Goal: Task Accomplishment & Management: Manage account settings

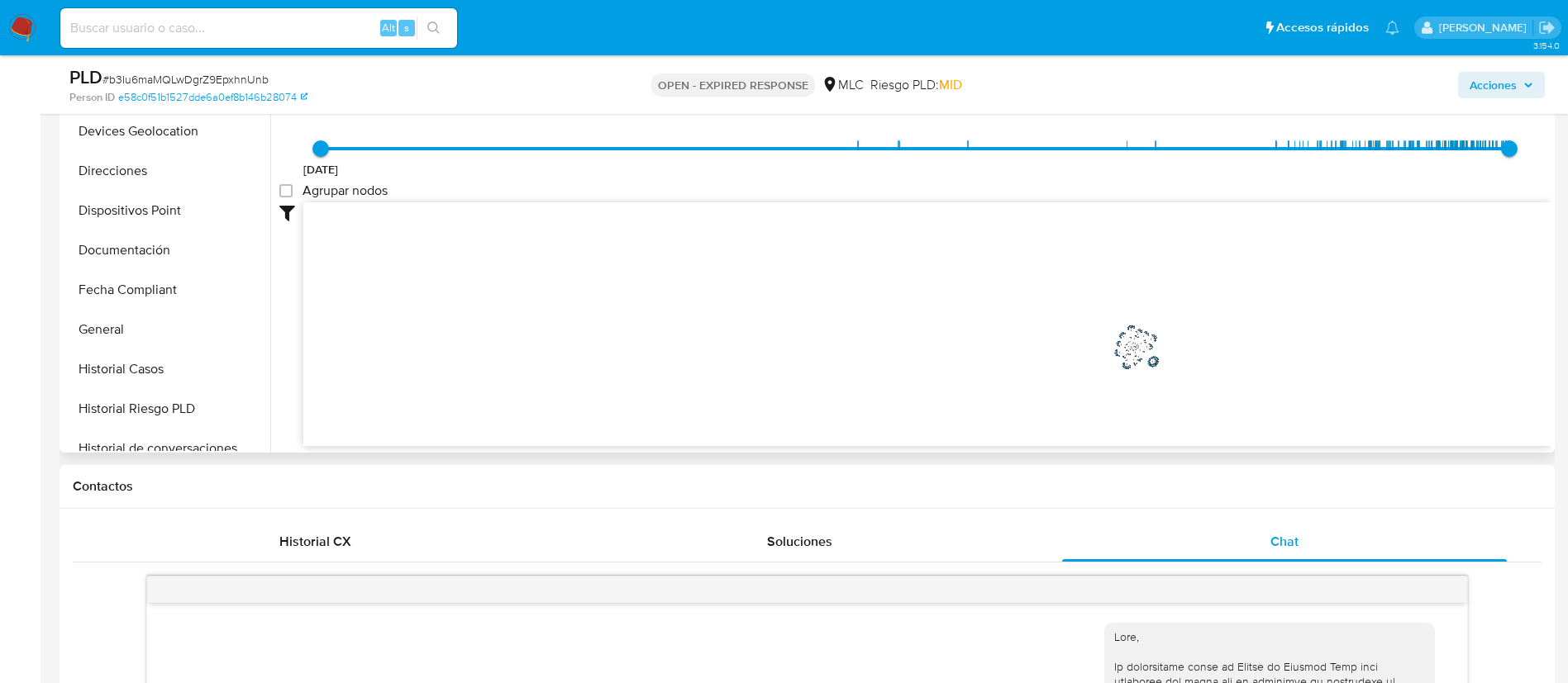
scroll to position [698, 0]
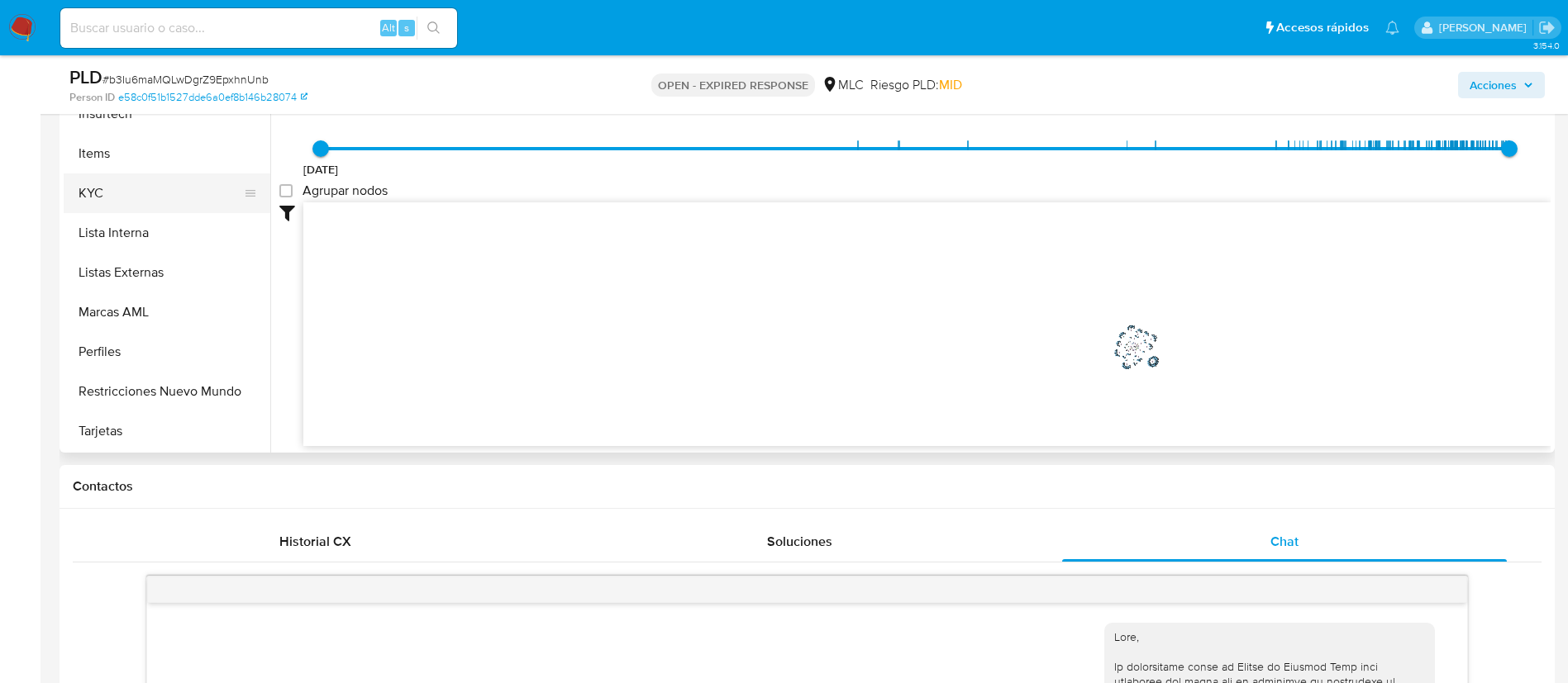
click at [99, 189] on button "KYC" at bounding box center [159, 193] width 193 height 40
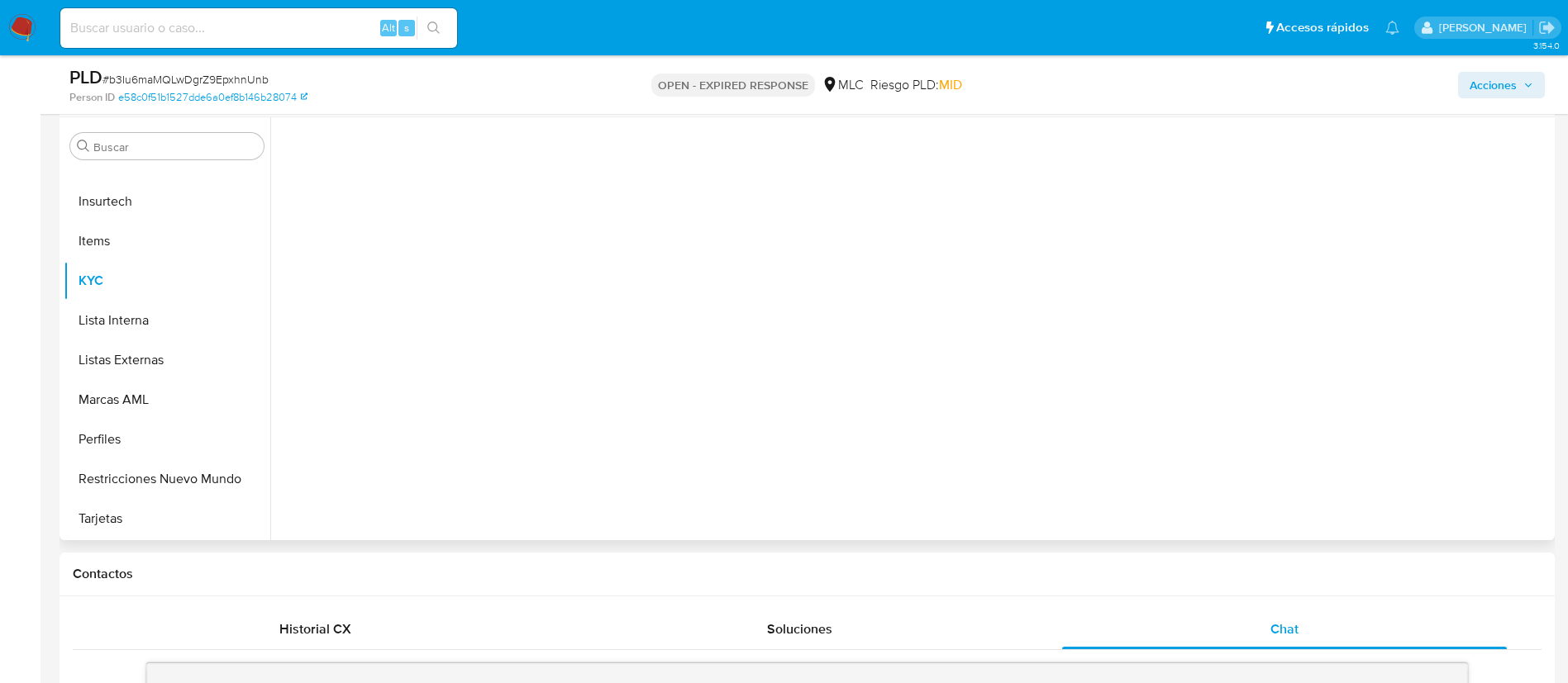
scroll to position [275, 0]
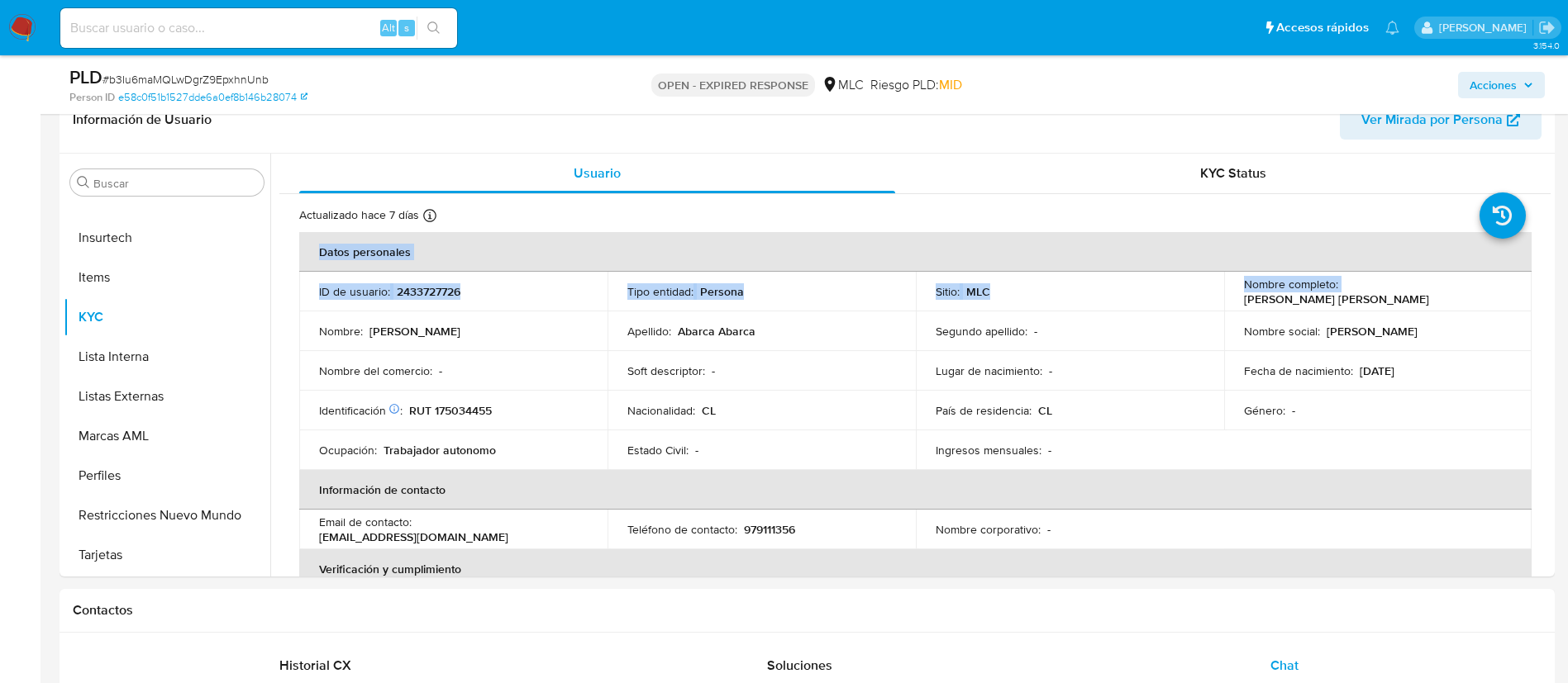
drag, startPoint x: 1333, startPoint y: 292, endPoint x: 1556, endPoint y: 285, distance: 223.1
click at [1478, 316] on td "Nombre social : Jorge Darwin" at bounding box center [1378, 331] width 308 height 40
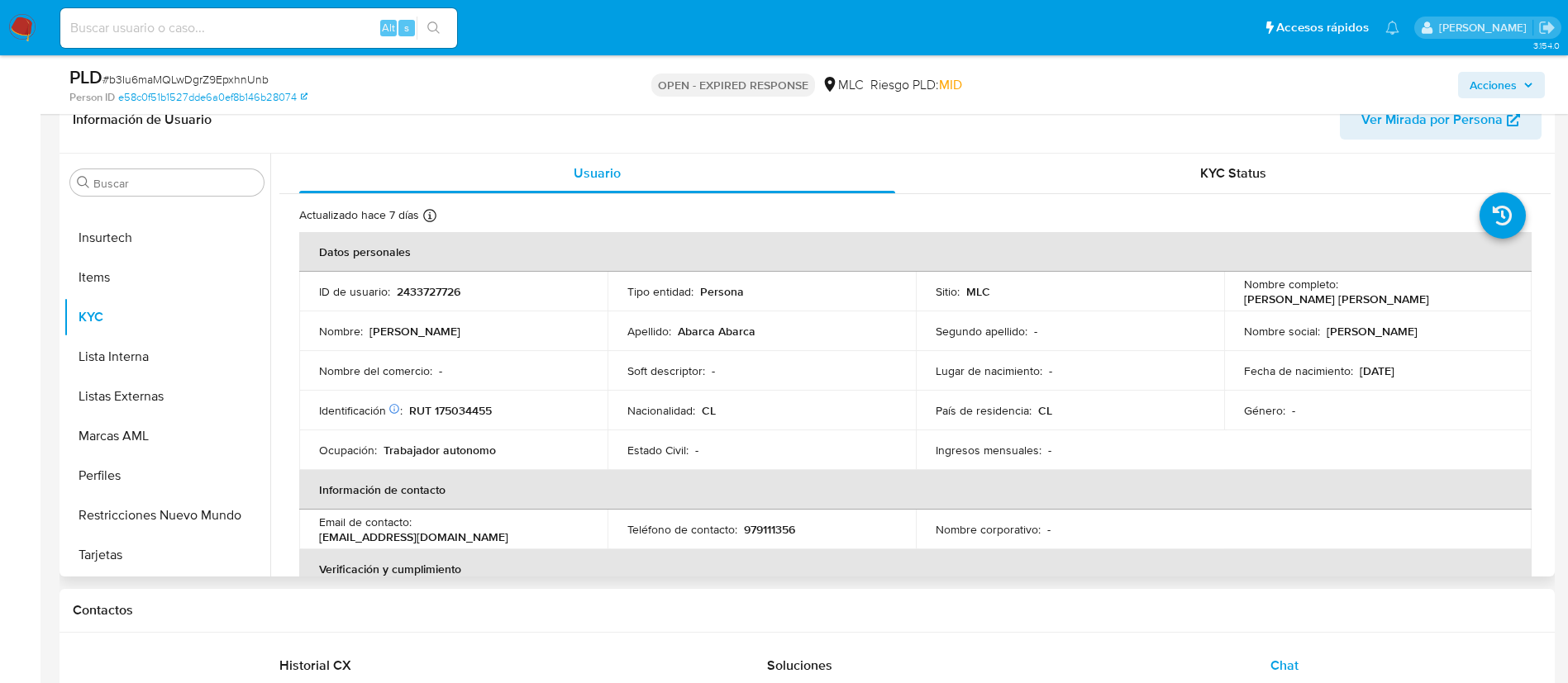
click at [1429, 292] on p "Jorge Darwin Abarca Abarca" at bounding box center [1336, 299] width 185 height 15
drag, startPoint x: 1341, startPoint y: 292, endPoint x: 1491, endPoint y: 295, distance: 150.0
click at [1491, 295] on div "Nombre completo : Jorge Darwin Abarca Abarca" at bounding box center [1378, 291] width 269 height 29
copy p "Jorge Darwin Abarca Abarca"
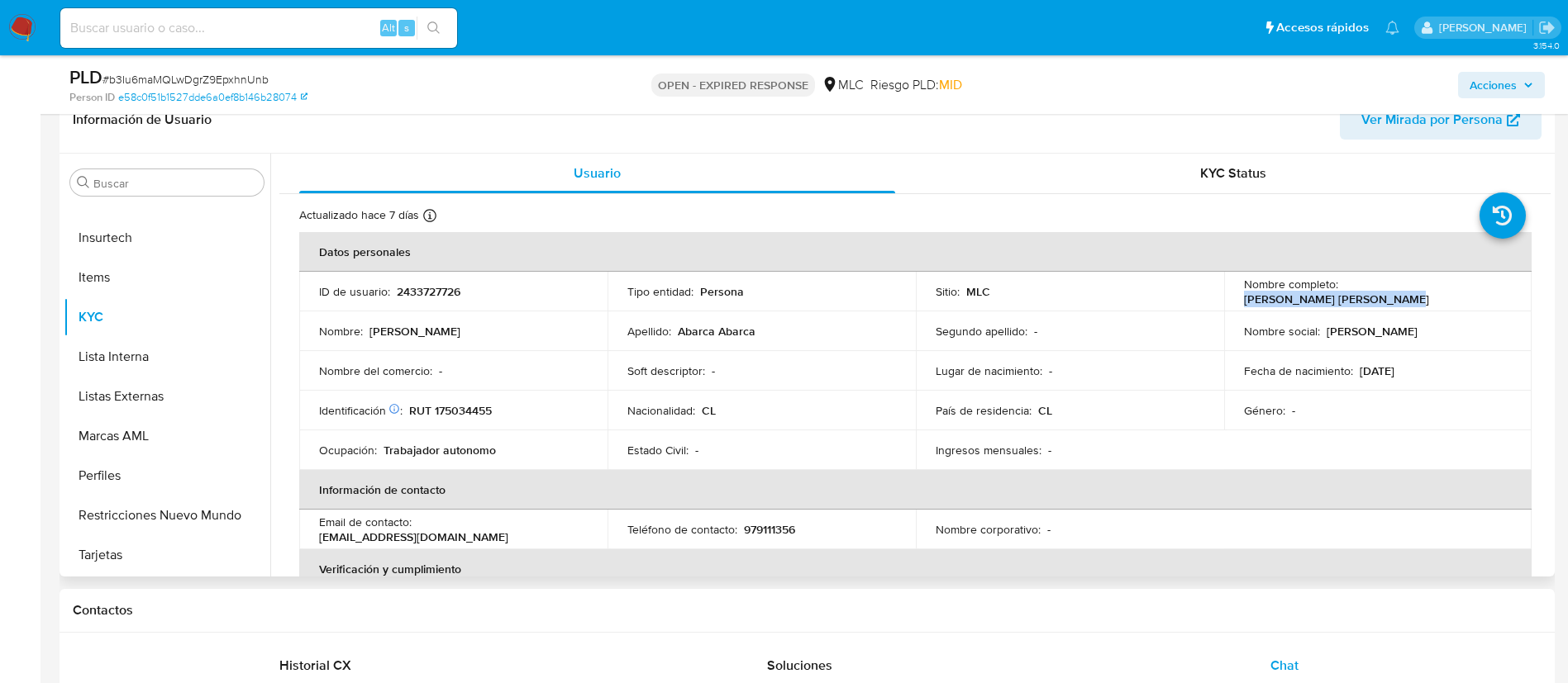
copy p "Jorge Darwin Abarca Abarca"
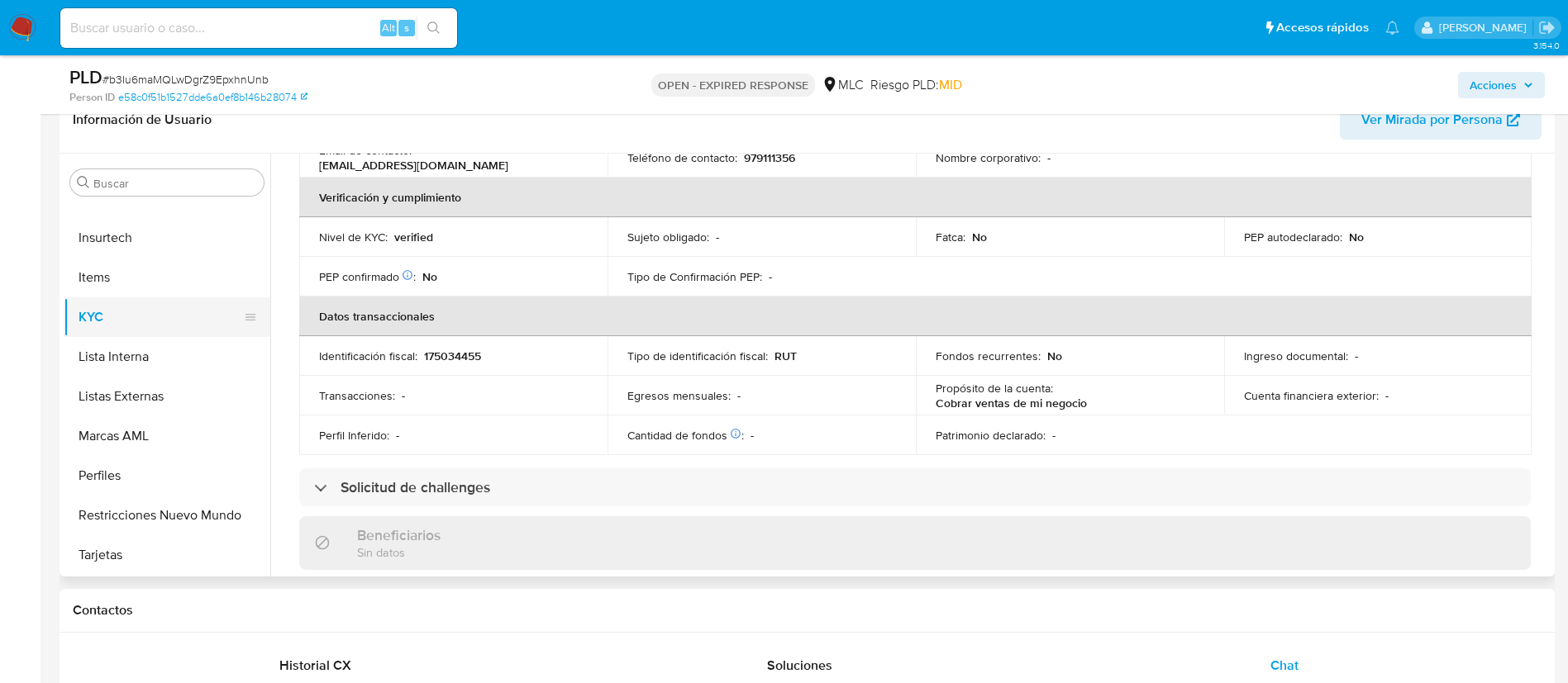
scroll to position [0, 0]
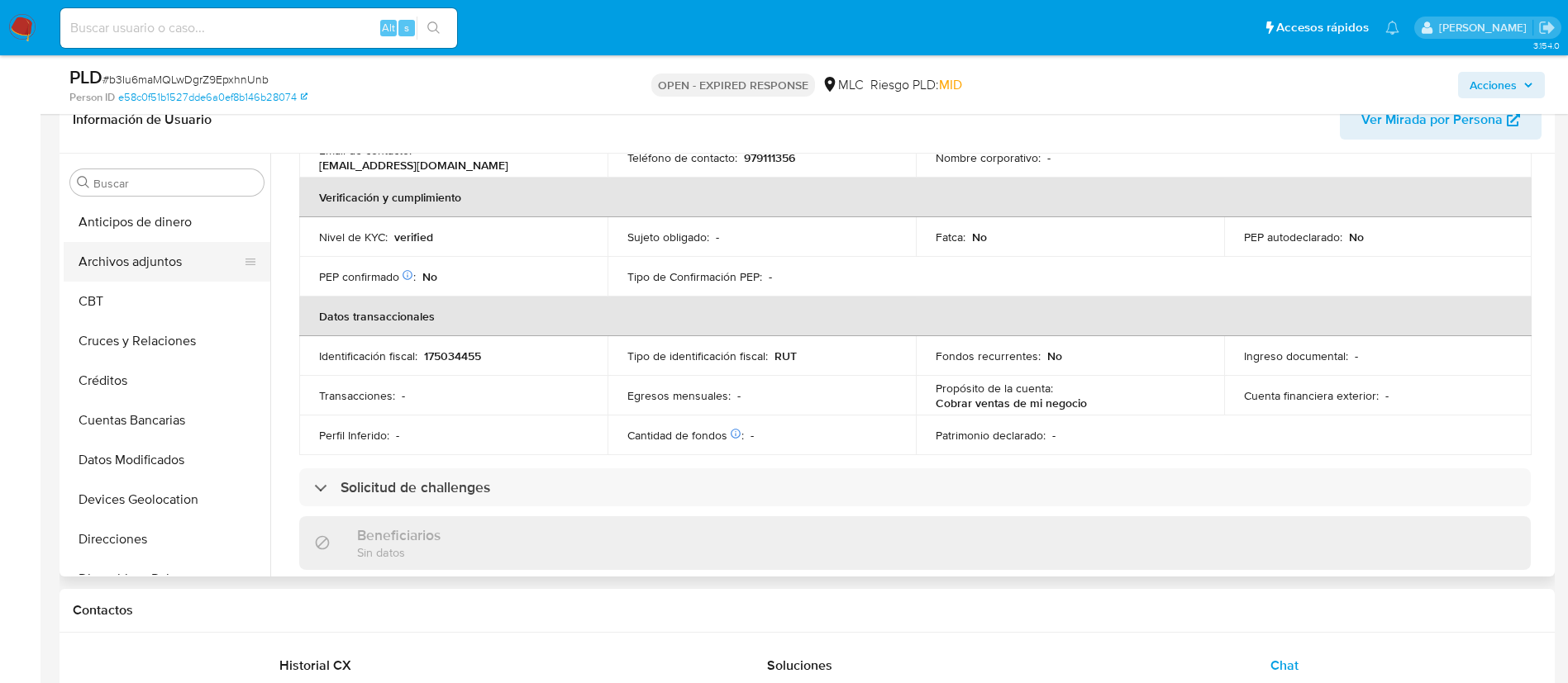
click at [165, 246] on button "Archivos adjuntos" at bounding box center [159, 262] width 193 height 40
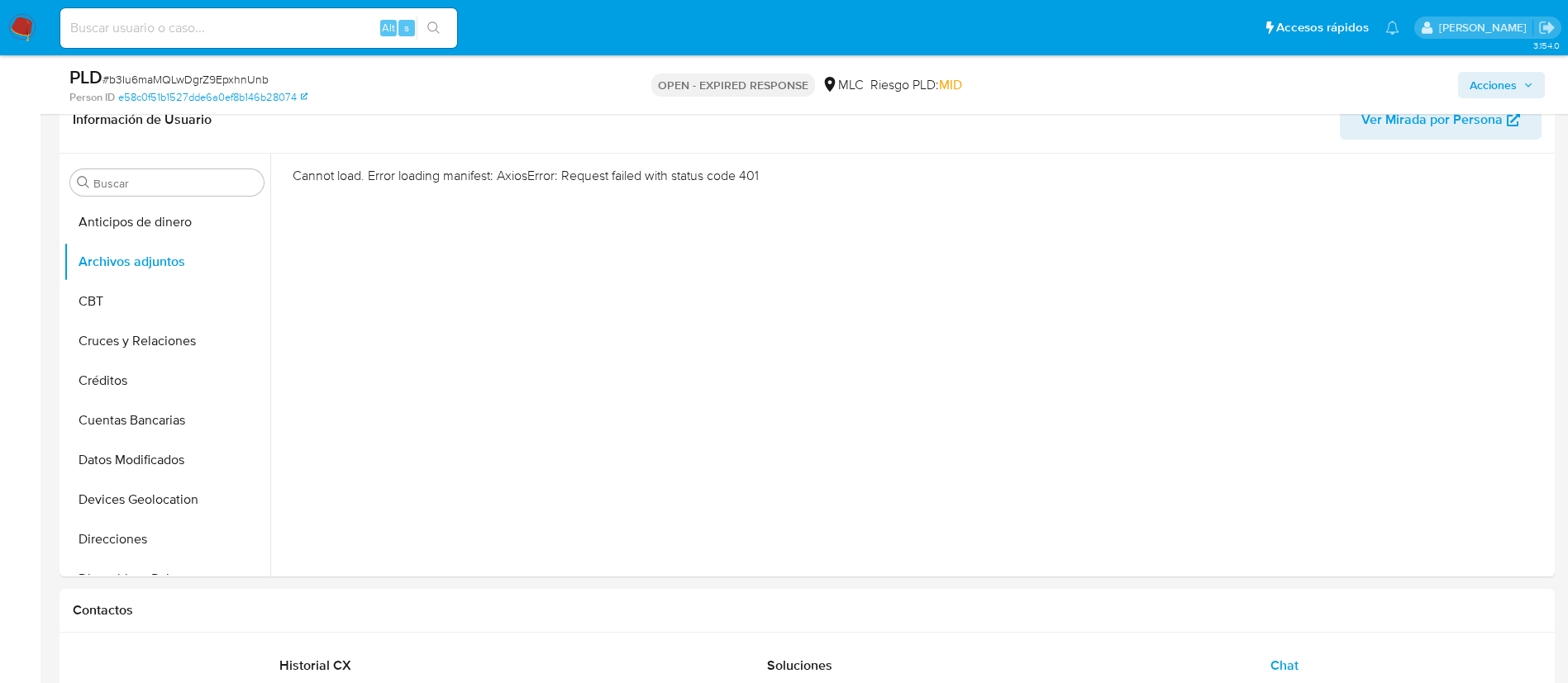
click at [206, 74] on span "# b3Iu6maMQLwDgrZ9EpxhnUnb" at bounding box center [185, 79] width 167 height 17
copy span "b3Iu6maMQLwDgrZ9EpxhnUnb"
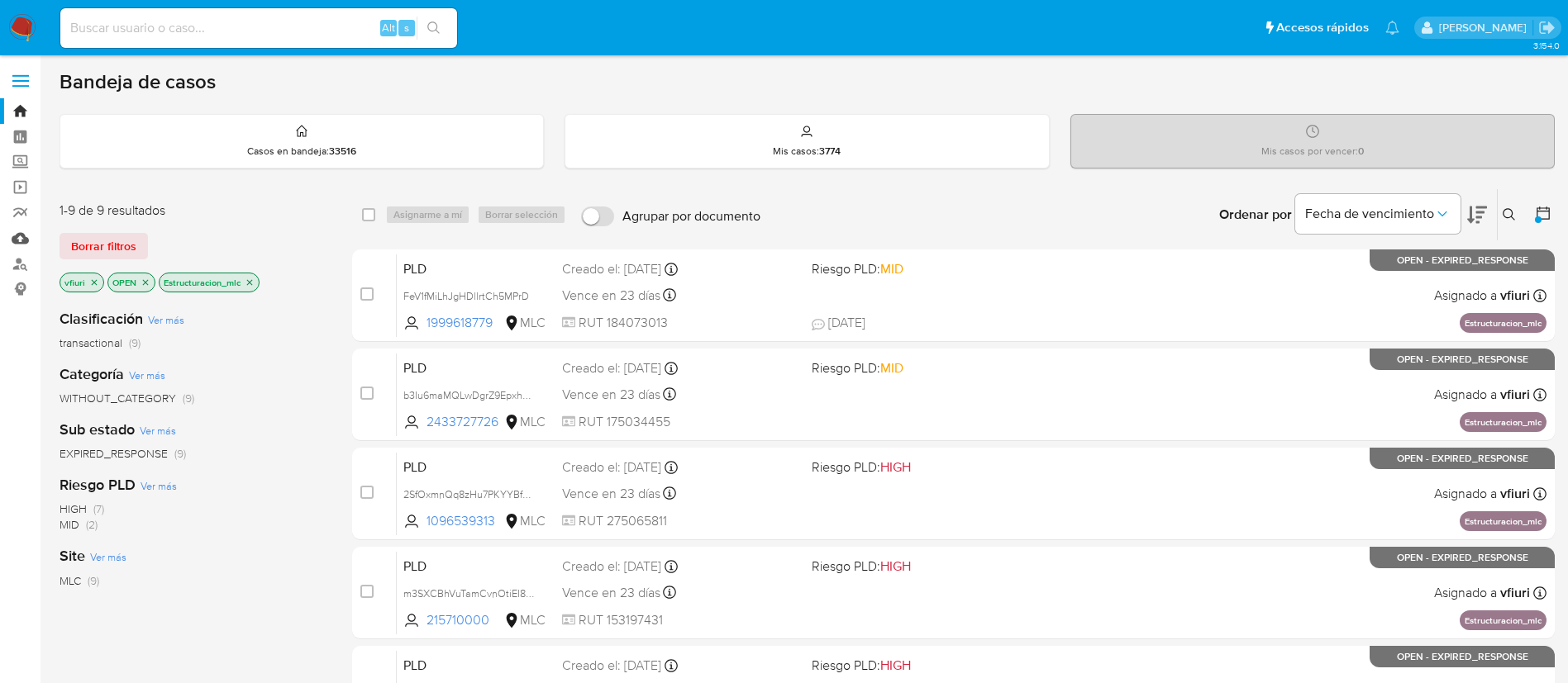
click at [18, 238] on link "Mulan" at bounding box center [98, 238] width 197 height 26
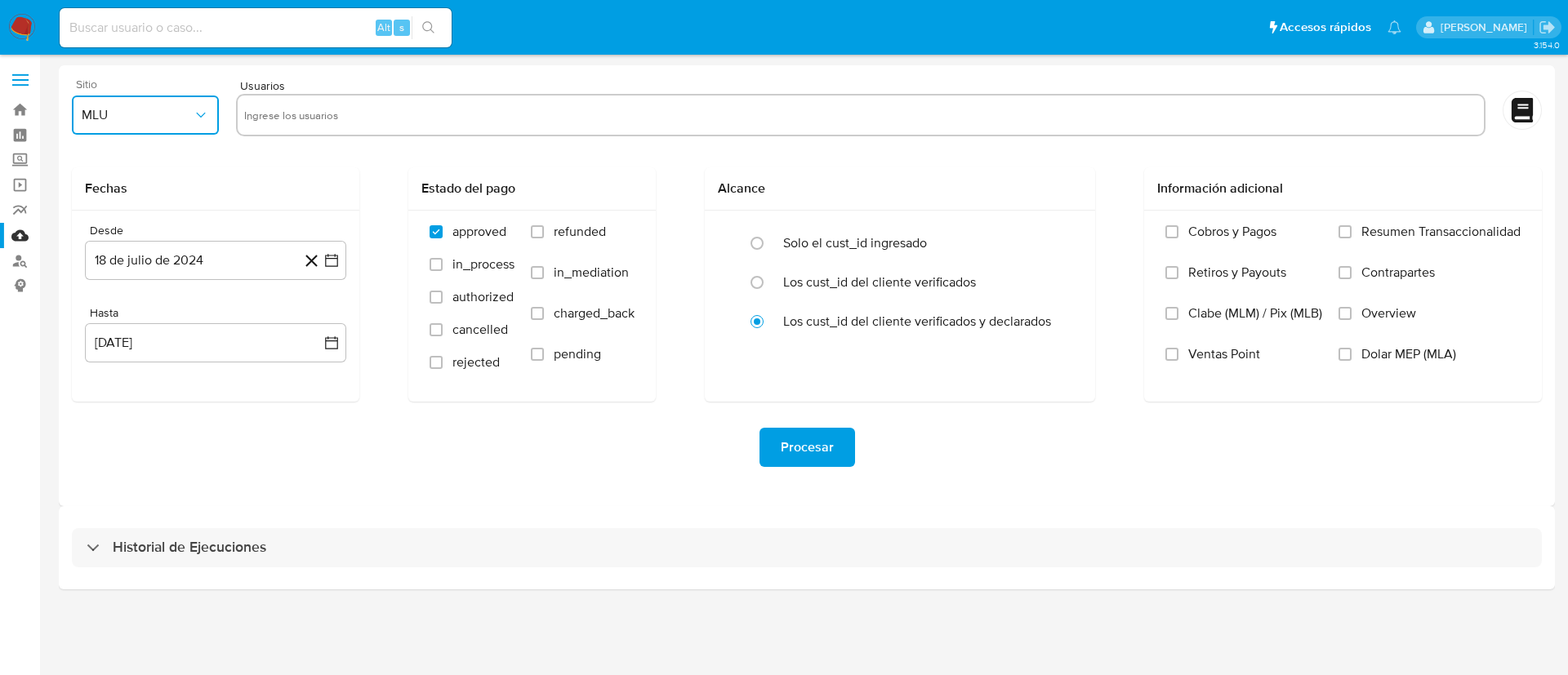
click at [169, 108] on span "MLU" at bounding box center [137, 115] width 111 height 17
click at [125, 404] on div "MLC" at bounding box center [141, 394] width 118 height 40
click at [283, 123] on input "text" at bounding box center [860, 115] width 1233 height 26
type input "19503334K"
click at [17, 262] on link "Buscador de personas" at bounding box center [97, 260] width 194 height 26
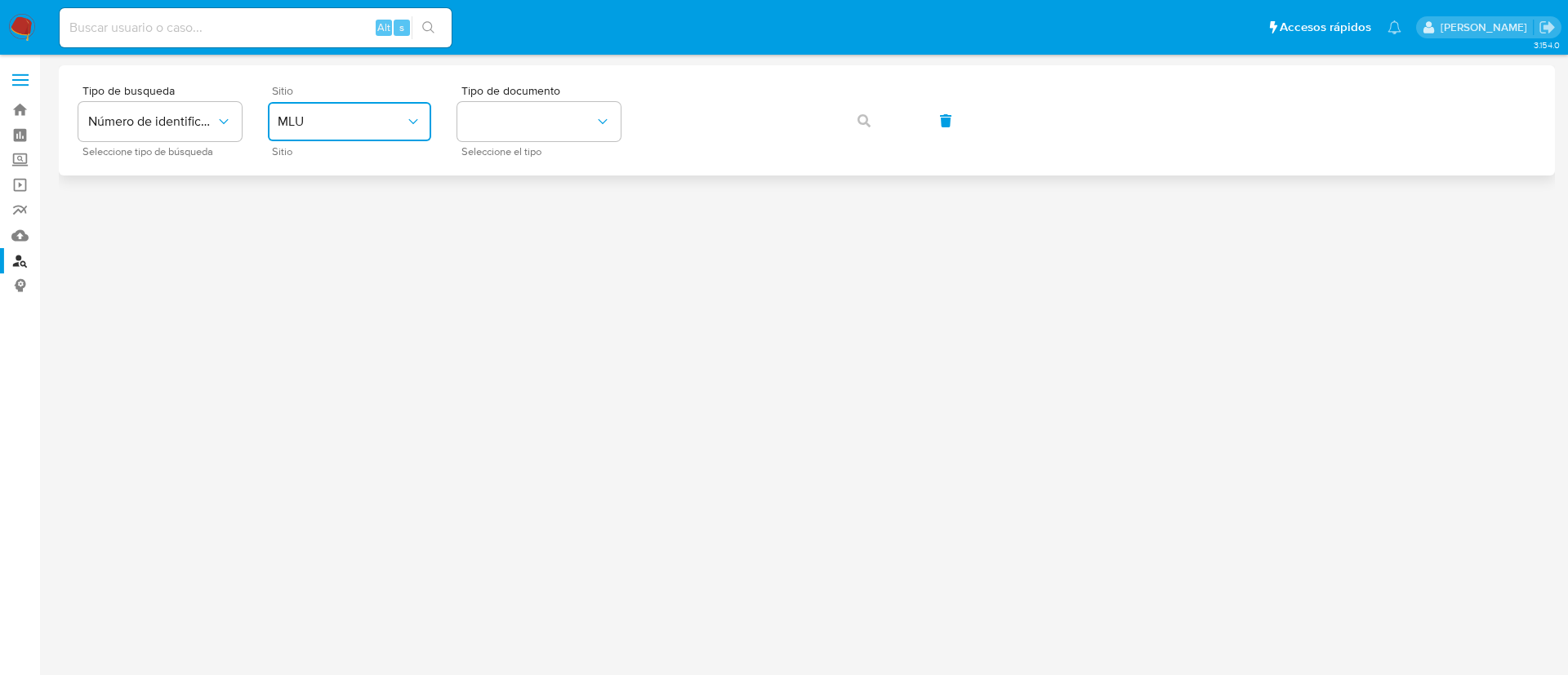
click at [350, 117] on span "MLU" at bounding box center [341, 121] width 128 height 17
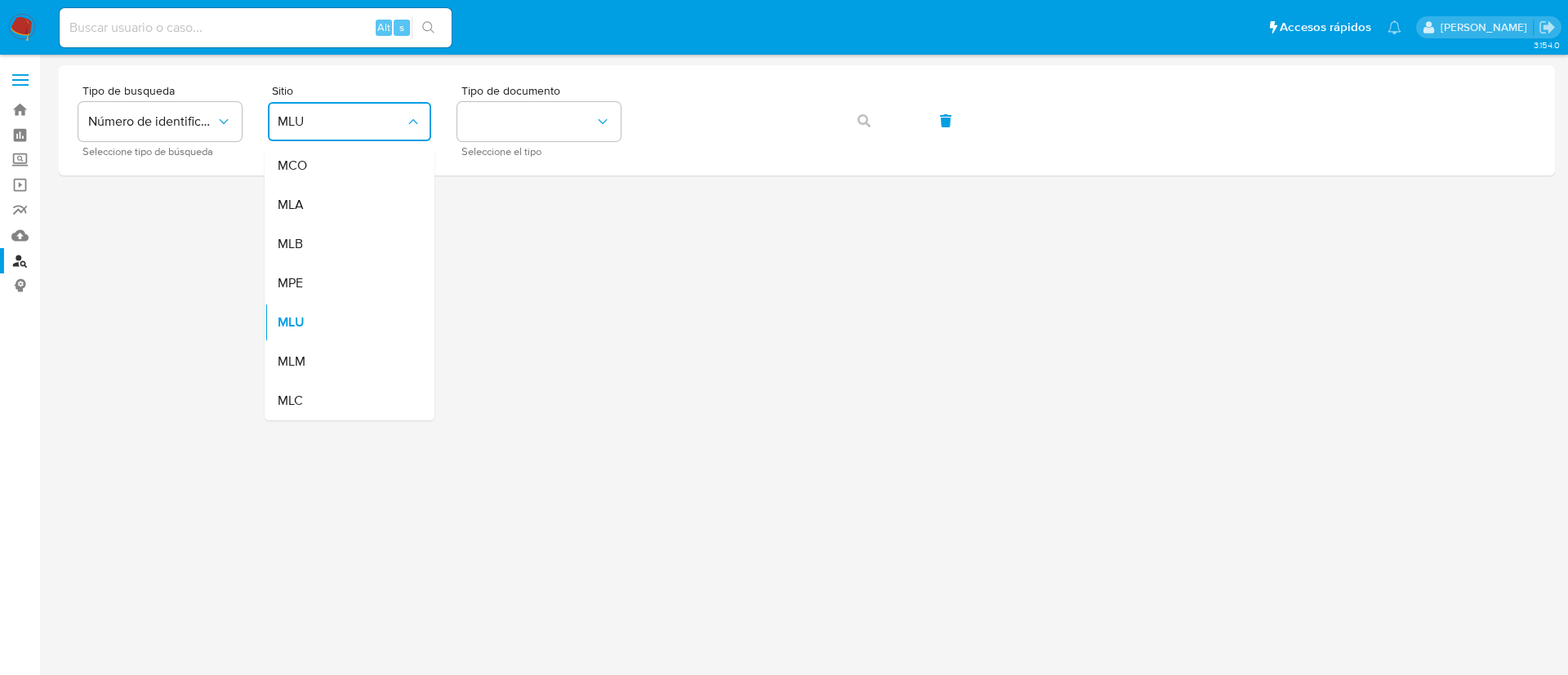
drag, startPoint x: 323, startPoint y: 388, endPoint x: 344, endPoint y: 336, distance: 56.1
click at [325, 385] on div "MLC" at bounding box center [344, 400] width 134 height 40
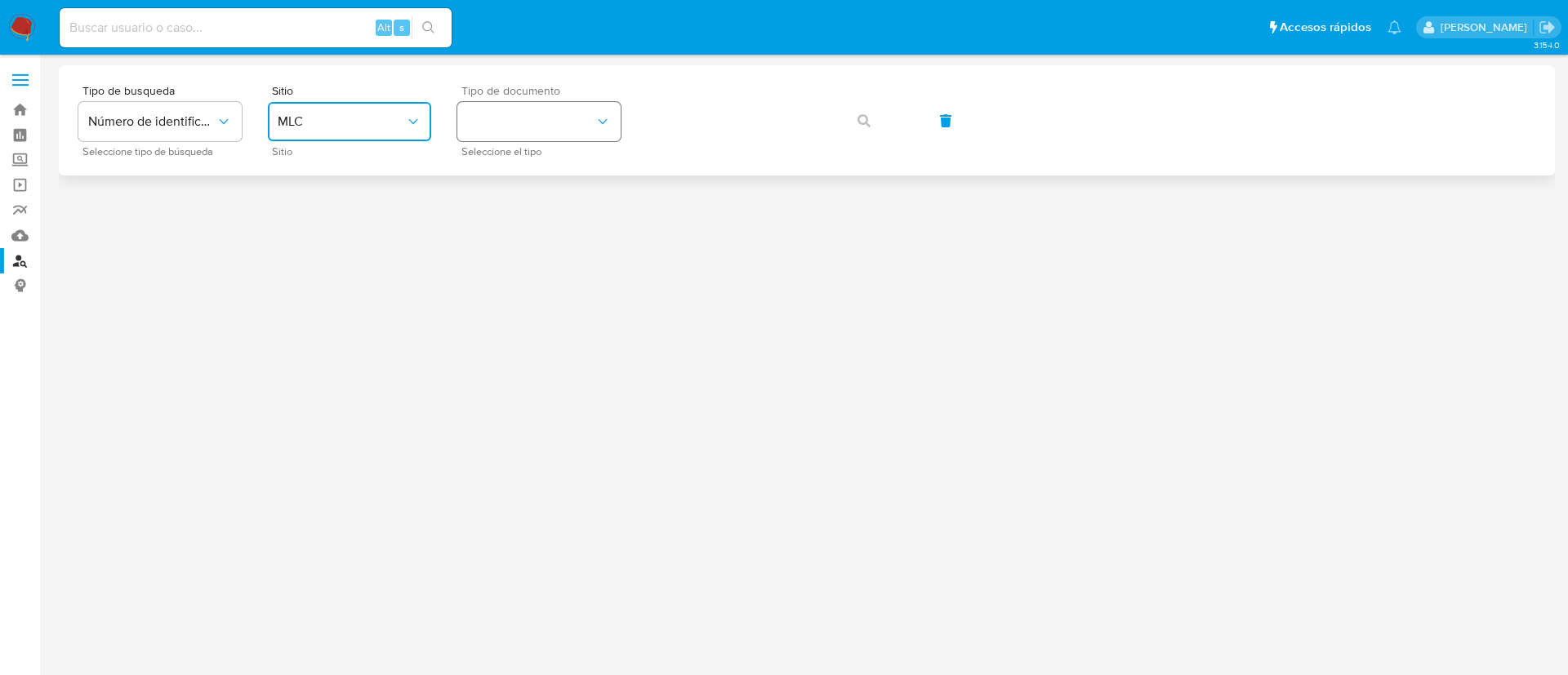
click at [516, 105] on button "identificationType" at bounding box center [539, 121] width 164 height 40
drag, startPoint x: 510, startPoint y: 163, endPoint x: 628, endPoint y: 130, distance: 122.5
click at [510, 165] on div "RUT RUT" at bounding box center [534, 173] width 134 height 55
click at [869, 127] on button "button" at bounding box center [863, 121] width 55 height 40
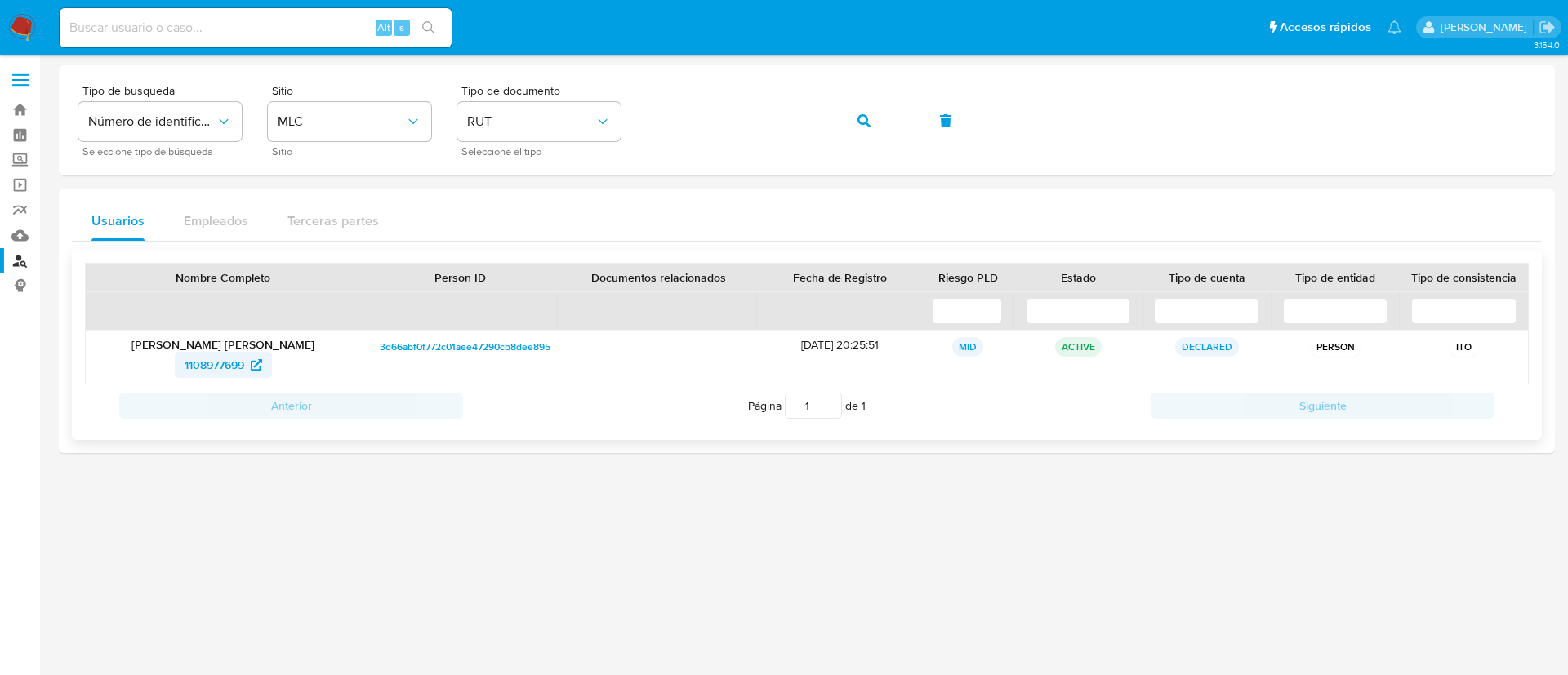
click at [214, 371] on span "1108977699" at bounding box center [215, 365] width 60 height 26
click at [27, 105] on link "Bandeja" at bounding box center [97, 109] width 194 height 26
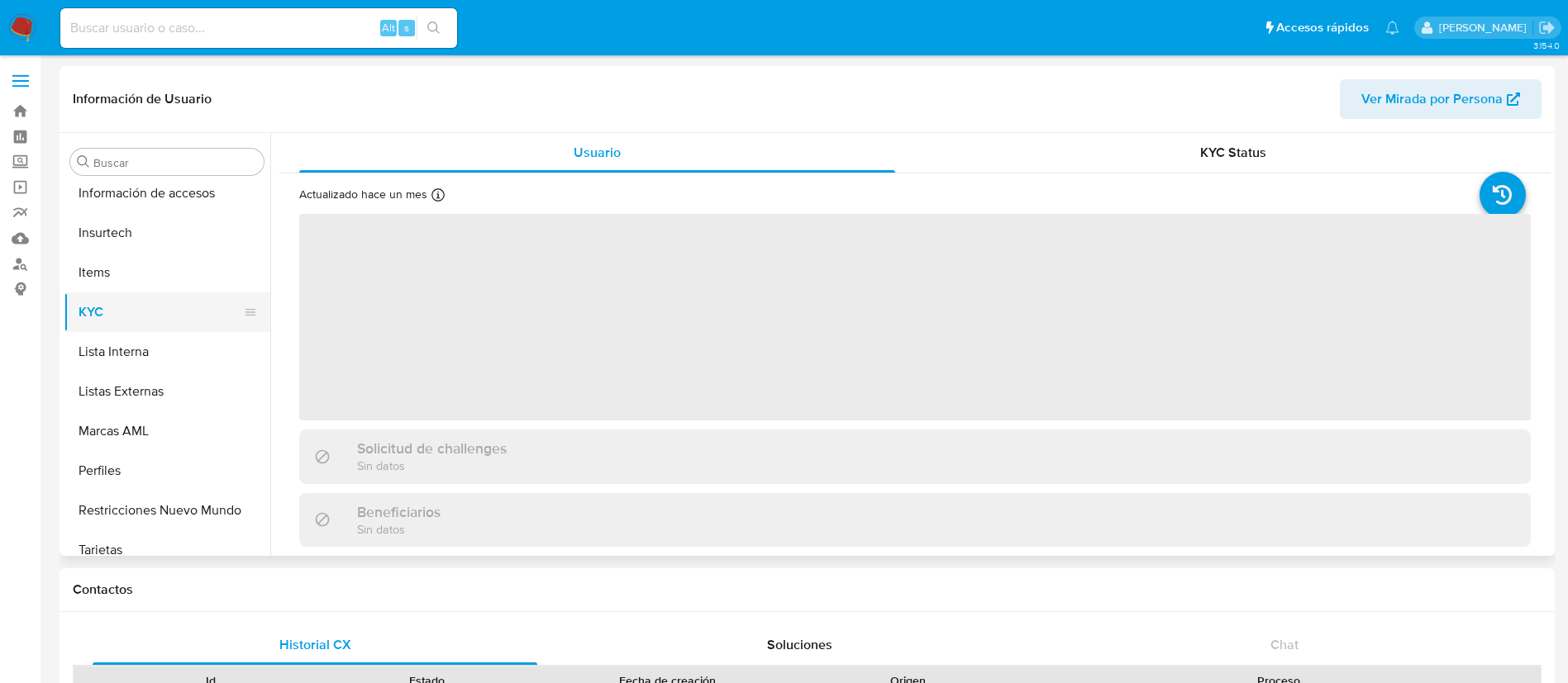
scroll to position [698, 0]
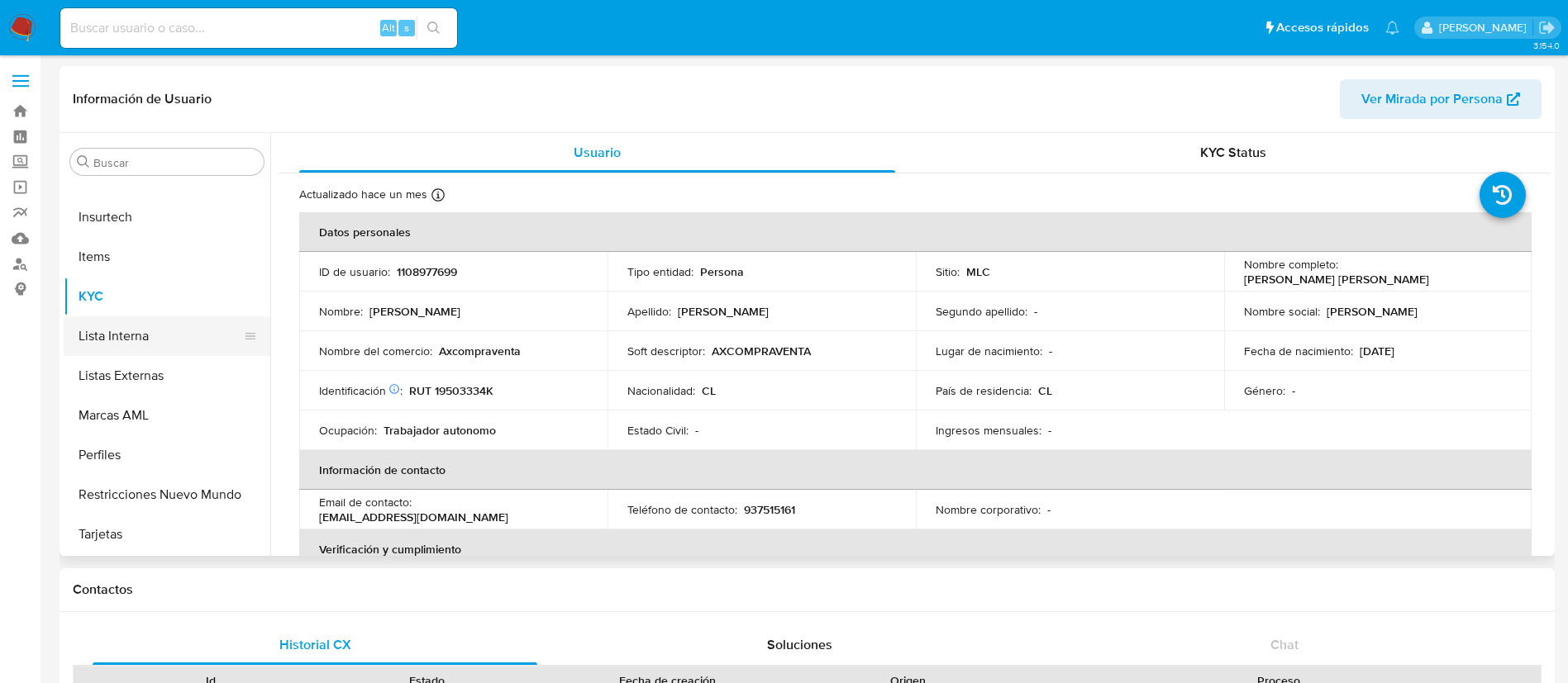
select select "10"
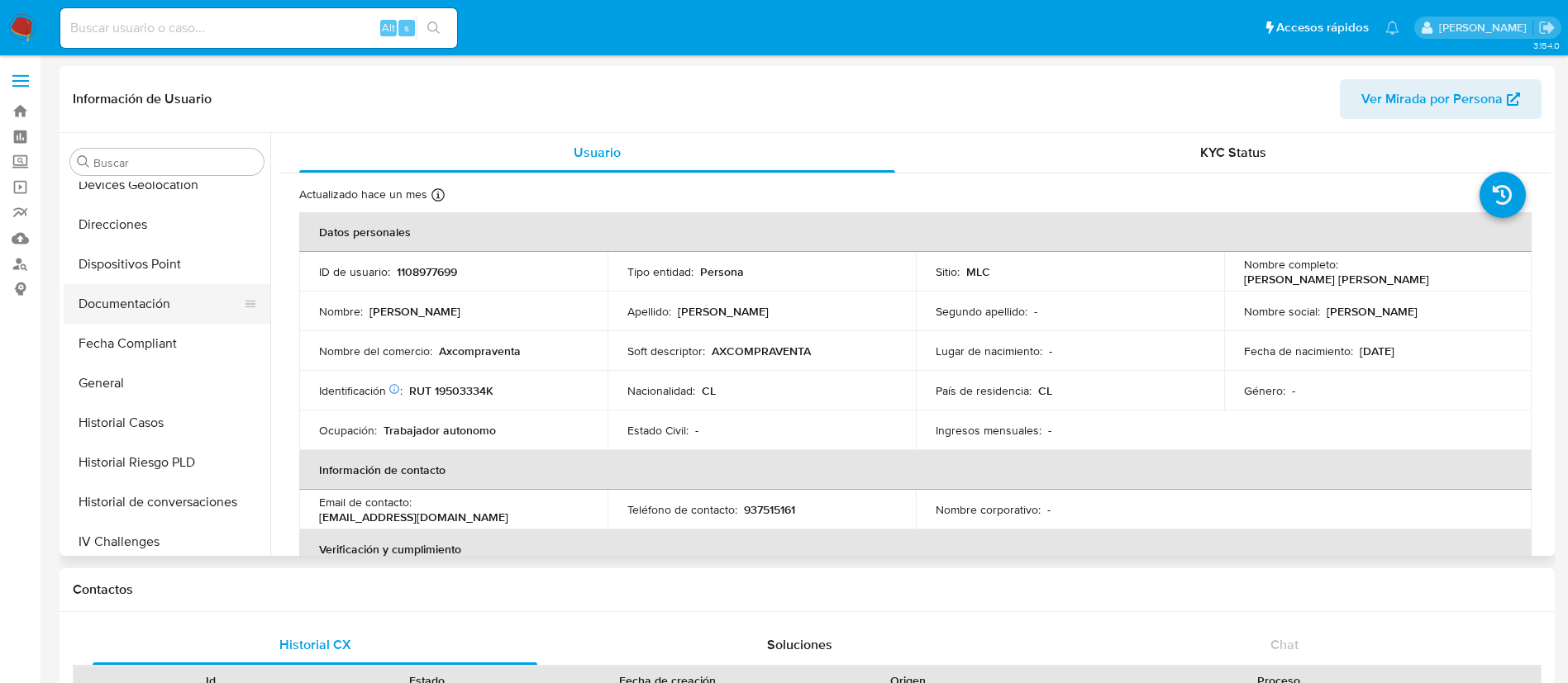
scroll to position [327, 0]
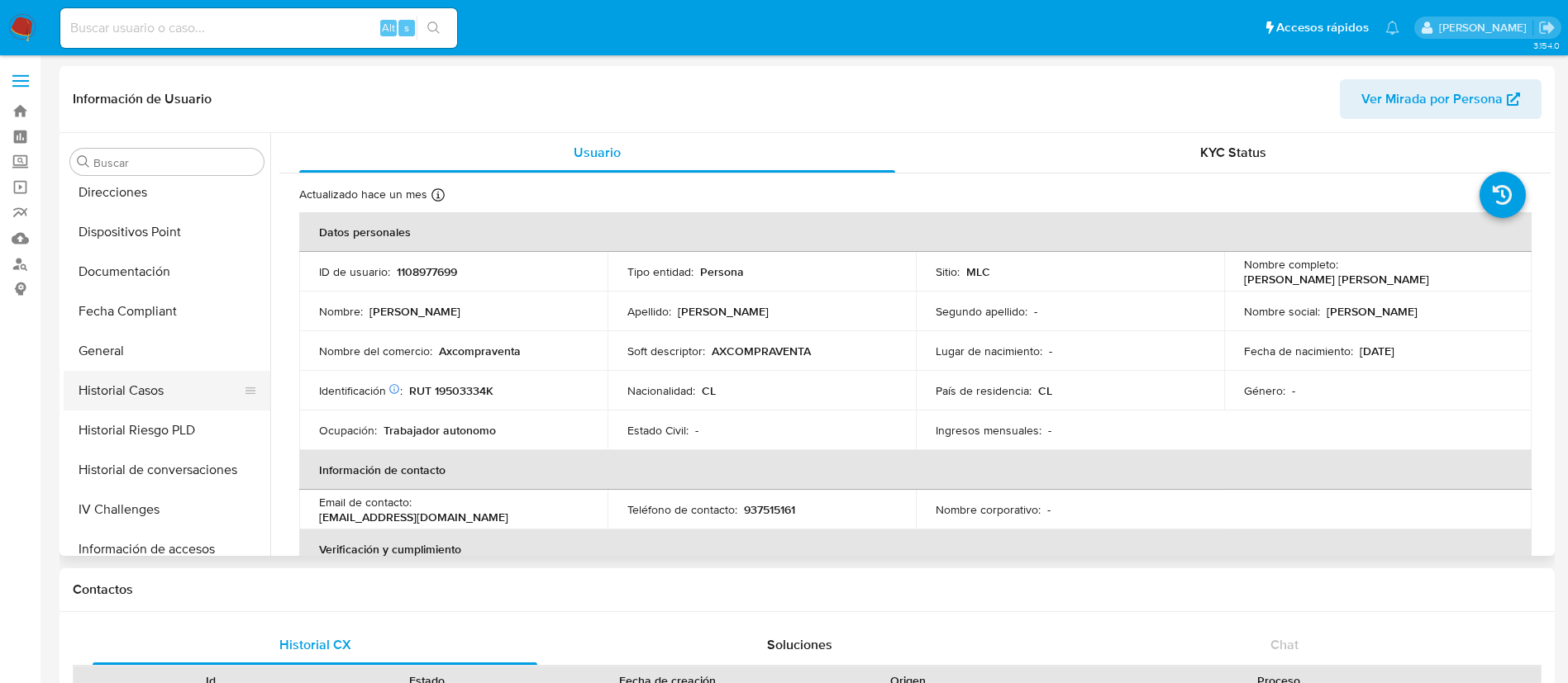
click at [167, 395] on button "Historial Casos" at bounding box center [159, 391] width 193 height 40
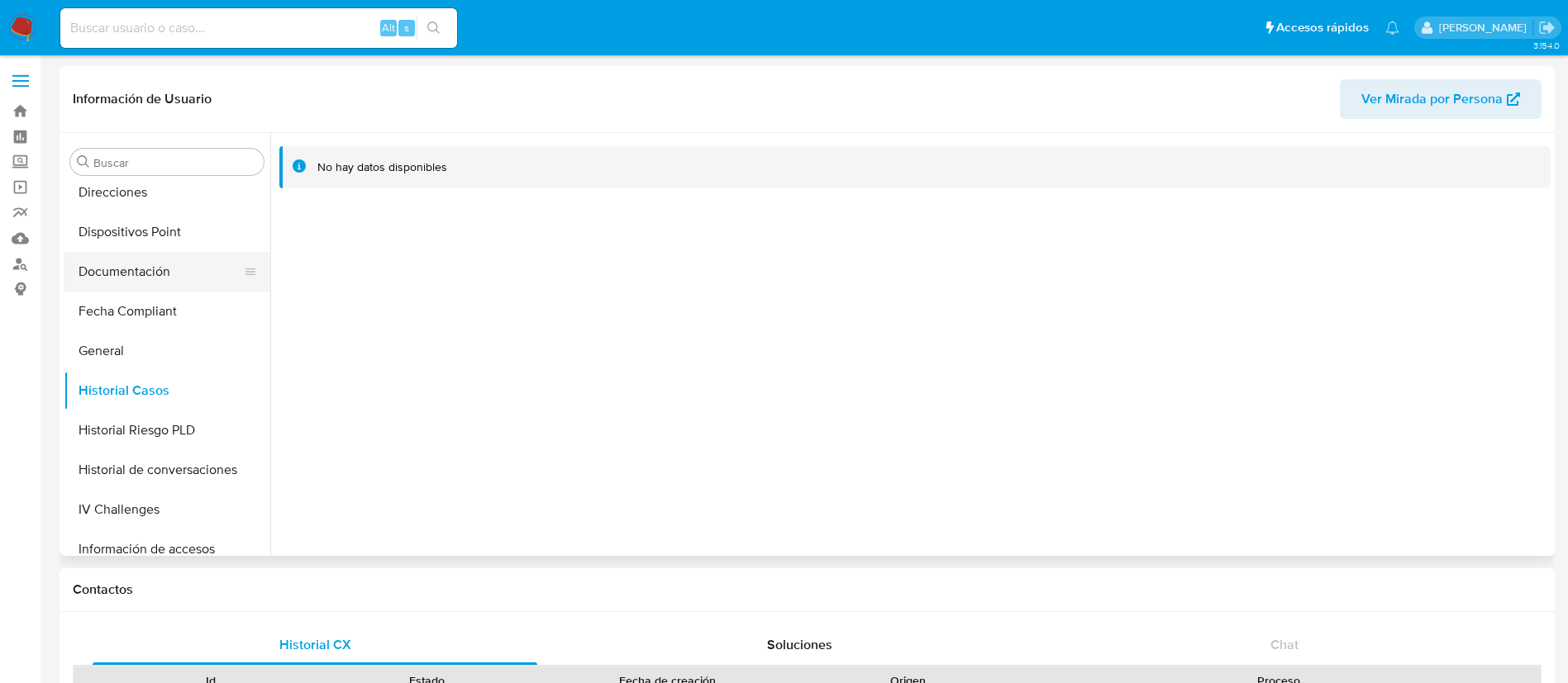
click at [155, 269] on button "Documentación" at bounding box center [159, 272] width 193 height 40
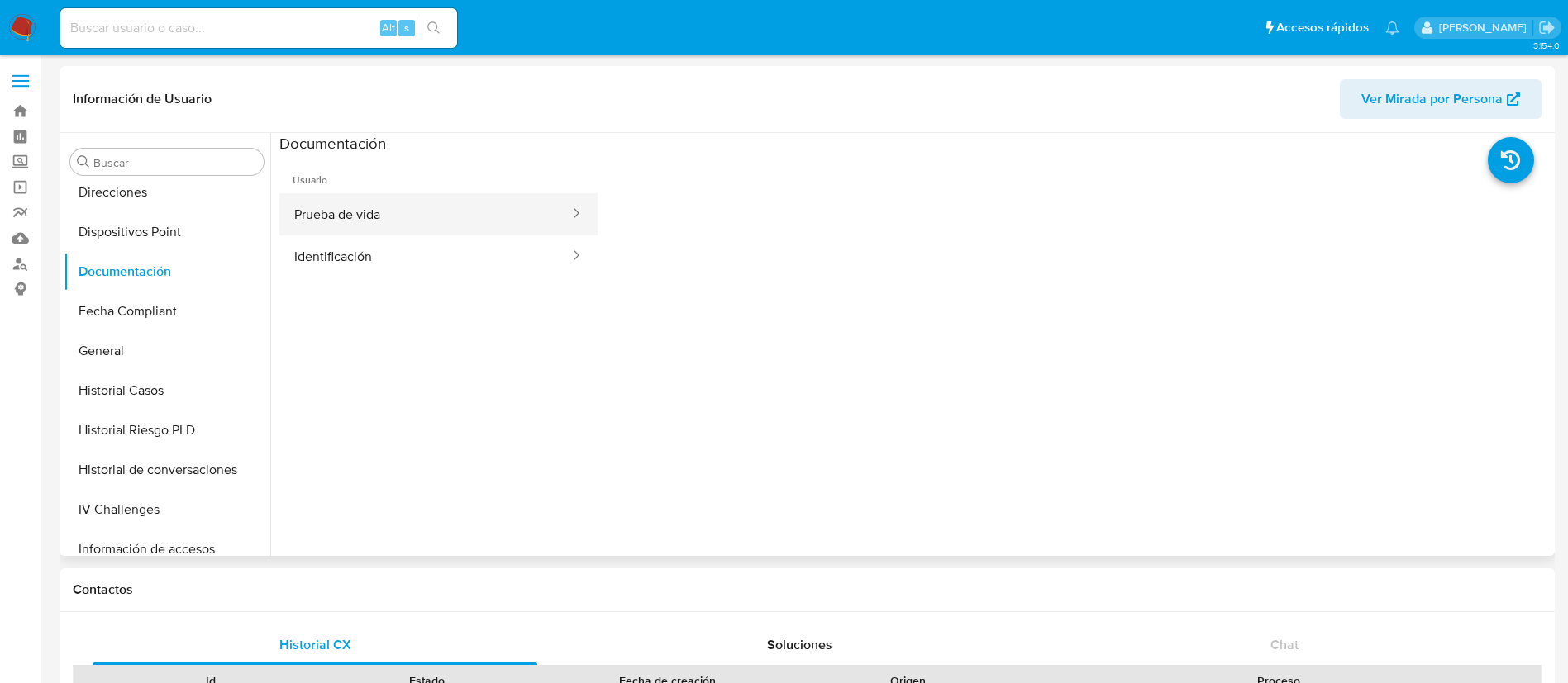
click at [506, 232] on button "Prueba de vida" at bounding box center [426, 214] width 292 height 42
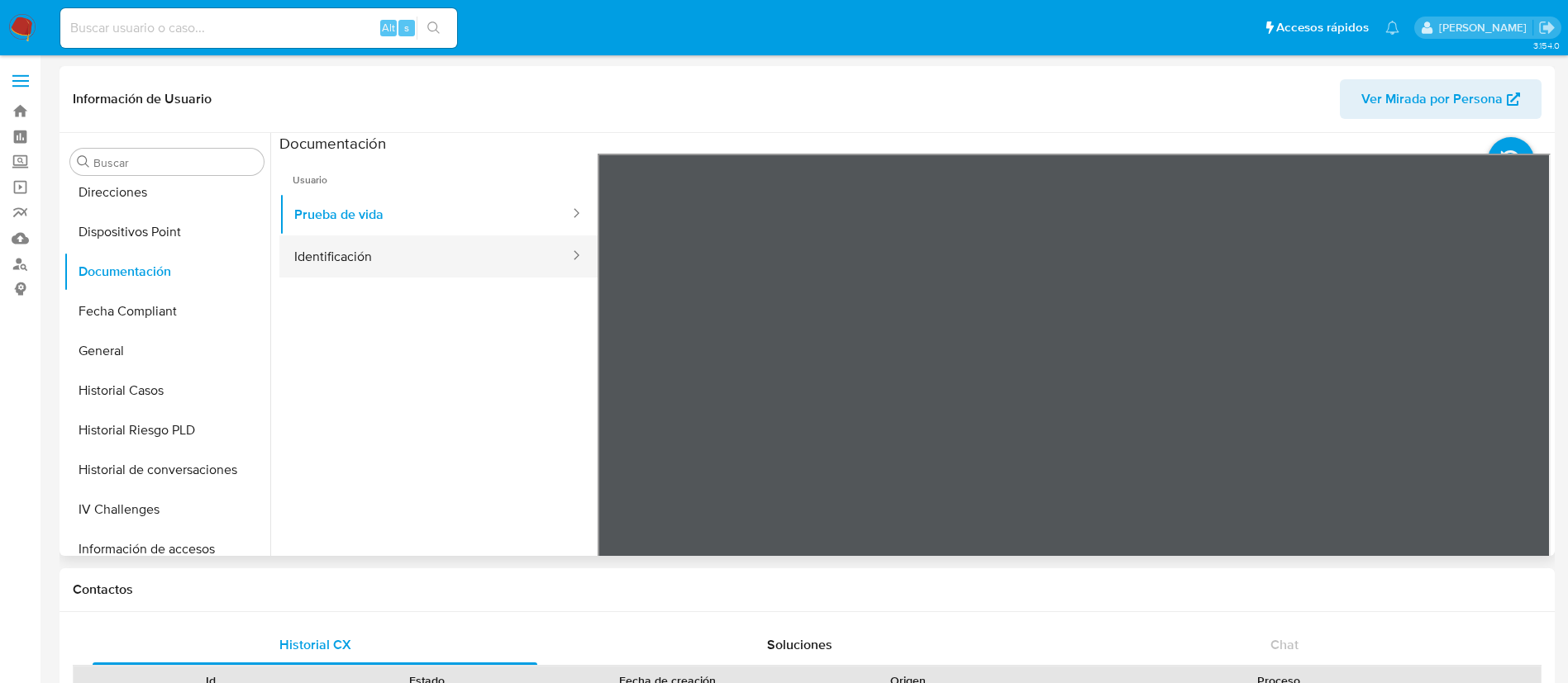
click at [526, 269] on button "Identificación" at bounding box center [426, 256] width 292 height 42
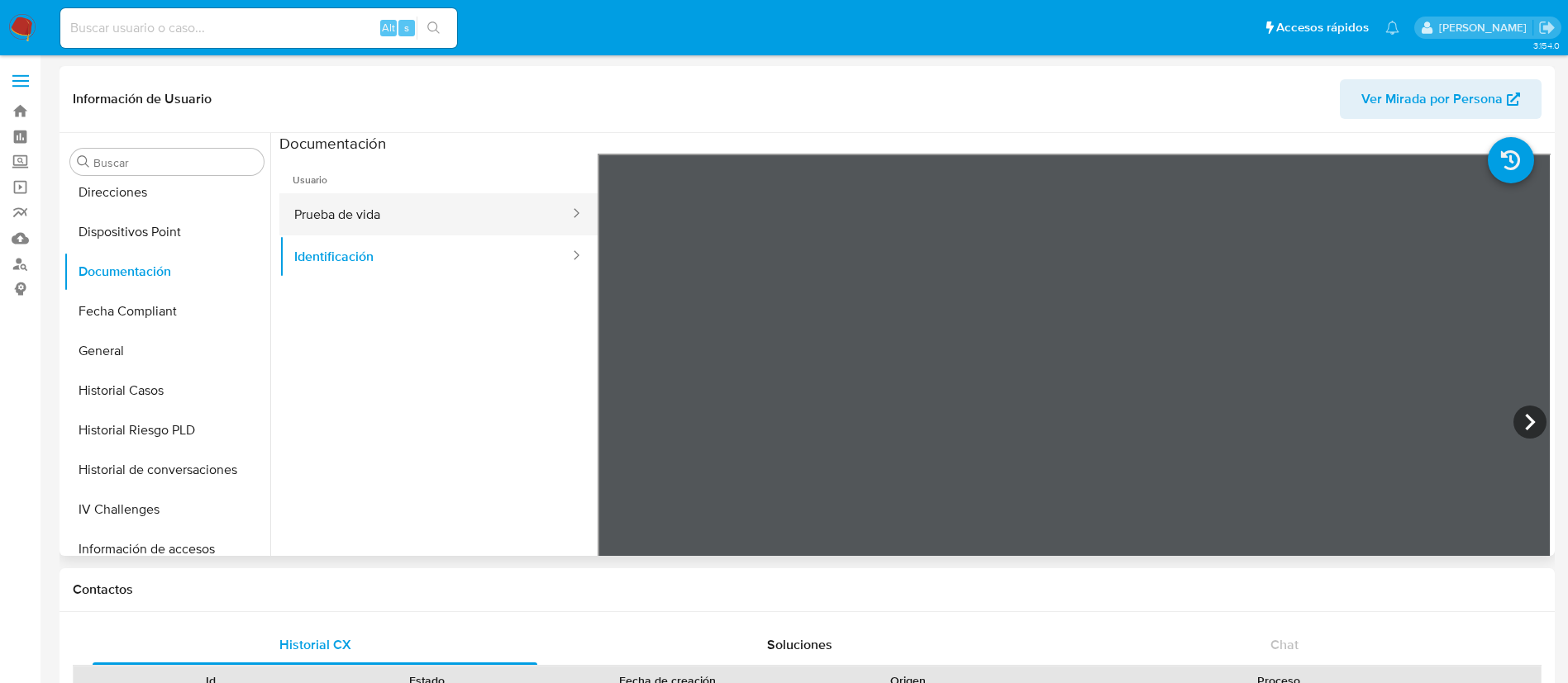
click at [474, 230] on button "Prueba de vida" at bounding box center [426, 214] width 292 height 42
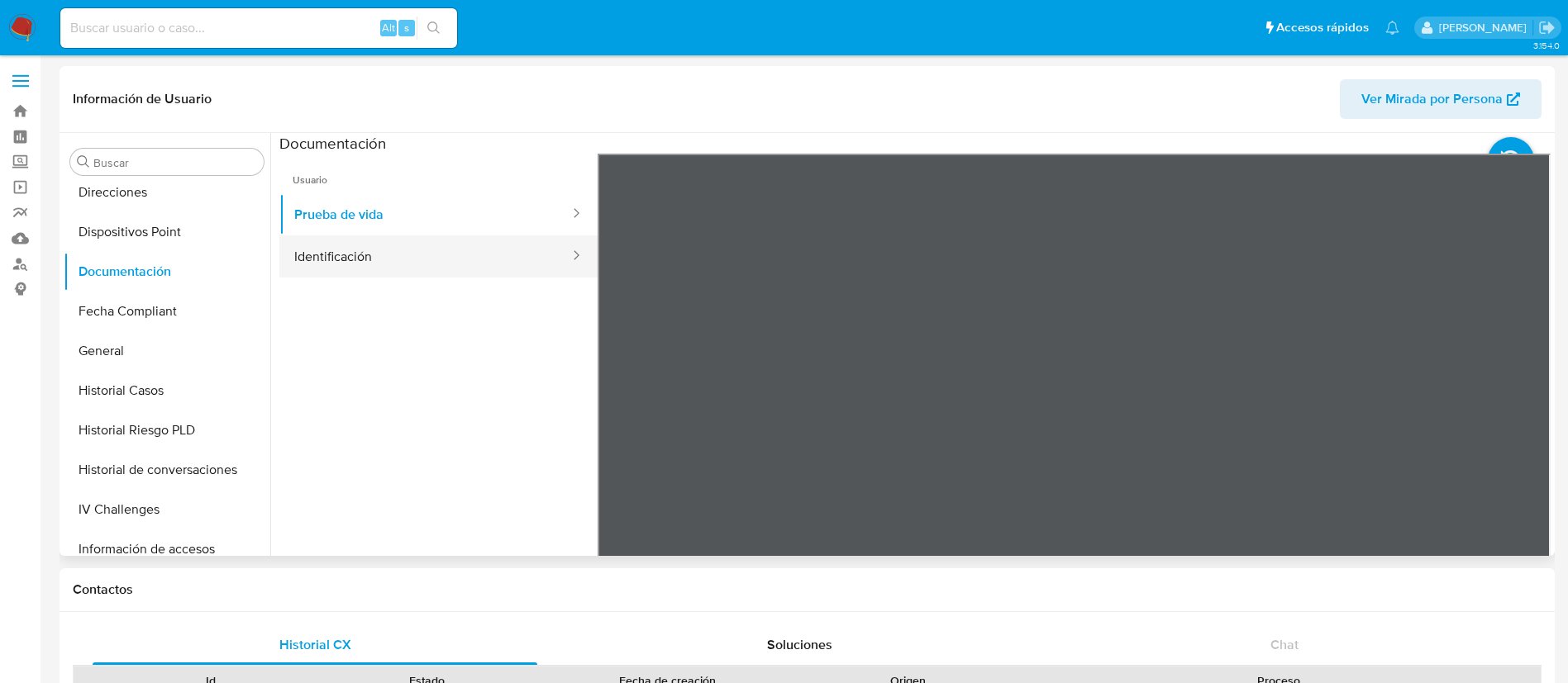
click at [339, 239] on button "Identificación" at bounding box center [426, 256] width 292 height 42
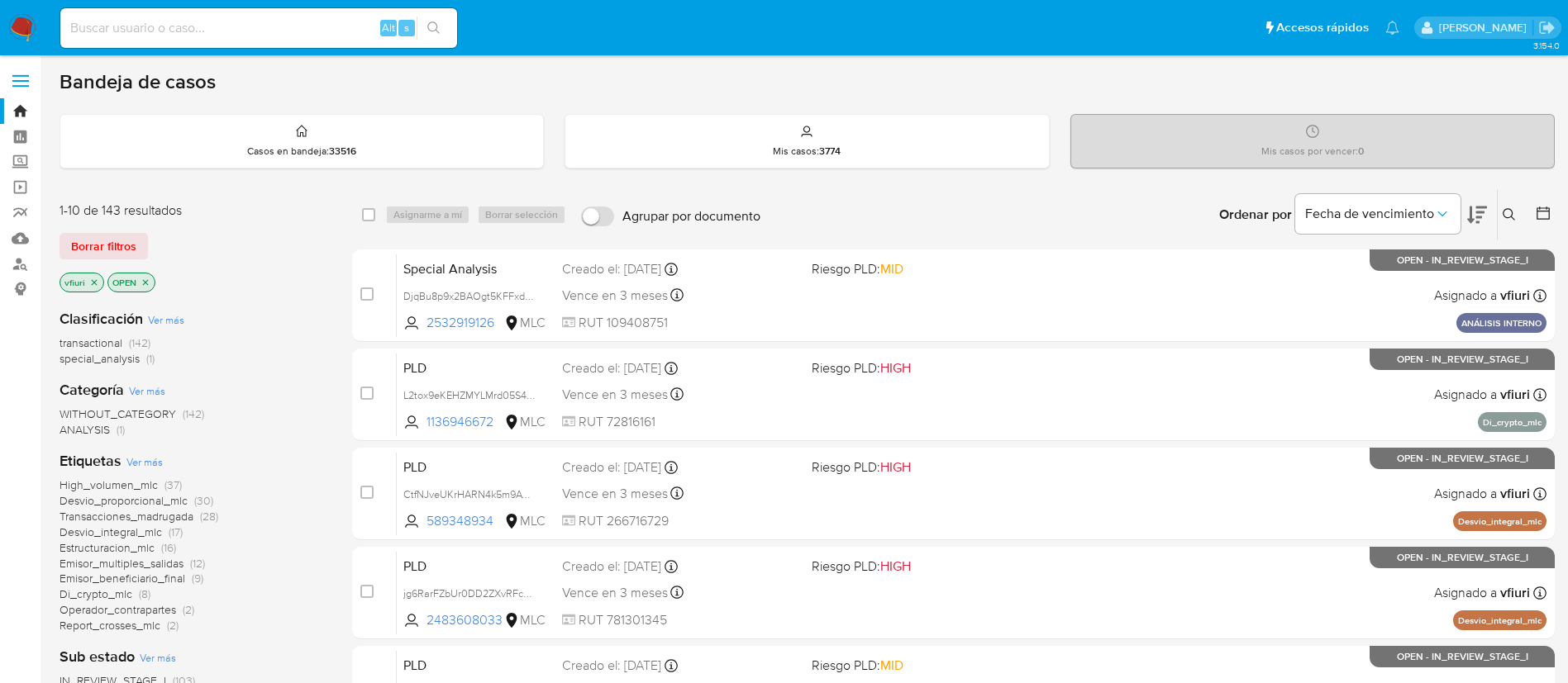
click at [1519, 207] on button at bounding box center [1511, 215] width 28 height 20
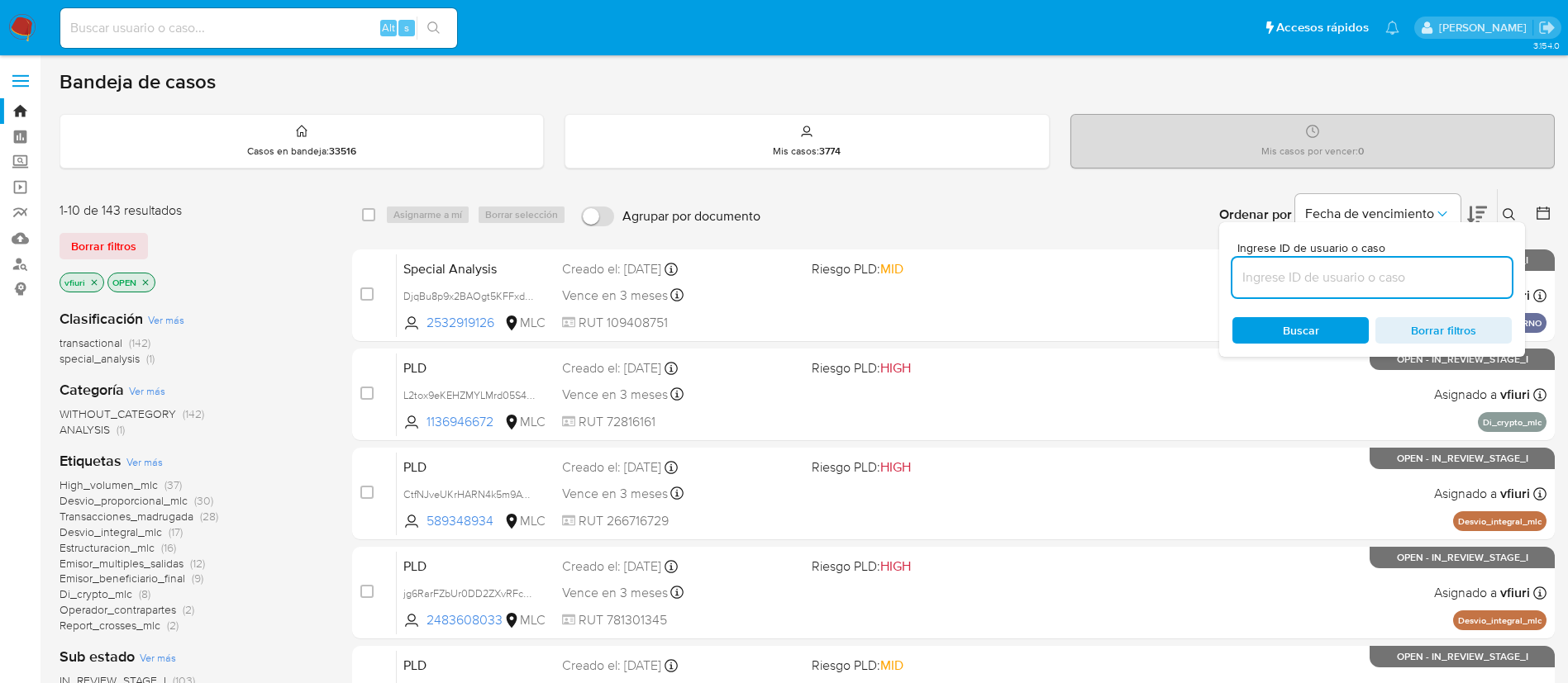
click at [1373, 284] on input at bounding box center [1372, 278] width 280 height 21
type input "b3Iu6maMQLwDgrZ9EpxhnUnb"
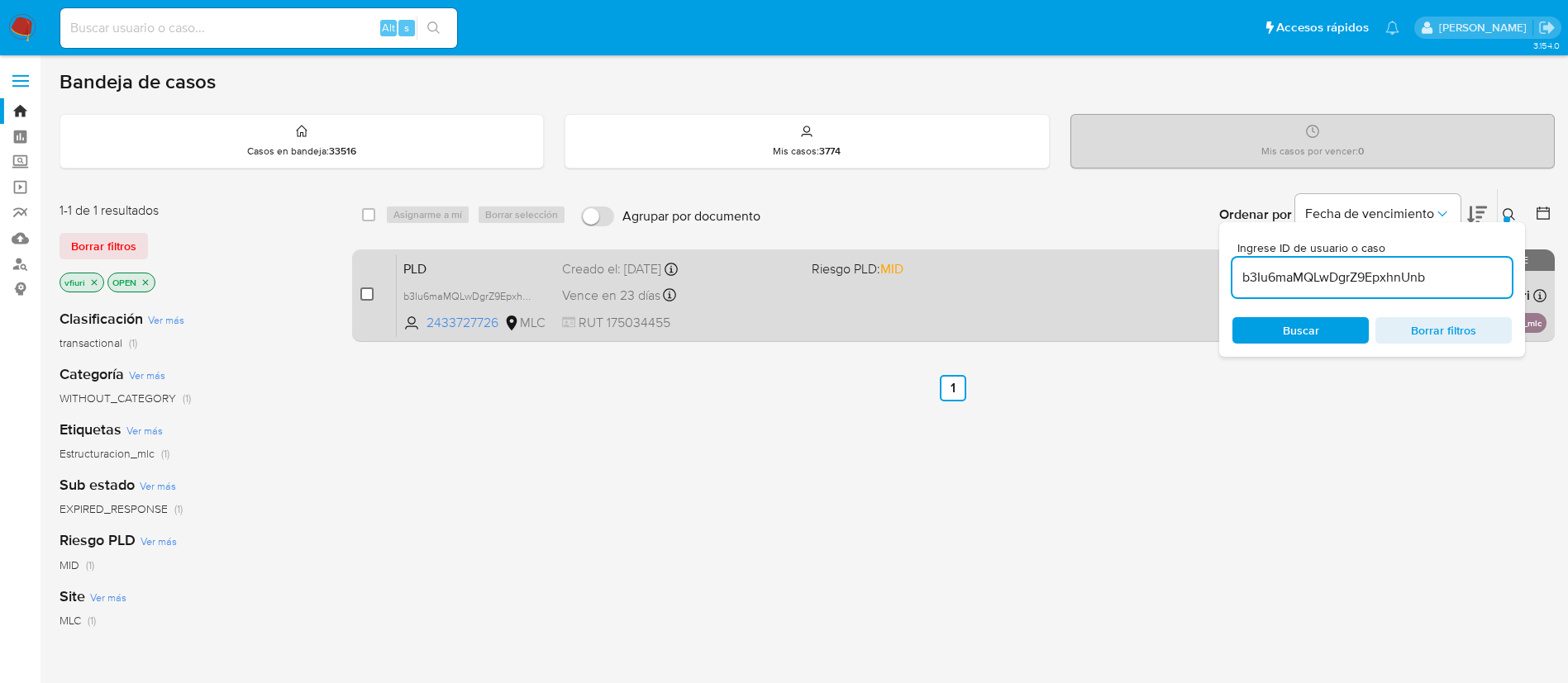
click at [369, 289] on input "checkbox" at bounding box center [367, 294] width 13 height 13
checkbox input "true"
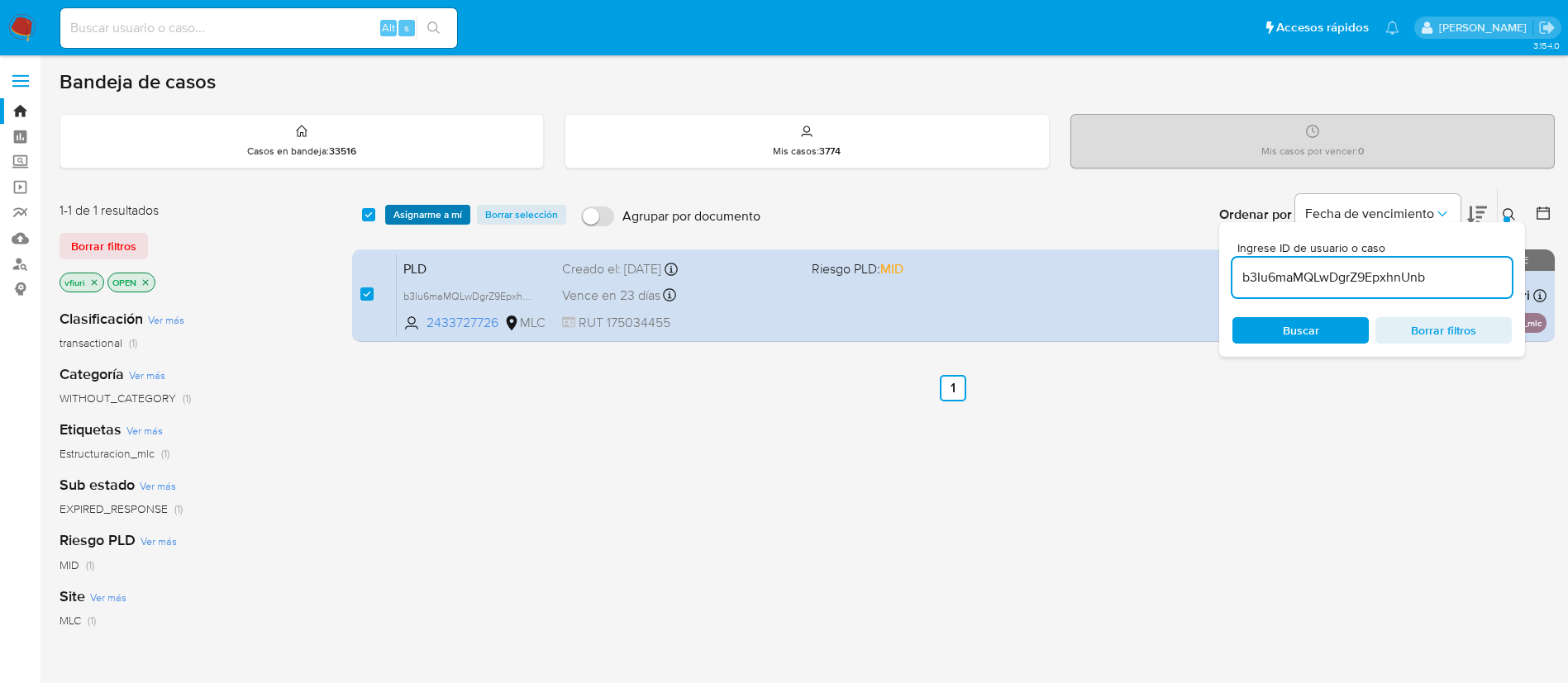
click at [409, 217] on span "Asignarme a mí" at bounding box center [428, 215] width 69 height 17
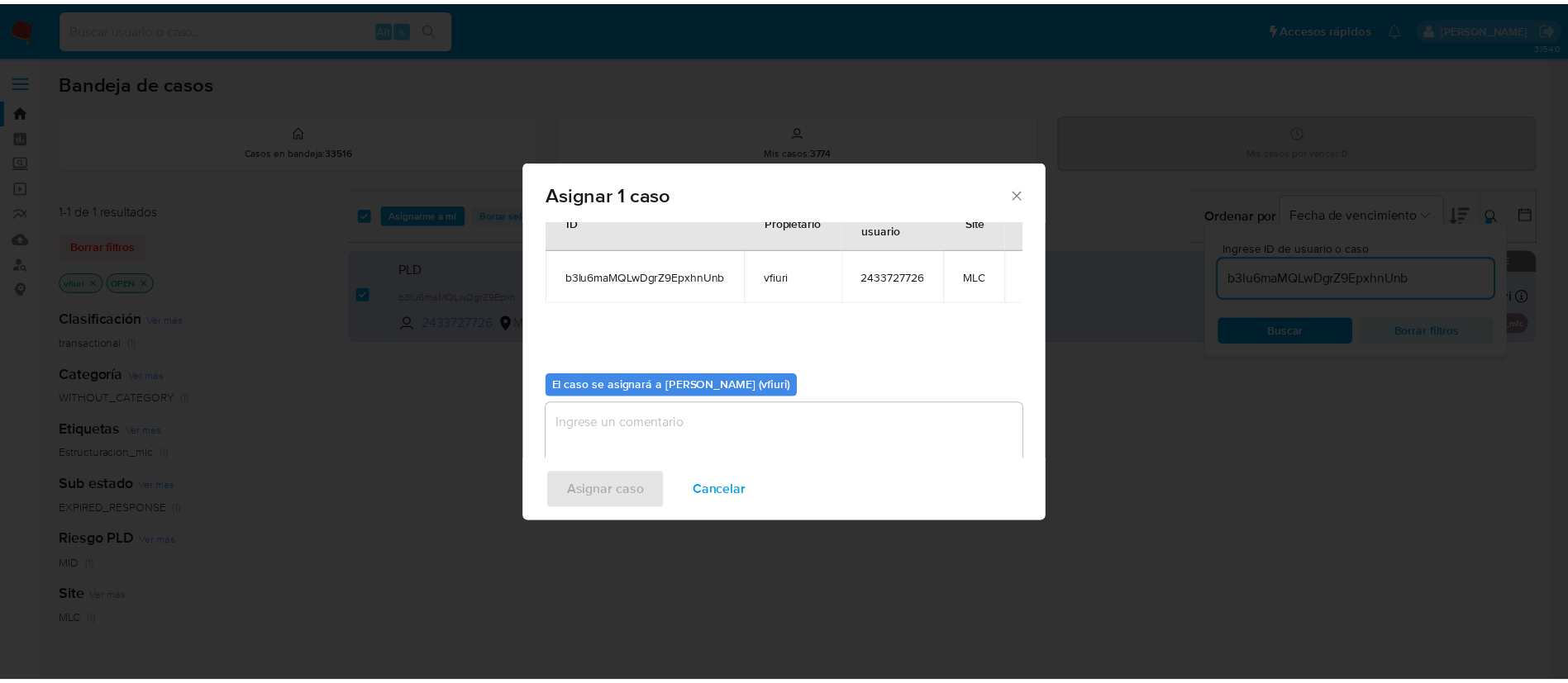
scroll to position [86, 0]
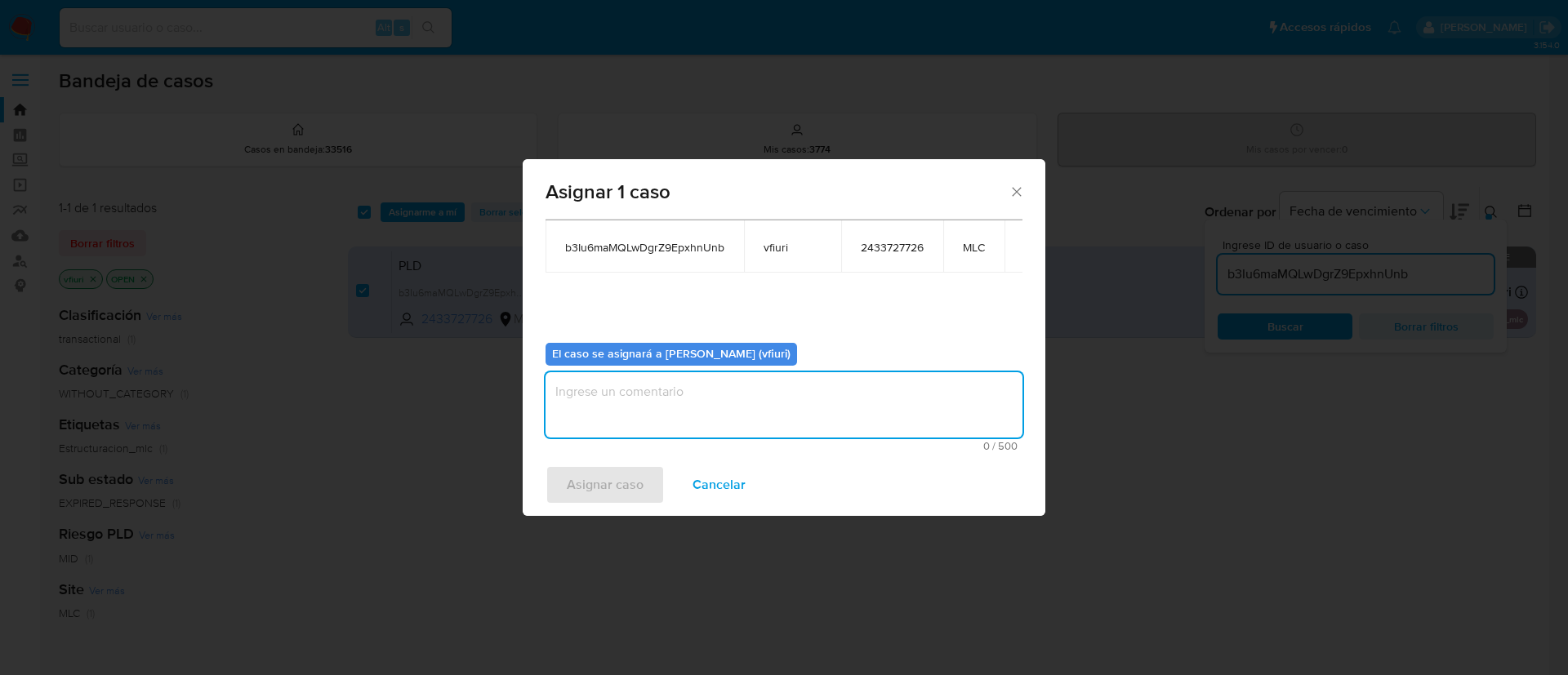
click at [686, 429] on textarea "assign-modal" at bounding box center [784, 405] width 477 height 65
type textarea "-"
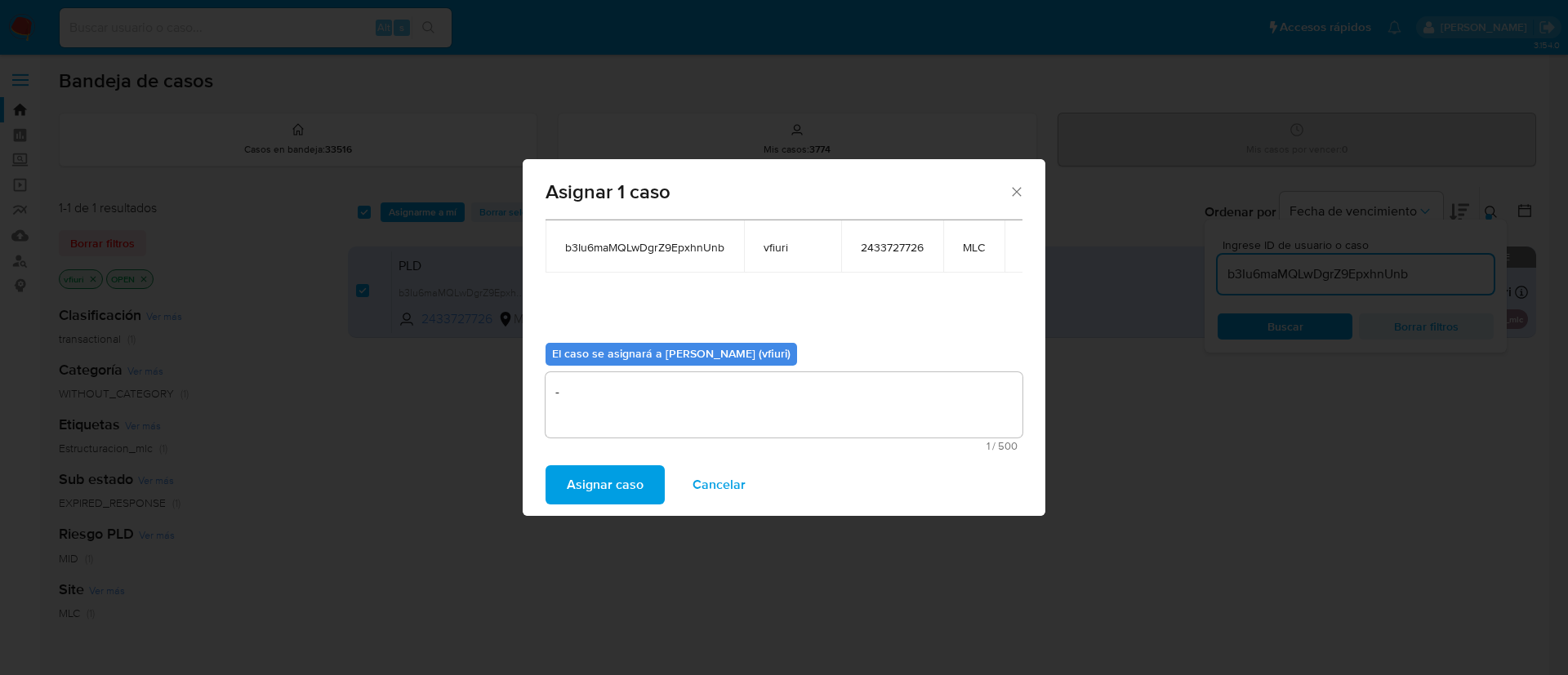
click at [587, 474] on span "Asignar caso" at bounding box center [604, 485] width 77 height 36
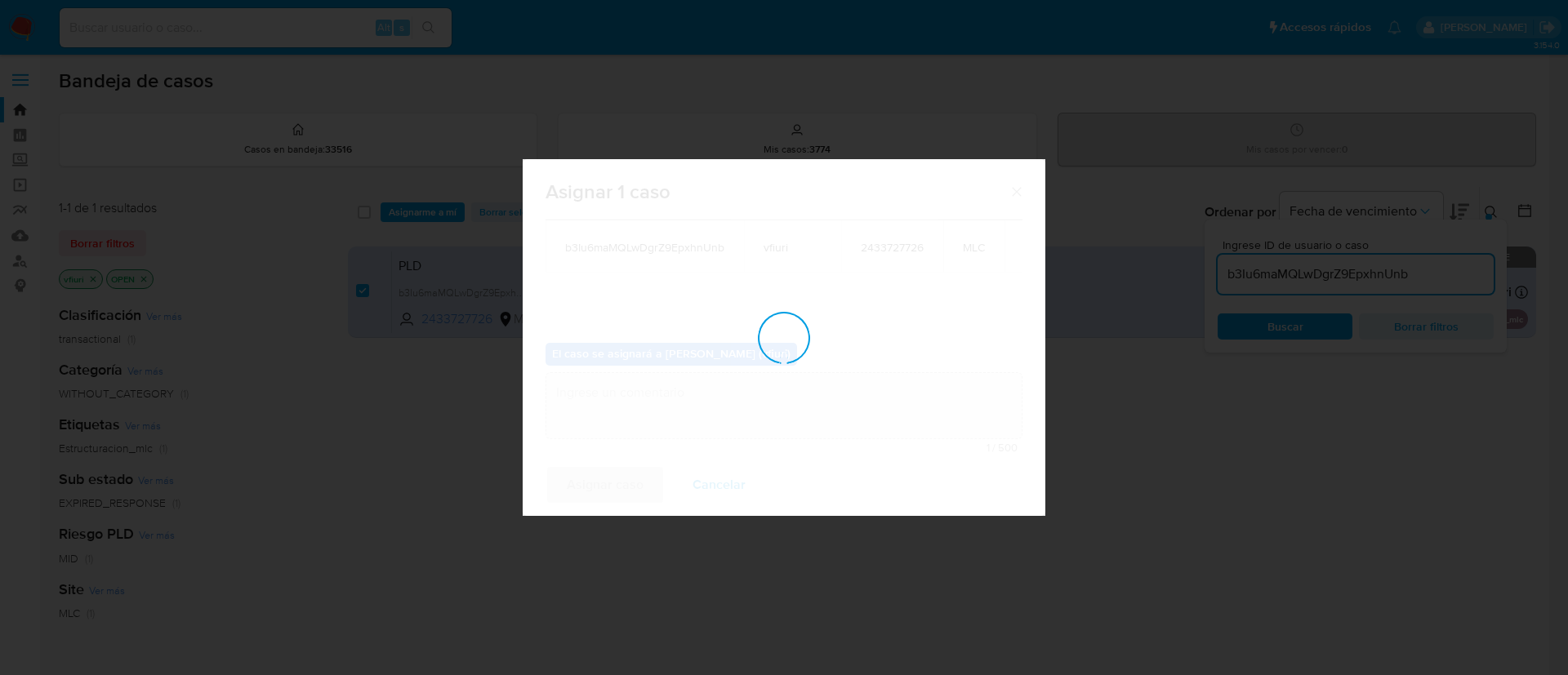
checkbox input "false"
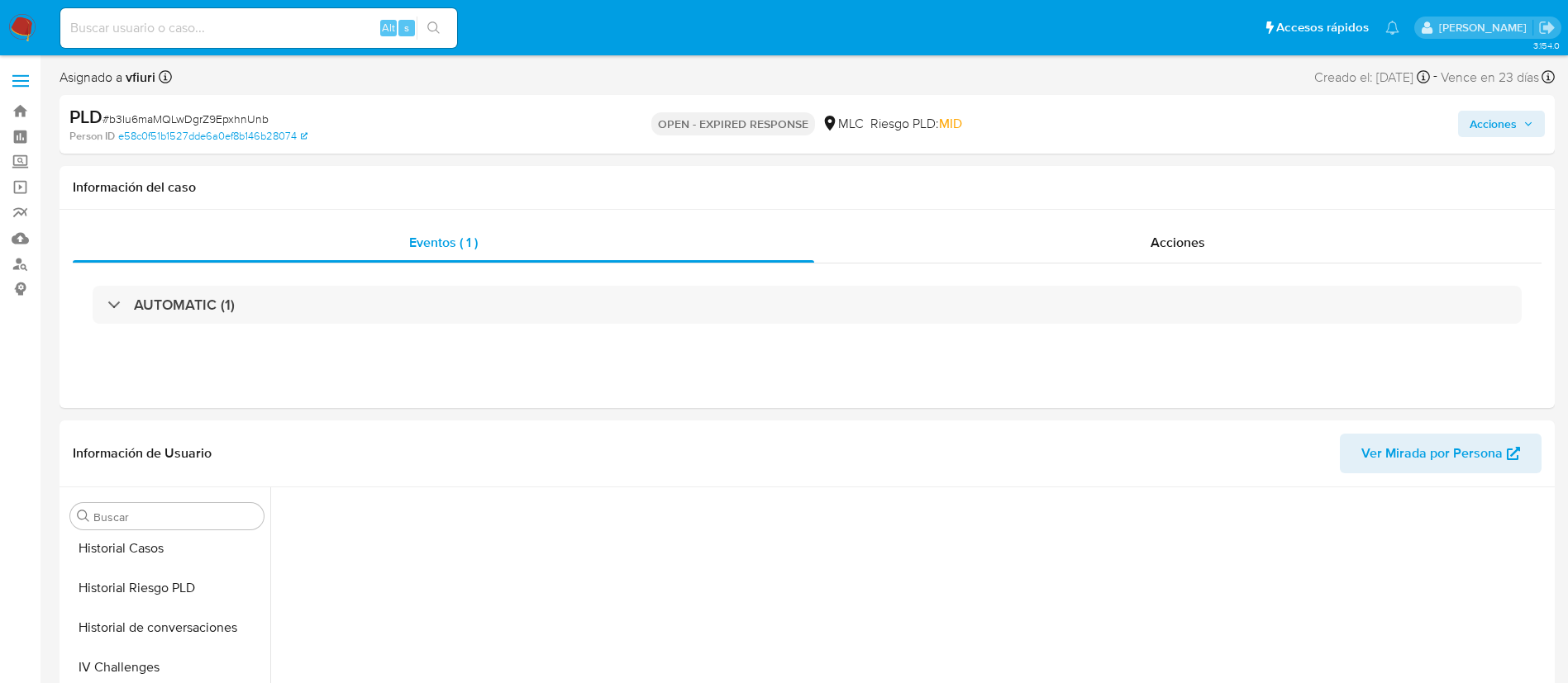
scroll to position [698, 0]
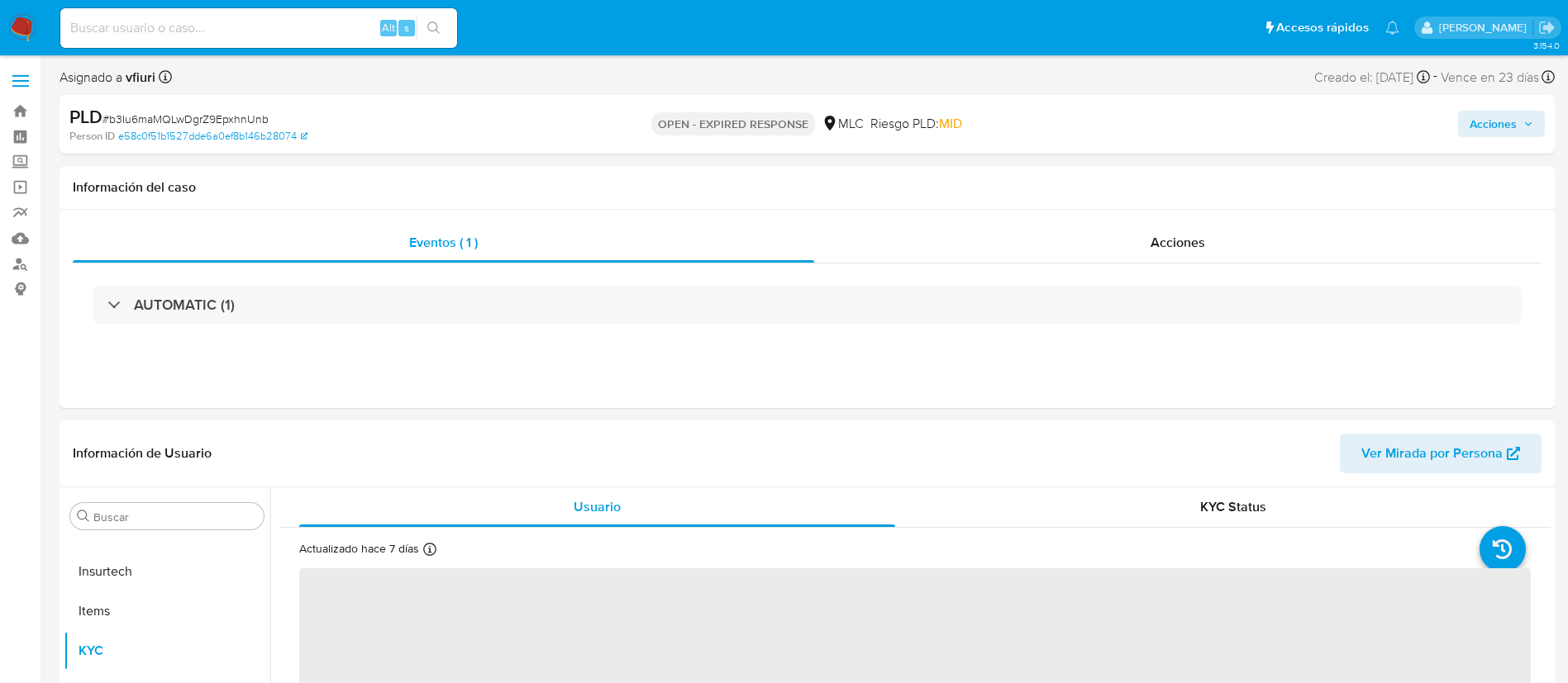
click at [247, 118] on span "# b3Iu6maMQLwDgrZ9EpxhnUnb" at bounding box center [185, 118] width 167 height 17
click at [248, 118] on span "# b3Iu6maMQLwDgrZ9EpxhnUnb" at bounding box center [185, 118] width 167 height 17
select select "10"
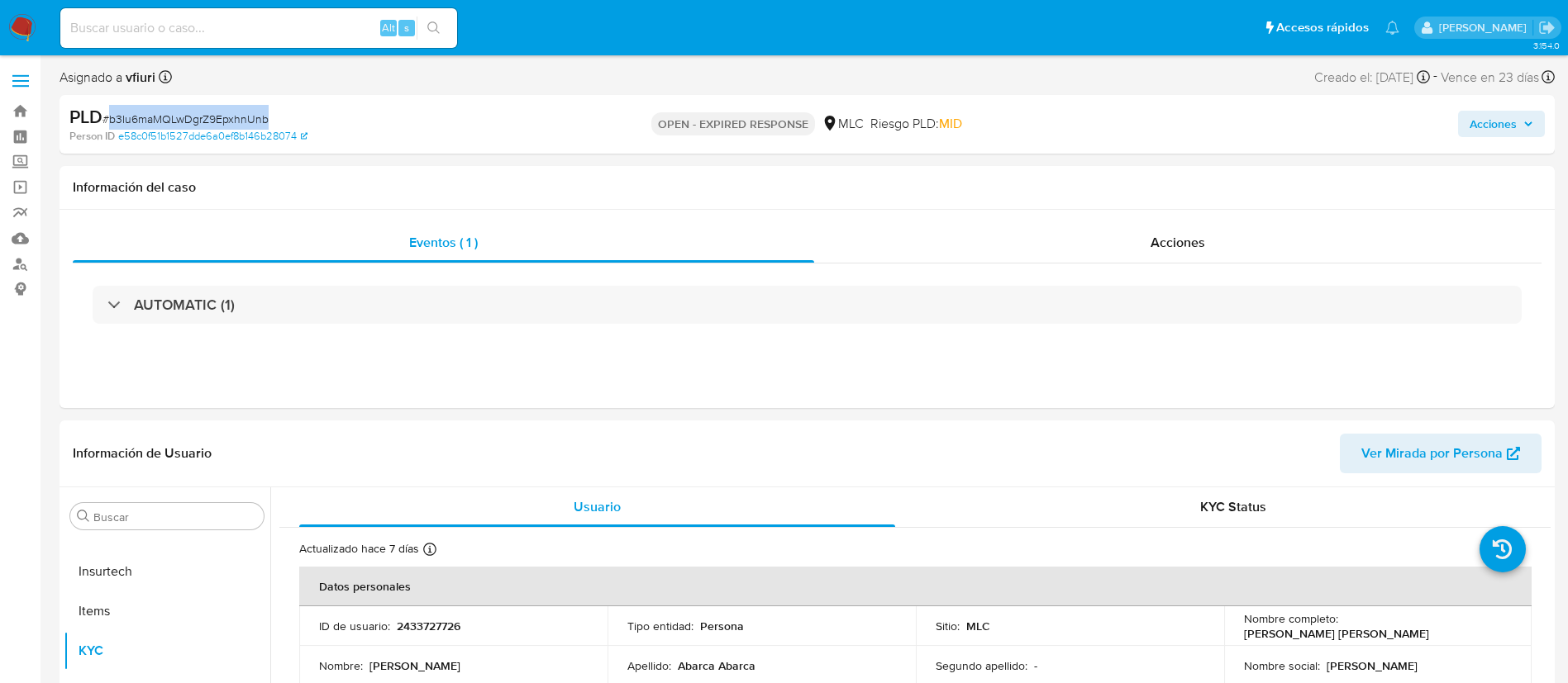
copy span "b3Iu6maMQLwDgrZ9EpxhnUnb"
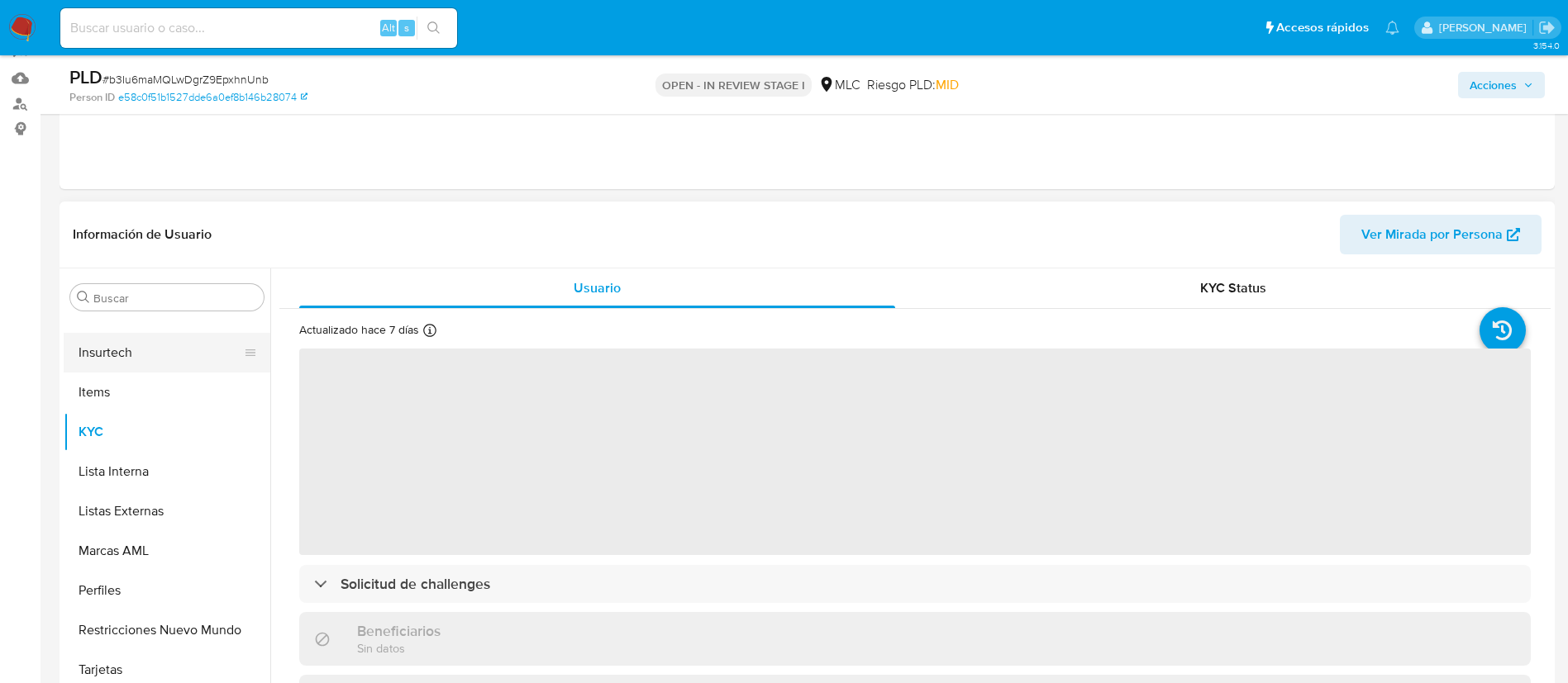
scroll to position [248, 0]
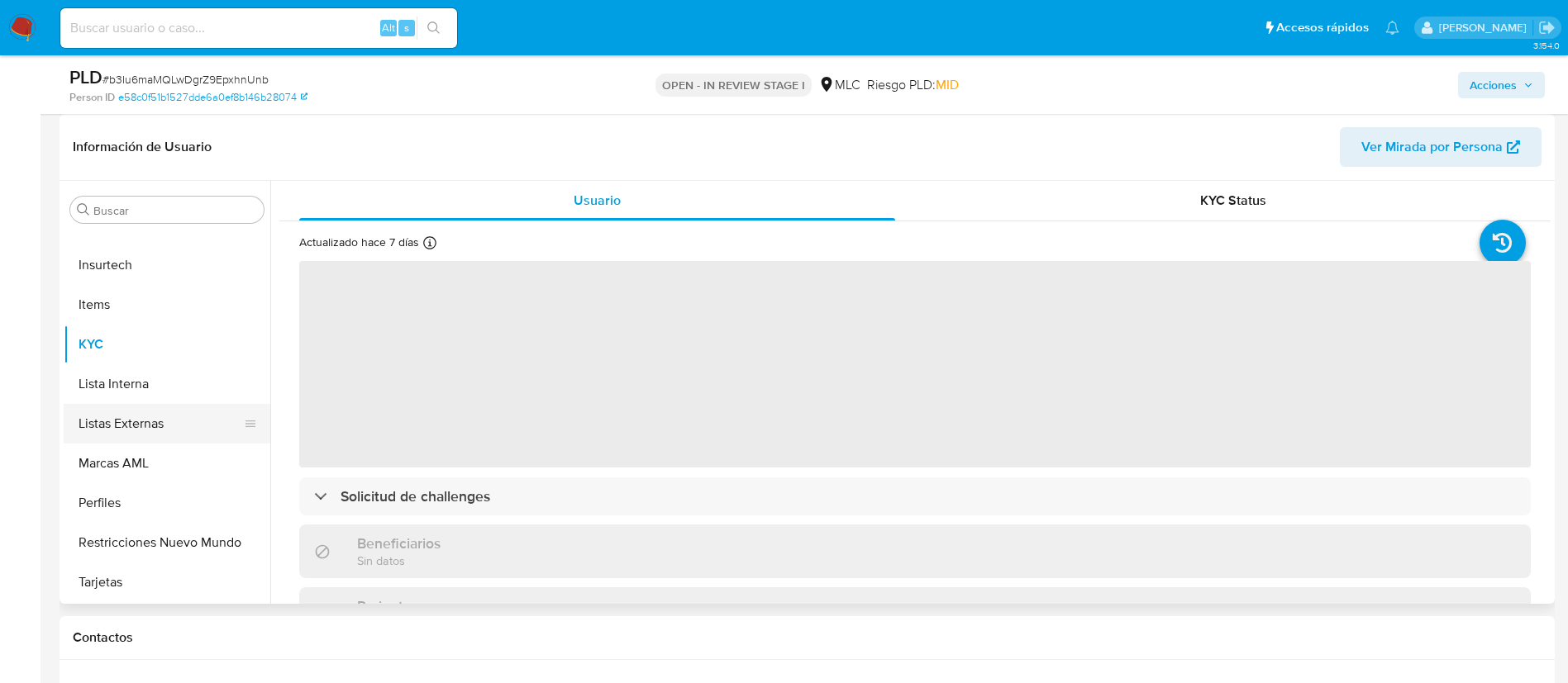
select select "10"
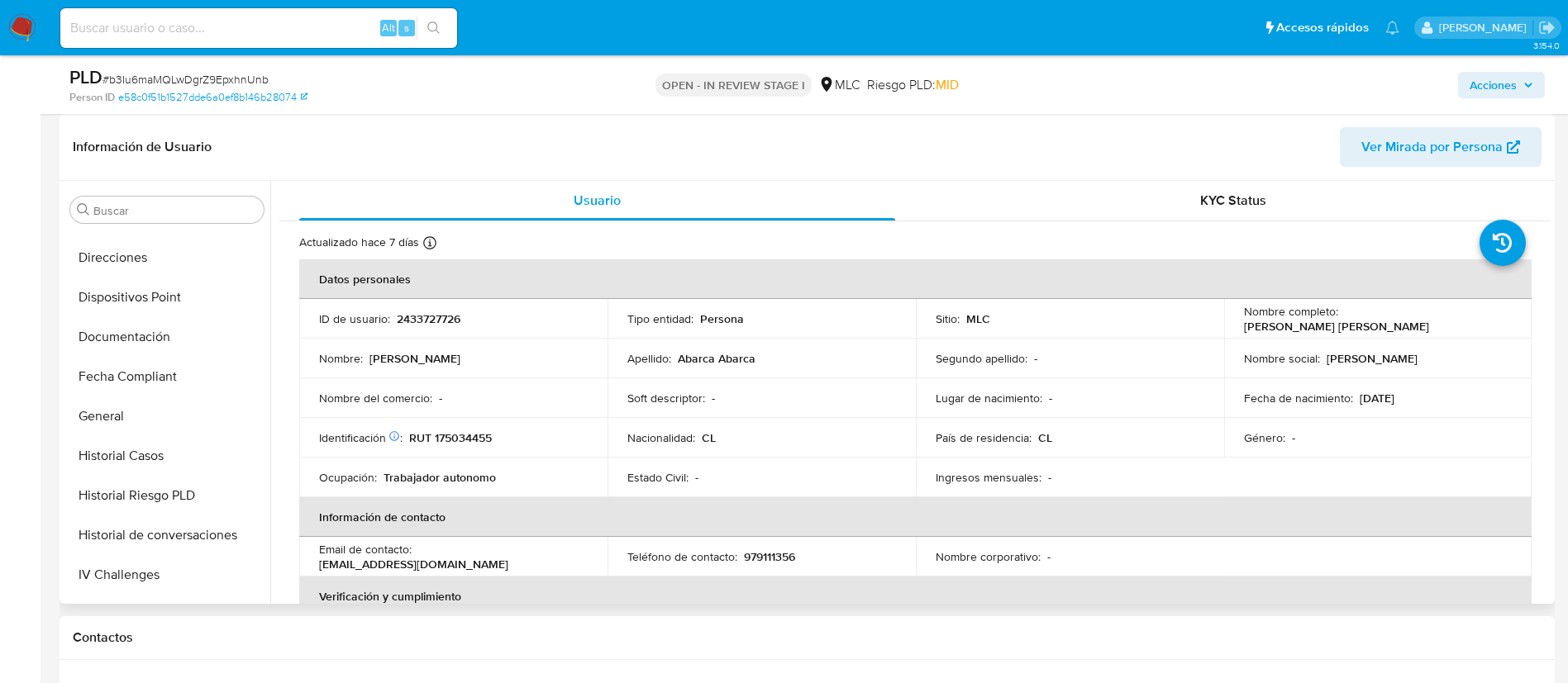
scroll to position [0, 0]
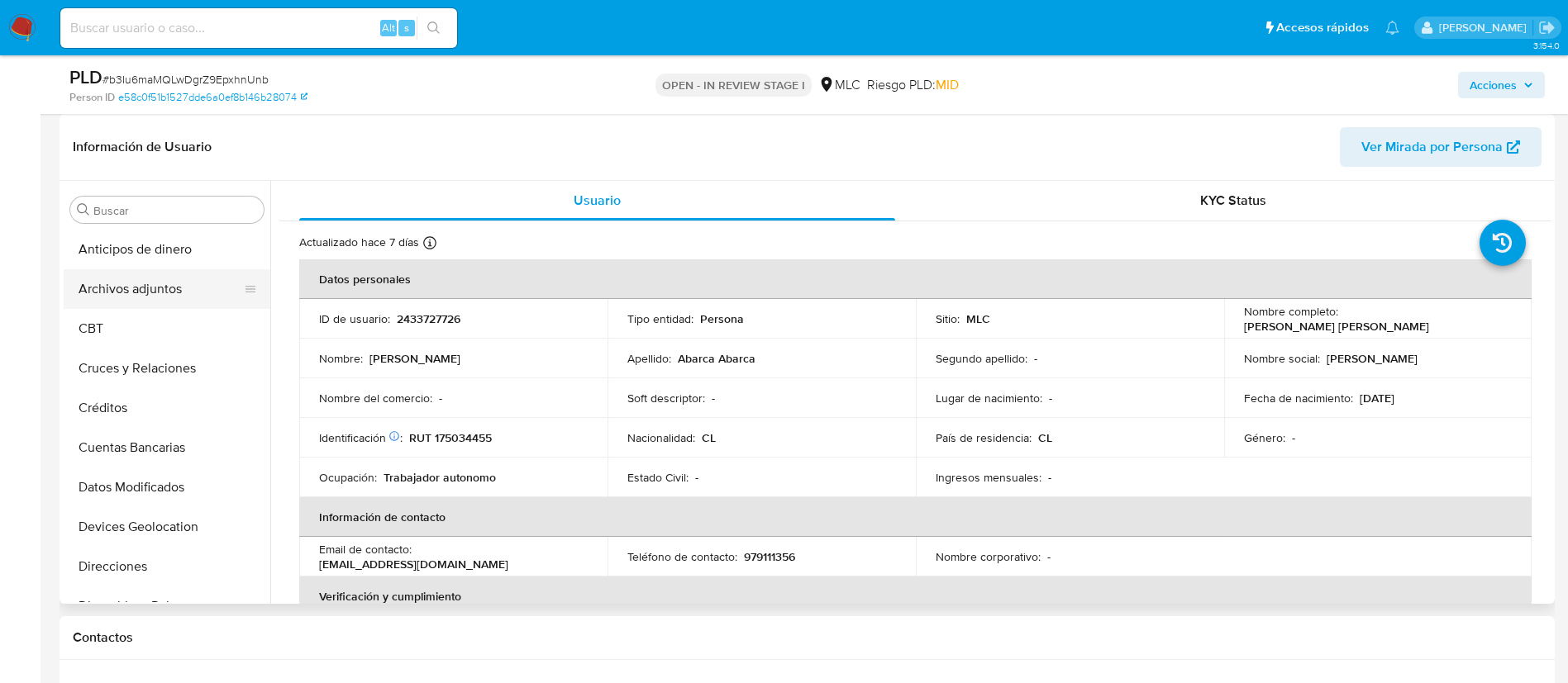
click at [144, 299] on button "Archivos adjuntos" at bounding box center [159, 289] width 193 height 40
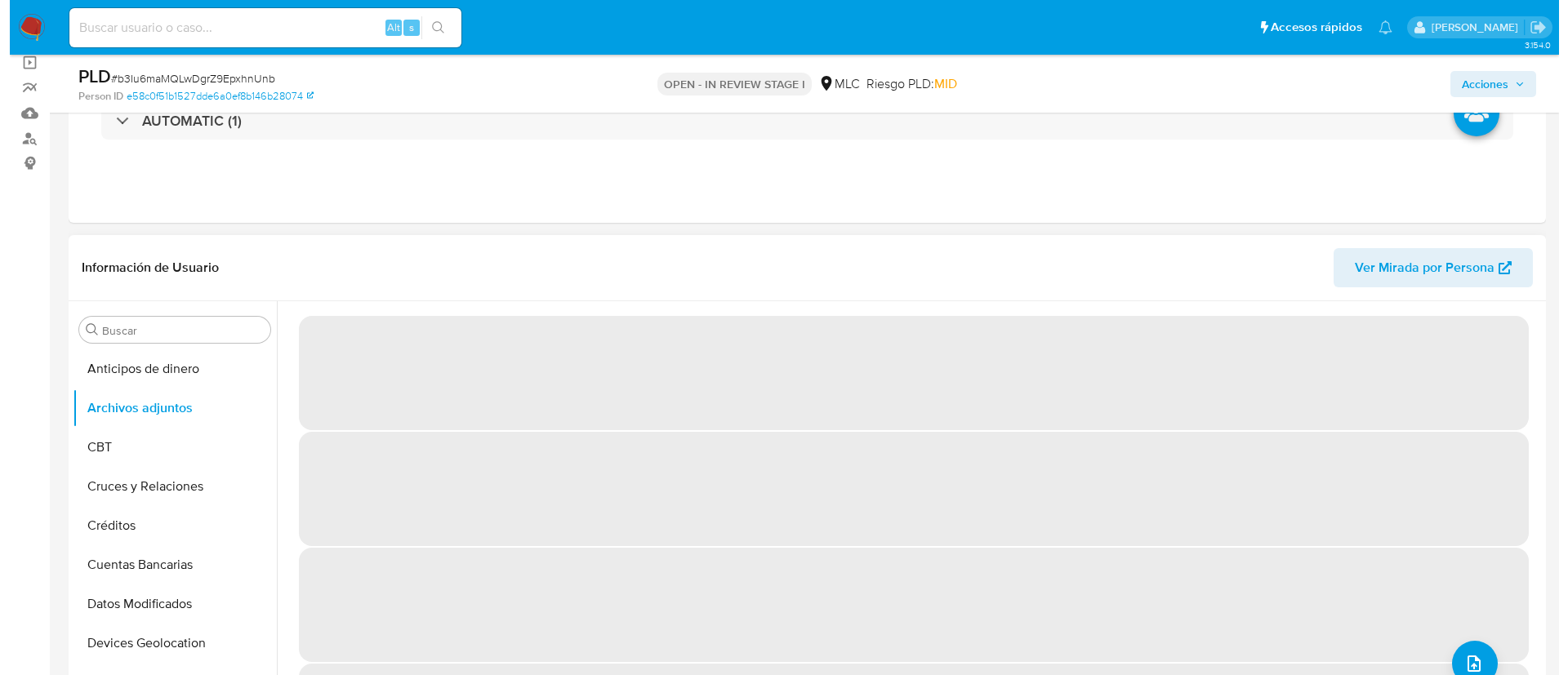
scroll to position [245, 0]
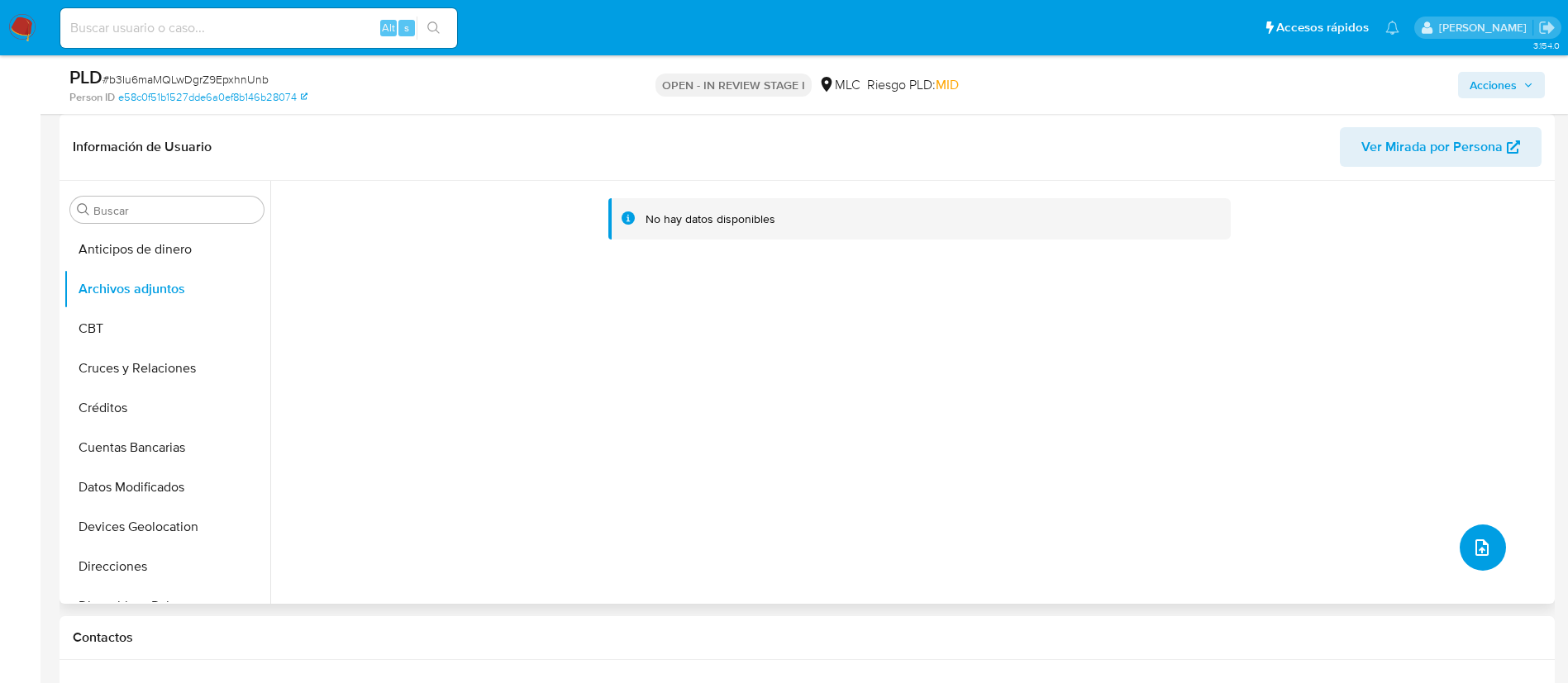
click at [1473, 552] on icon "upload-file" at bounding box center [1482, 548] width 20 height 20
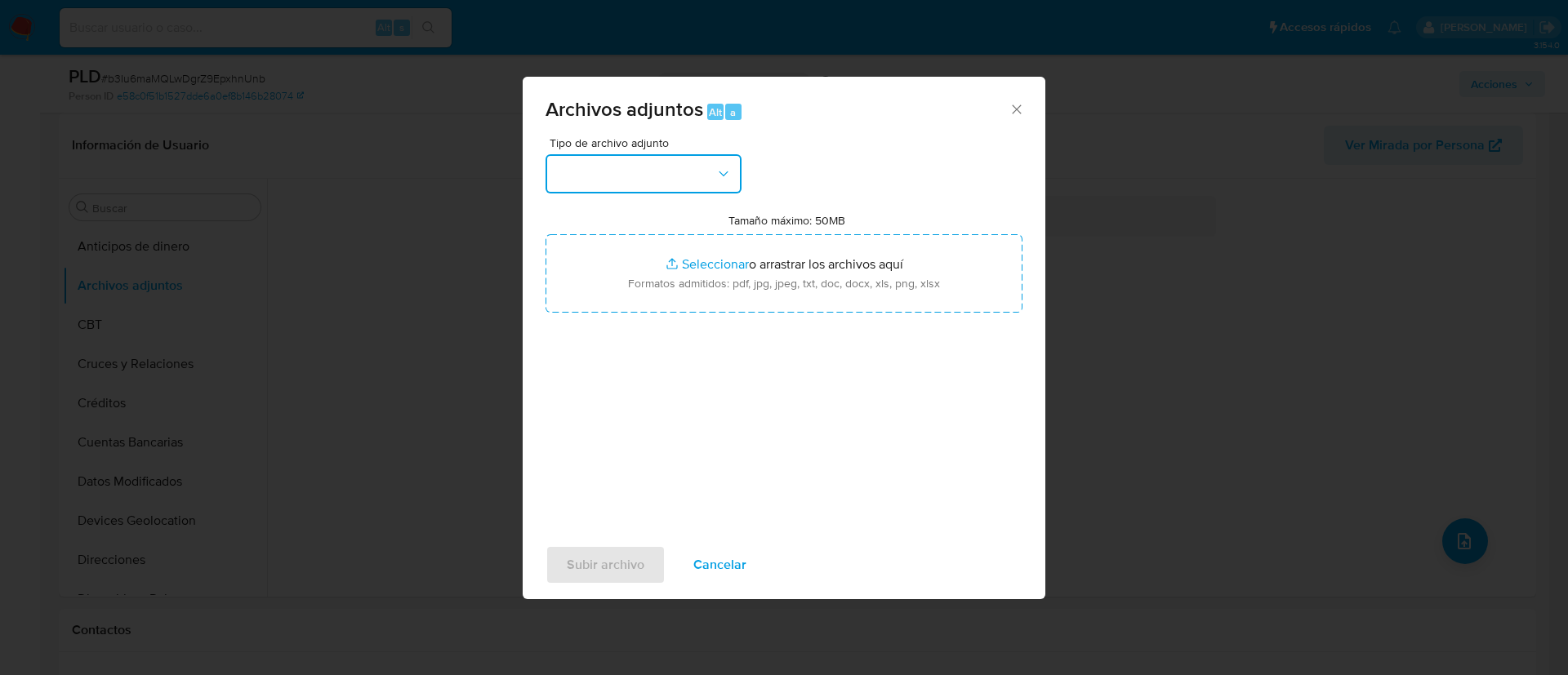
click at [667, 179] on button "button" at bounding box center [643, 173] width 196 height 40
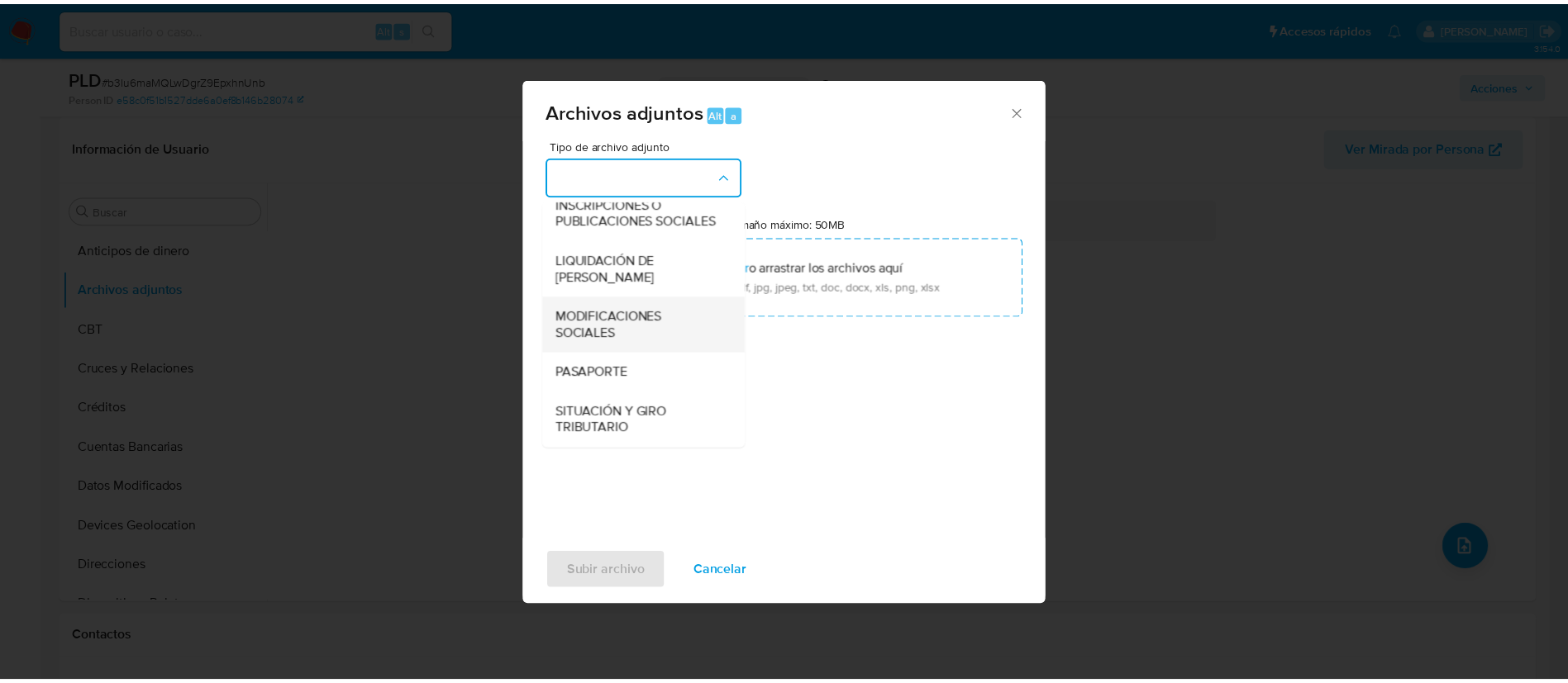
scroll to position [191, 0]
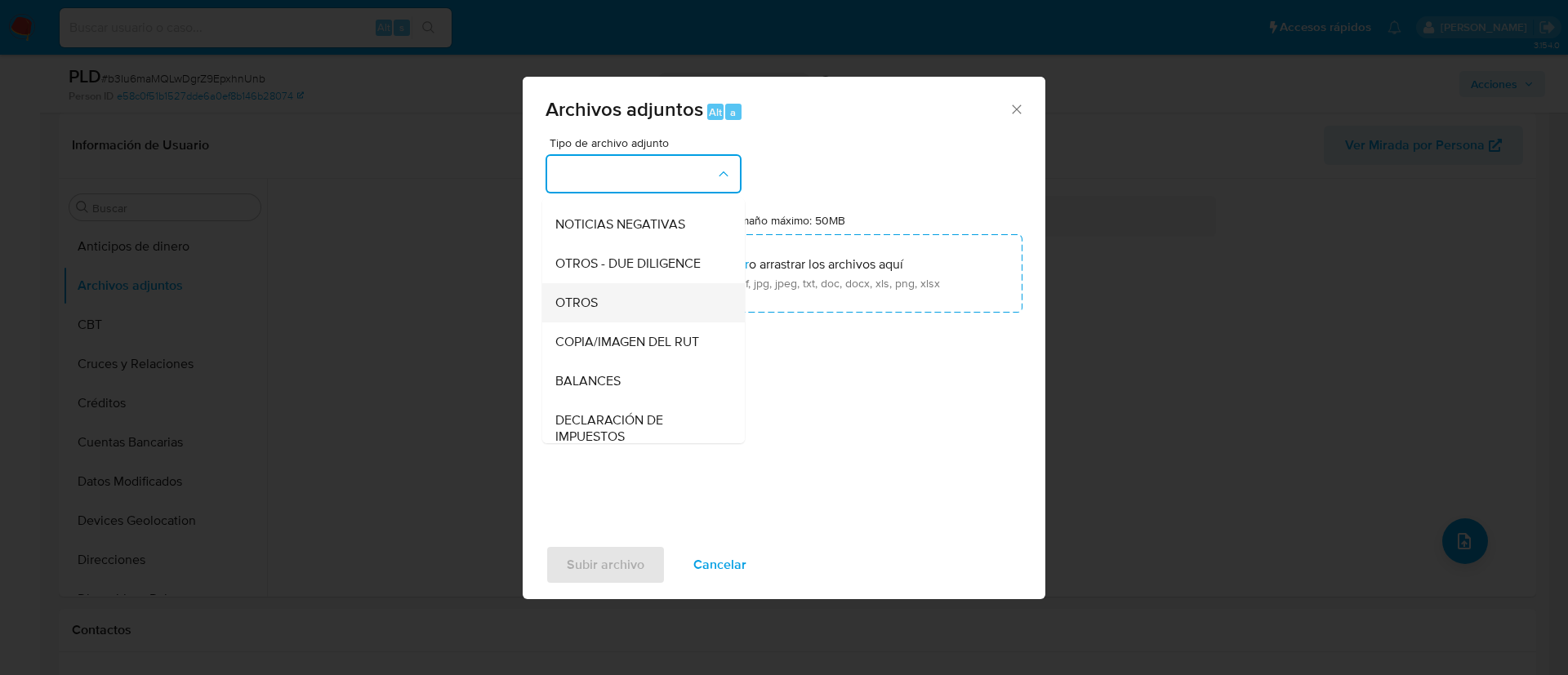
click at [612, 323] on div "OTROS" at bounding box center [638, 303] width 166 height 40
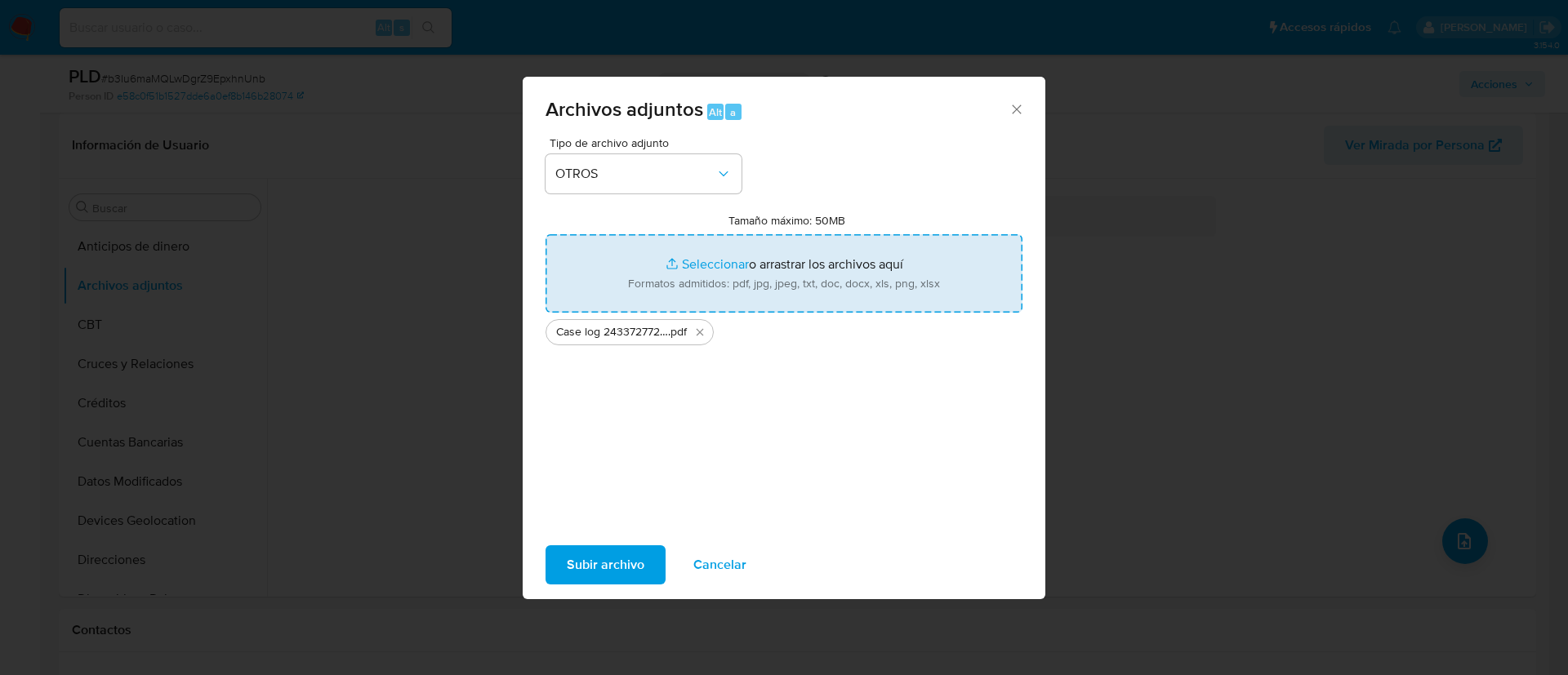
type input "C:\fakepath\Tabla 2433727726.xlsx"
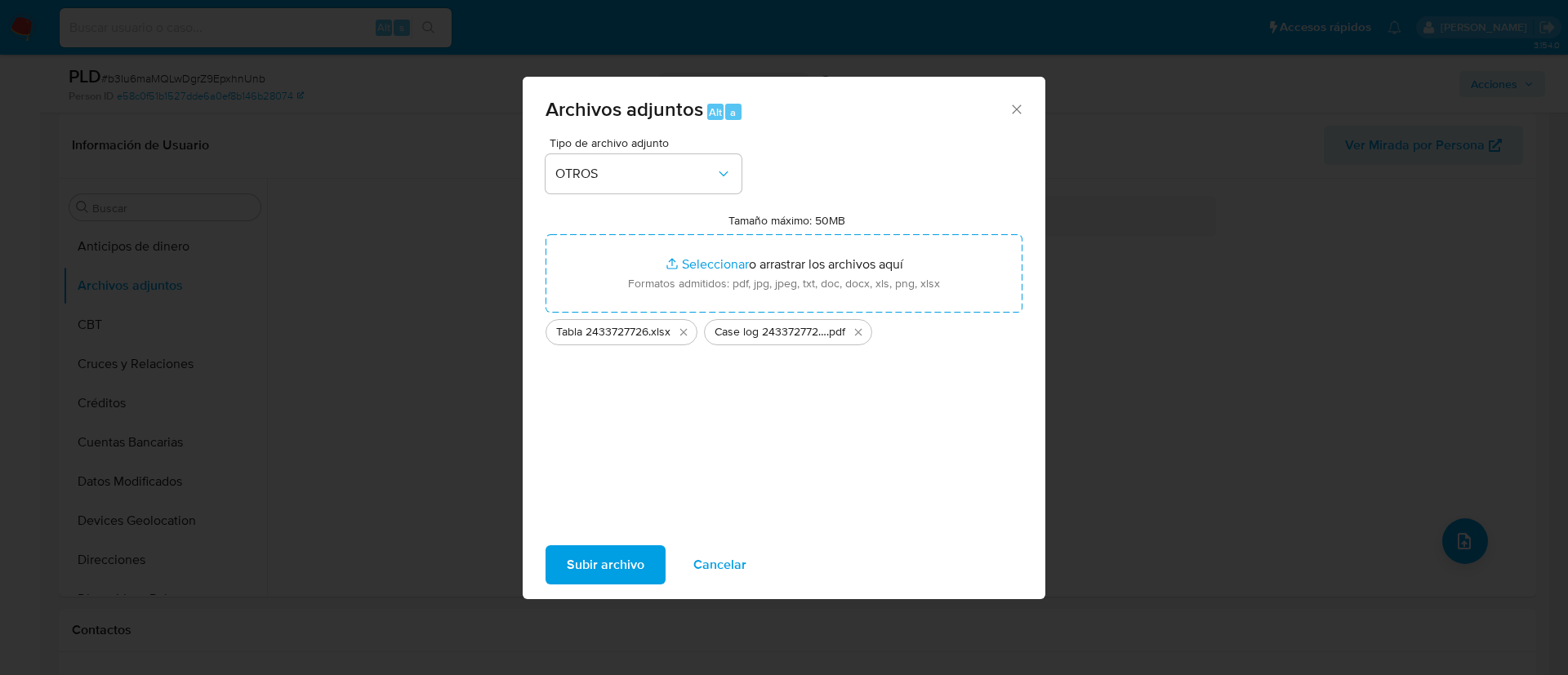
click at [617, 562] on span "Subir archivo" at bounding box center [605, 565] width 77 height 36
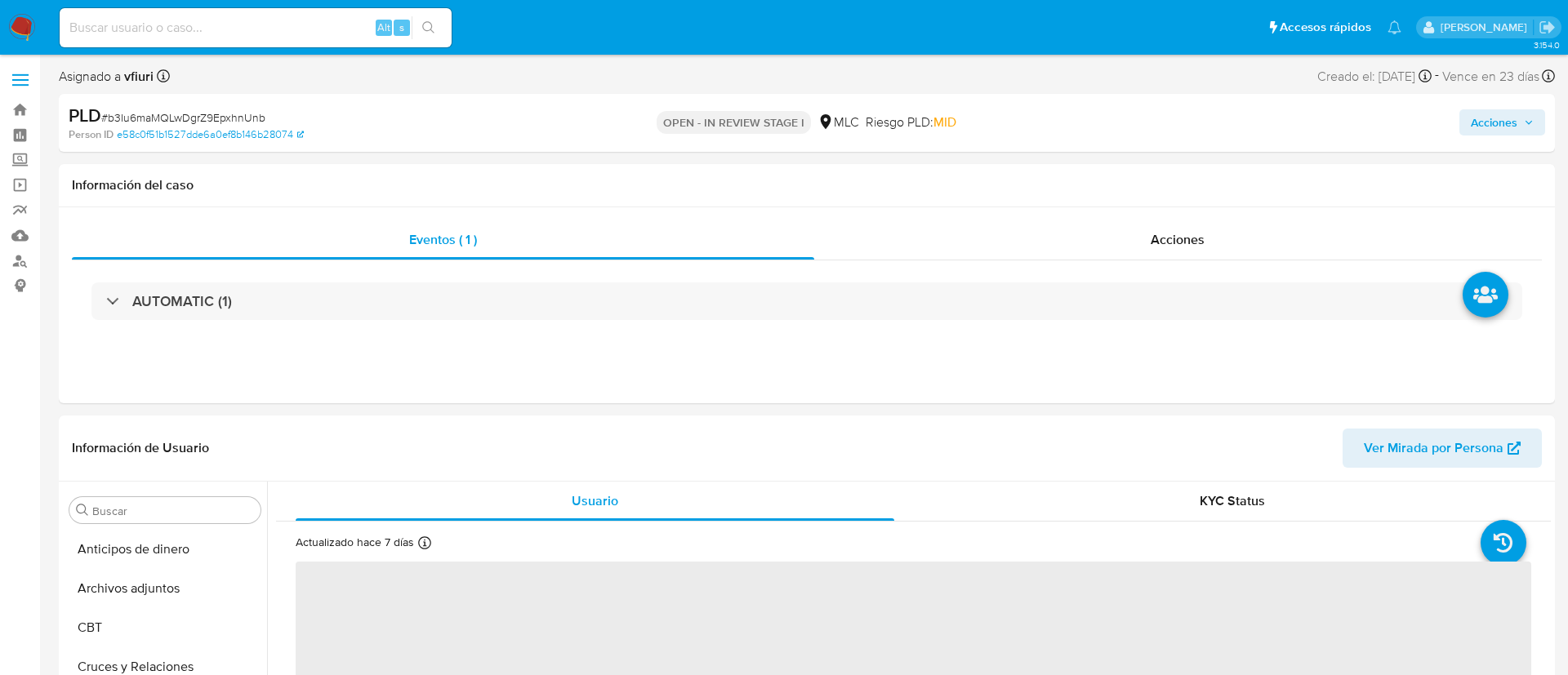
select select "10"
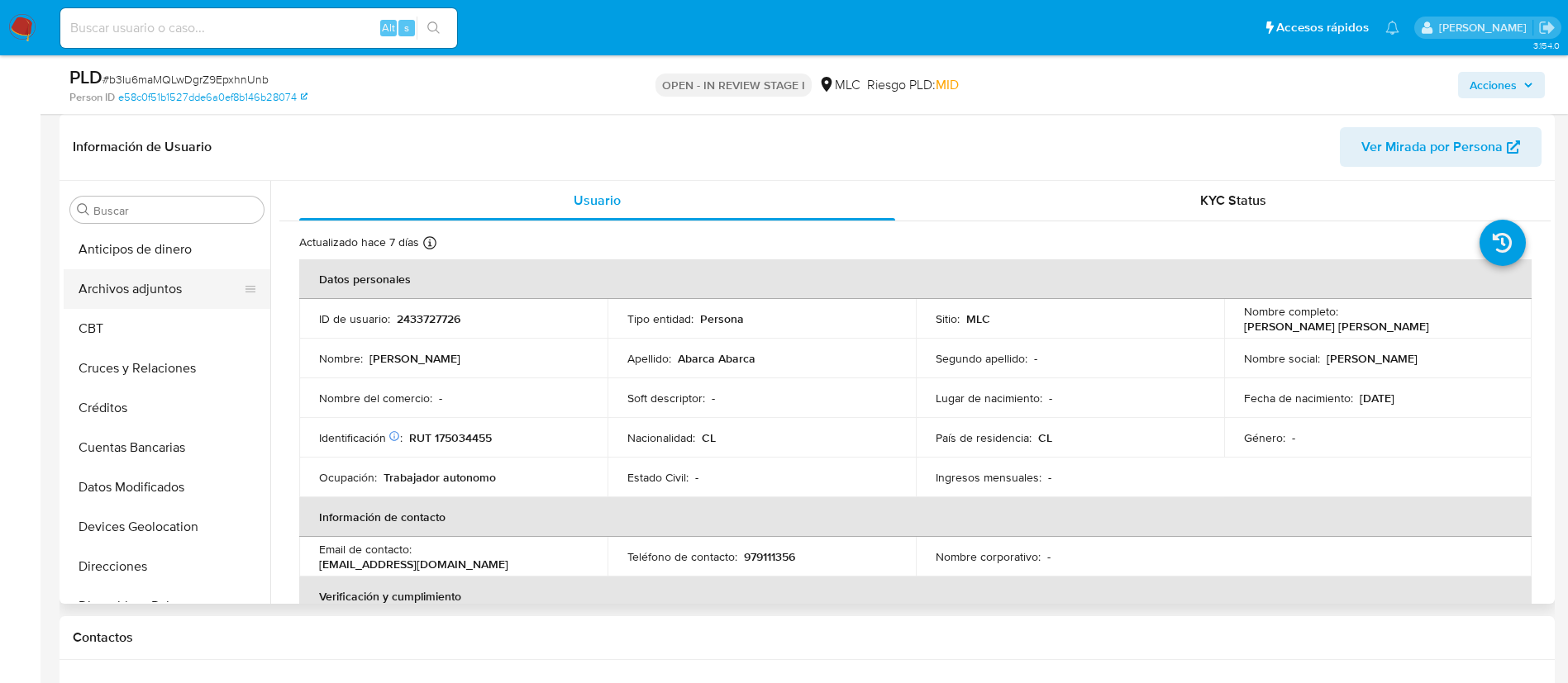
click at [159, 286] on button "Archivos adjuntos" at bounding box center [159, 289] width 193 height 40
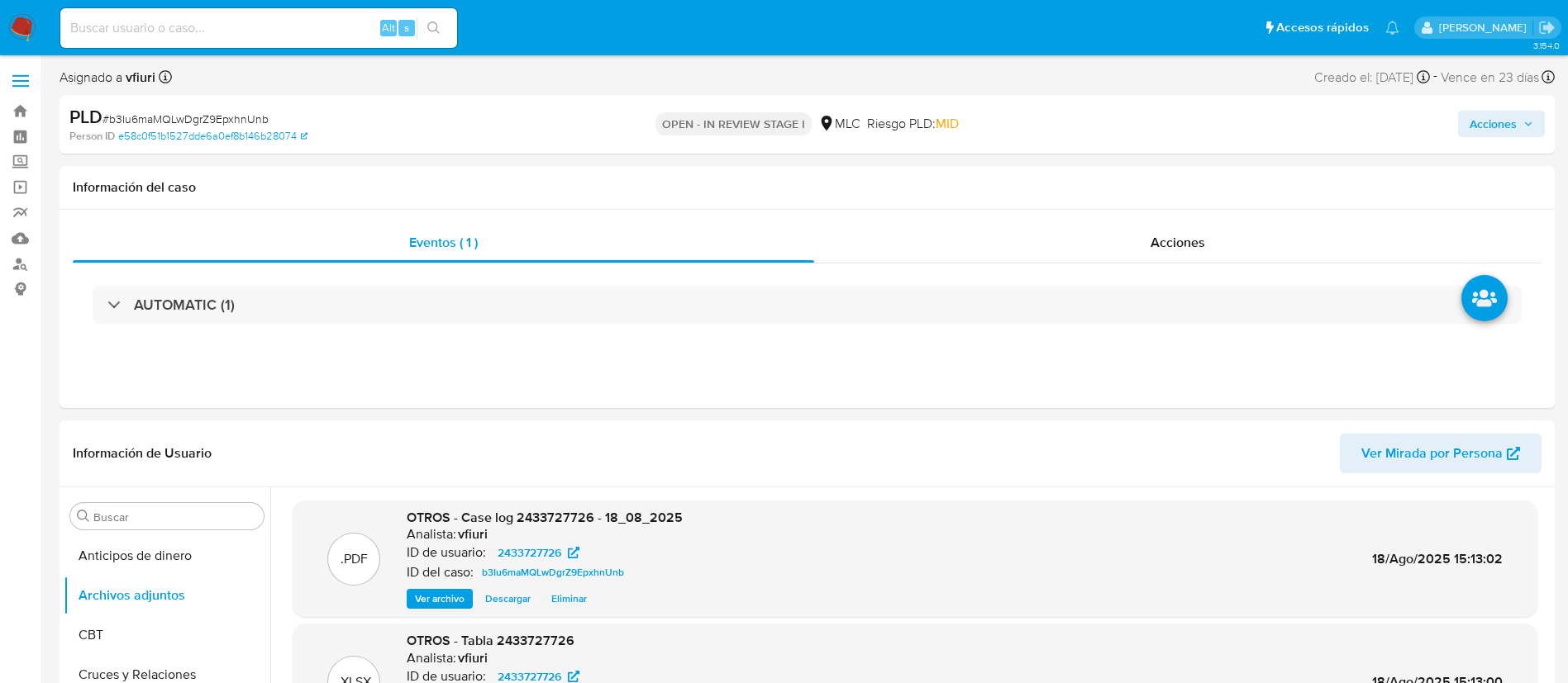
click at [1460, 119] on button "Acciones" at bounding box center [1501, 124] width 86 height 27
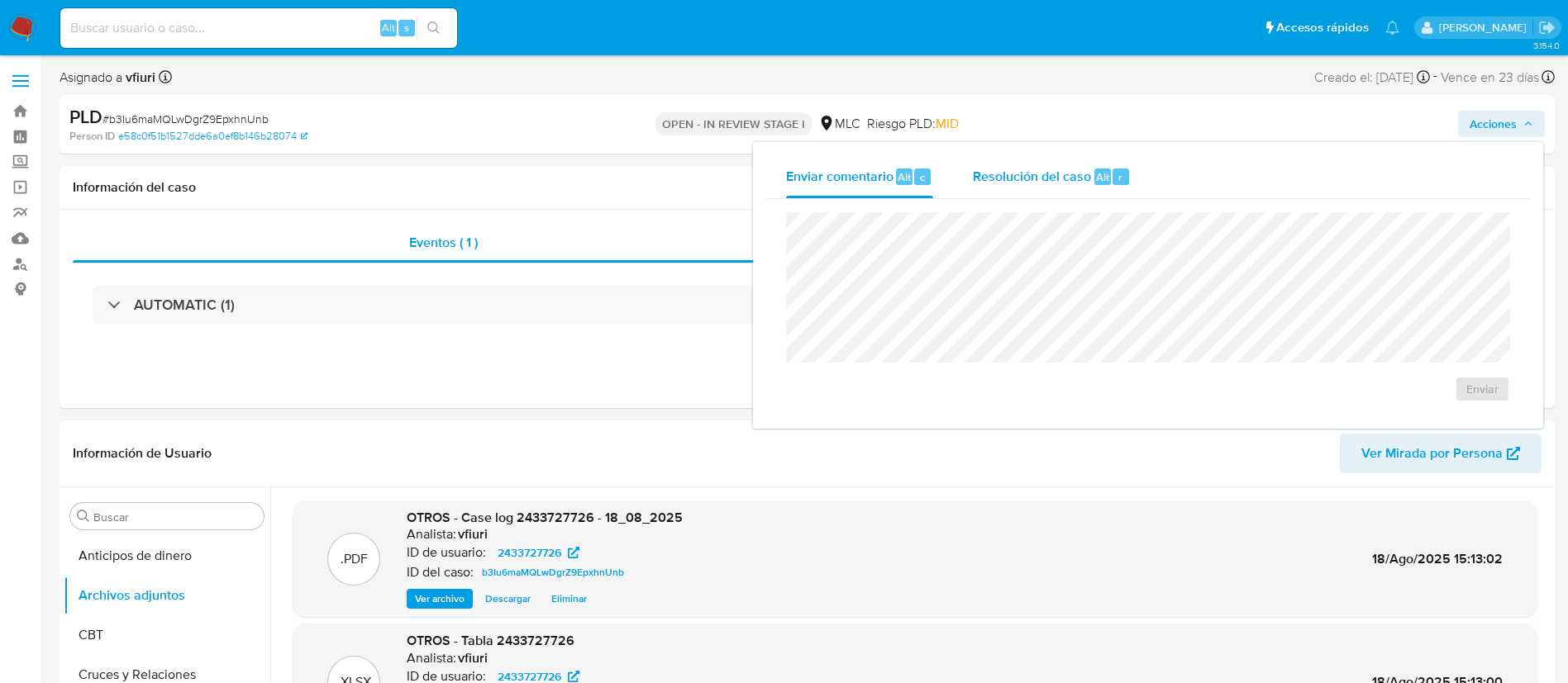
click at [1054, 179] on span "Resolución del caso" at bounding box center [1032, 175] width 118 height 19
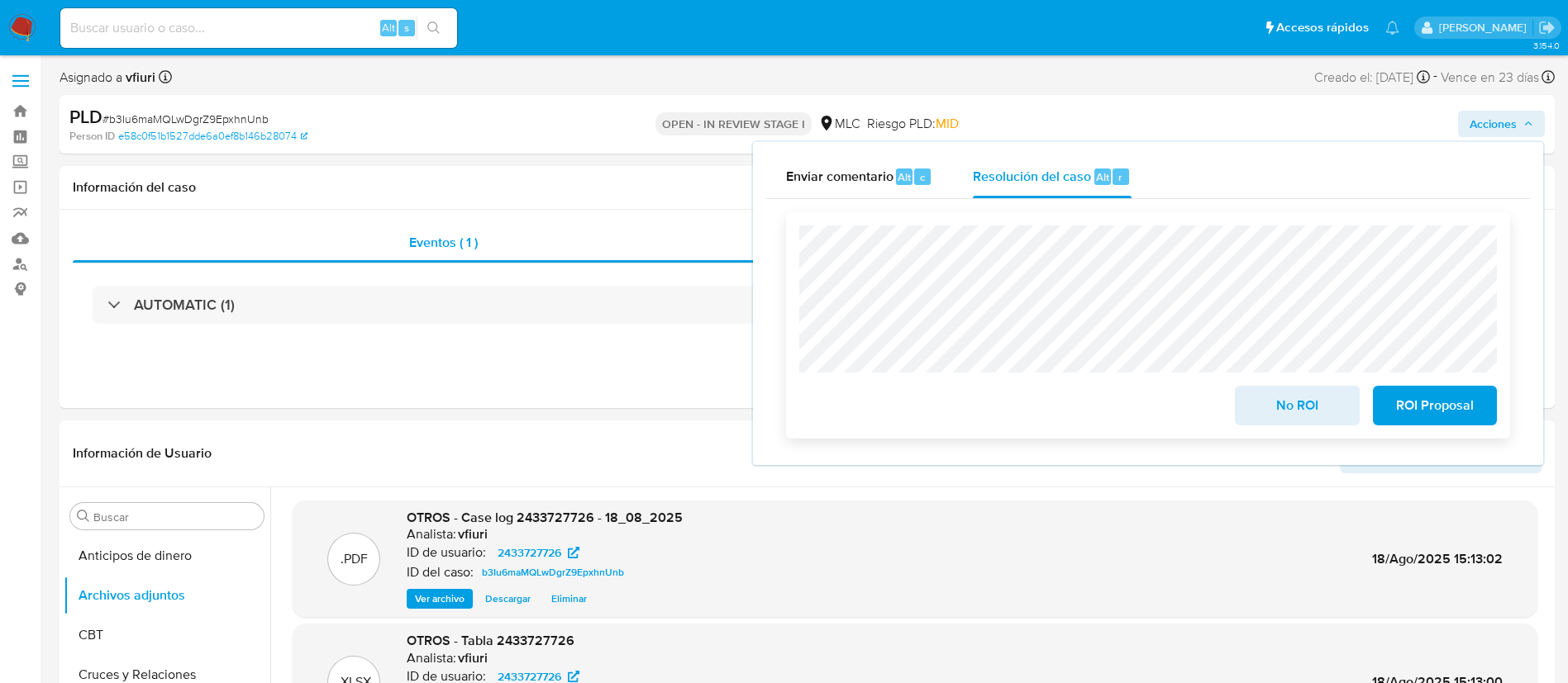
click at [1425, 419] on span "ROI Proposal" at bounding box center [1434, 405] width 81 height 37
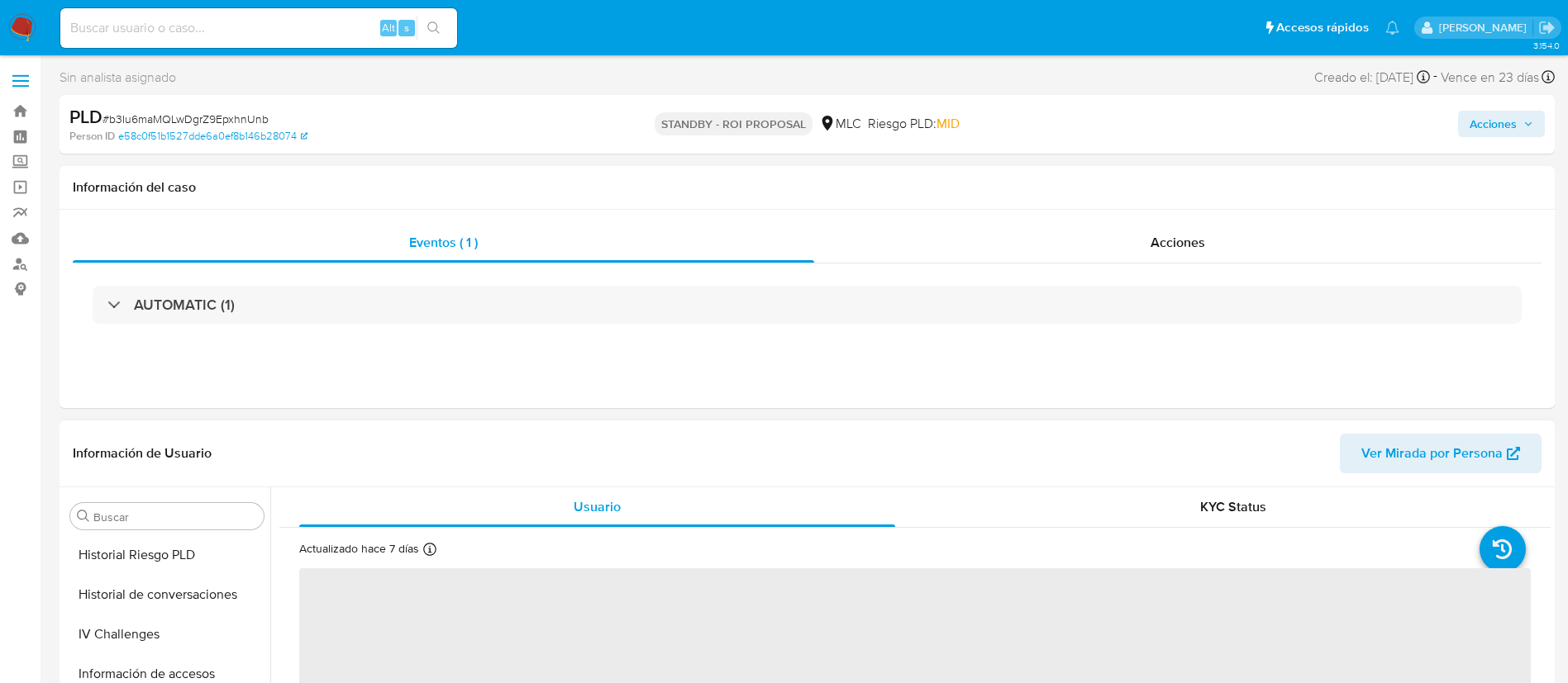
scroll to position [698, 0]
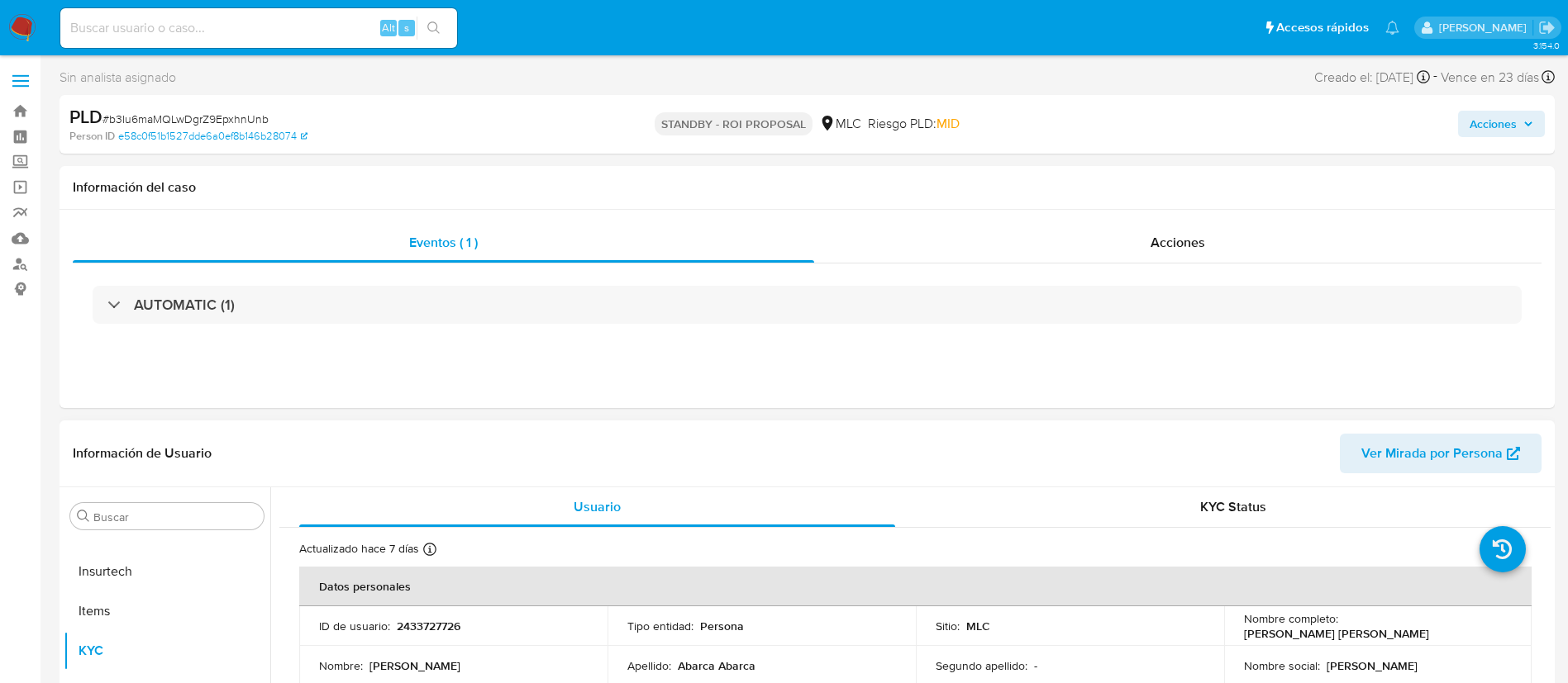
select select "10"
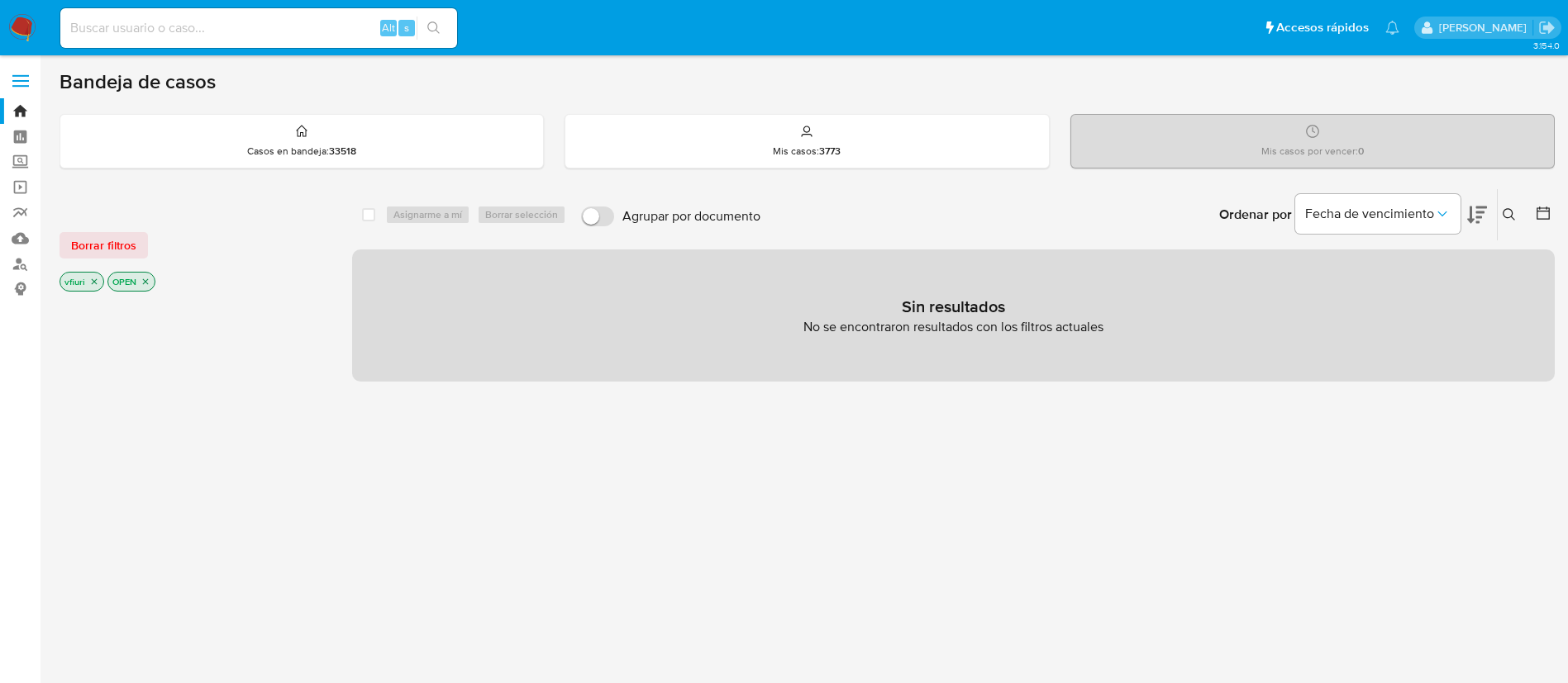
click at [152, 281] on p "OPEN" at bounding box center [132, 281] width 46 height 18
click at [148, 281] on icon "close-filter" at bounding box center [145, 281] width 10 height 10
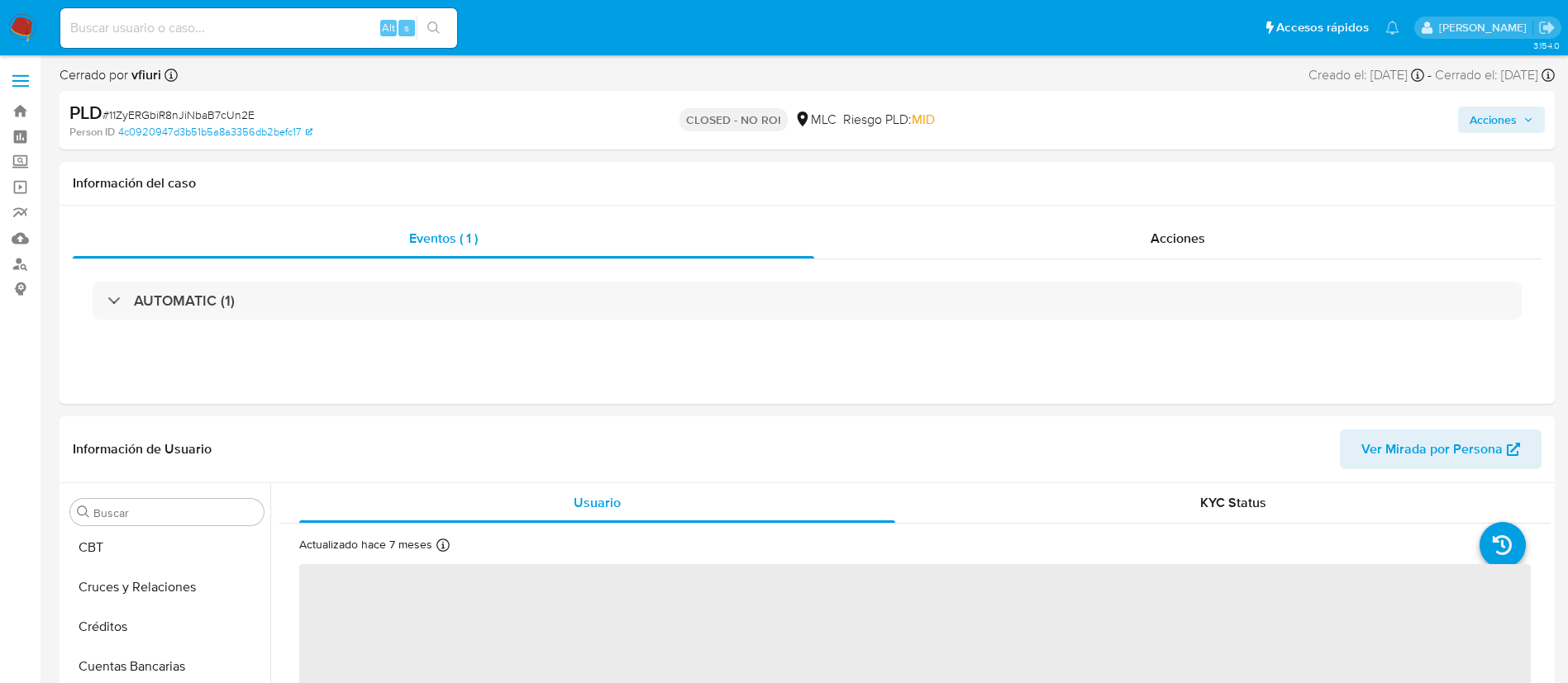
scroll to position [698, 0]
select select "10"
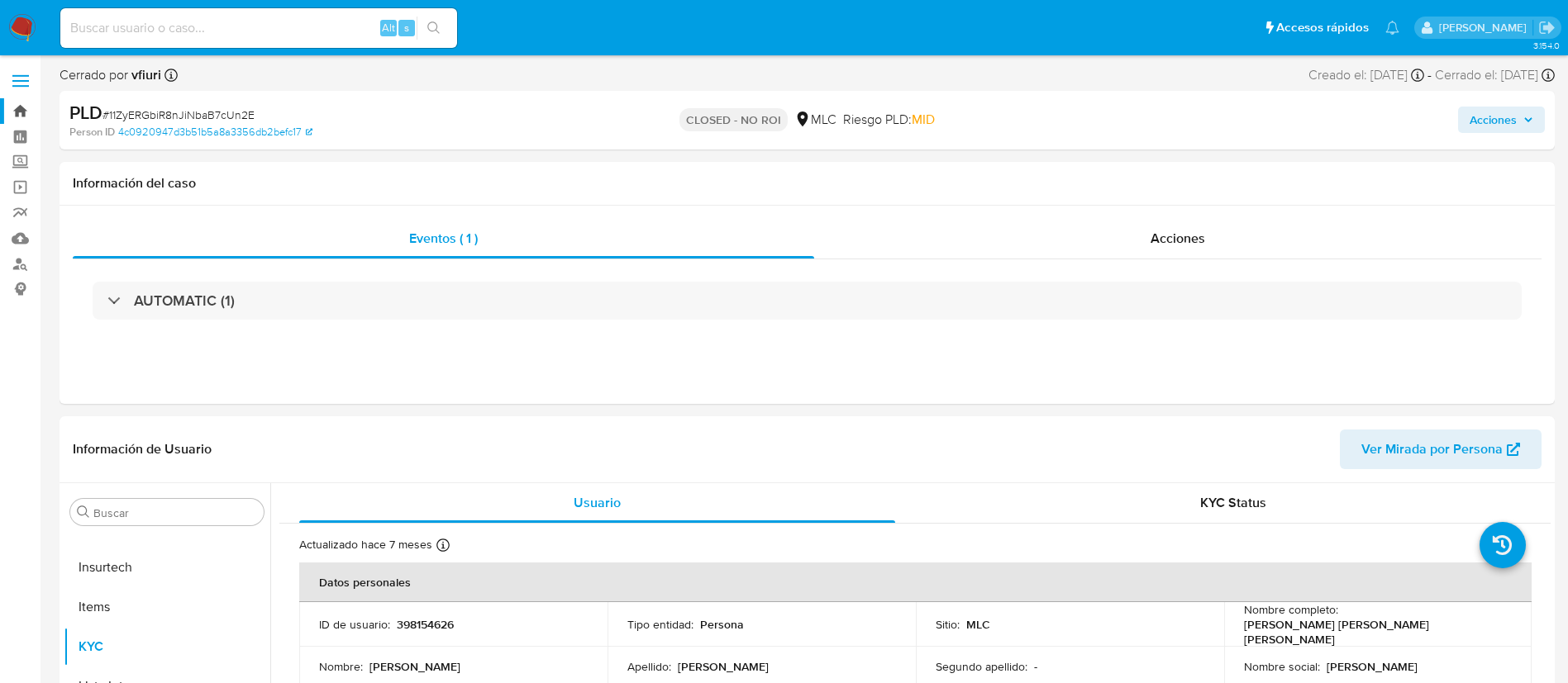
click at [25, 109] on link "Bandeja" at bounding box center [98, 110] width 197 height 26
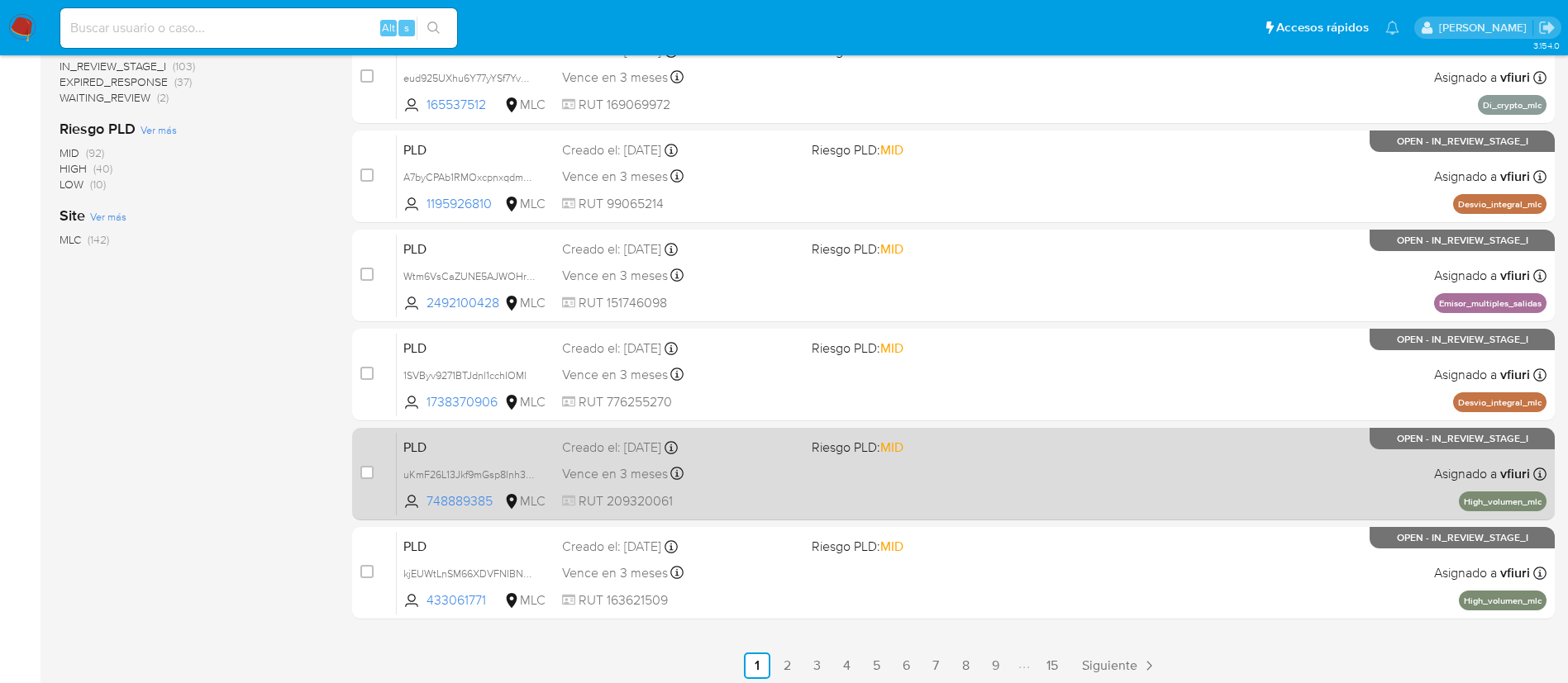
scroll to position [622, 0]
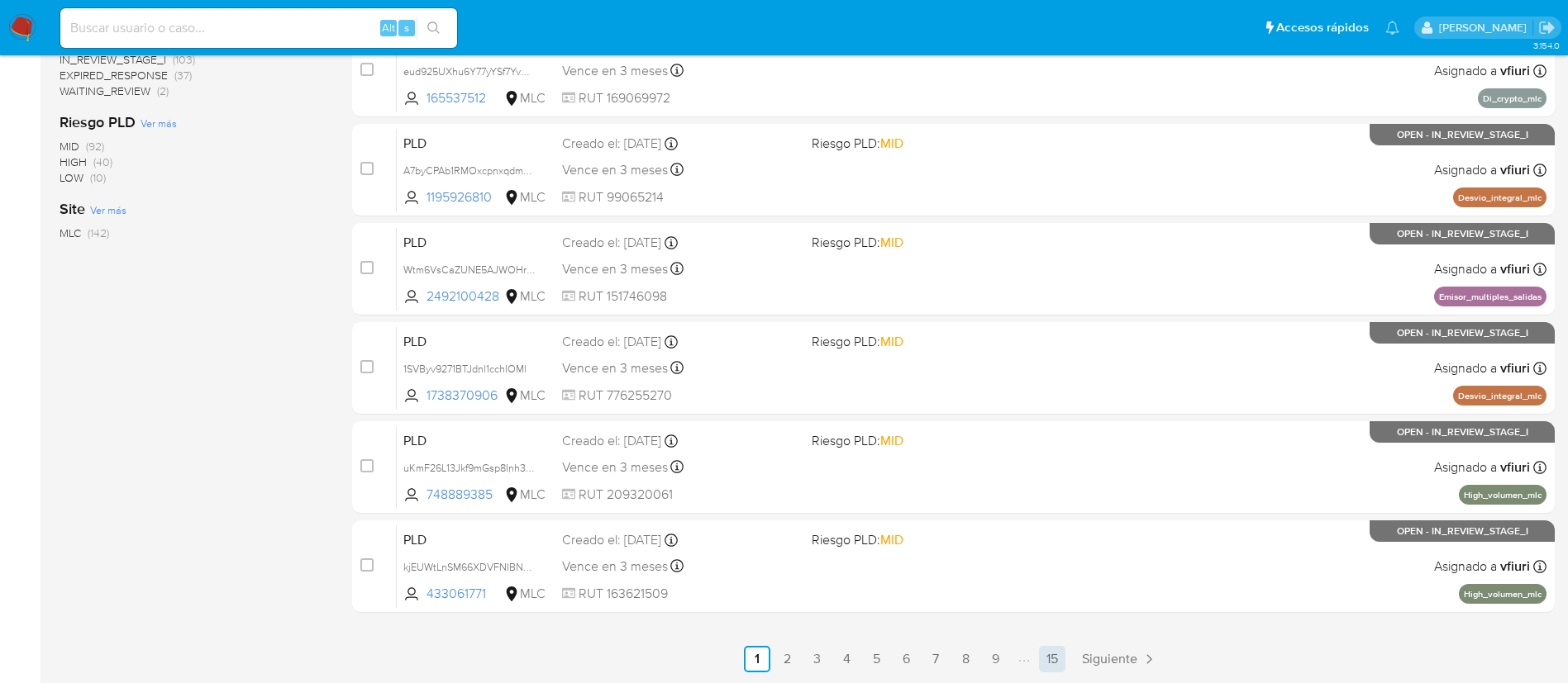
click at [1063, 657] on link "15" at bounding box center [1052, 660] width 27 height 27
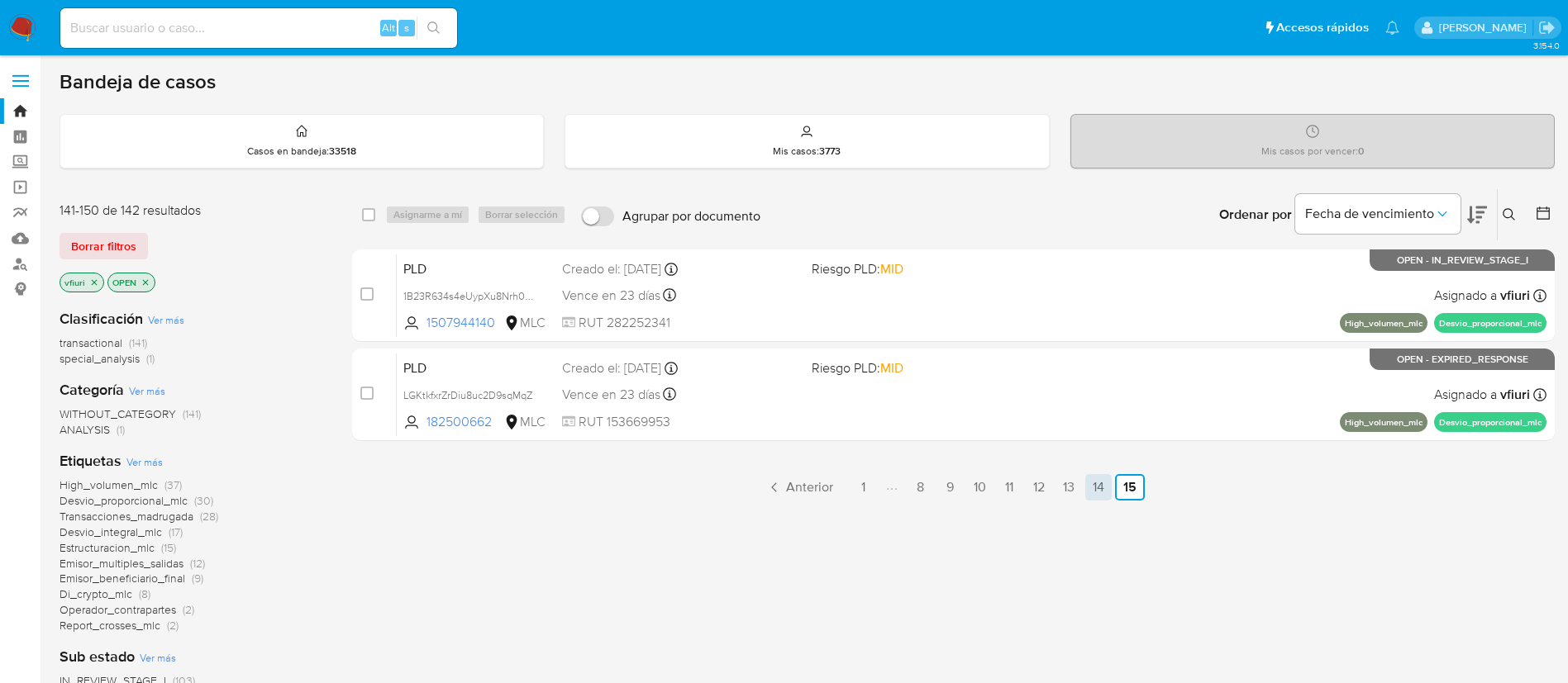
click at [1096, 494] on link "14" at bounding box center [1098, 488] width 27 height 27
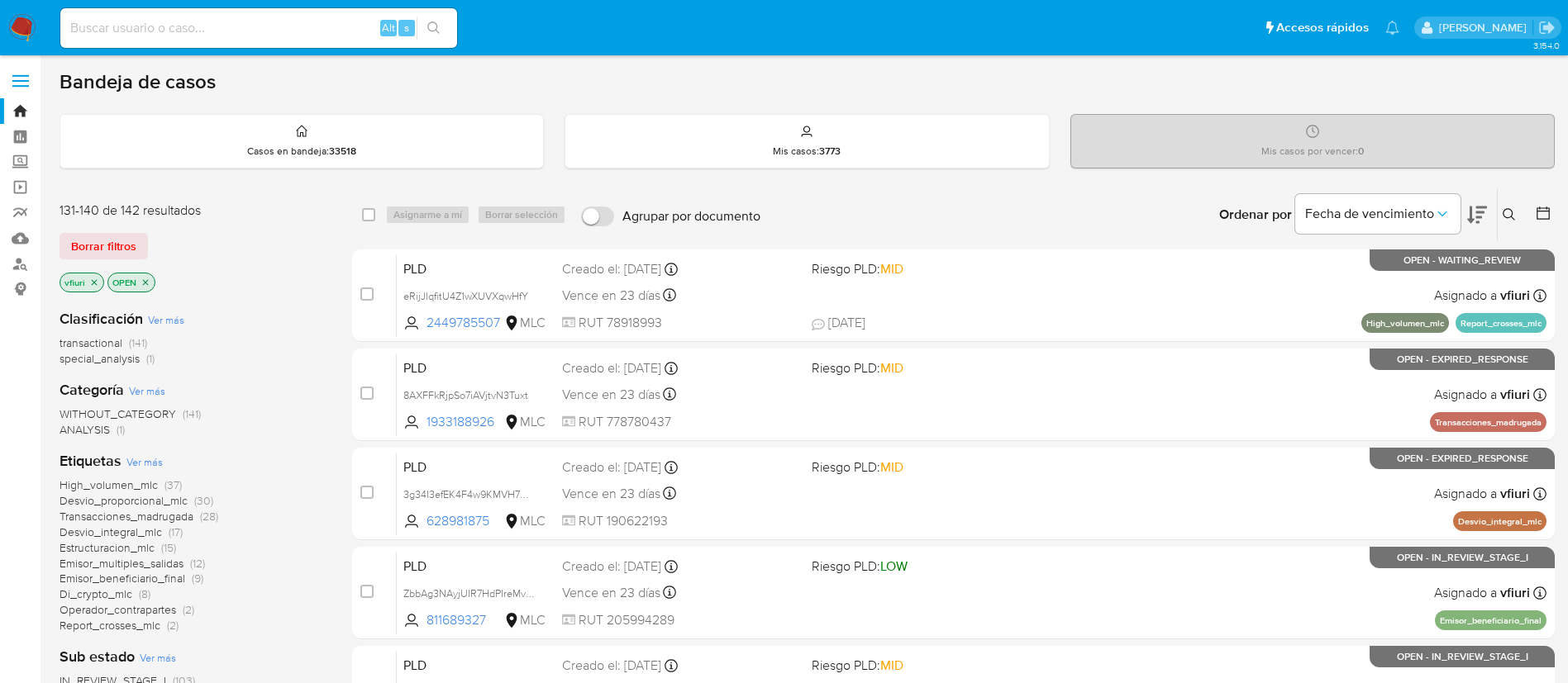
click at [121, 559] on span "Emisor_multiples_salidas" at bounding box center [121, 564] width 124 height 17
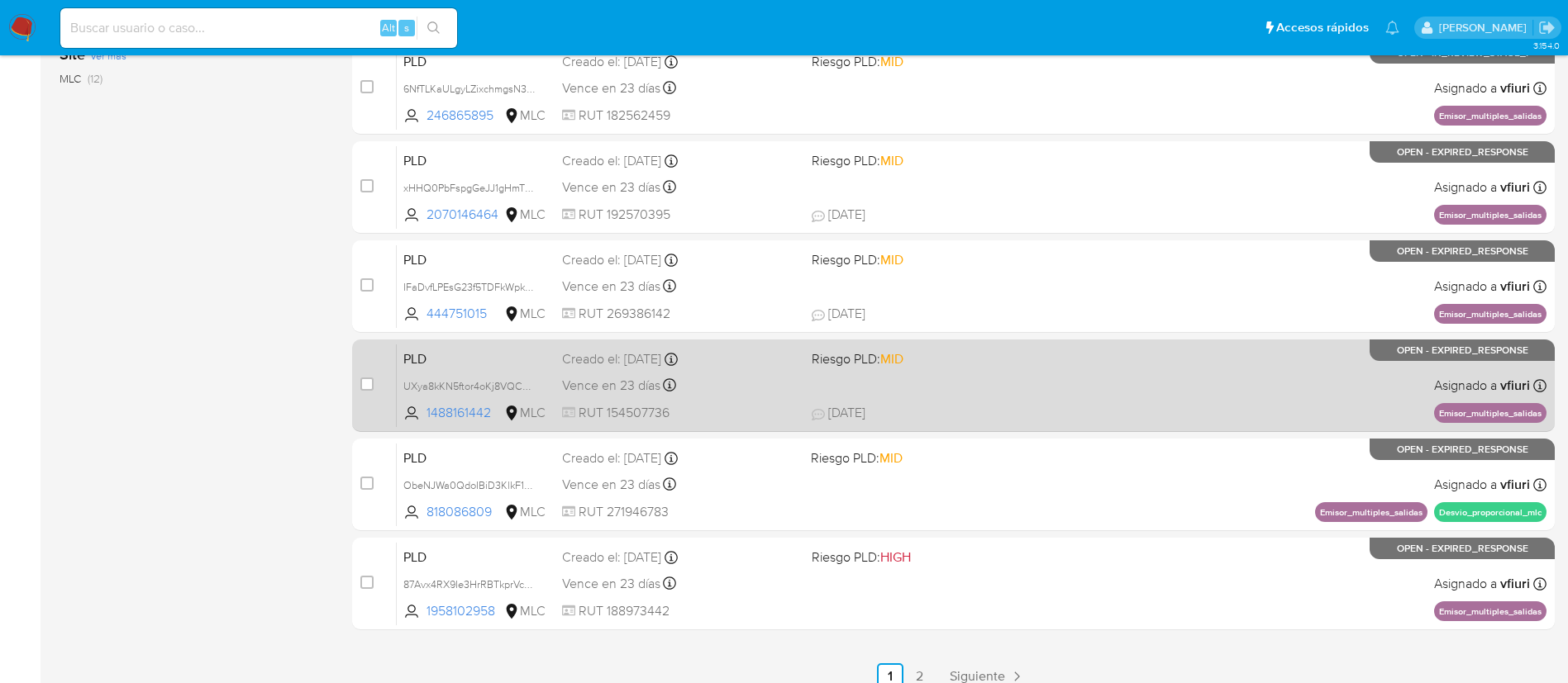
scroll to position [622, 0]
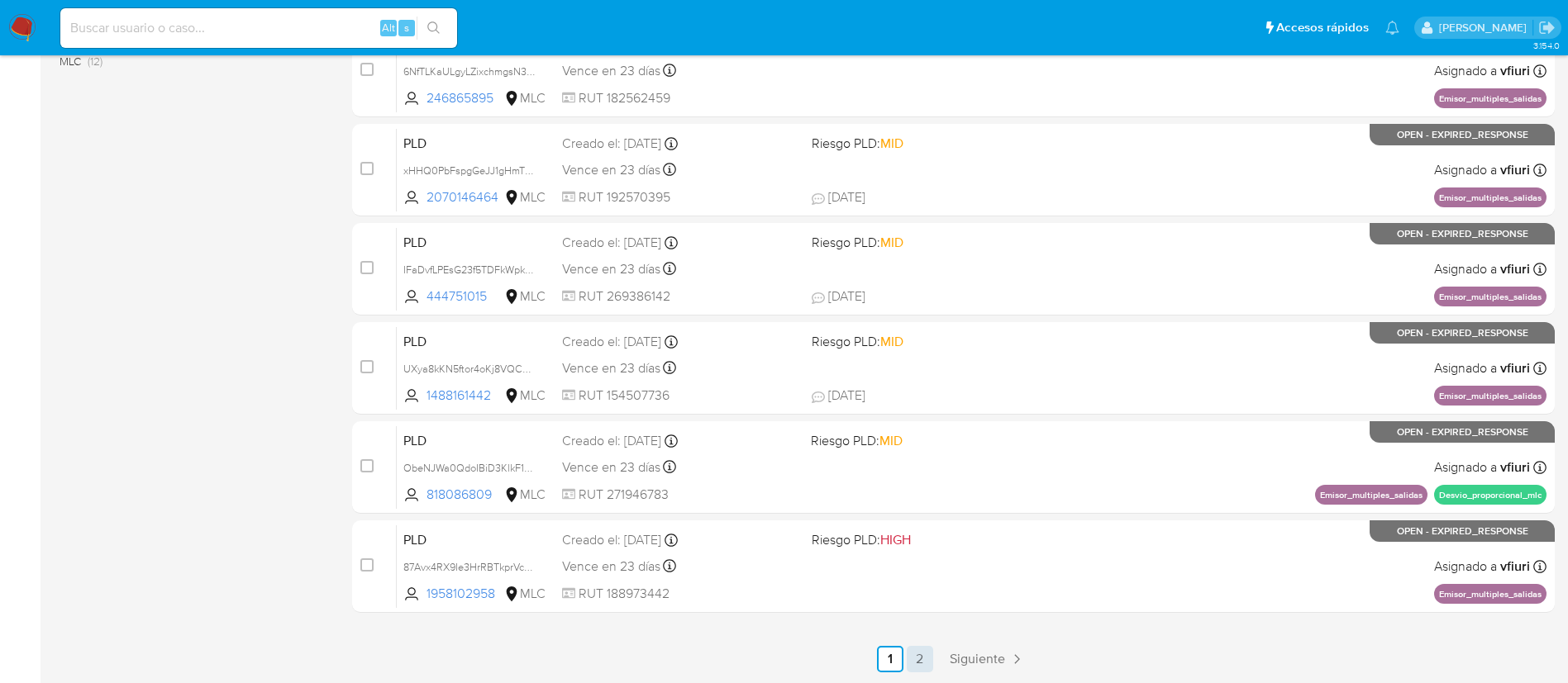
click at [926, 656] on link "2" at bounding box center [920, 660] width 27 height 27
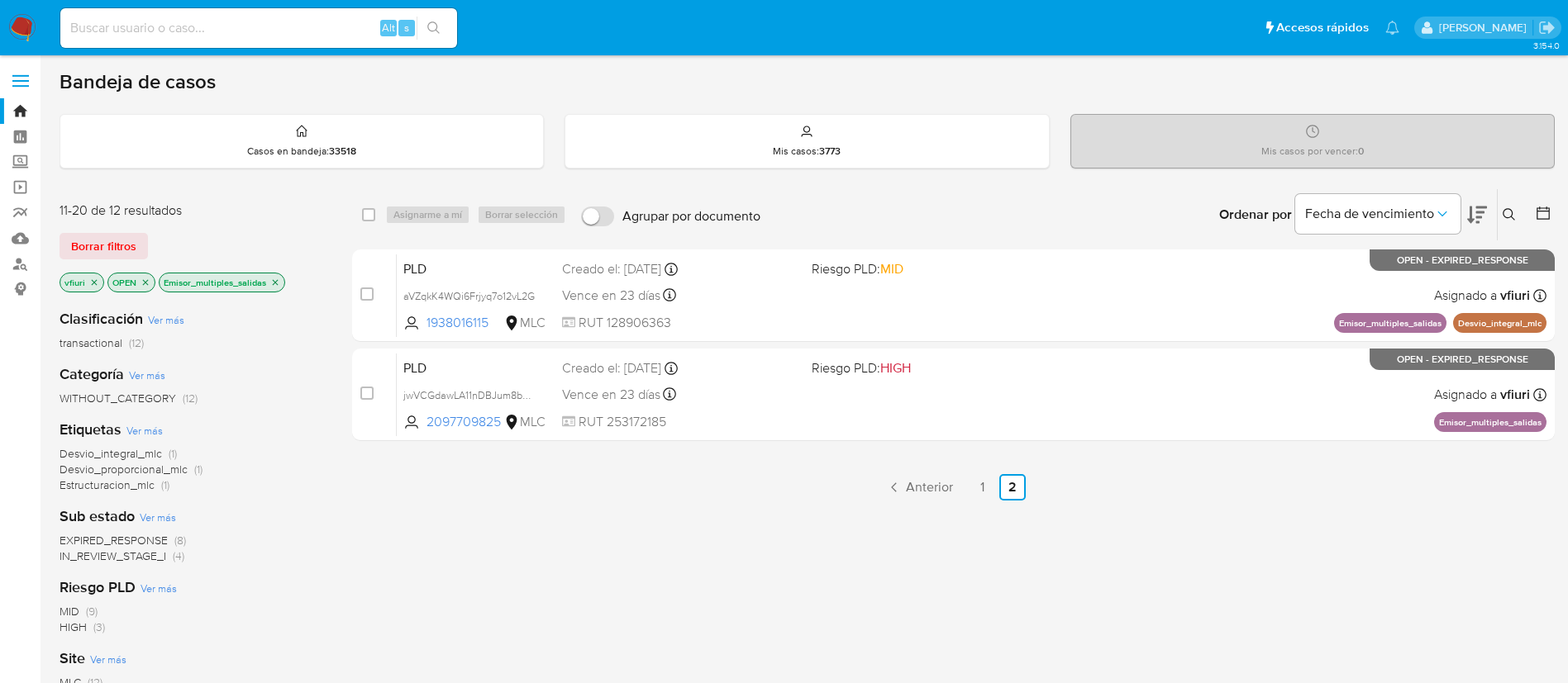
click at [274, 282] on icon "close-filter" at bounding box center [275, 282] width 5 height 5
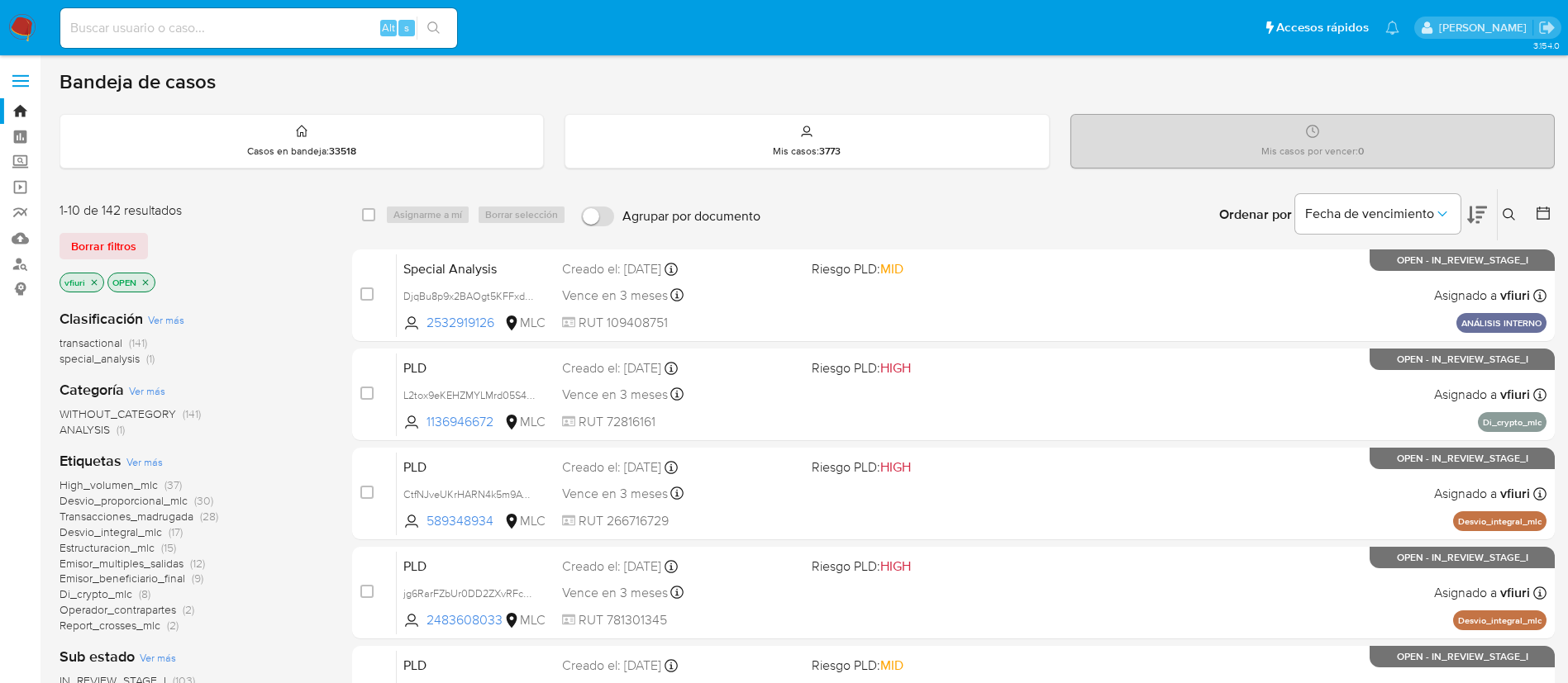
click at [127, 542] on span "Estructuracion_mlc" at bounding box center [107, 548] width 95 height 17
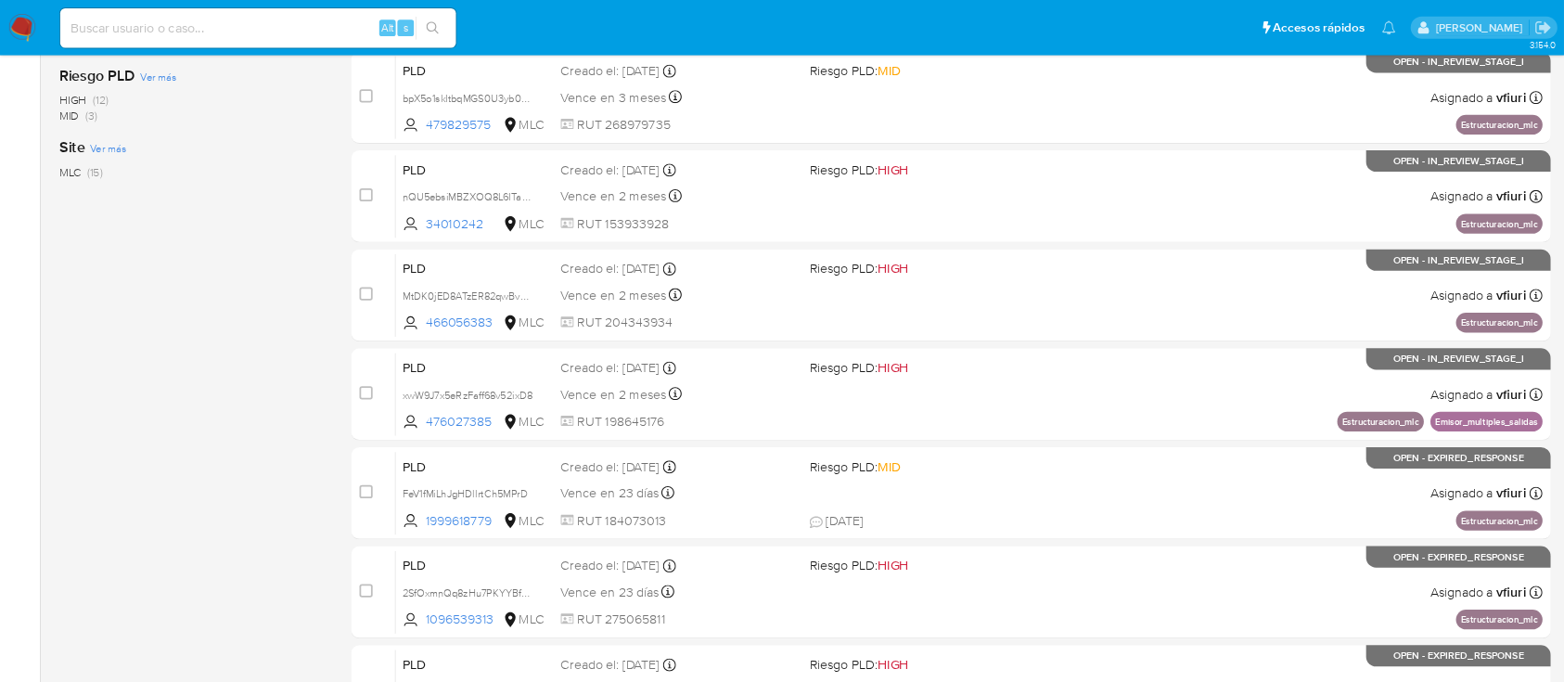
scroll to position [698, 0]
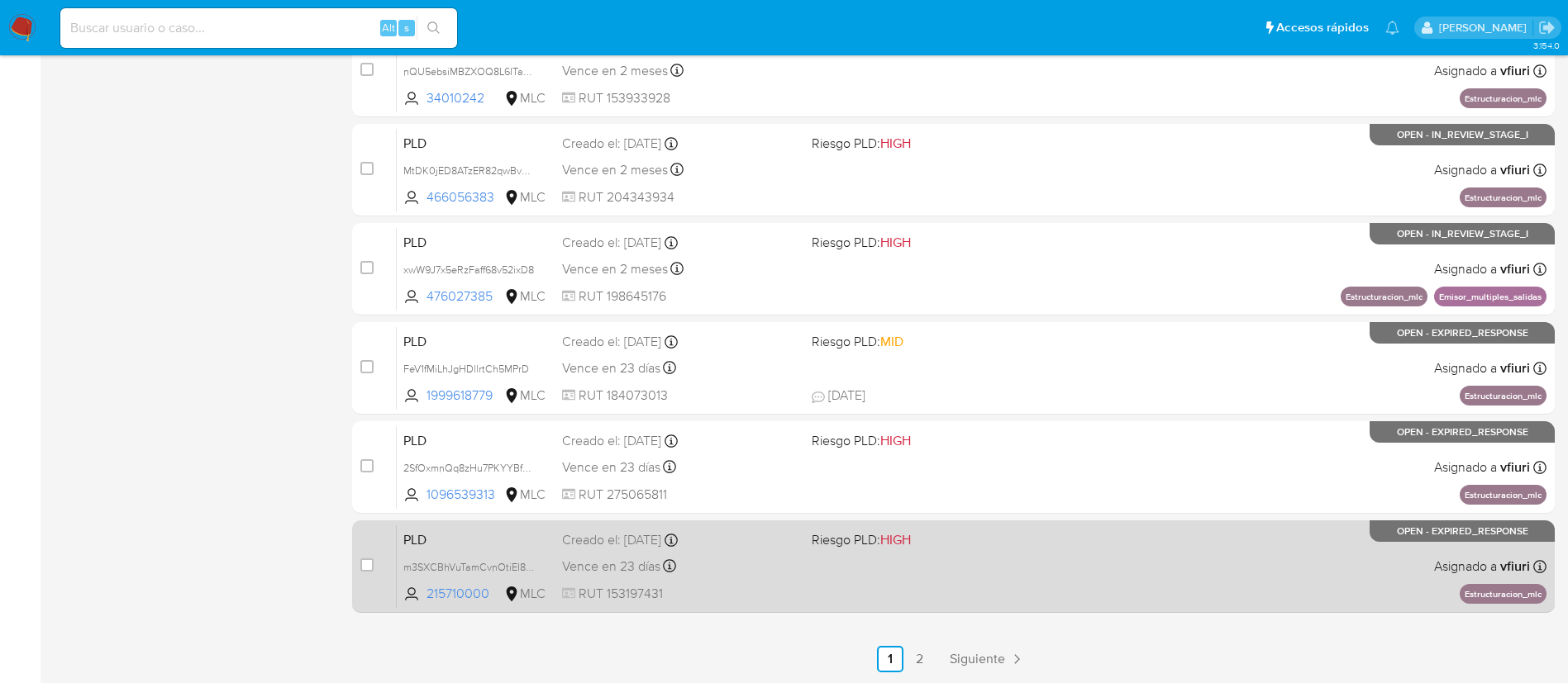
click at [755, 549] on div "PLD m3SXCBhVuTamCvnOtiEI8KPH 215710000 MLC Riesgo PLD: HIGH Creado el: 12/06/20…" at bounding box center [971, 566] width 1150 height 84
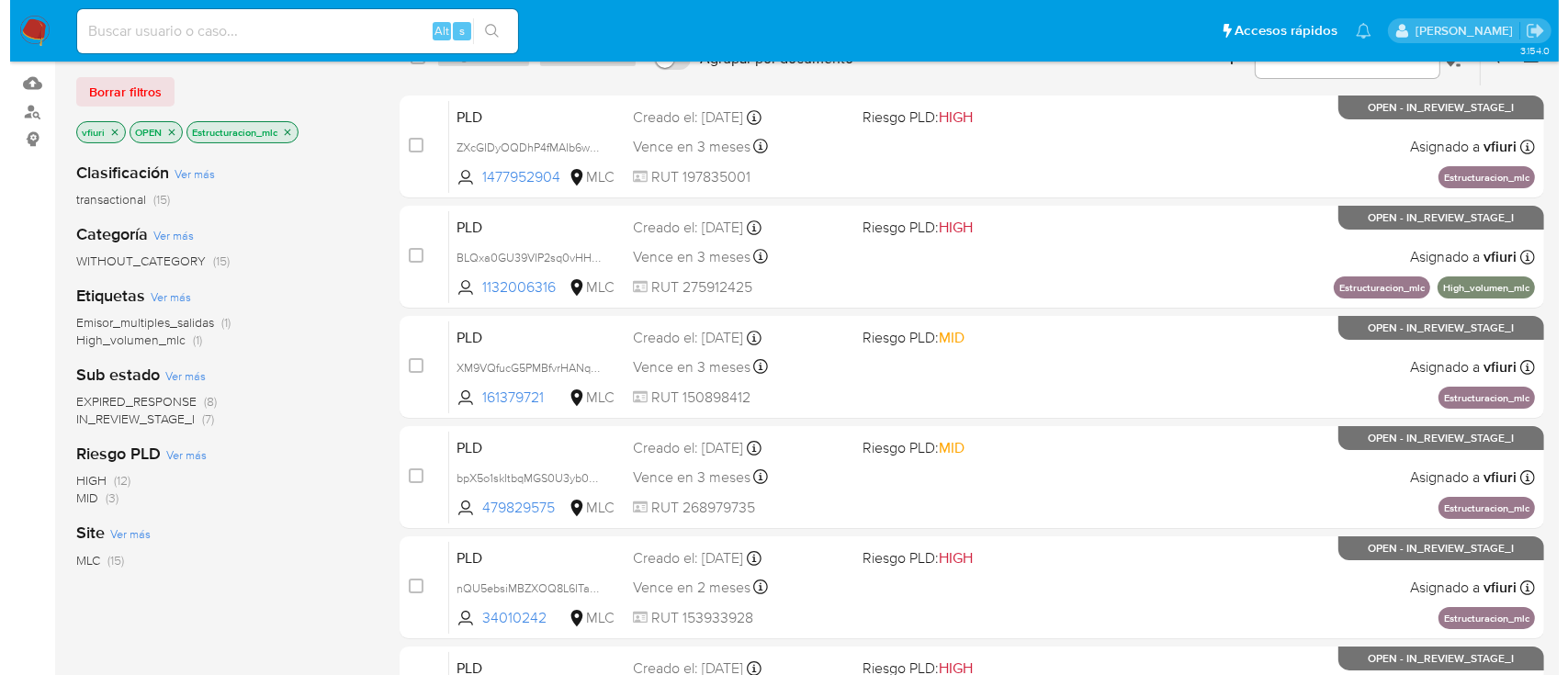
scroll to position [0, 0]
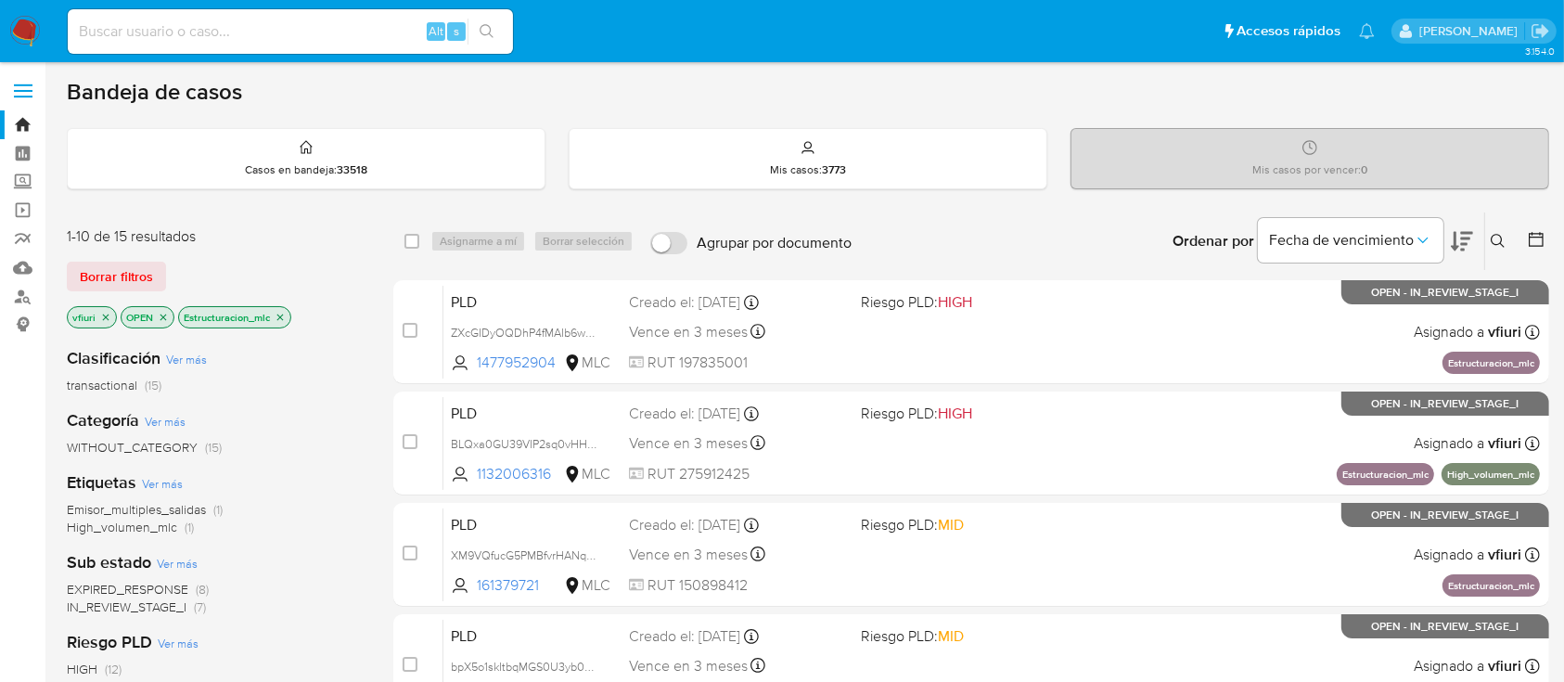
click at [1502, 237] on icon at bounding box center [1498, 241] width 15 height 15
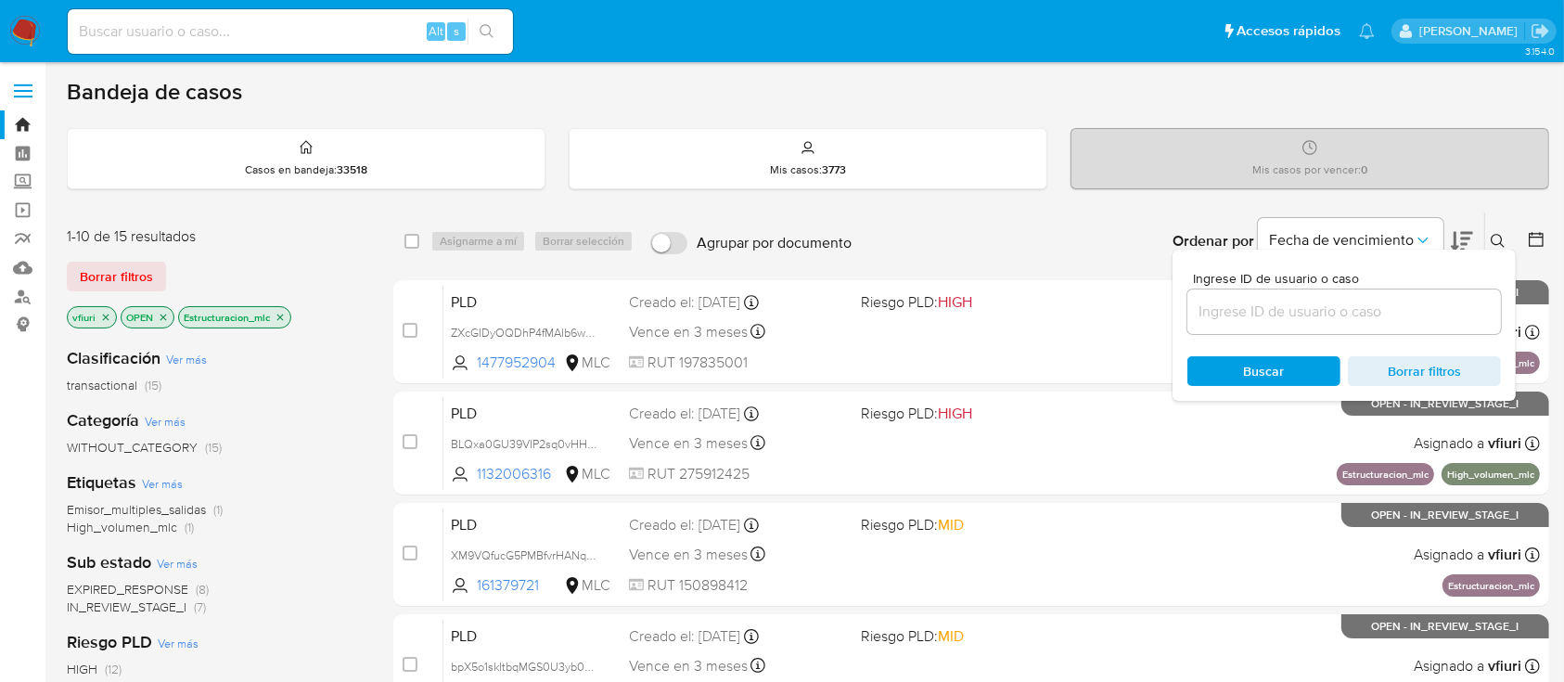
click at [1281, 308] on input at bounding box center [1345, 312] width 314 height 24
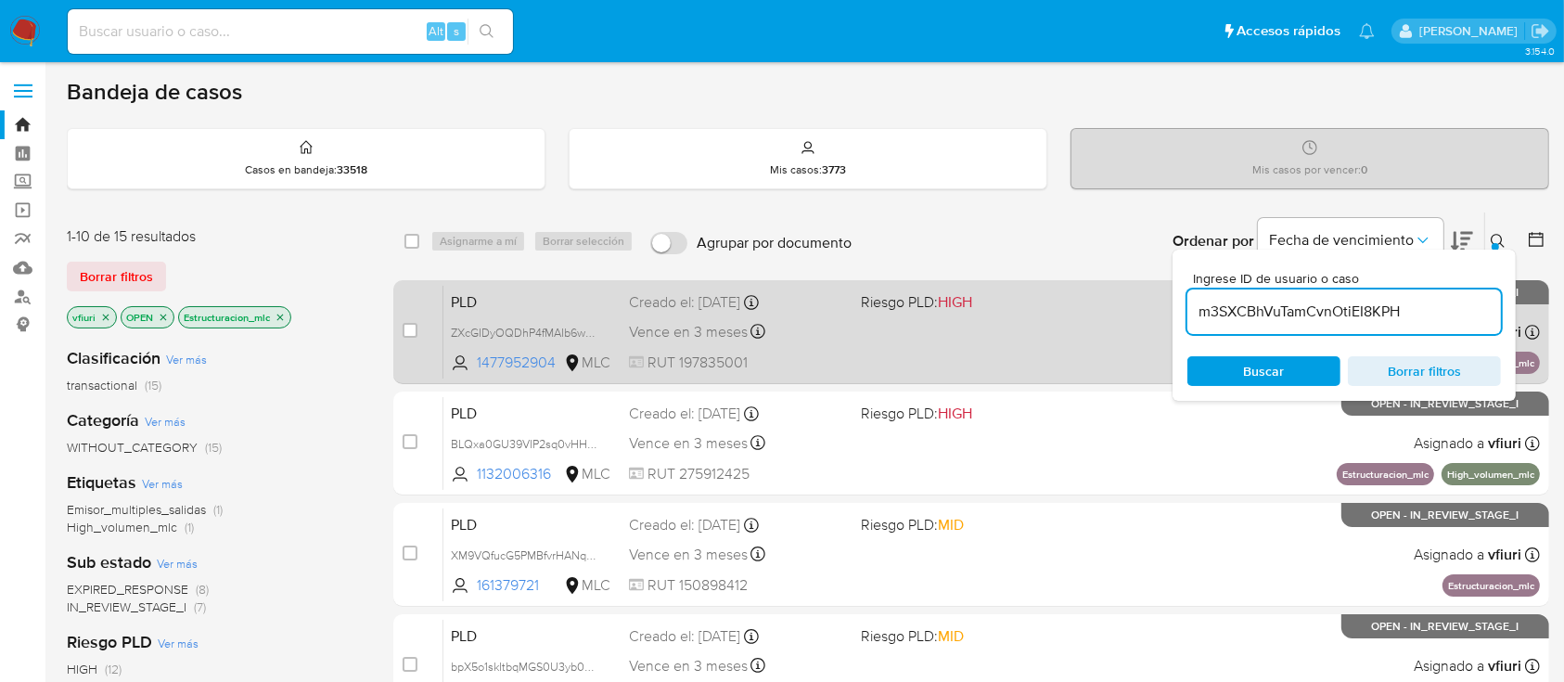
type input "m3SXCBhVuTamCvnOtiEI8KPH"
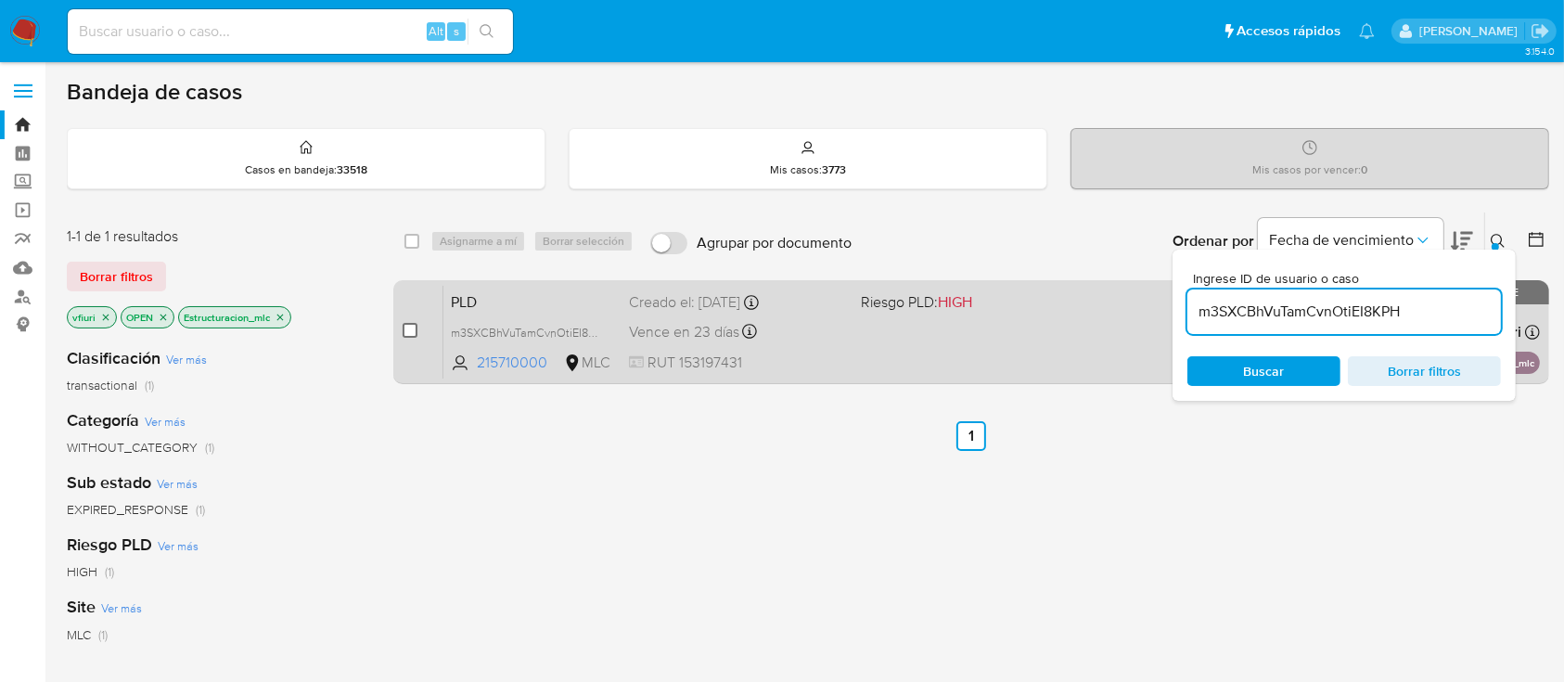
click at [408, 327] on input "checkbox" at bounding box center [410, 330] width 15 height 15
checkbox input "true"
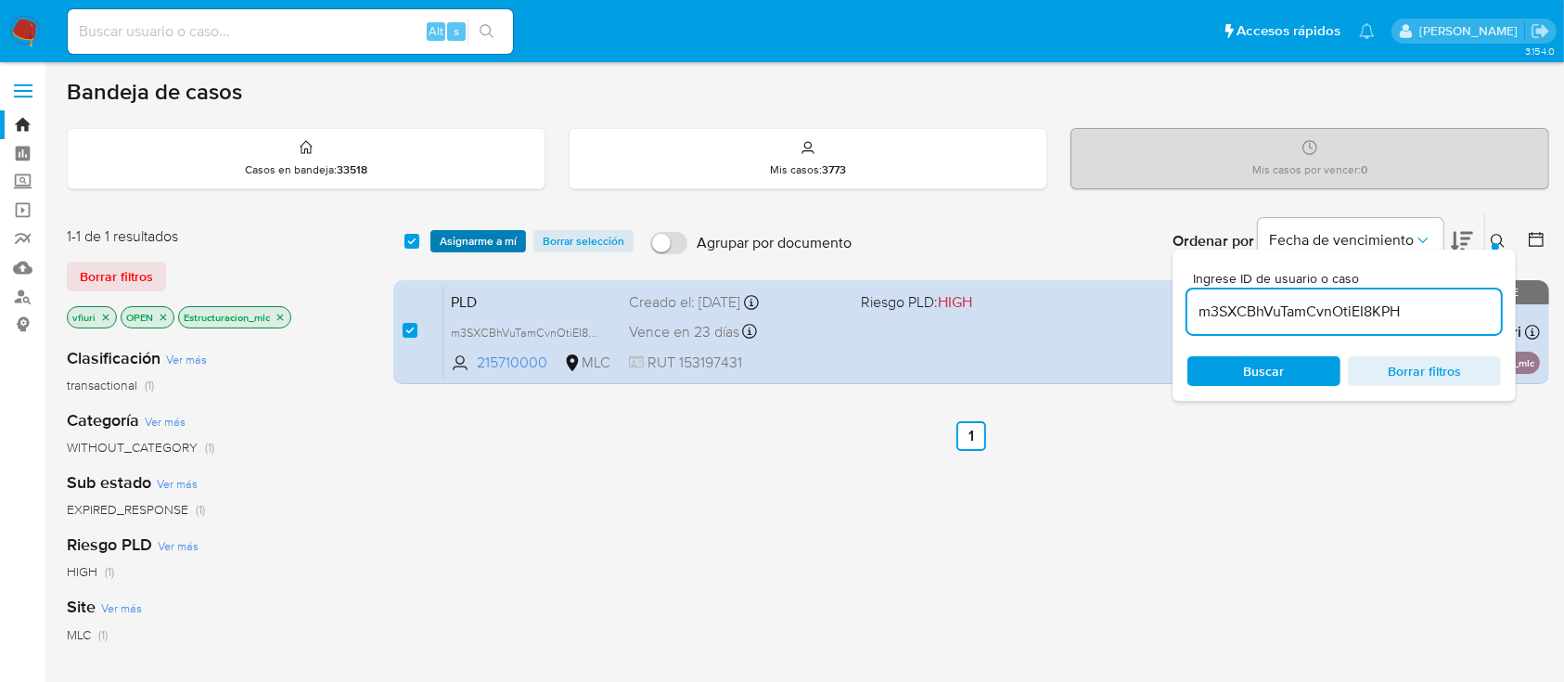
click at [470, 239] on span "Asignarme a mí" at bounding box center [478, 241] width 77 height 19
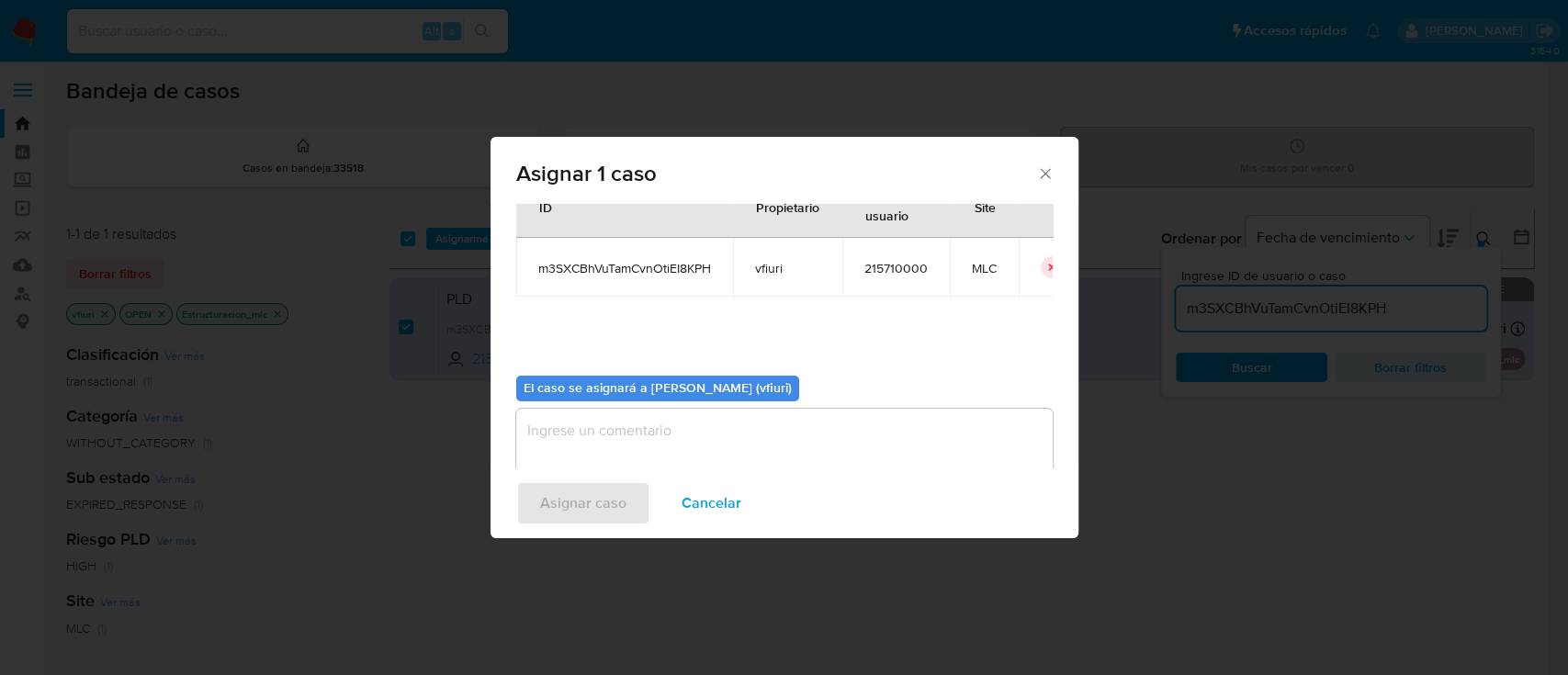
scroll to position [94, 0]
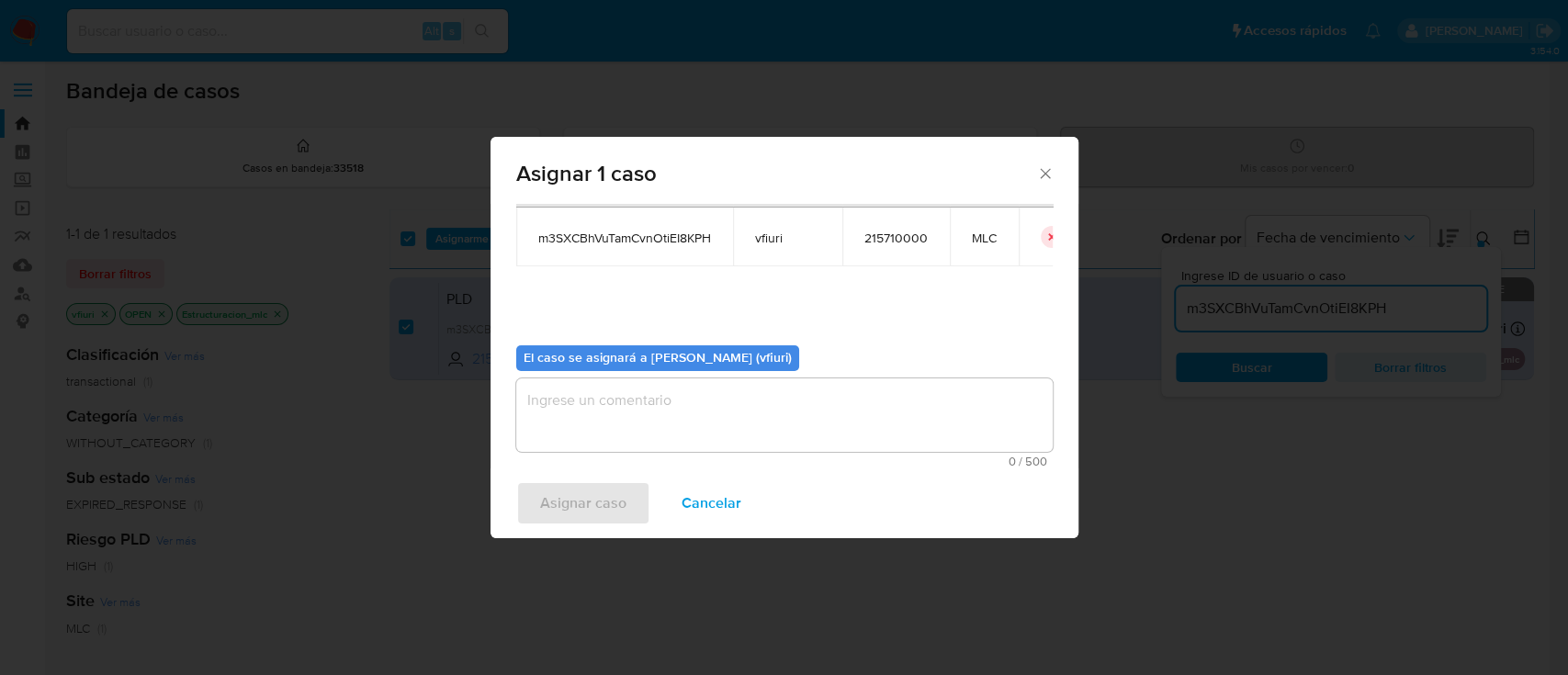
click at [756, 430] on textarea "assign-modal" at bounding box center [784, 415] width 537 height 73
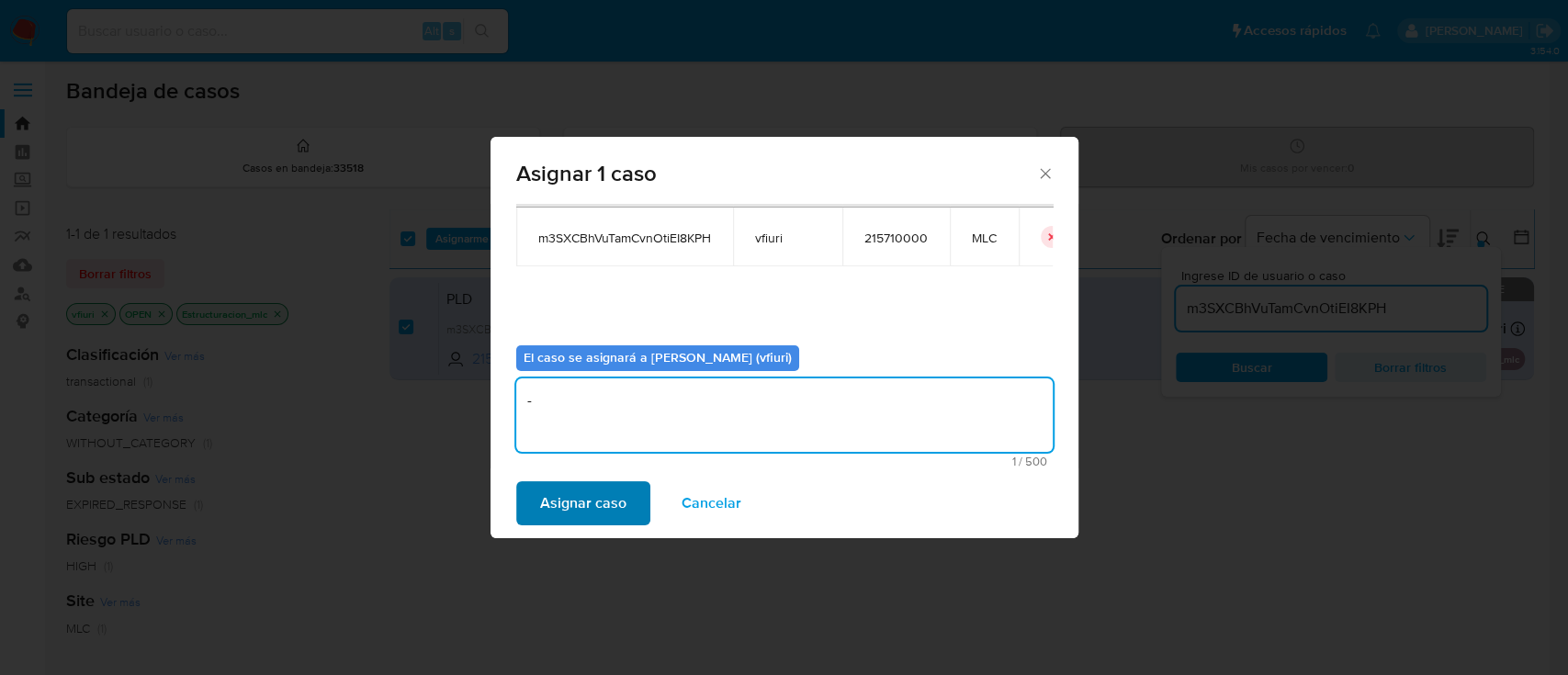
type textarea "-"
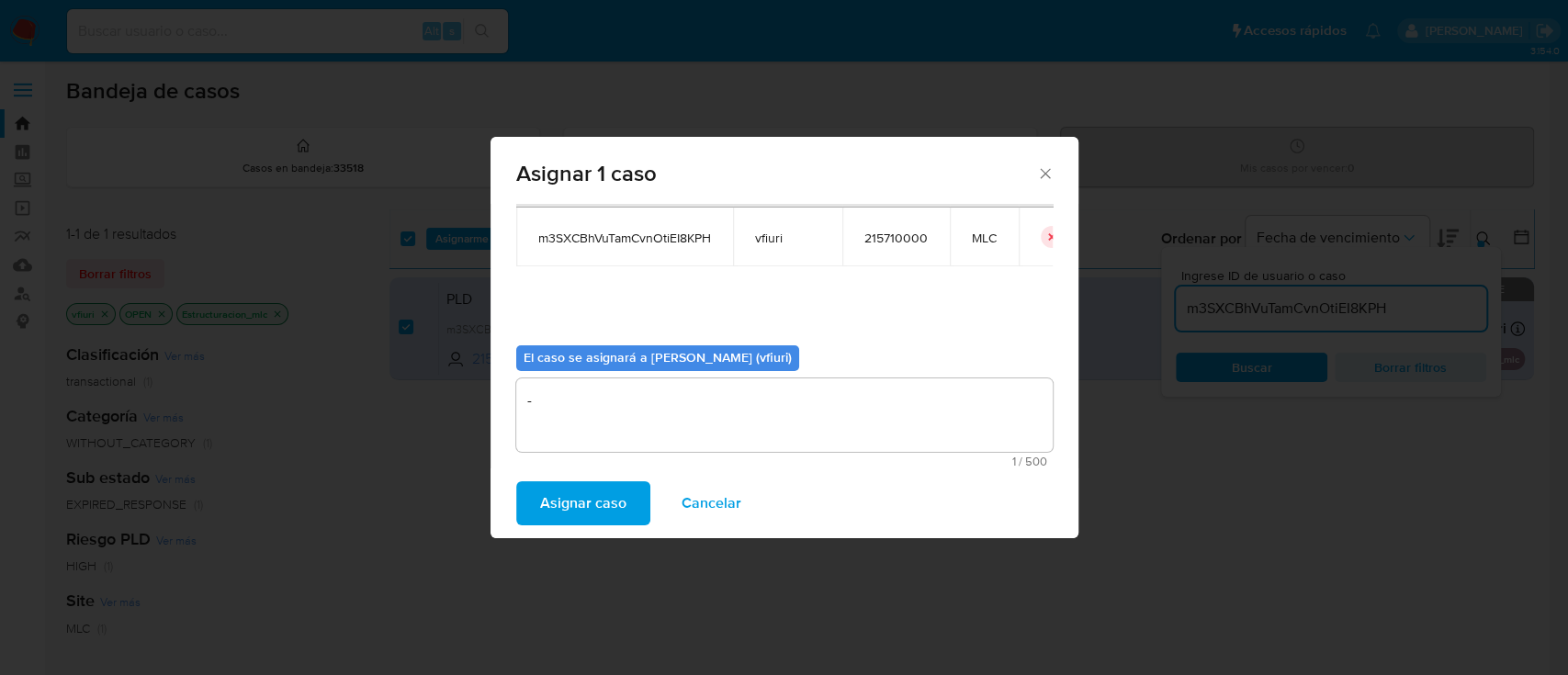
click at [589, 483] on span "Asignar caso" at bounding box center [583, 503] width 86 height 41
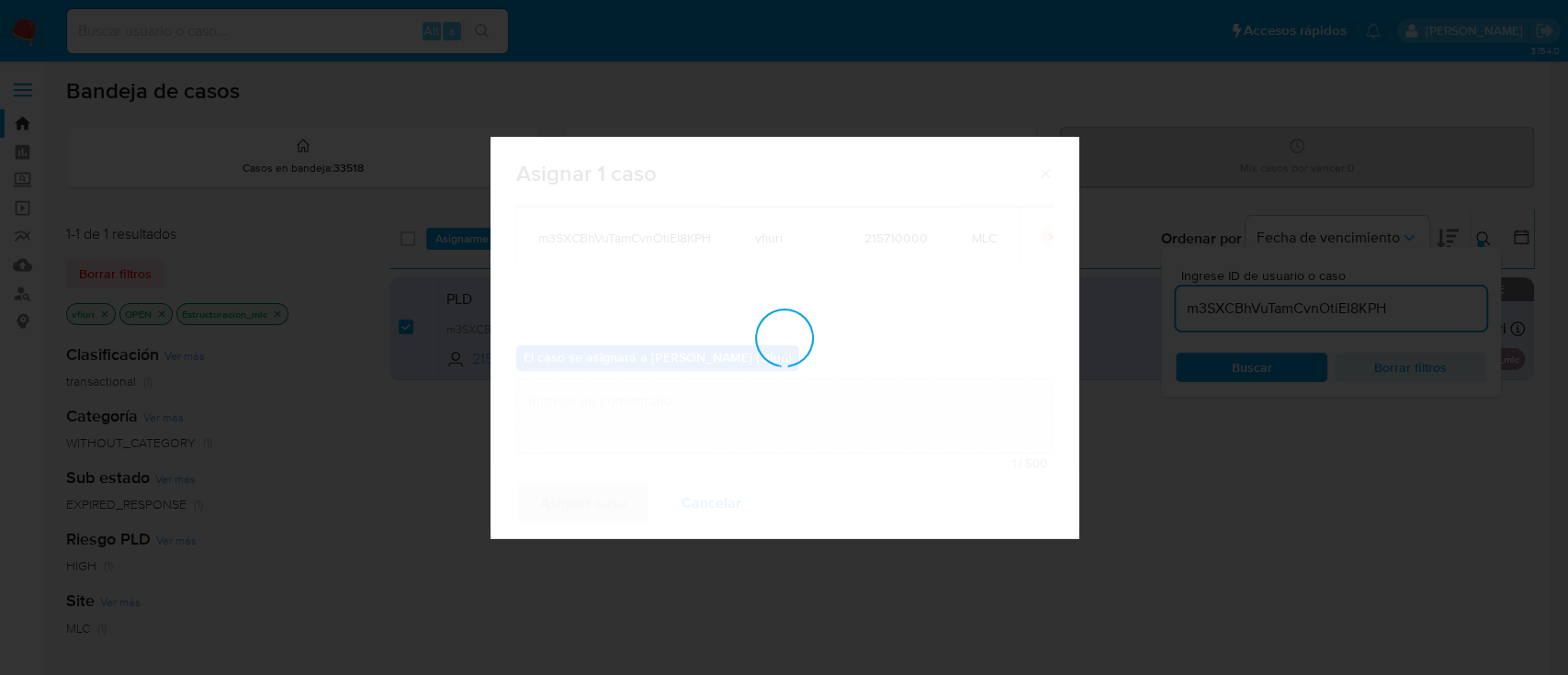
checkbox input "false"
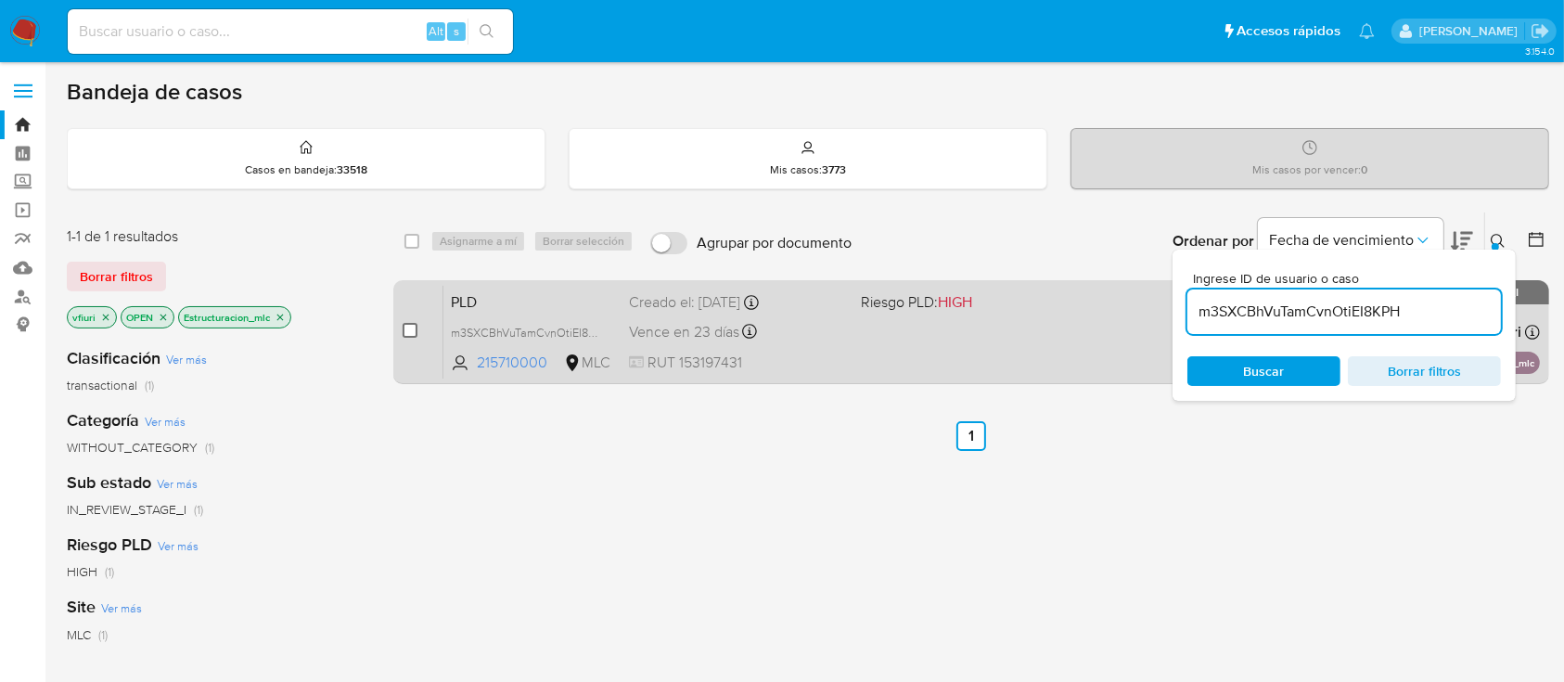
click at [411, 326] on input "checkbox" at bounding box center [410, 330] width 15 height 15
checkbox input "true"
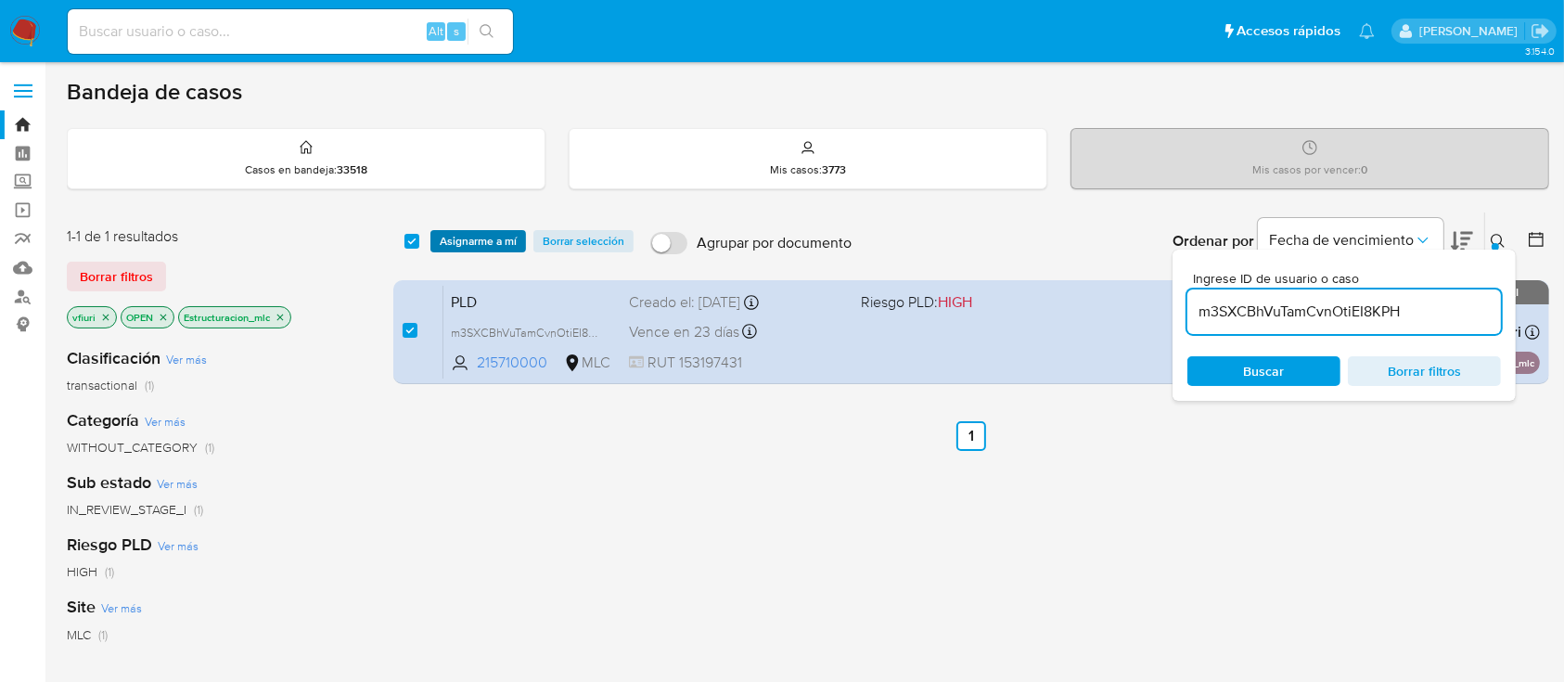
click at [462, 234] on span "Asignarme a mí" at bounding box center [478, 241] width 77 height 19
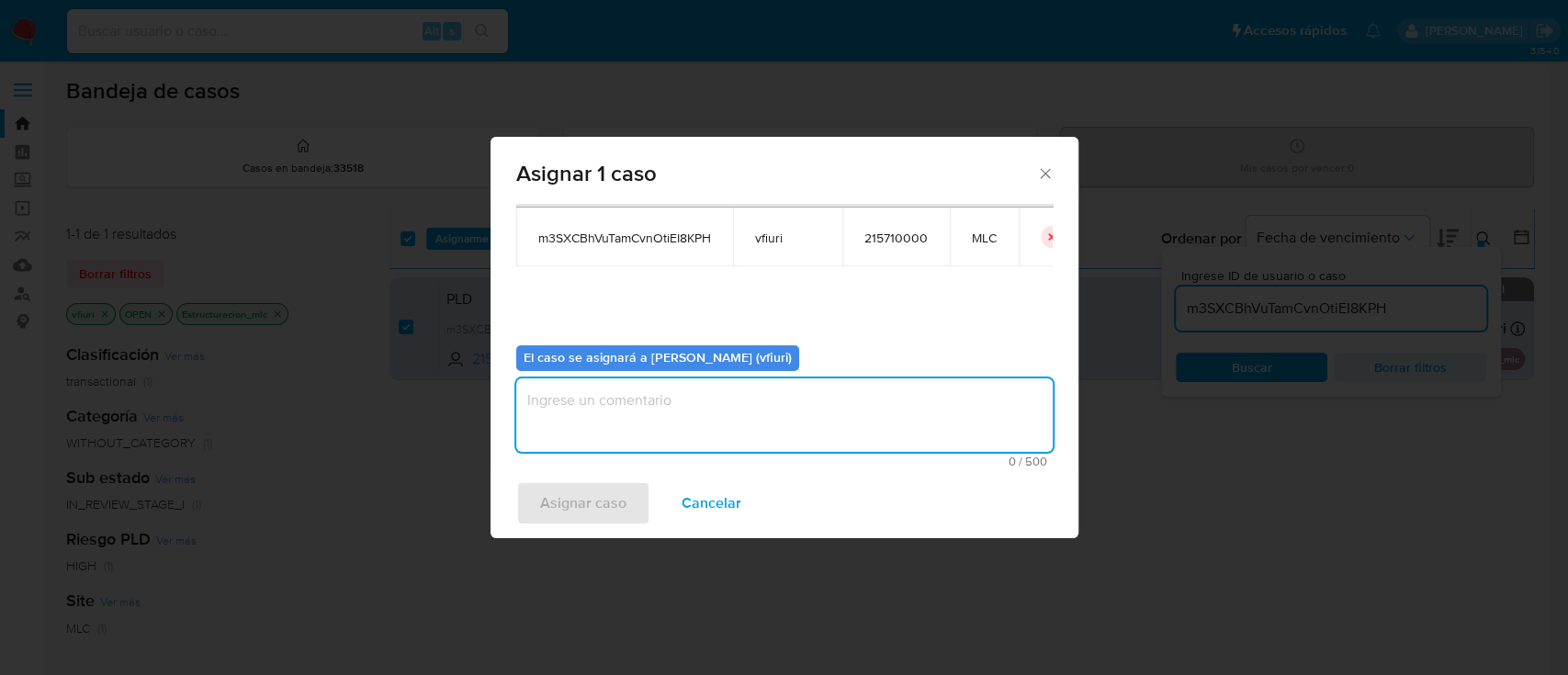
click at [809, 423] on textarea "assign-modal" at bounding box center [784, 415] width 537 height 73
type textarea "-"
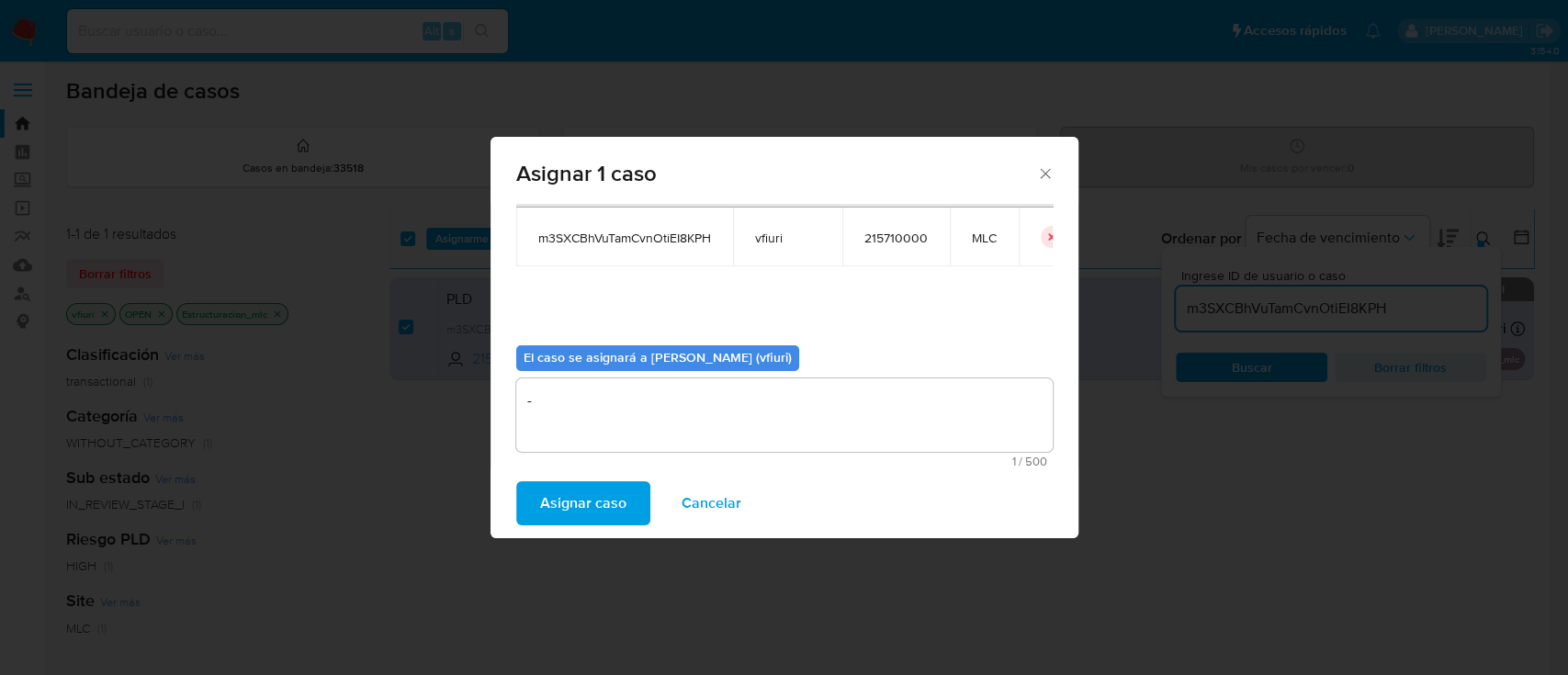
click at [572, 495] on span "Asignar caso" at bounding box center [583, 503] width 86 height 41
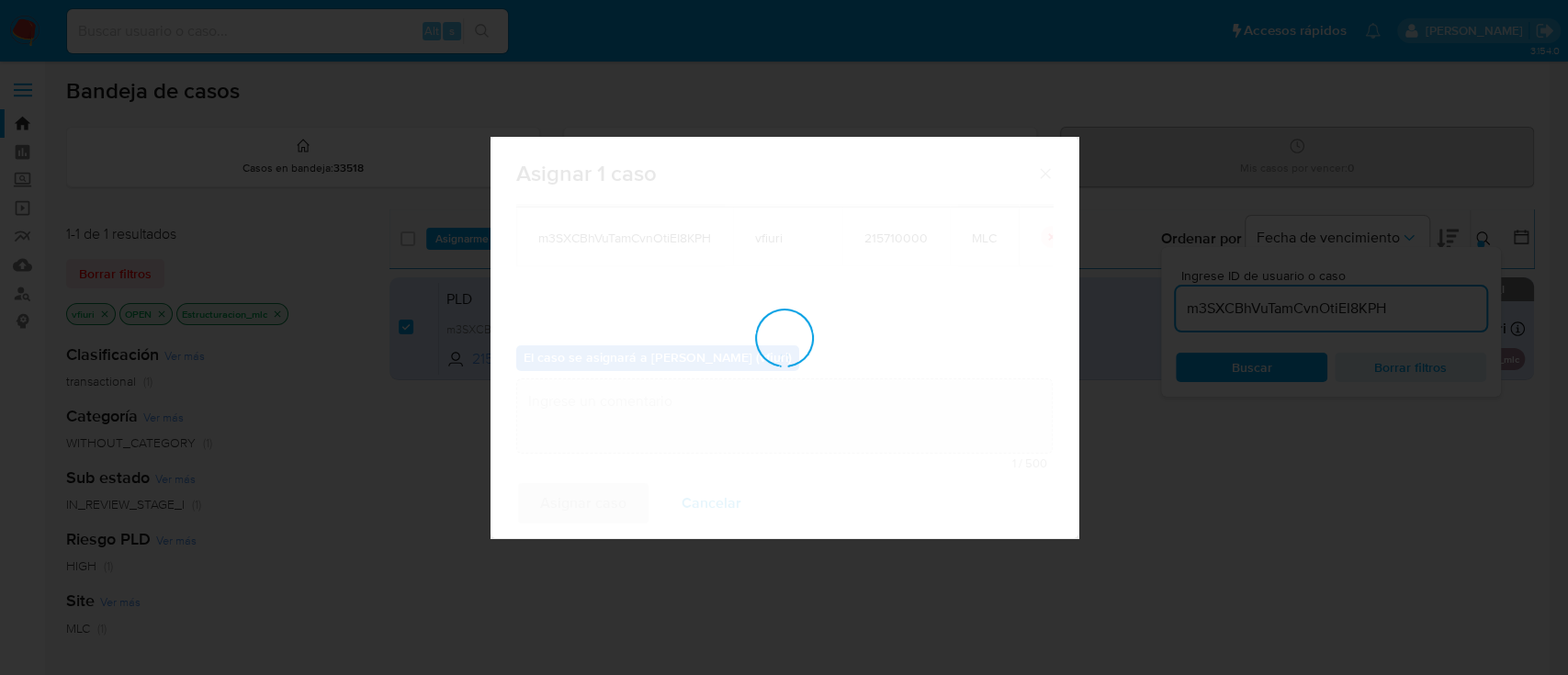
checkbox input "false"
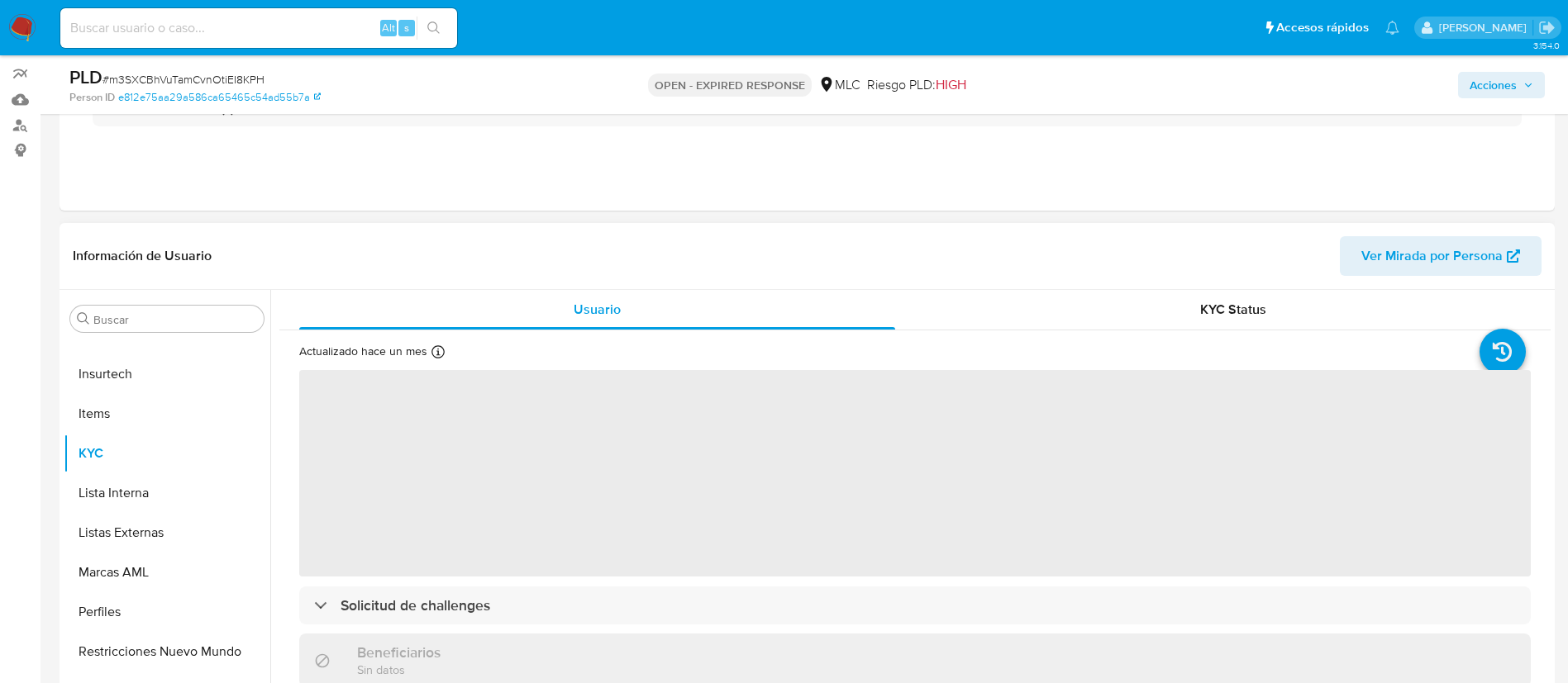
scroll to position [248, 0]
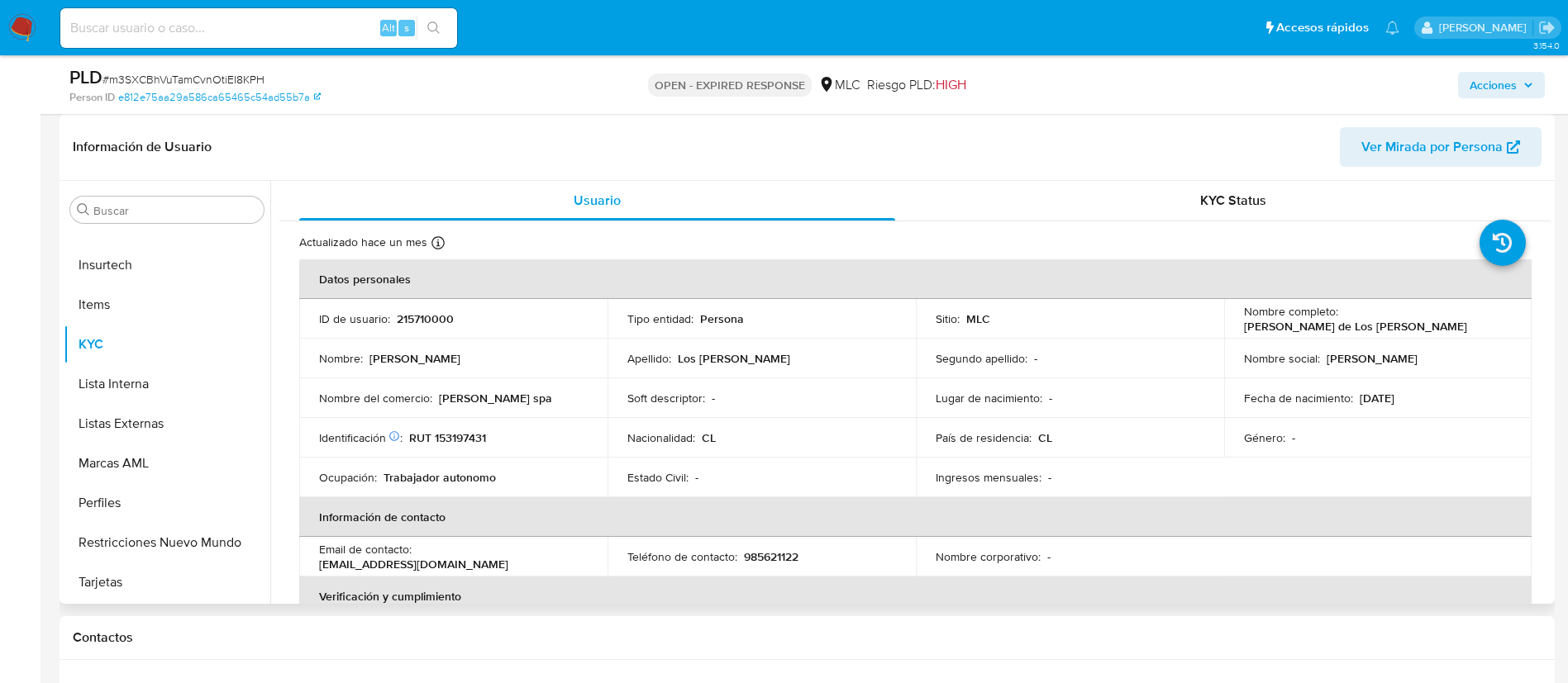
select select "10"
click at [426, 323] on p "215710000" at bounding box center [425, 319] width 57 height 15
copy p "215710000"
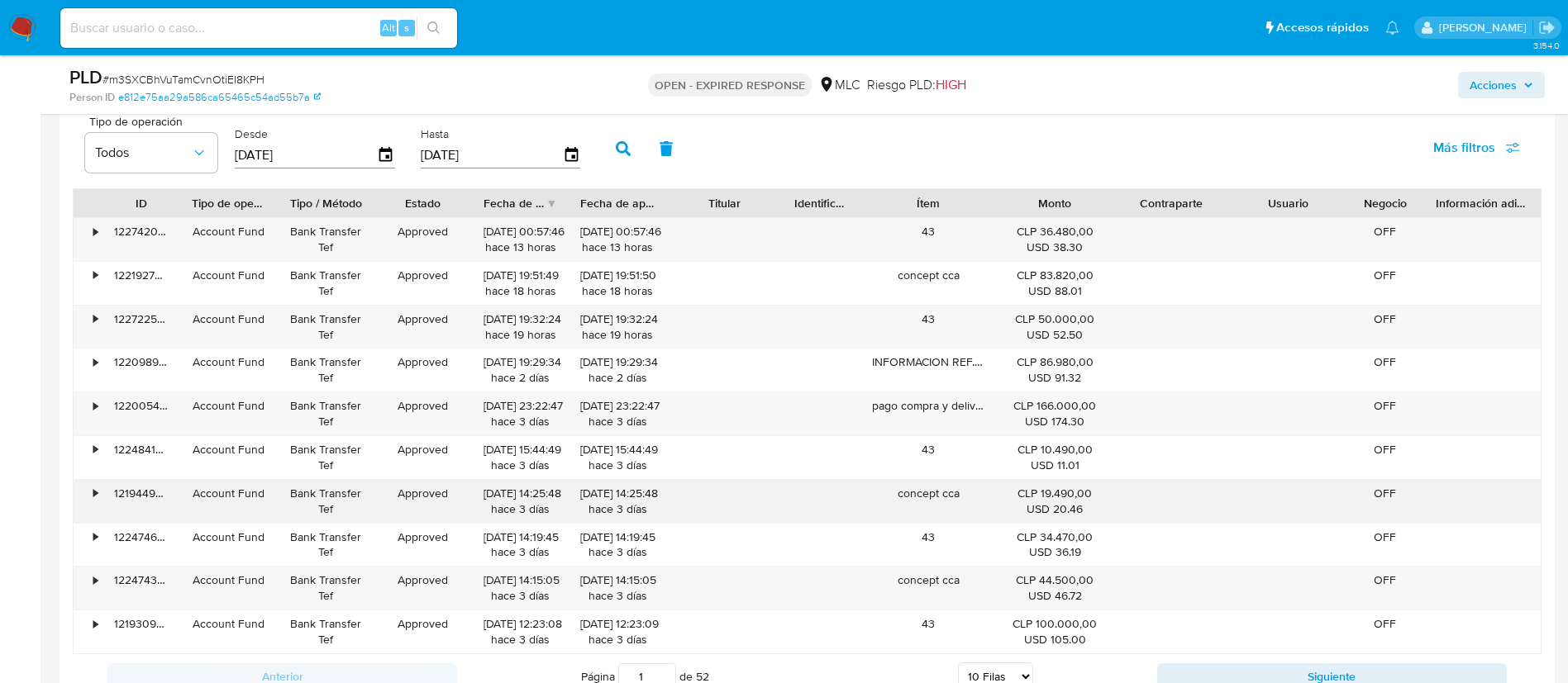
scroll to position [1611, 0]
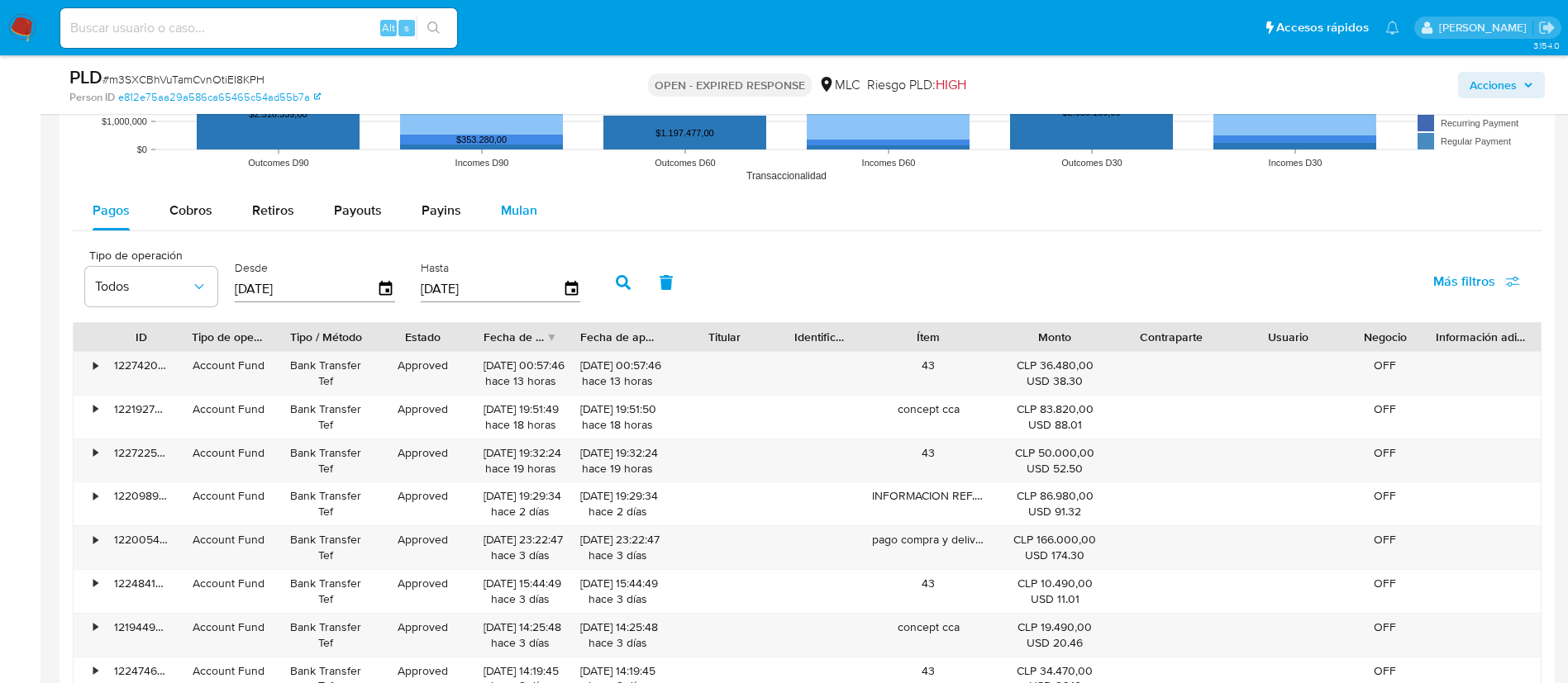
click at [491, 215] on button "Mulan" at bounding box center [519, 210] width 76 height 40
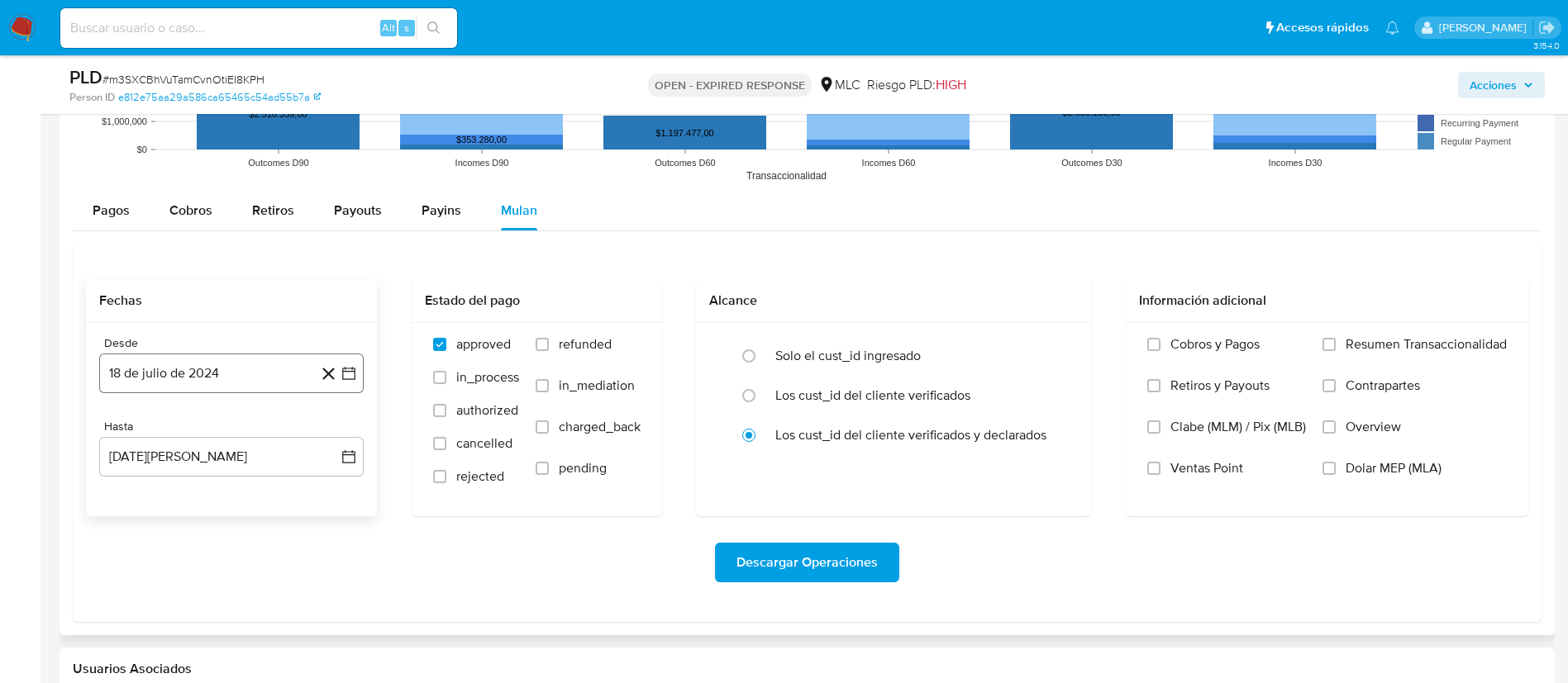
click at [349, 378] on icon "button" at bounding box center [348, 373] width 17 height 17
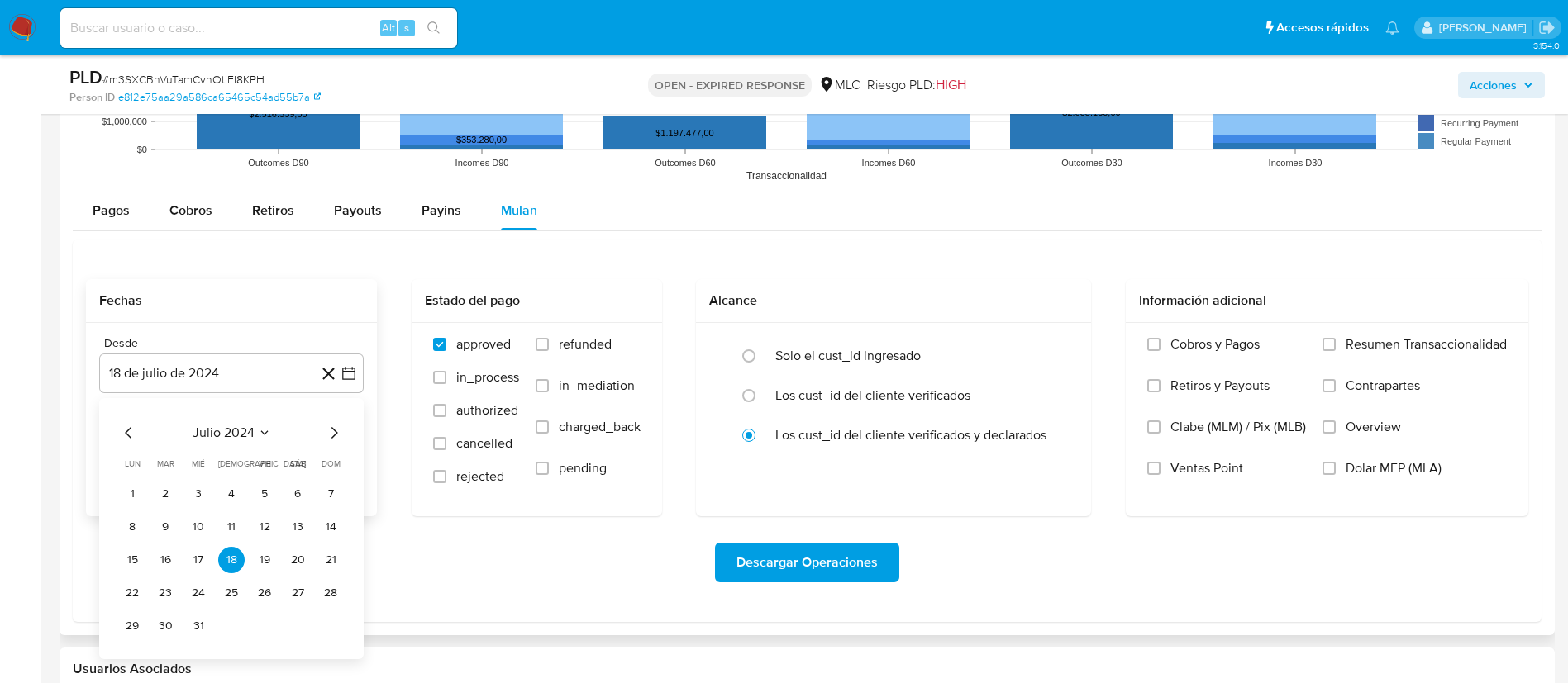
click at [333, 438] on icon "Mes siguiente" at bounding box center [334, 433] width 20 height 20
click at [197, 560] on button "14" at bounding box center [199, 560] width 27 height 27
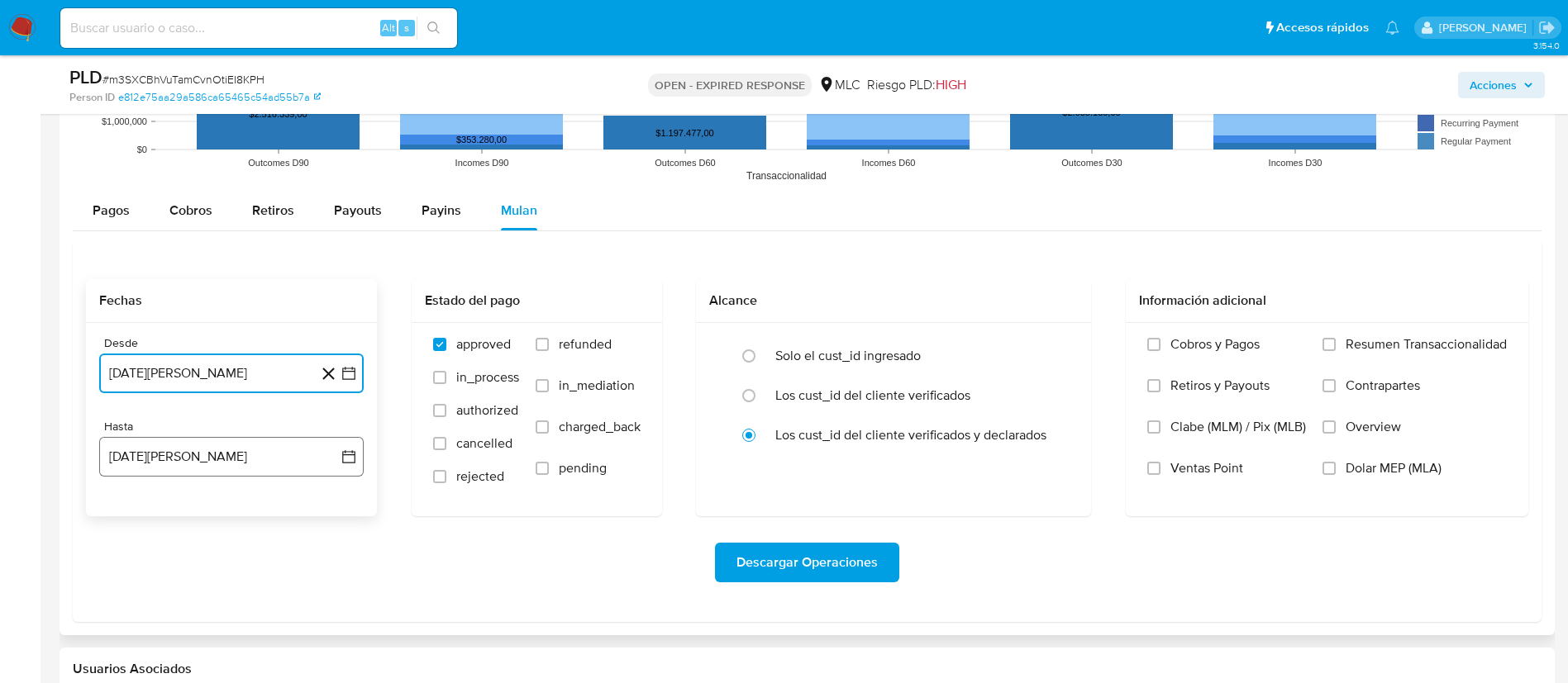
click at [350, 461] on icon "button" at bounding box center [348, 457] width 17 height 17
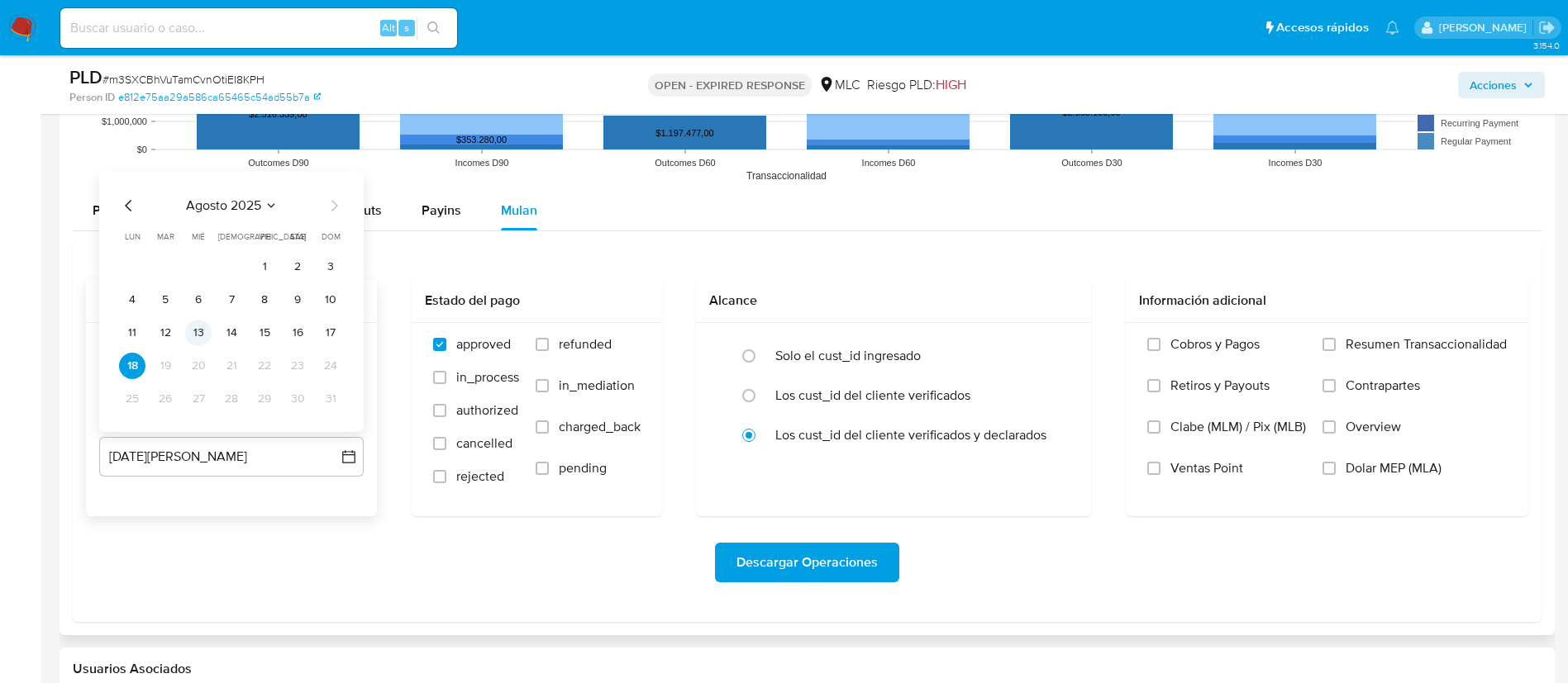
click at [208, 338] on button "13" at bounding box center [199, 333] width 27 height 27
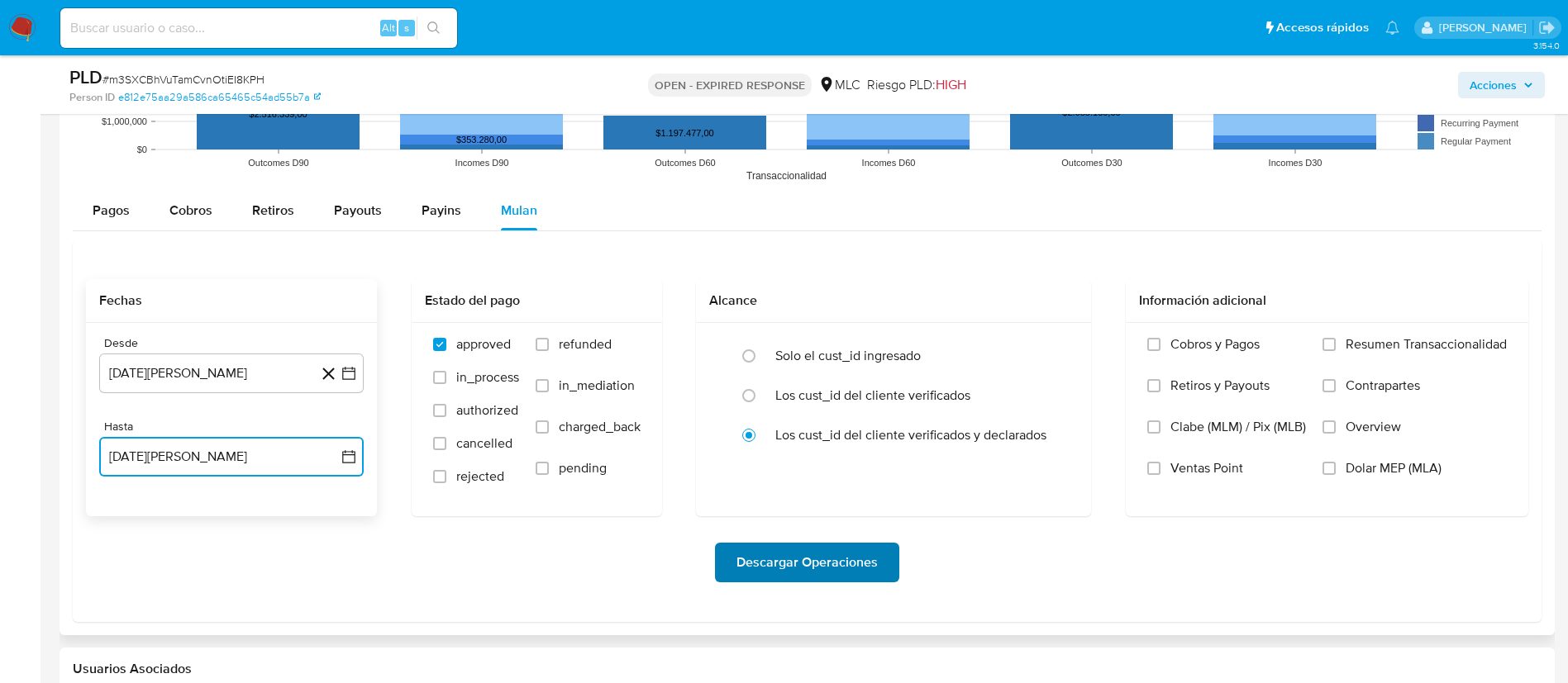
click at [841, 567] on span "Descargar Operaciones" at bounding box center [807, 562] width 142 height 37
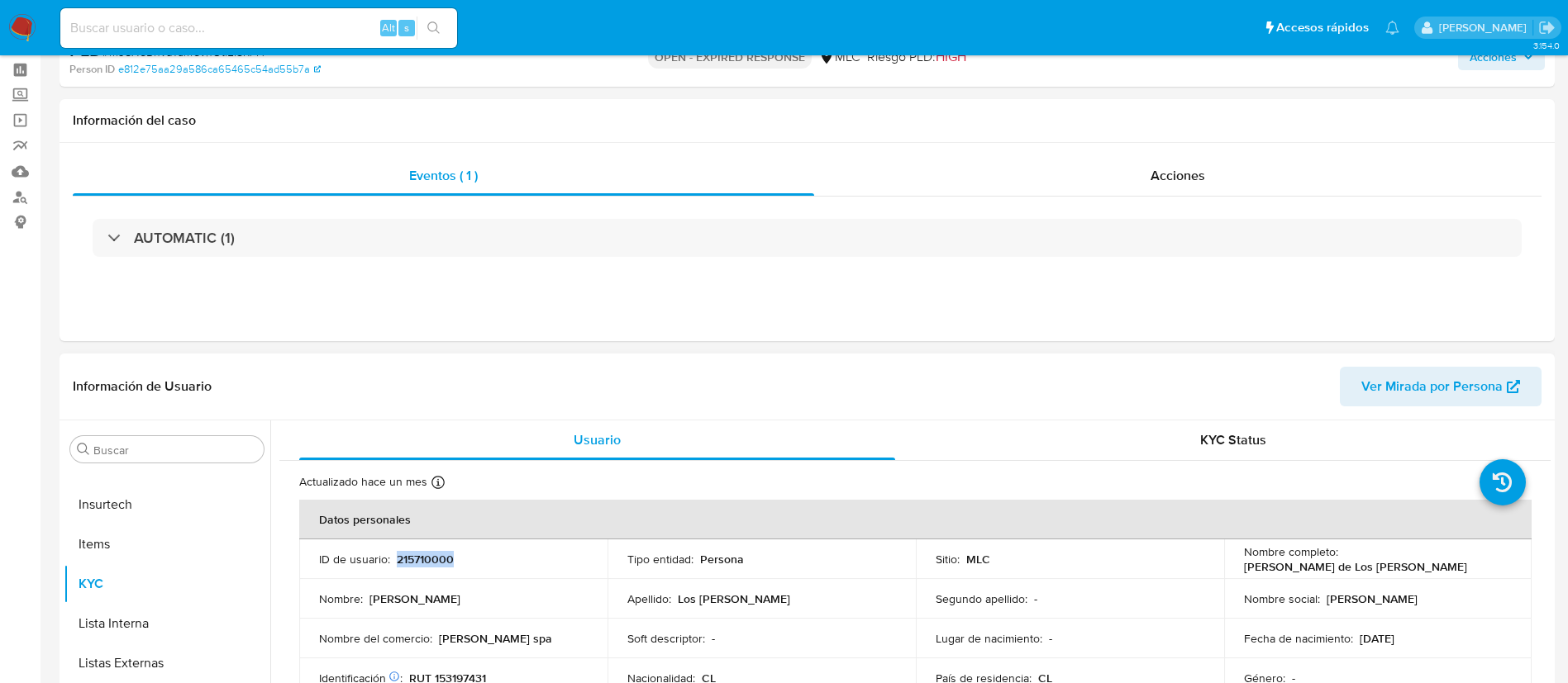
scroll to position [124, 0]
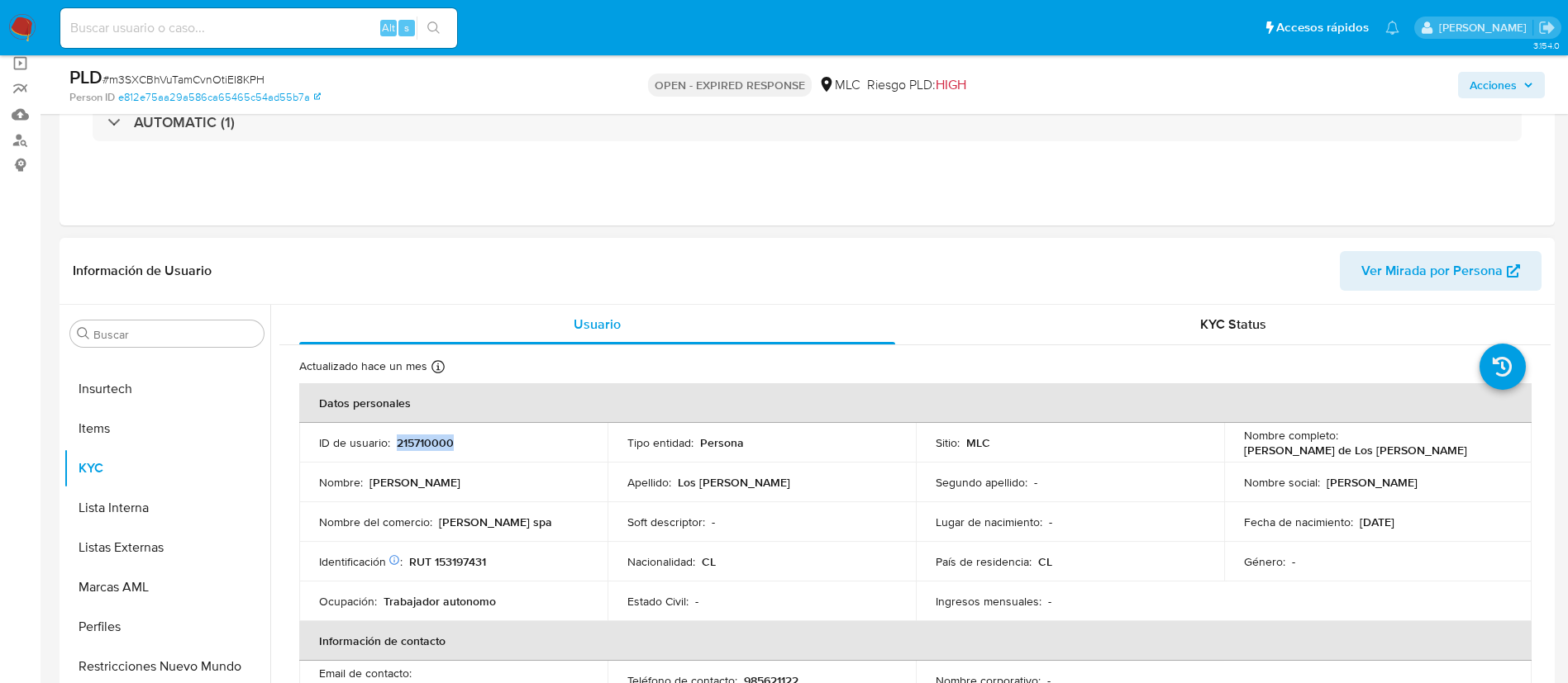
copy p "215710000"
click at [234, 75] on span "# m3SXCBhVuTamCvnOtiEI8KPH" at bounding box center [184, 79] width 162 height 17
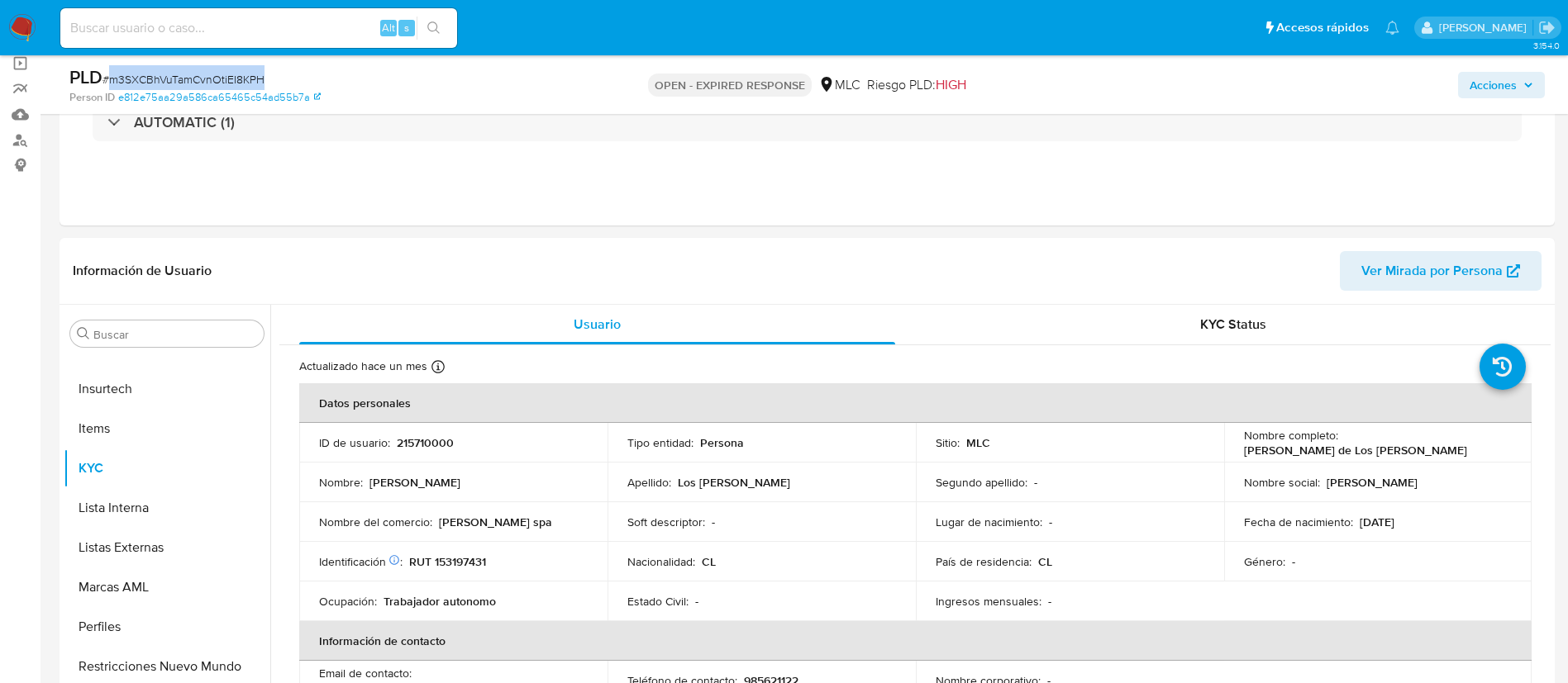
click at [234, 75] on span "# m3SXCBhVuTamCvnOtiEI8KPH" at bounding box center [184, 79] width 162 height 17
copy span "m3SXCBhVuTamCvnOtiEI8KPH"
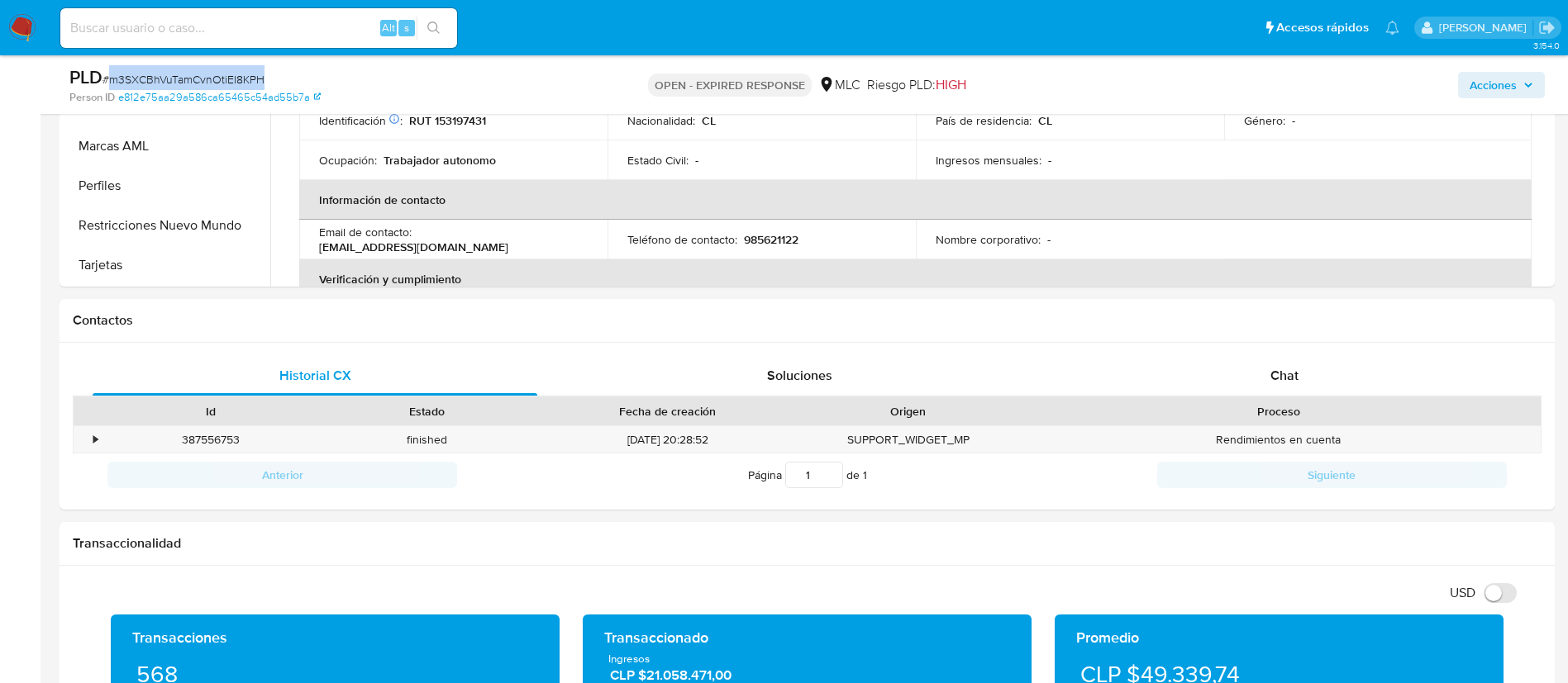
scroll to position [177, 0]
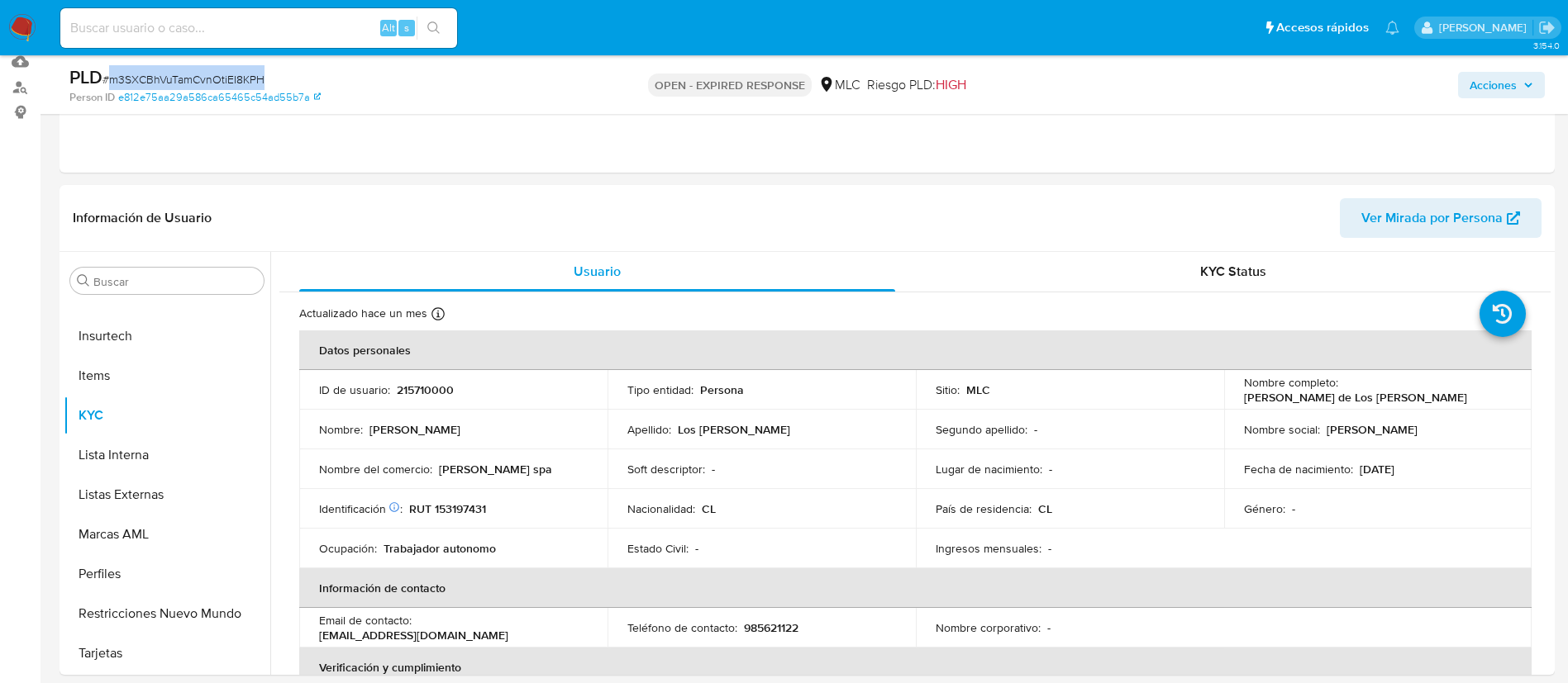
copy span "m3SXCBhVuTamCvnOtiEI8KPH"
click at [464, 501] on p "RUT 153197431" at bounding box center [447, 508] width 77 height 15
drag, startPoint x: 464, startPoint y: 500, endPoint x: 424, endPoint y: 501, distance: 40.0
click at [424, 501] on p "RUT 153197431" at bounding box center [447, 508] width 77 height 15
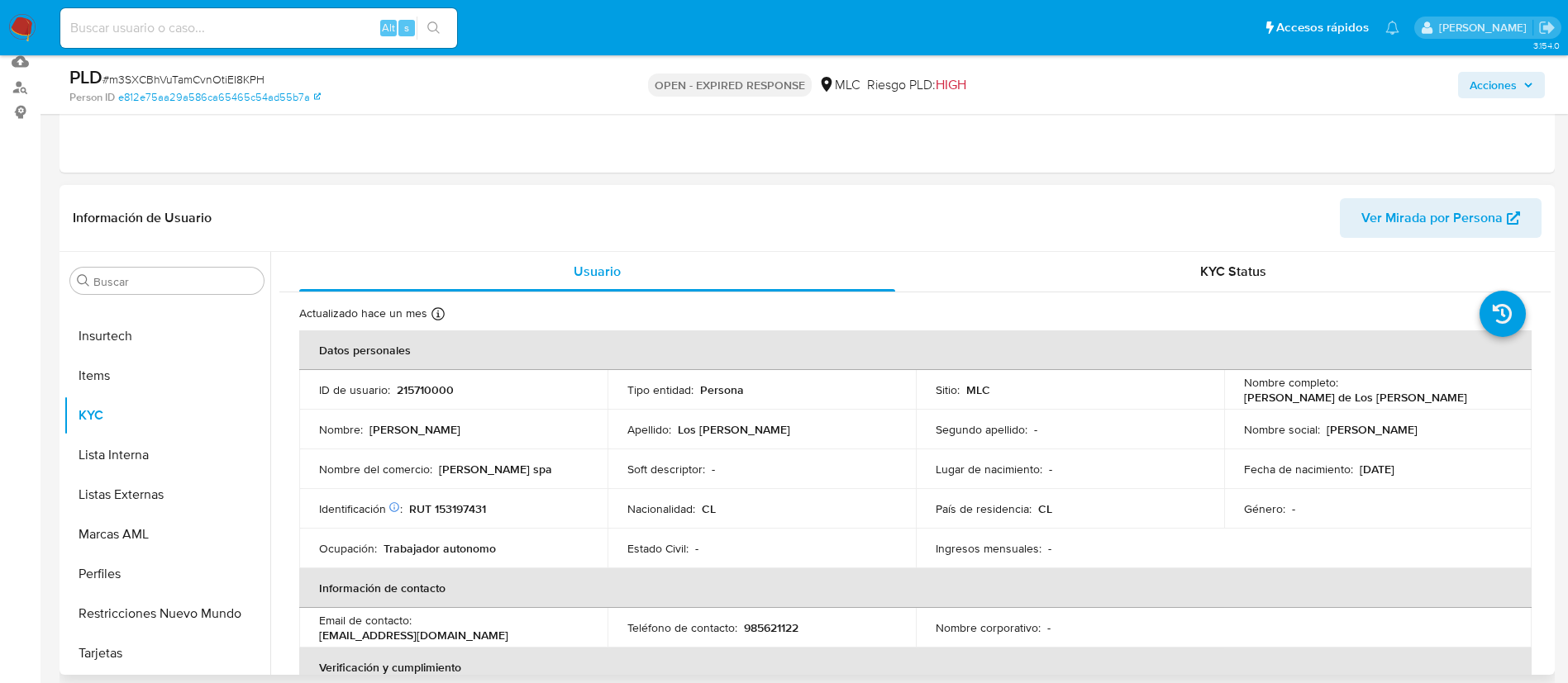
click at [459, 508] on p "RUT 153197431" at bounding box center [447, 508] width 77 height 15
copy p "153197431"
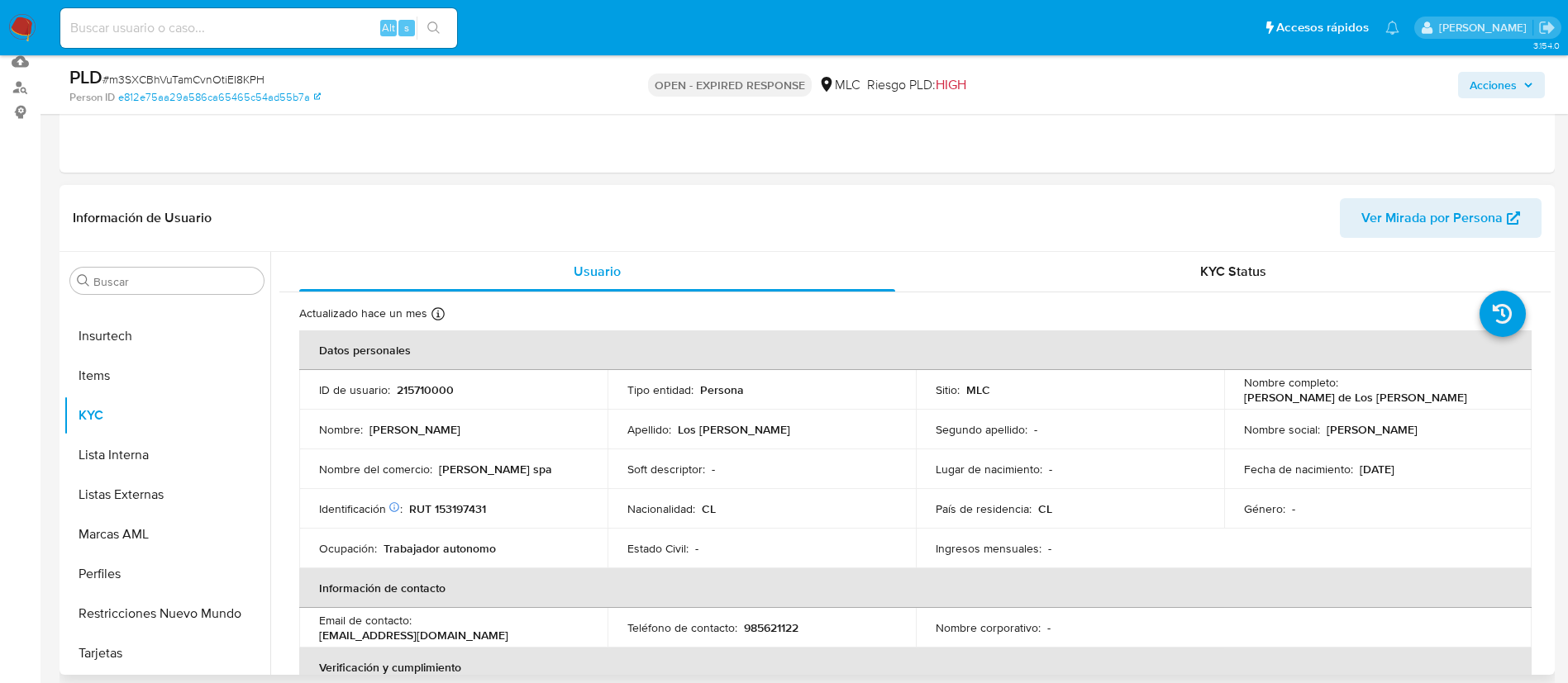
click at [443, 529] on td "Ocupación : Trabajador autonomo" at bounding box center [453, 549] width 308 height 40
drag, startPoint x: 433, startPoint y: 471, endPoint x: 502, endPoint y: 471, distance: 69.0
click at [502, 471] on div "Nombre del comercio : Marita spa" at bounding box center [453, 469] width 269 height 15
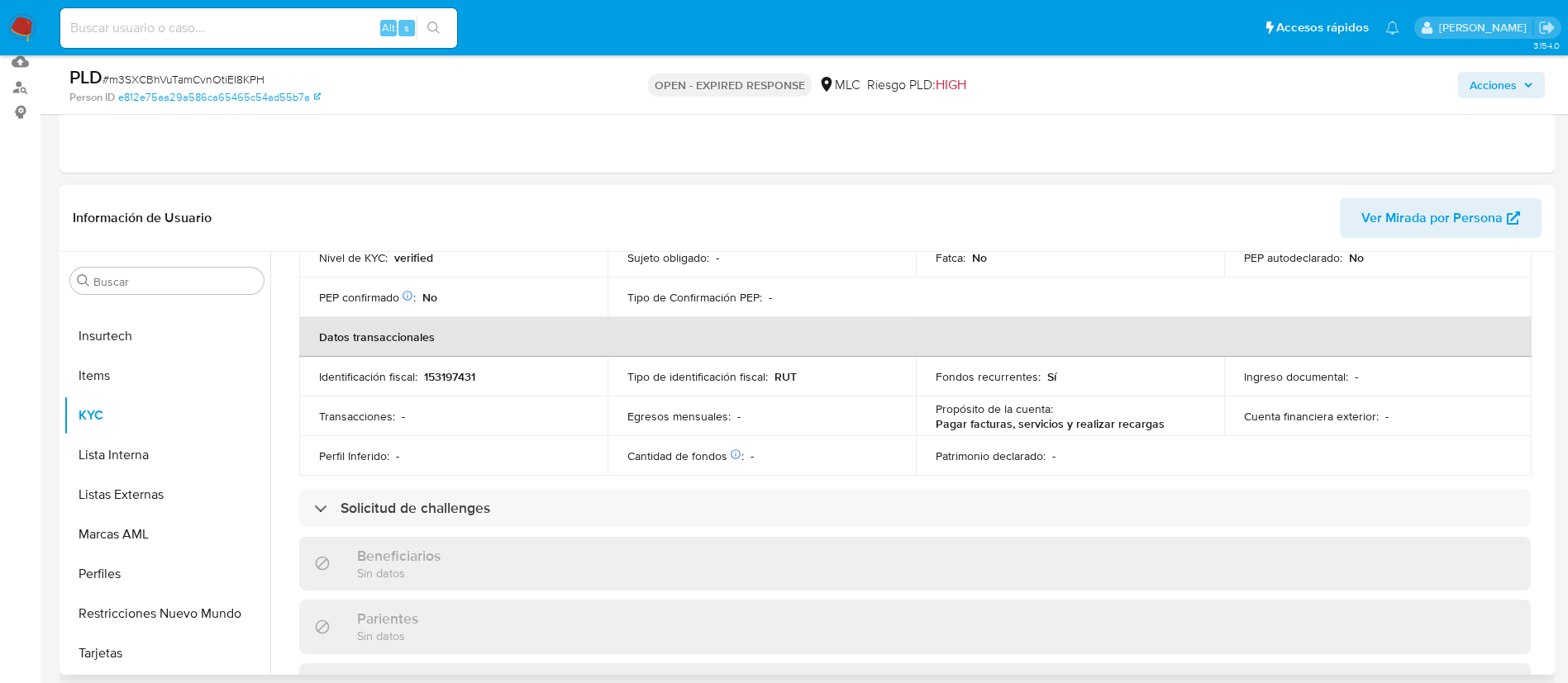
scroll to position [0, 0]
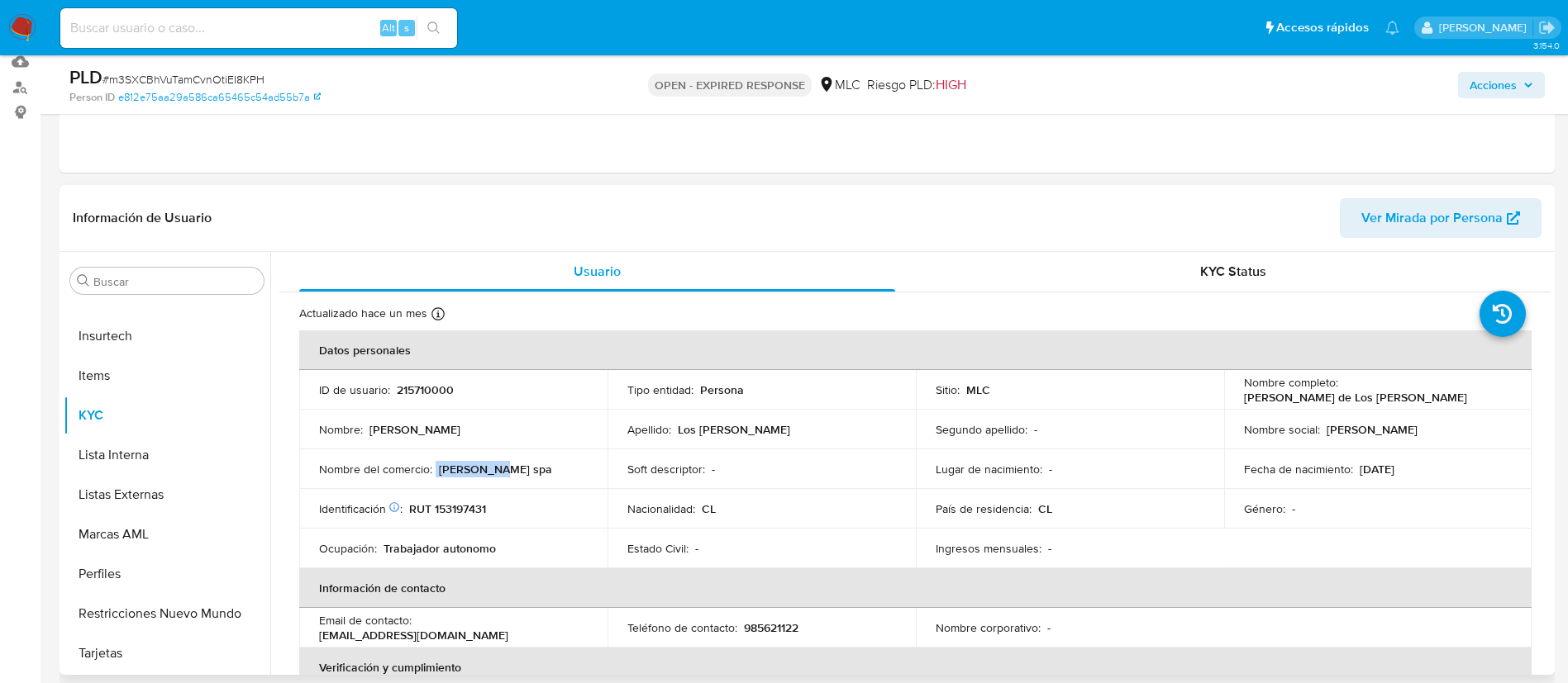
drag, startPoint x: 1237, startPoint y: 399, endPoint x: 1469, endPoint y: 407, distance: 232.1
click at [1469, 407] on td "Nombre completo : María de Los Angeles Obregón Regalado" at bounding box center [1378, 390] width 308 height 40
click at [925, 430] on td "Segundo apellido : -" at bounding box center [1070, 429] width 308 height 40
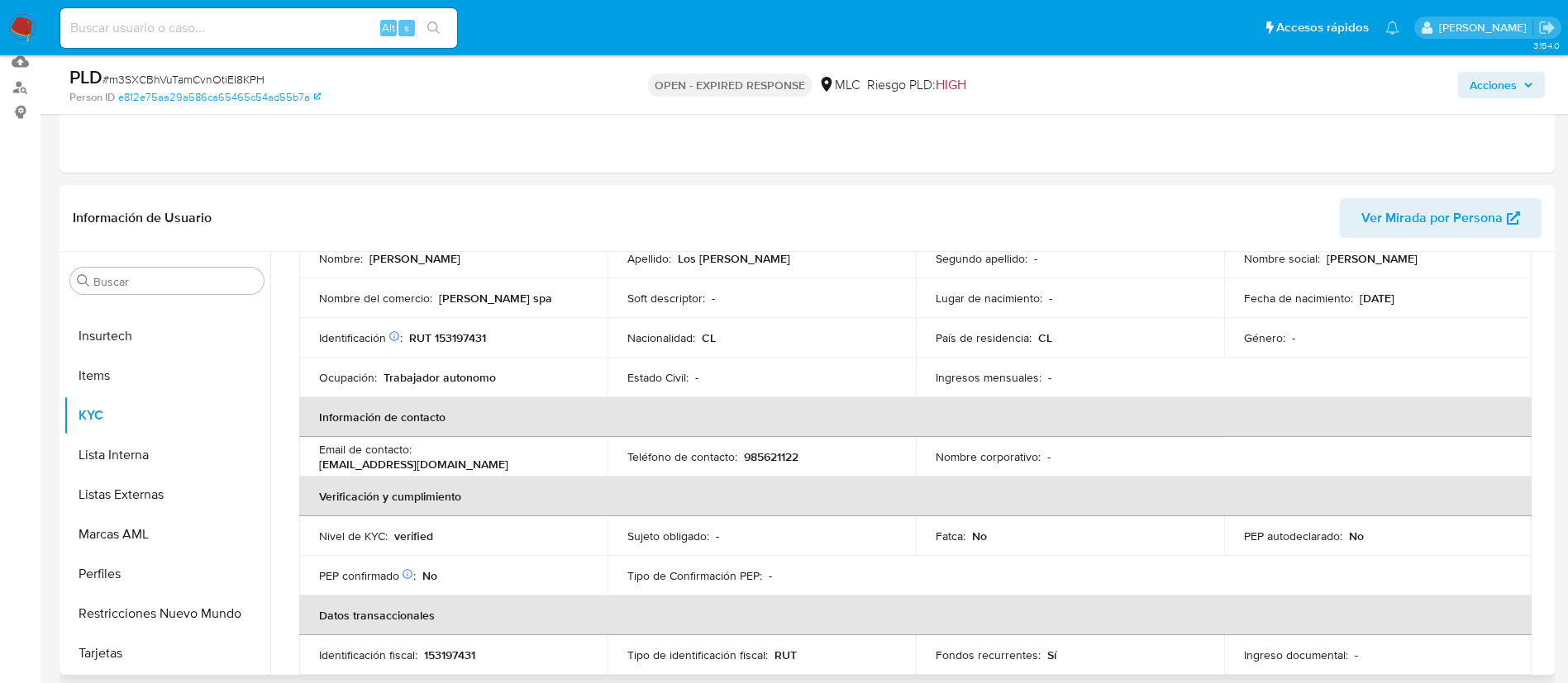
scroll to position [320, 0]
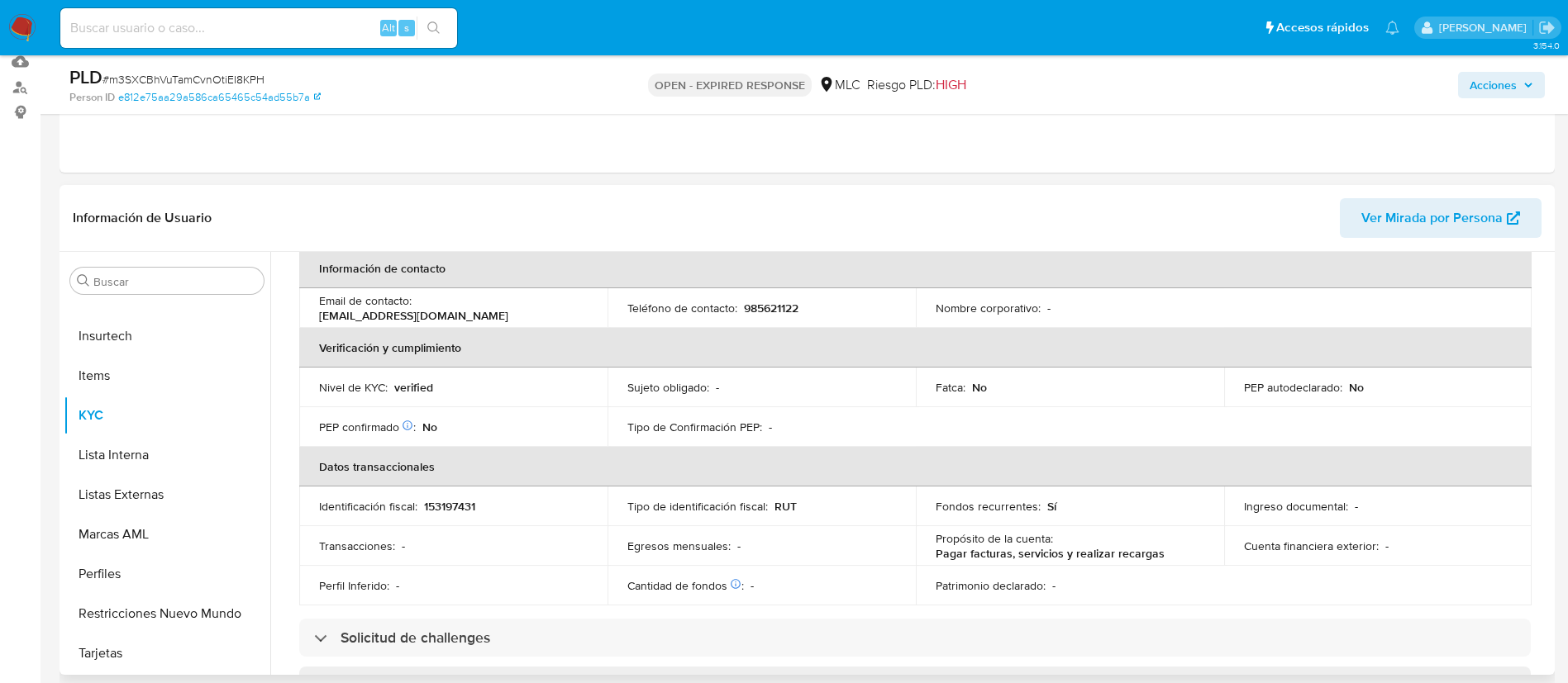
drag, startPoint x: 1551, startPoint y: 375, endPoint x: 1554, endPoint y: 403, distance: 28.2
click at [1554, 403] on div "Buscar Anticipos de dinero Archivos adjuntos CBT Cruces y Relaciones Créditos C…" at bounding box center [807, 463] width 1496 height 423
drag, startPoint x: 1552, startPoint y: 400, endPoint x: 1552, endPoint y: 424, distance: 24.0
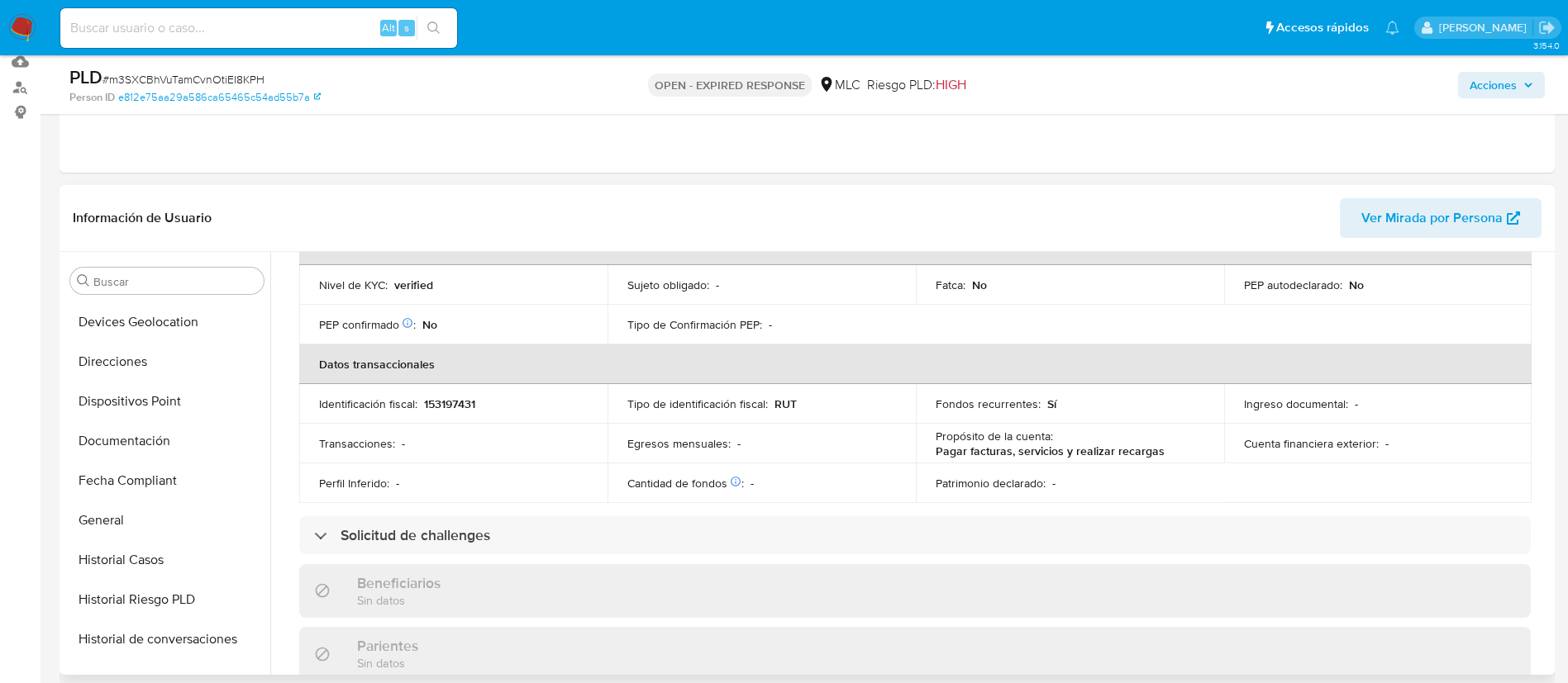
scroll to position [0, 0]
click at [142, 445] on button "Cruces y Relaciones" at bounding box center [159, 439] width 193 height 40
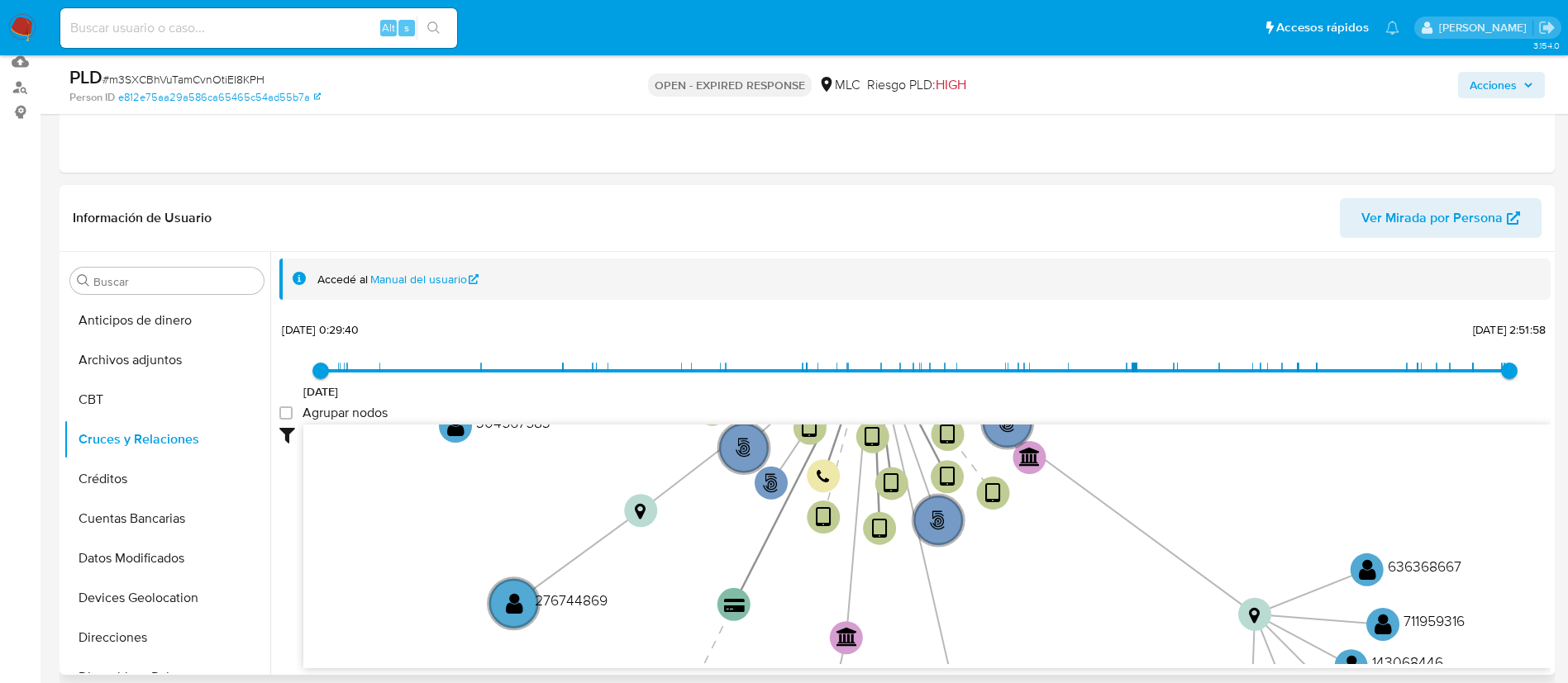
scroll to position [2, 0]
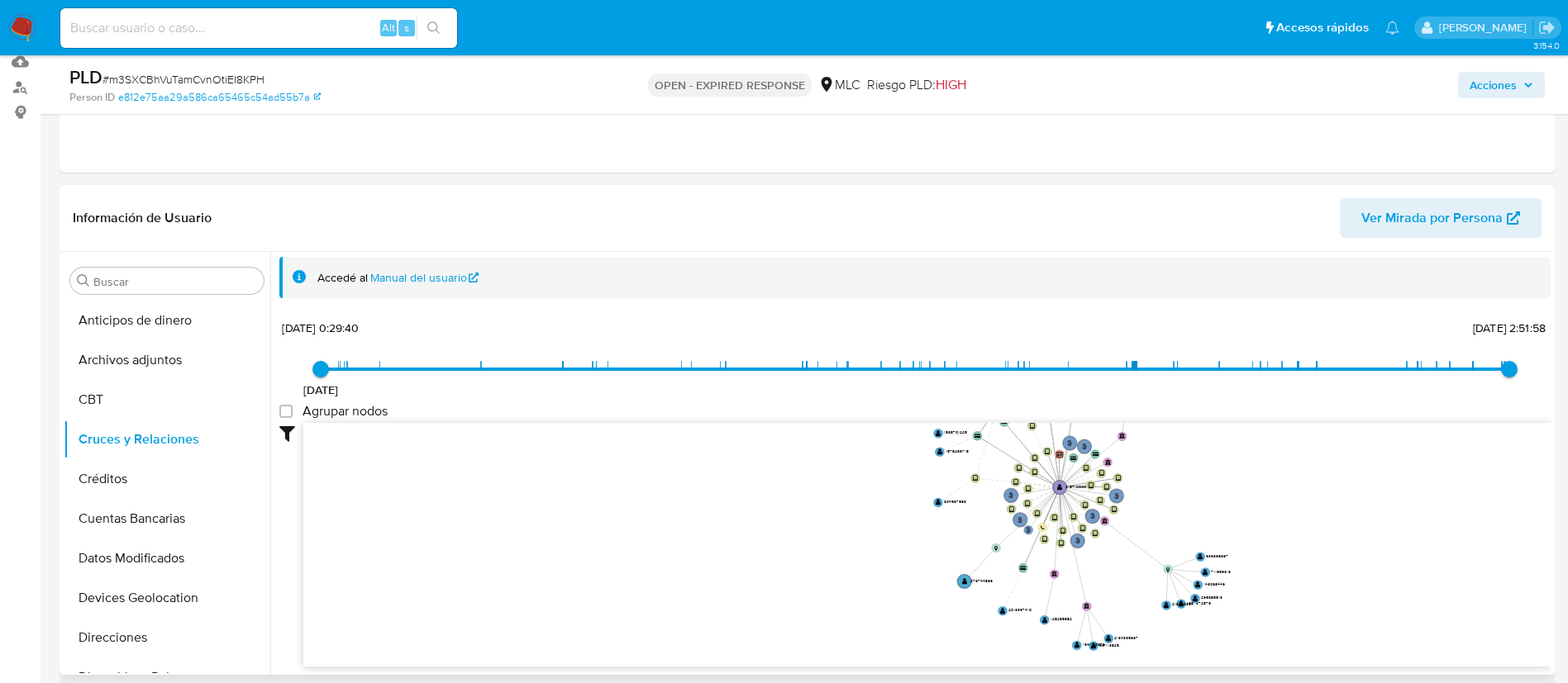
drag, startPoint x: 968, startPoint y: 489, endPoint x: 862, endPoint y: 554, distance: 124.3
click at [862, 553] on icon "user-215710000  215710000 phone-e743f59ba7f6f110805d99c34c488c39  person-e812…" at bounding box center [927, 542] width 1247 height 240
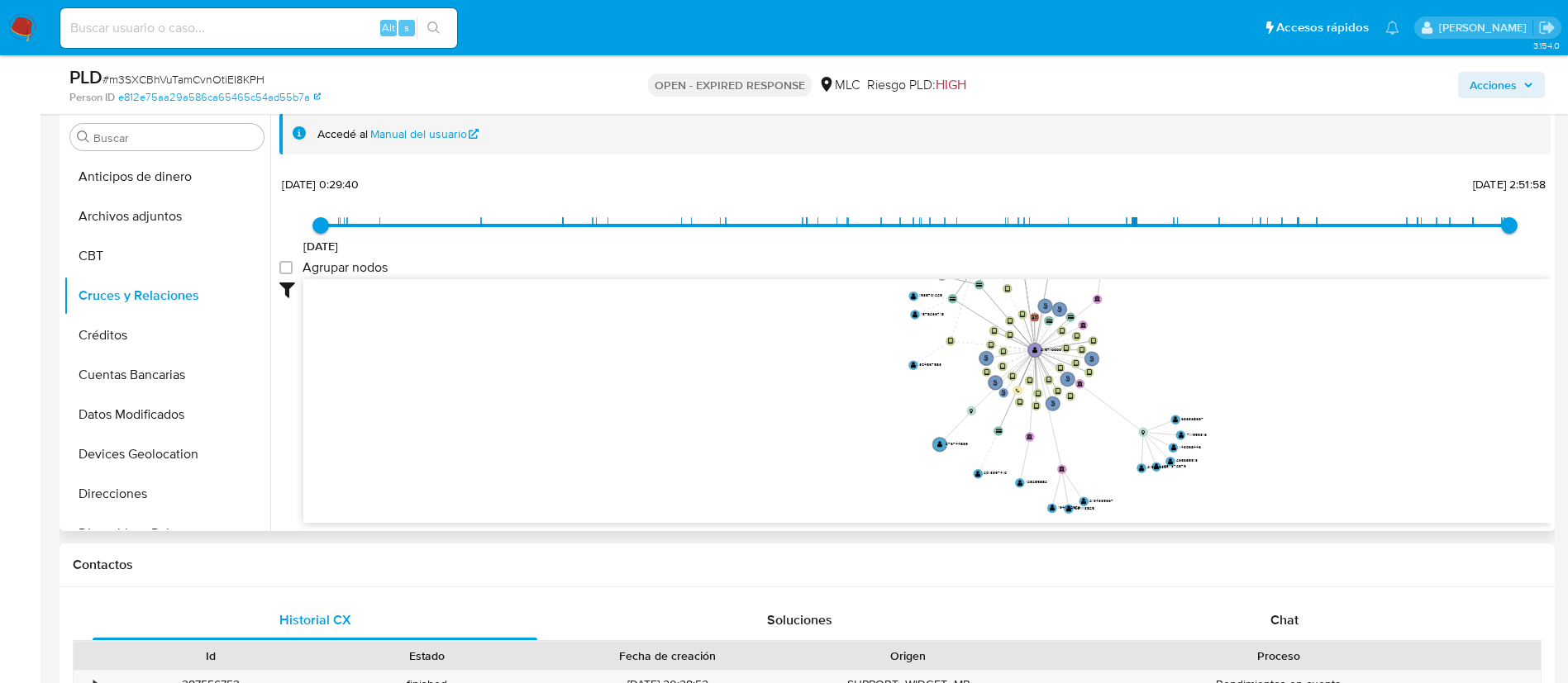
scroll to position [301, 0]
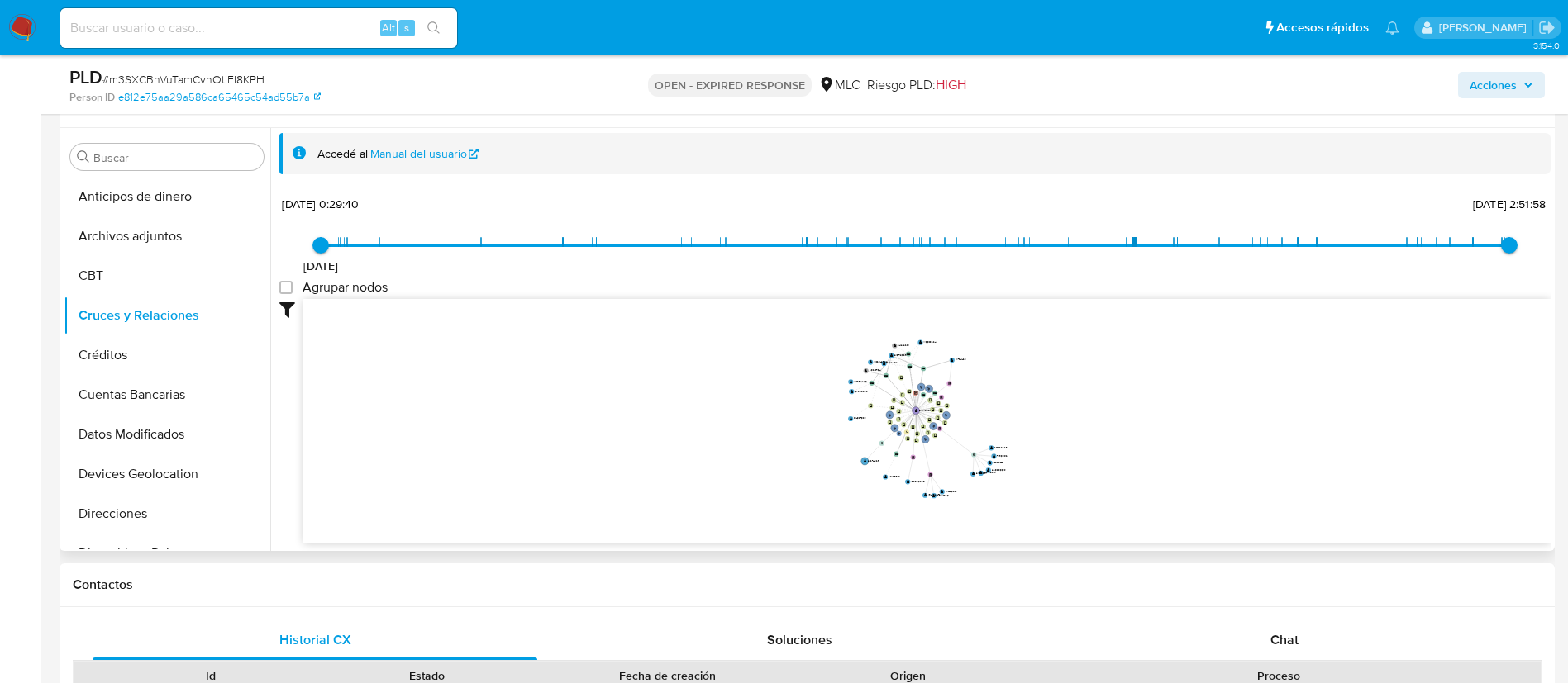
drag, startPoint x: 1176, startPoint y: 411, endPoint x: 985, endPoint y: 430, distance: 191.9
click at [985, 430] on icon "user-215710000  215710000 phone-e743f59ba7f6f110805d99c34c488c39  person-e812…" at bounding box center [927, 419] width 1247 height 240
drag, startPoint x: 1000, startPoint y: 427, endPoint x: 1065, endPoint y: 519, distance: 112.6
click at [1038, 427] on icon "user-215710000  215710000 phone-e743f59ba7f6f110805d99c34c488c39  person-e812…" at bounding box center [927, 419] width 1247 height 240
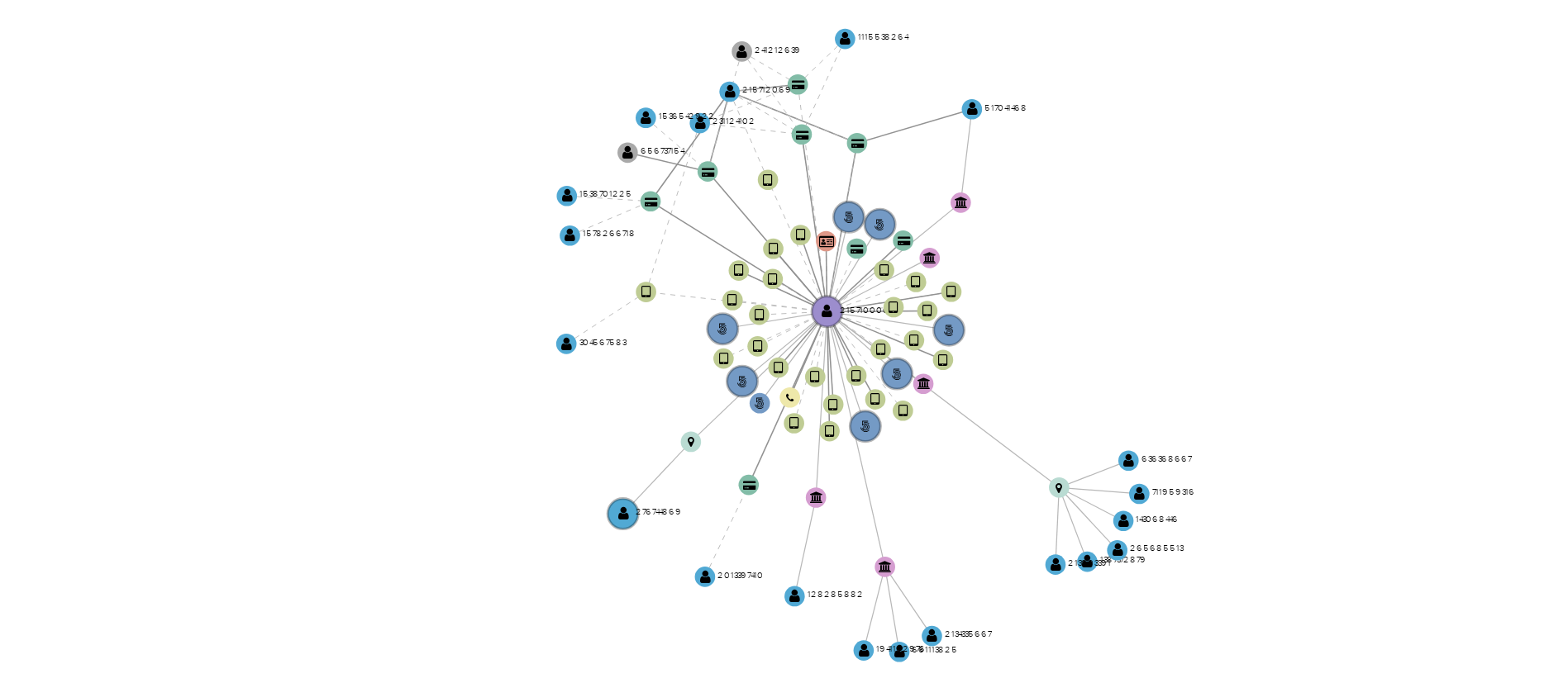
click at [1011, 417] on icon "user-215710000  215710000 phone-e743f59ba7f6f110805d99c34c488c39  person-e812…" at bounding box center [927, 419] width 1247 height 240
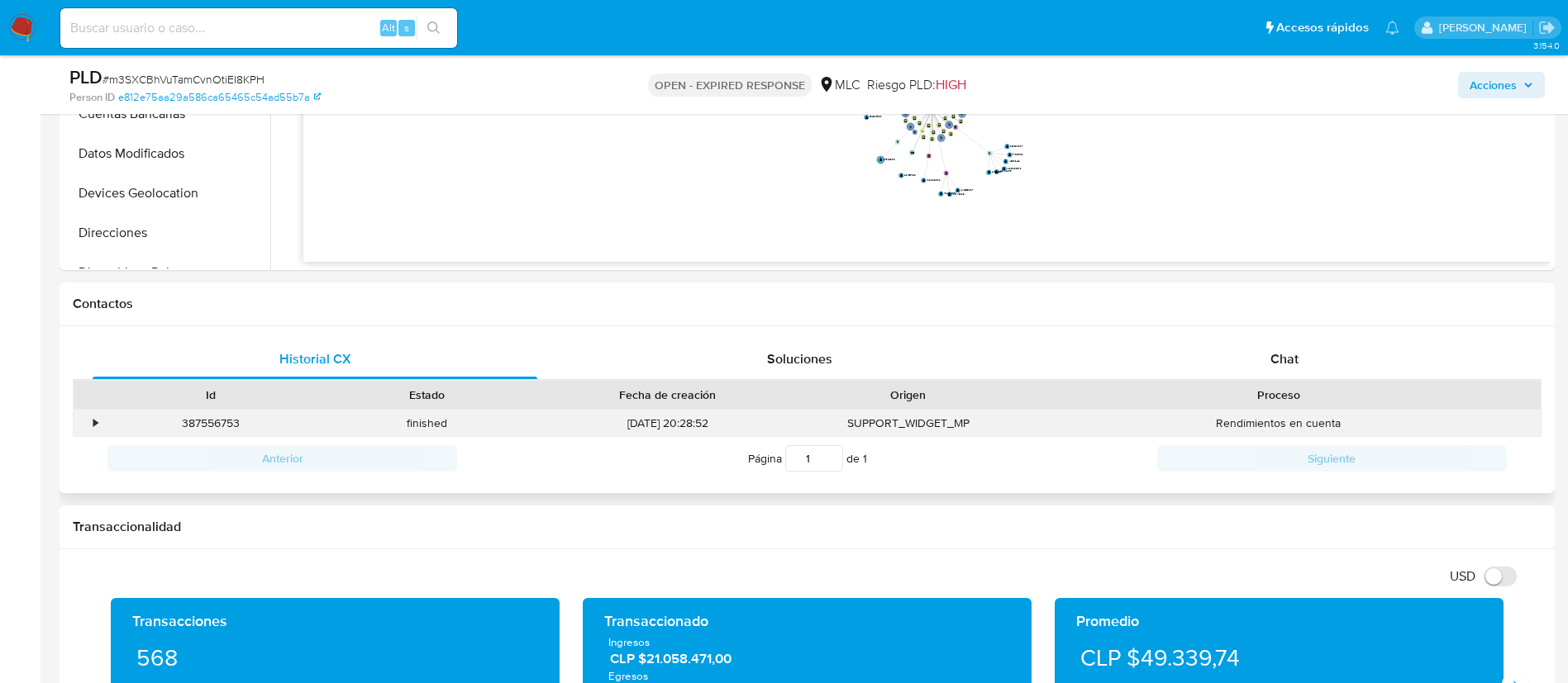
scroll to position [620, 0]
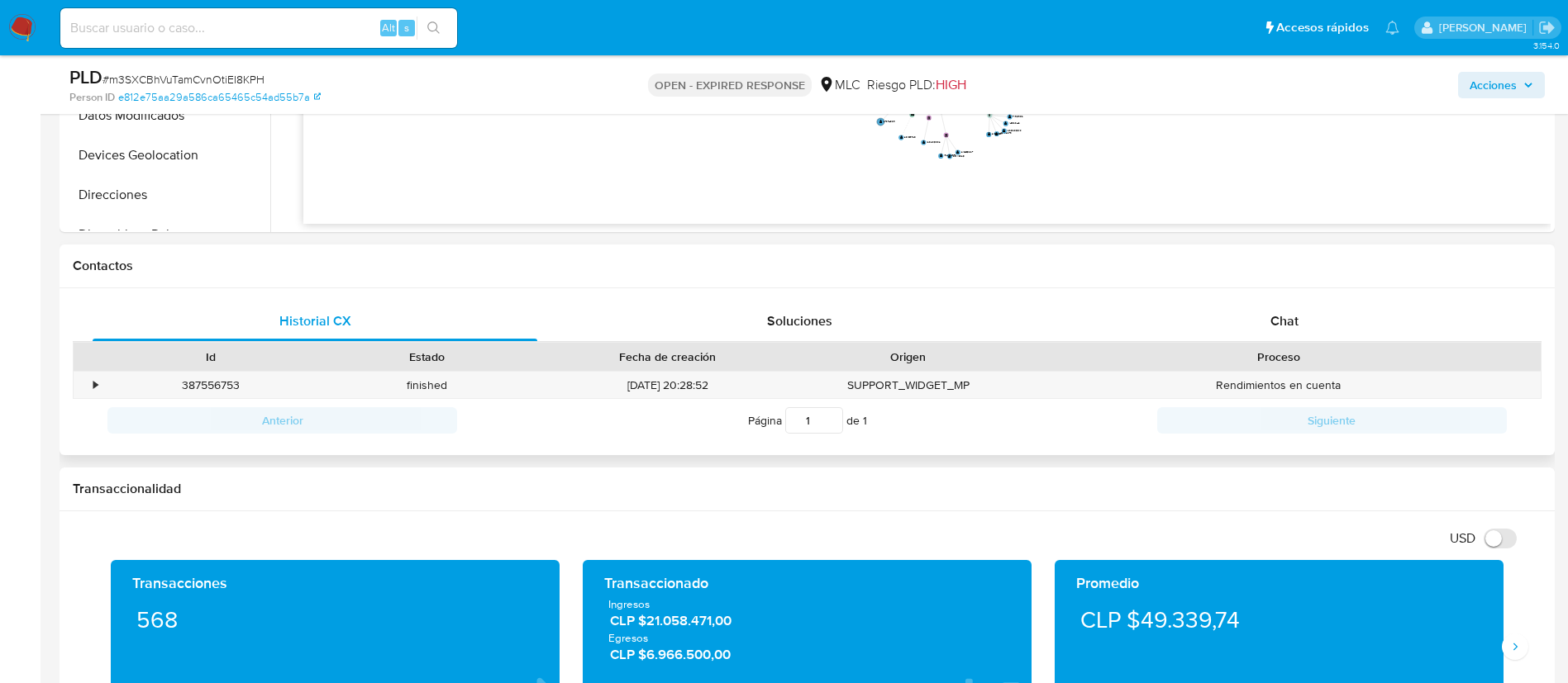
click at [1271, 298] on div "Historial CX Soluciones Chat Id Estado Fecha de creación Origen Proceso • 38755…" at bounding box center [807, 372] width 1496 height 167
click at [1278, 315] on span "Chat" at bounding box center [1285, 321] width 29 height 19
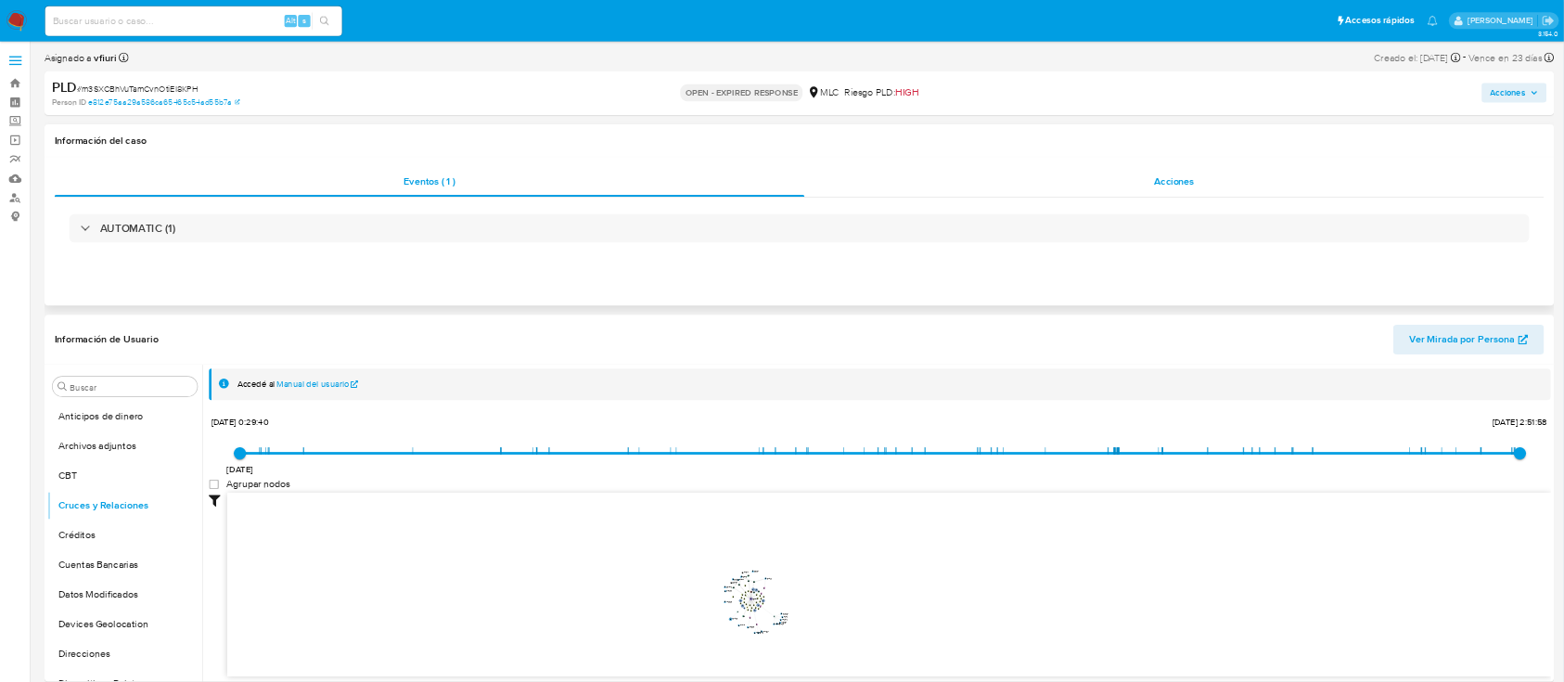
scroll to position [3, 0]
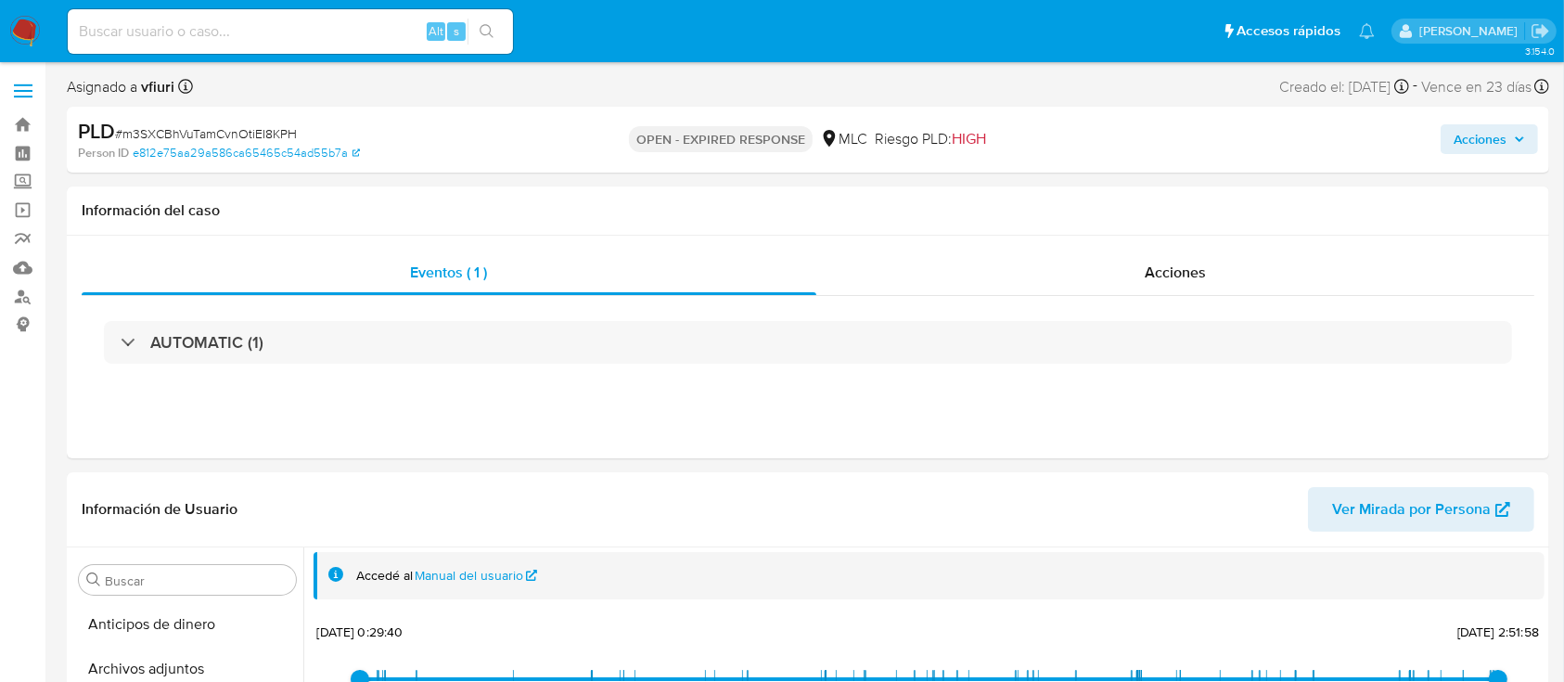
click at [161, 140] on span "# m3SXCBhVuTamCvnOtiEI8KPH" at bounding box center [206, 133] width 182 height 19
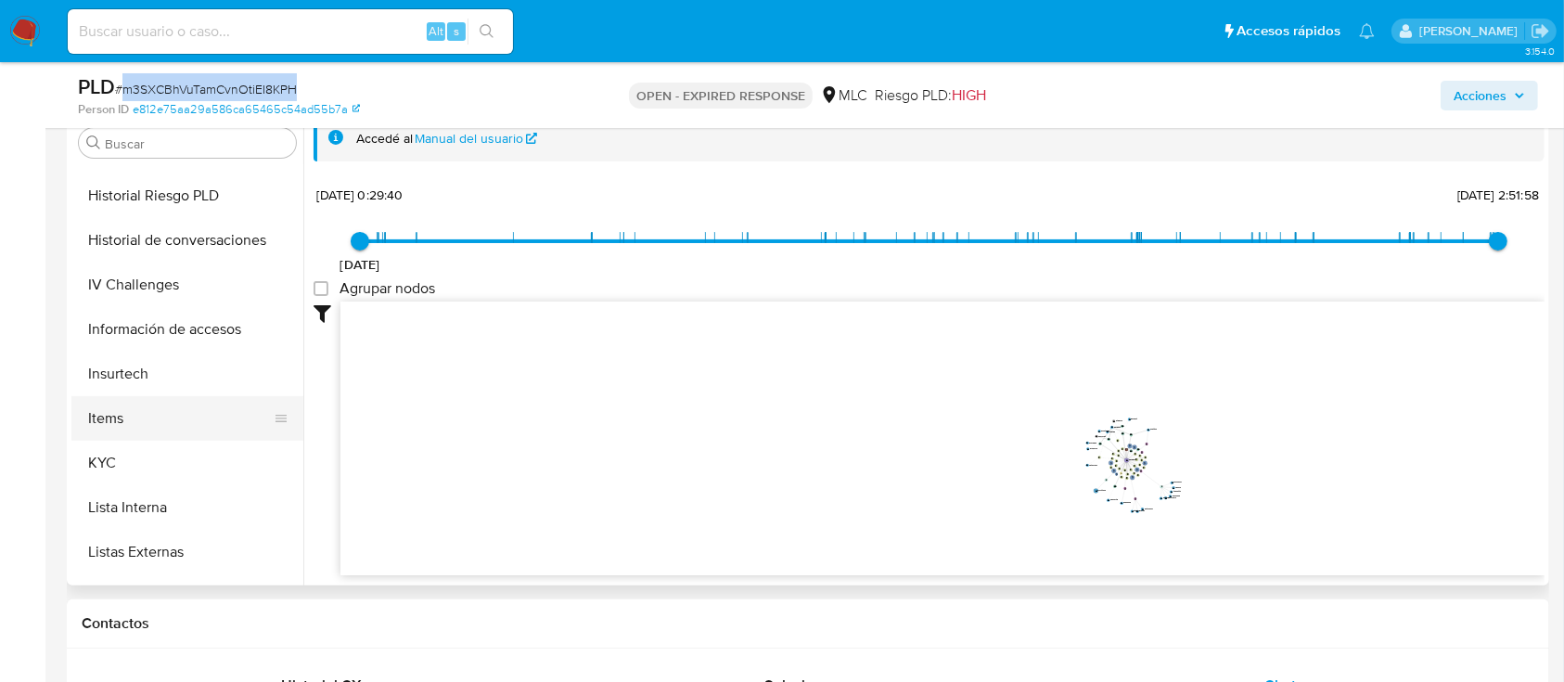
scroll to position [742, 0]
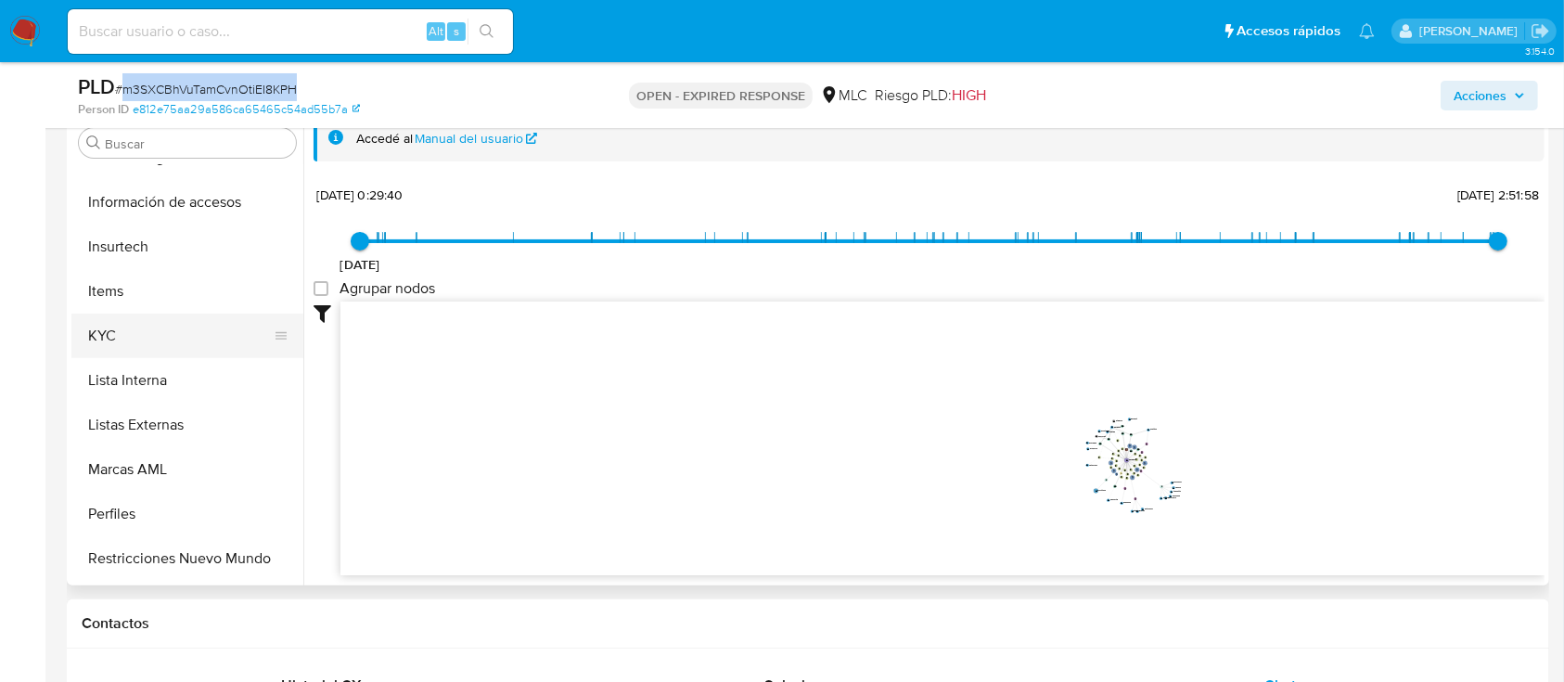
click at [103, 329] on button "KYC" at bounding box center [179, 336] width 217 height 45
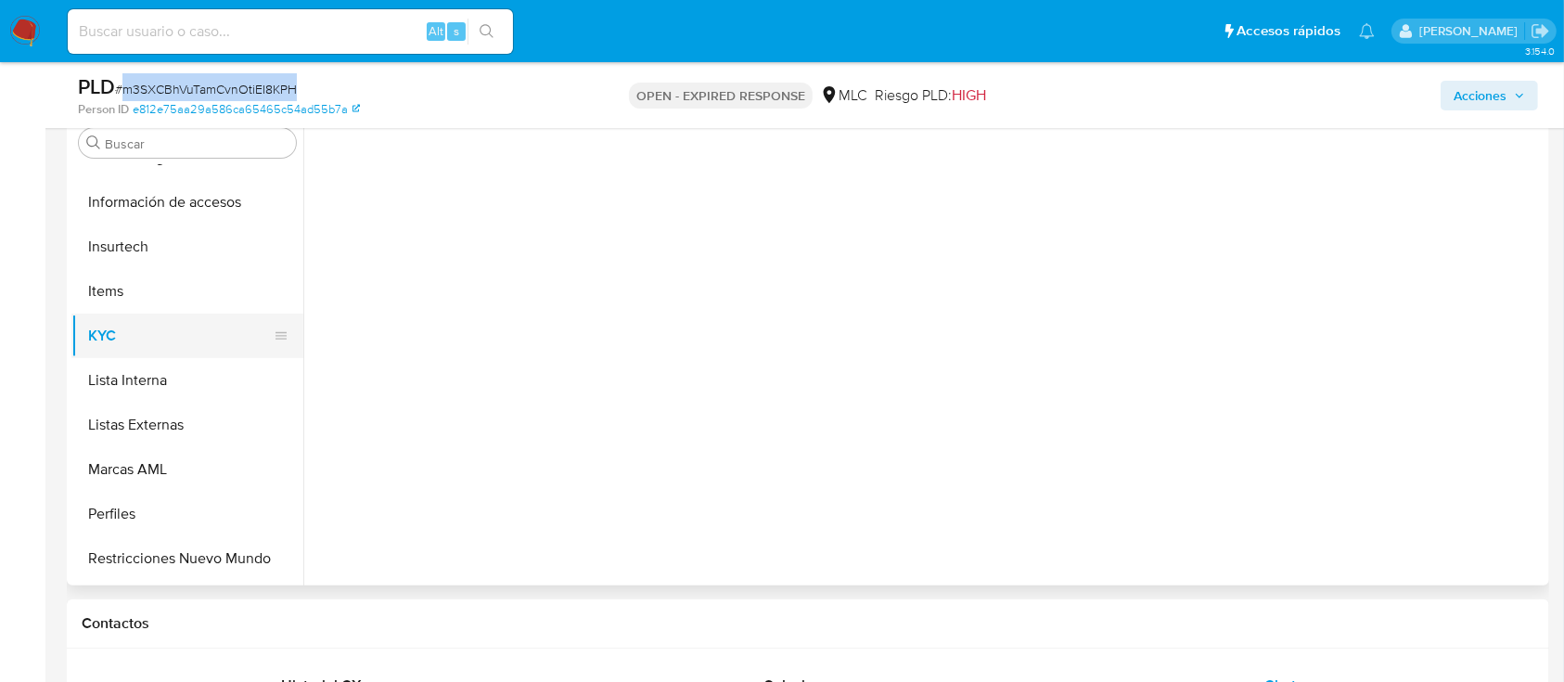
scroll to position [0, 0]
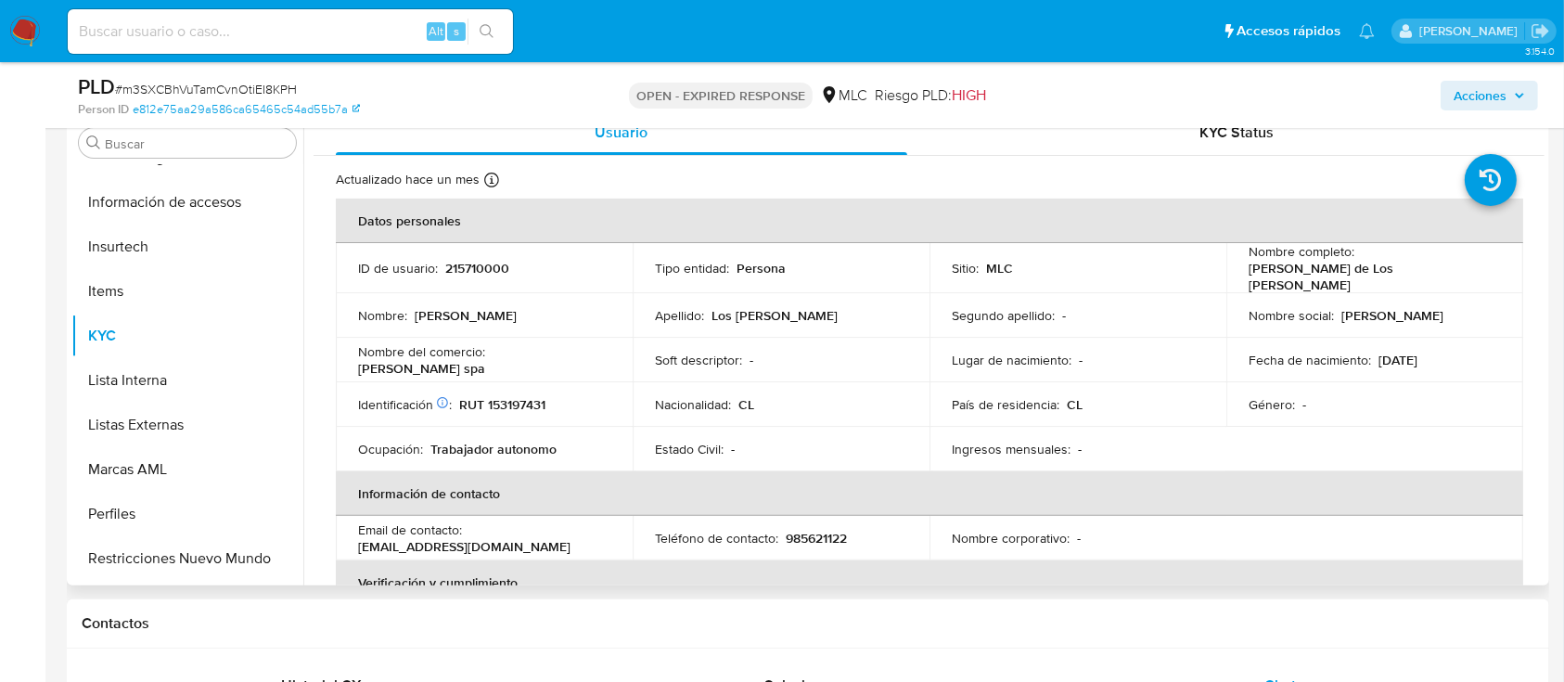
click at [1278, 276] on p "María de Los Angeles Obregón Regalado" at bounding box center [1371, 276] width 245 height 33
click at [1498, 262] on td "Nombre completo : María de Los Angeles Obregón Regalado" at bounding box center [1375, 268] width 297 height 50
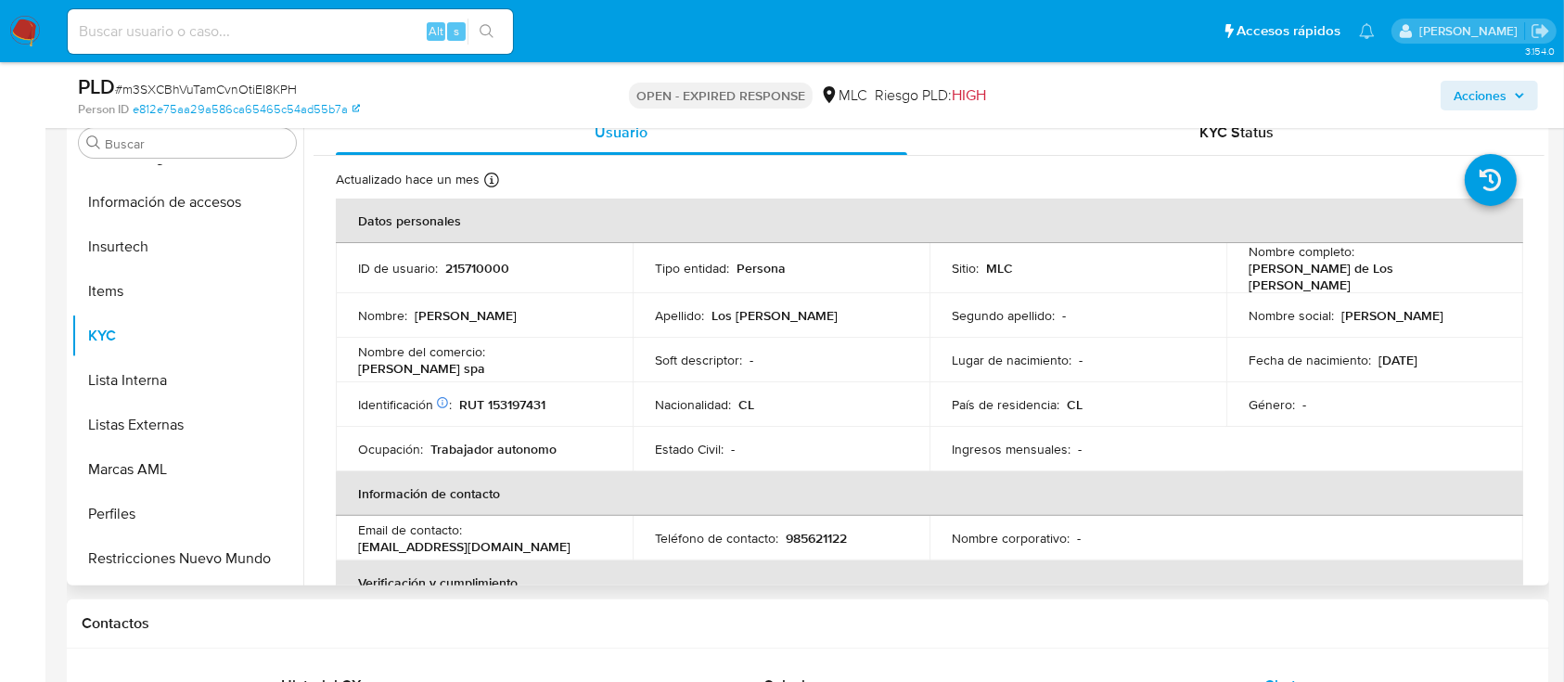
drag, startPoint x: 1492, startPoint y: 271, endPoint x: 1243, endPoint y: 278, distance: 248.8
click at [1249, 278] on div "Nombre completo : María de Los Angeles Obregón Regalado" at bounding box center [1375, 268] width 252 height 50
drag, startPoint x: 490, startPoint y: 347, endPoint x: 554, endPoint y: 351, distance: 64.1
click at [554, 351] on div "Nombre del comercio : Marita spa" at bounding box center [484, 359] width 252 height 33
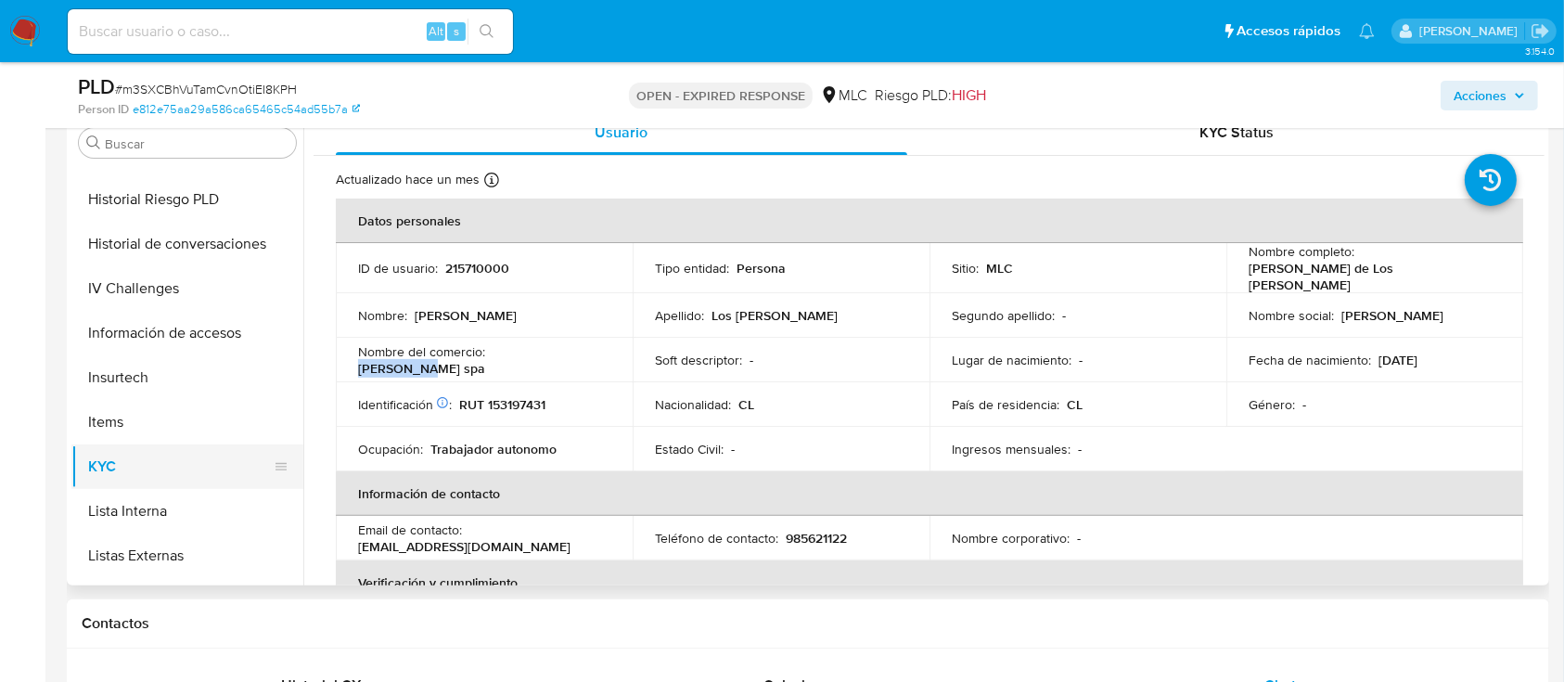
scroll to position [371, 0]
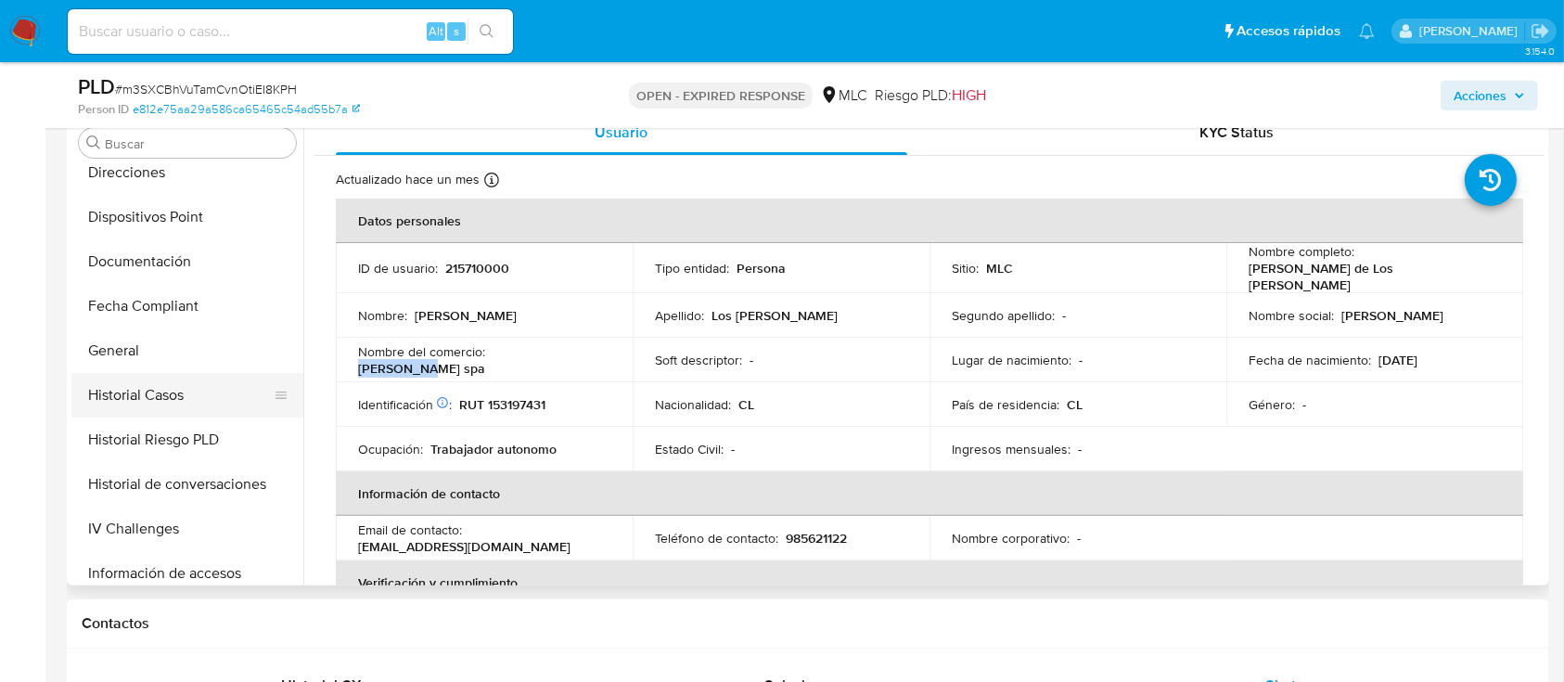
click at [179, 390] on button "Historial Casos" at bounding box center [179, 395] width 217 height 45
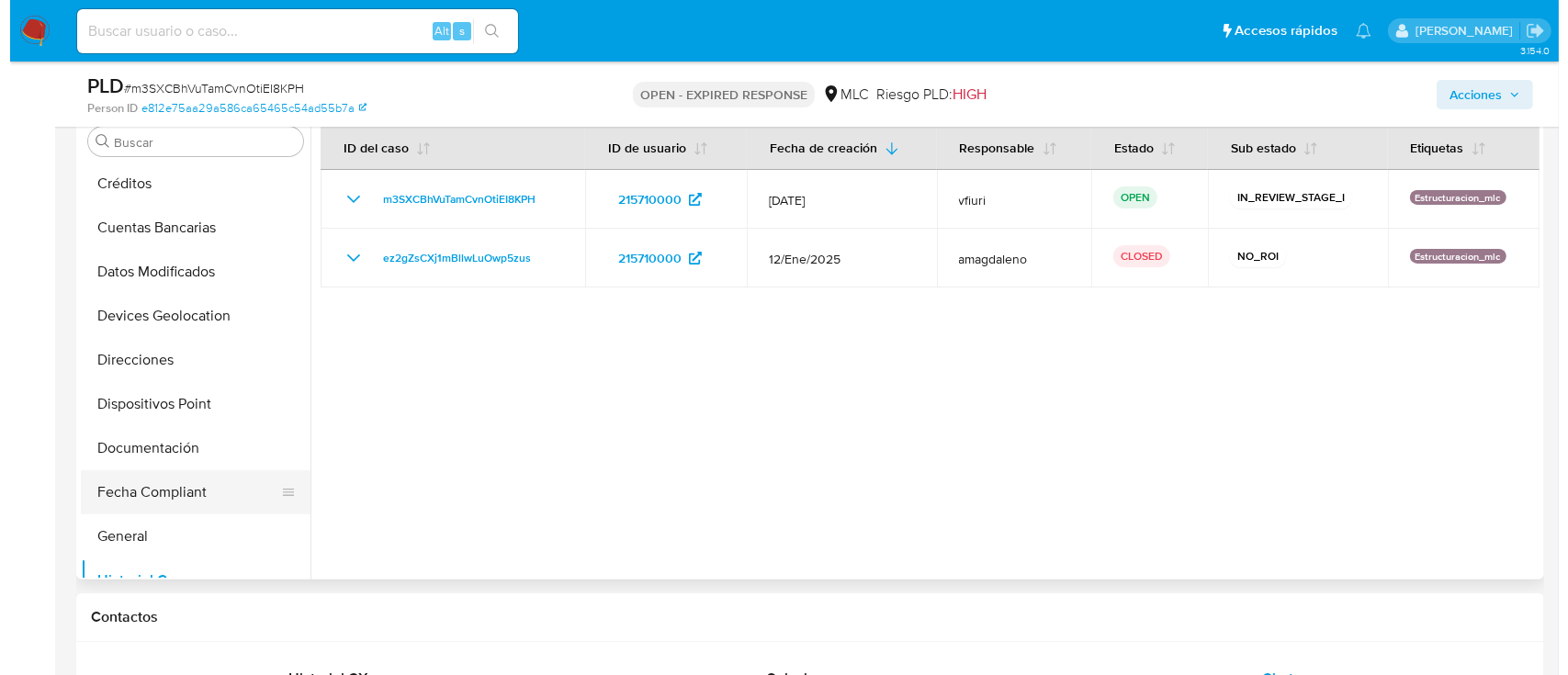
scroll to position [0, 0]
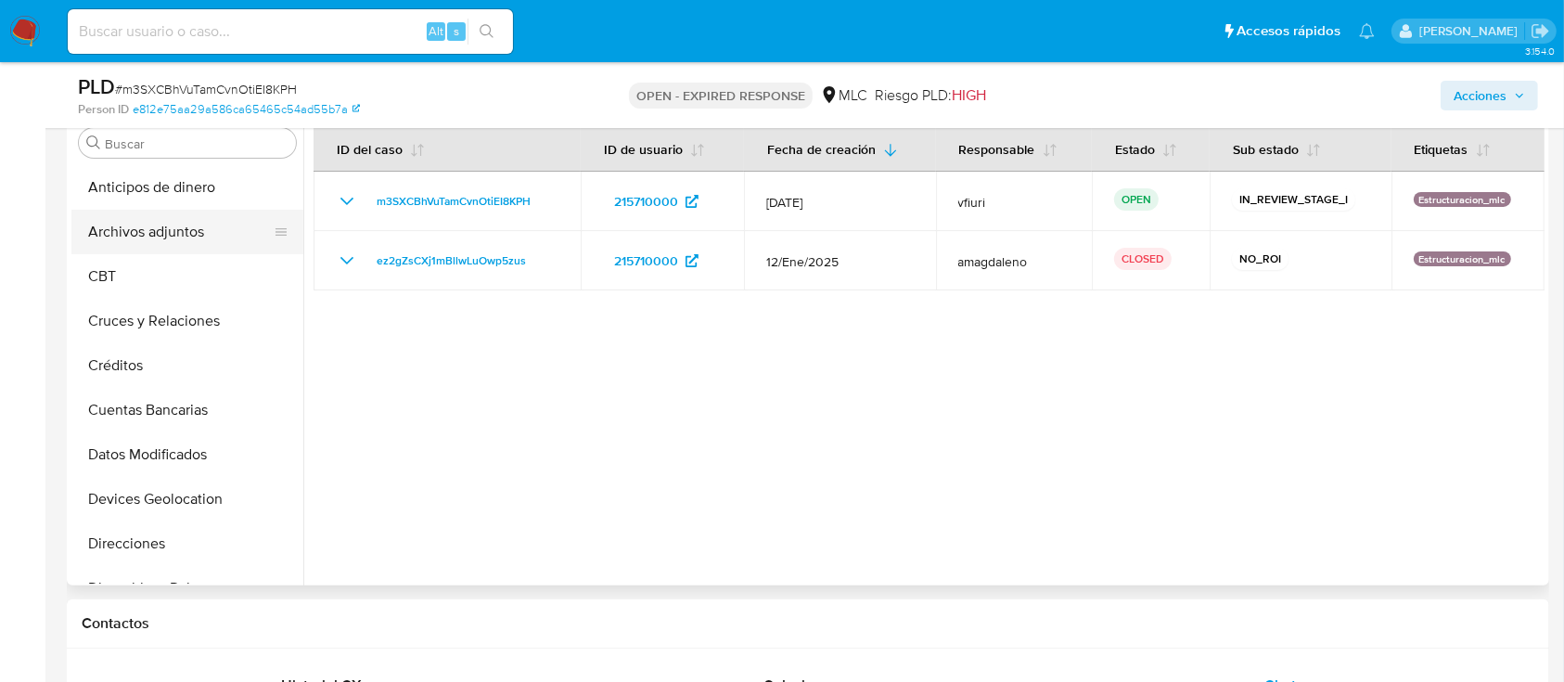
click at [219, 238] on button "Archivos adjuntos" at bounding box center [179, 232] width 217 height 45
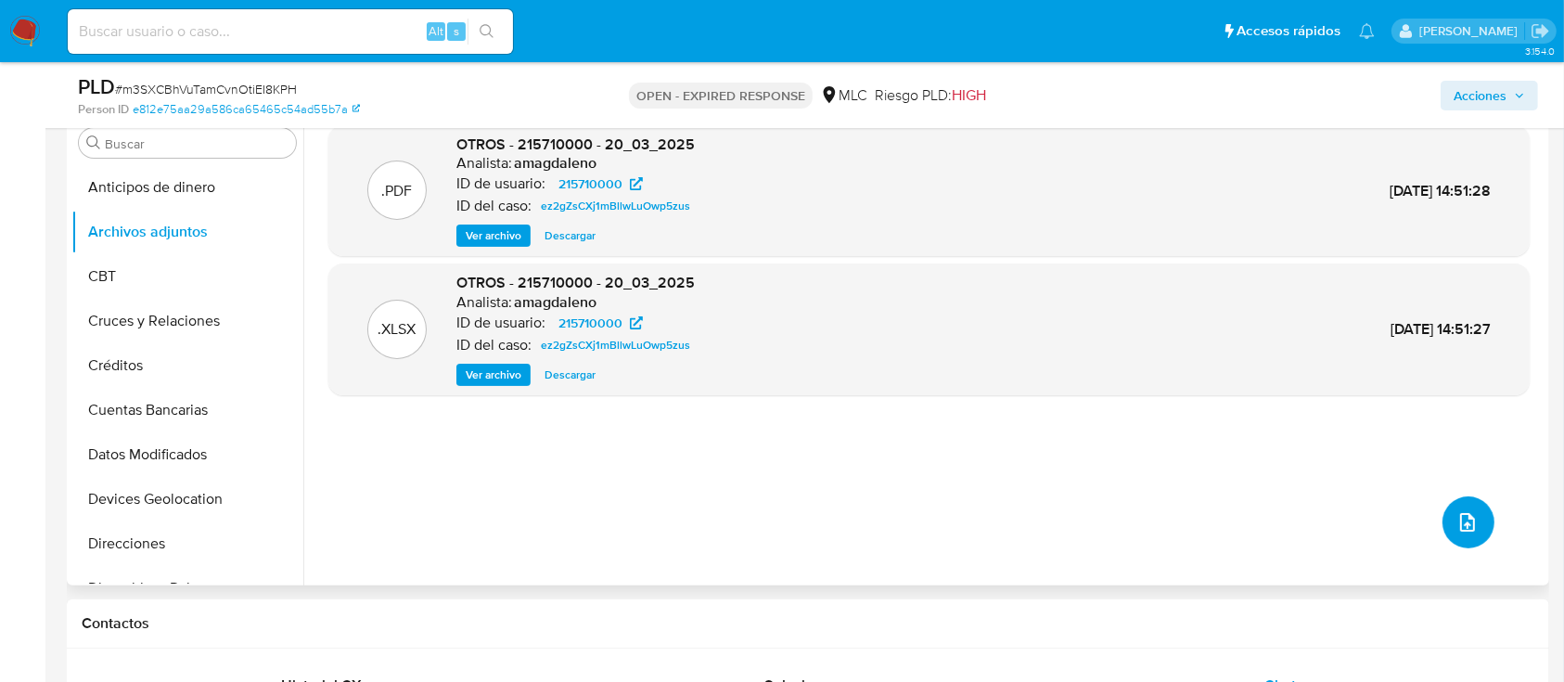
click at [1473, 507] on button "upload-file" at bounding box center [1469, 522] width 52 height 52
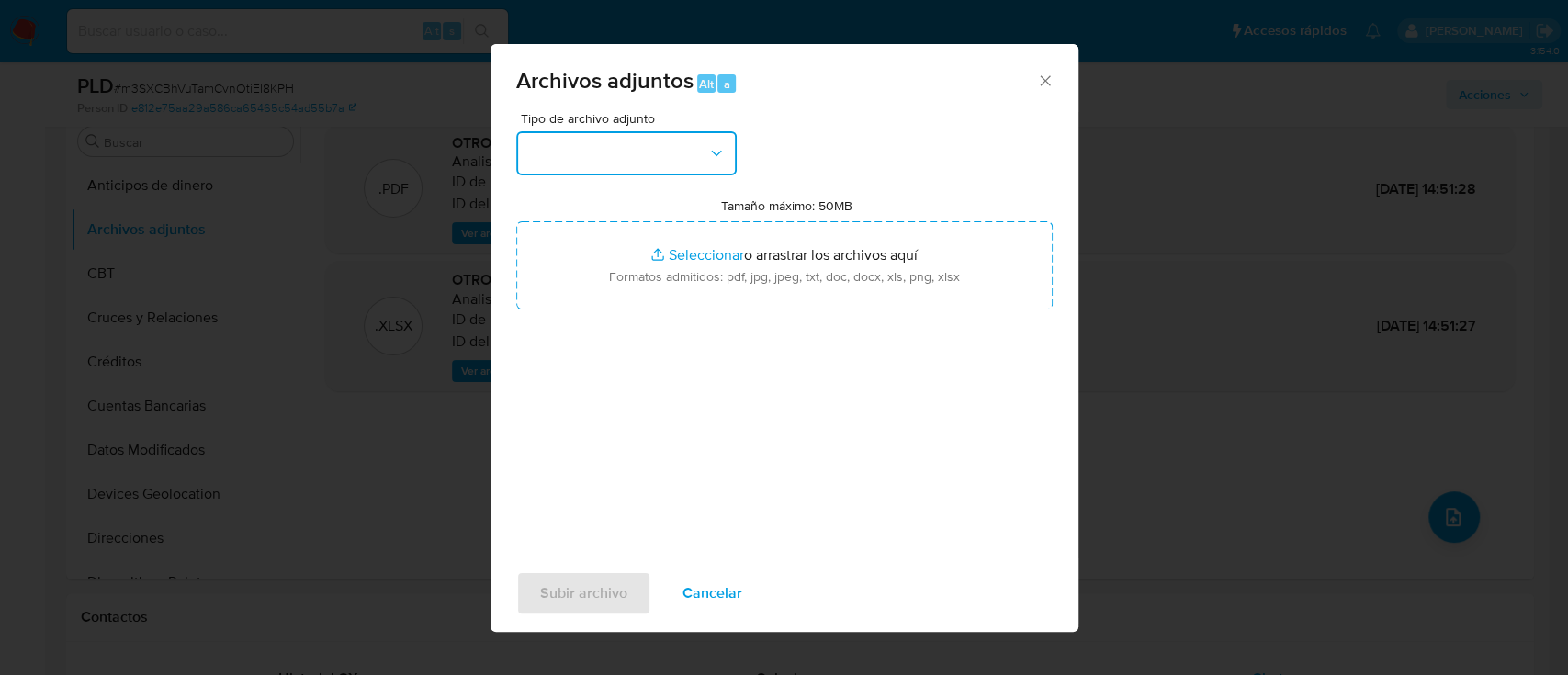
click at [644, 152] on button "button" at bounding box center [626, 153] width 221 height 45
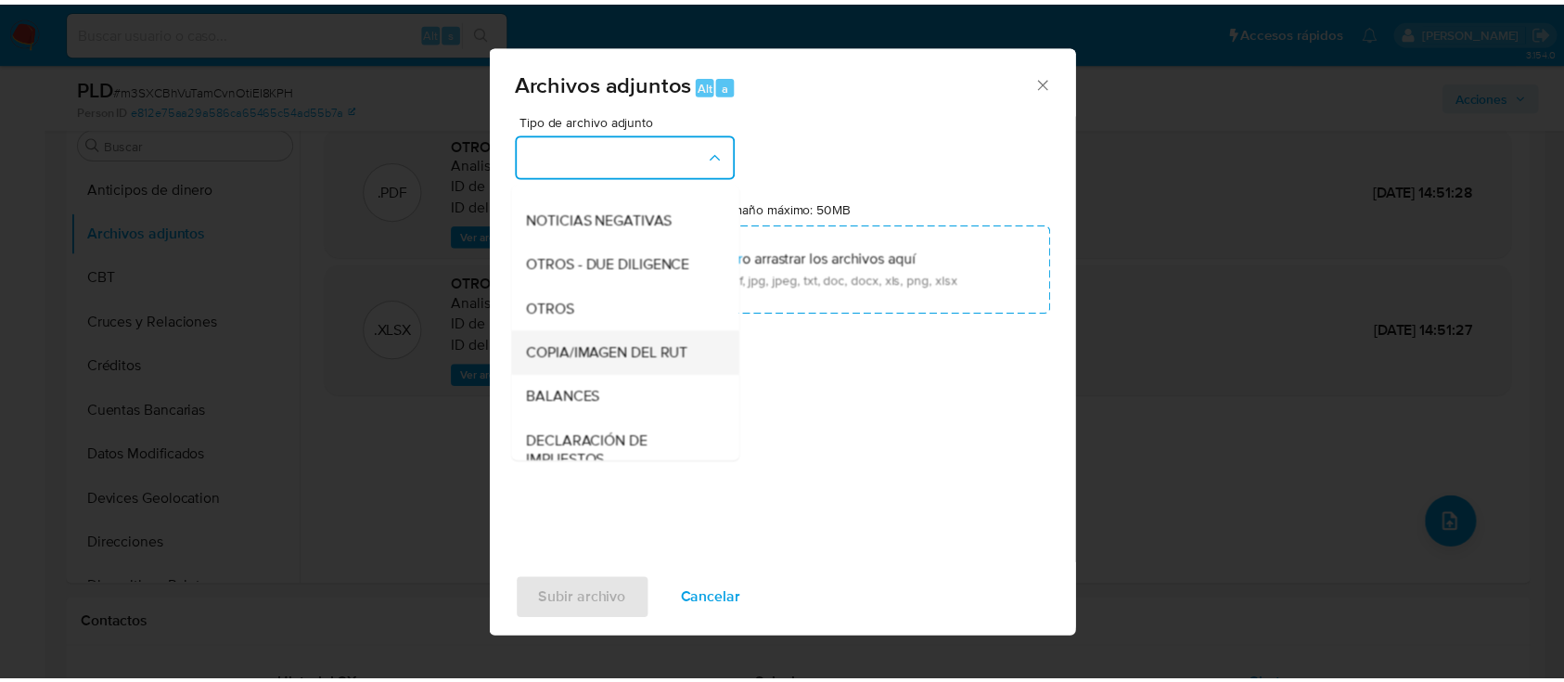
scroll to position [247, 0]
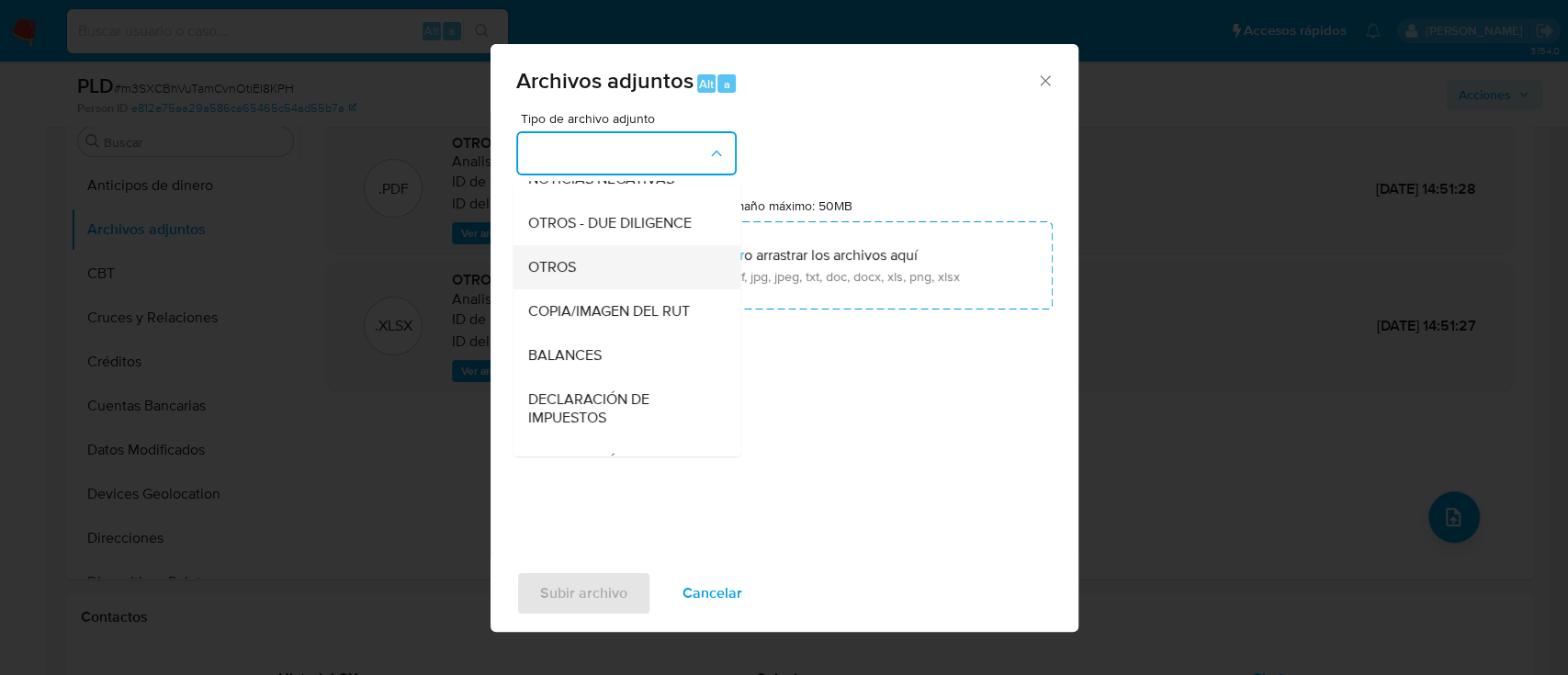
click at [595, 279] on div "OTROS" at bounding box center [621, 267] width 187 height 45
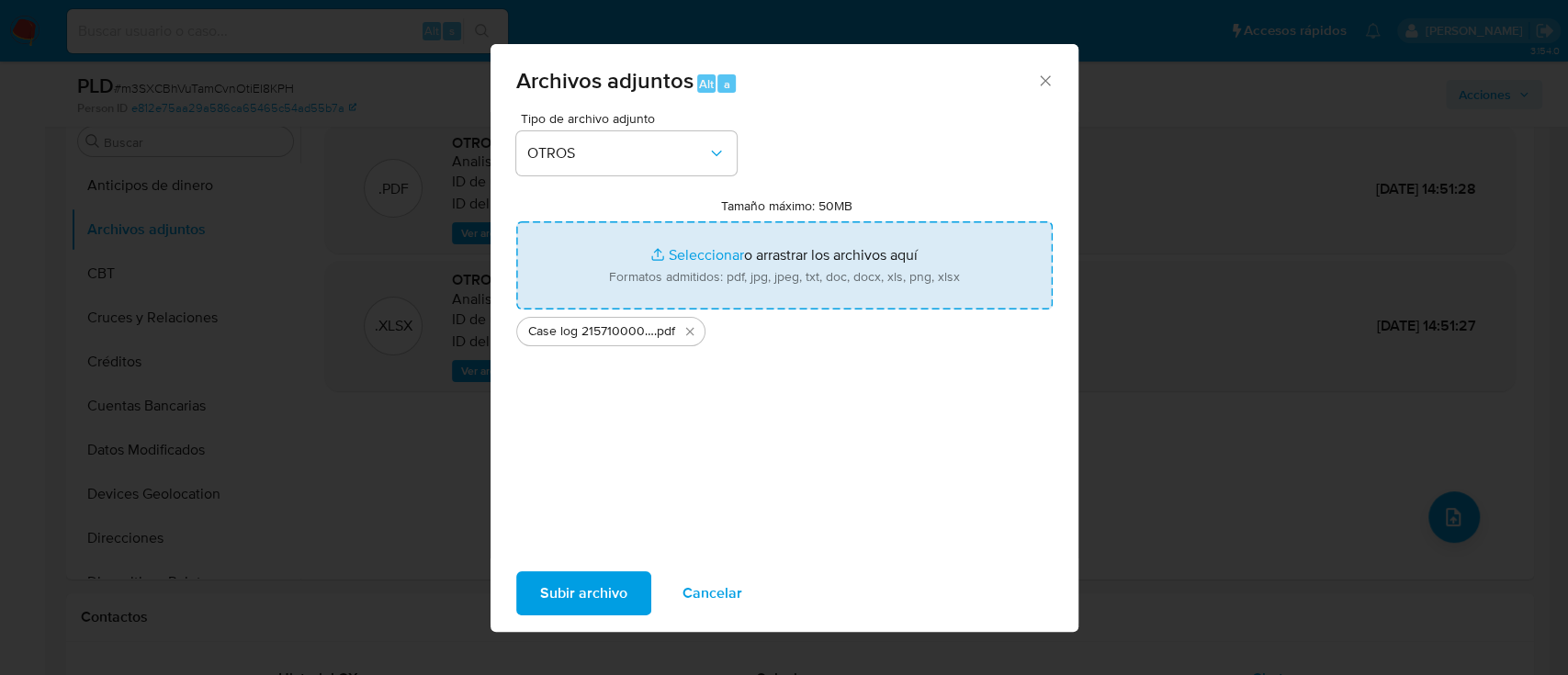
type input "C:\fakepath\Tabla 215710000.xlsx"
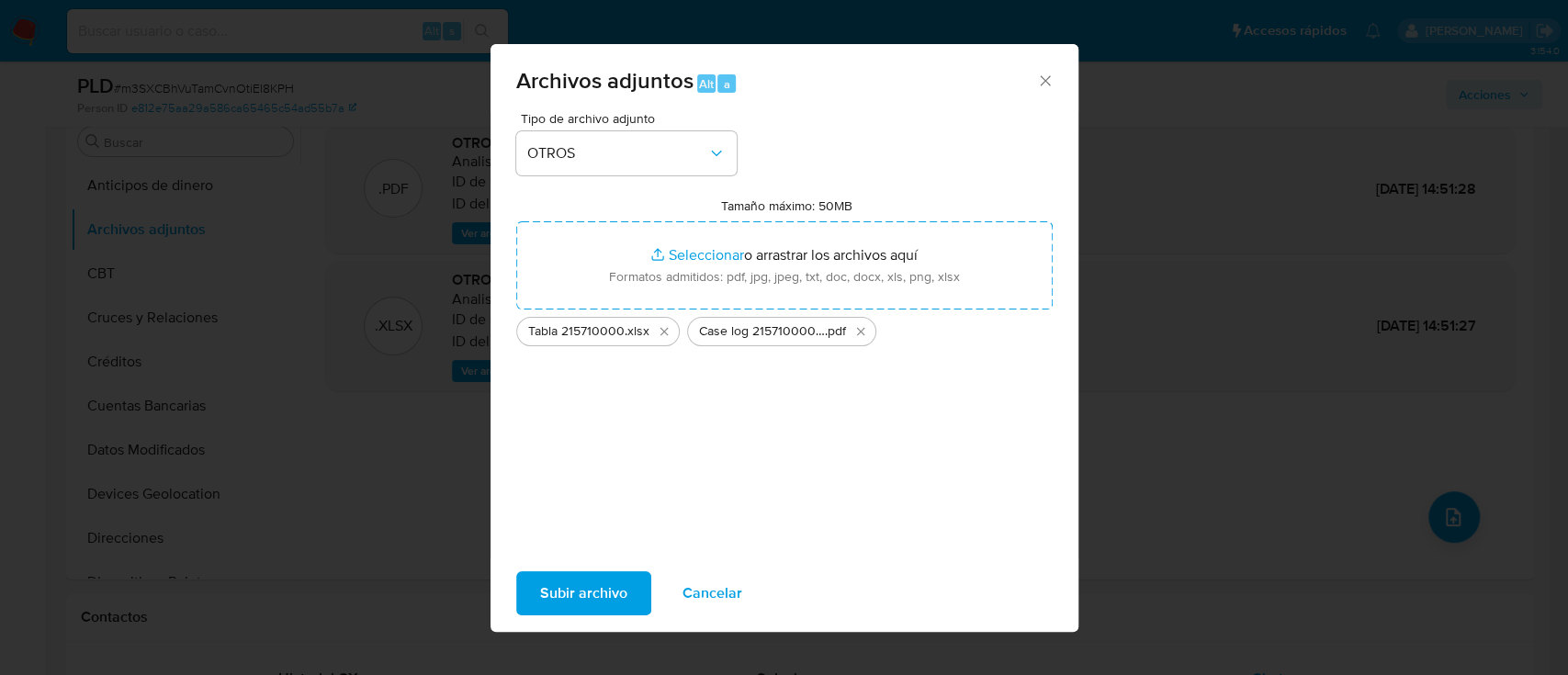
click at [580, 598] on span "Subir archivo" at bounding box center [584, 593] width 87 height 41
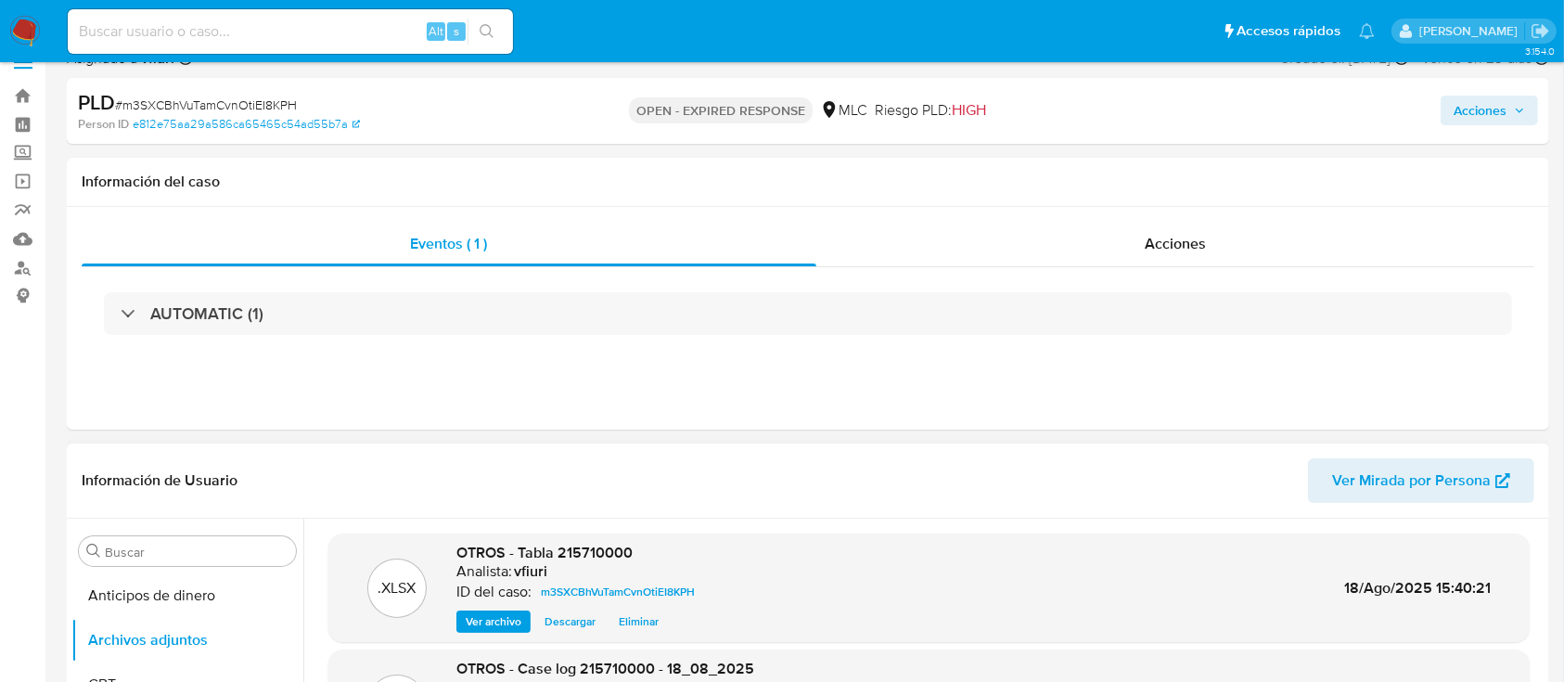
scroll to position [0, 0]
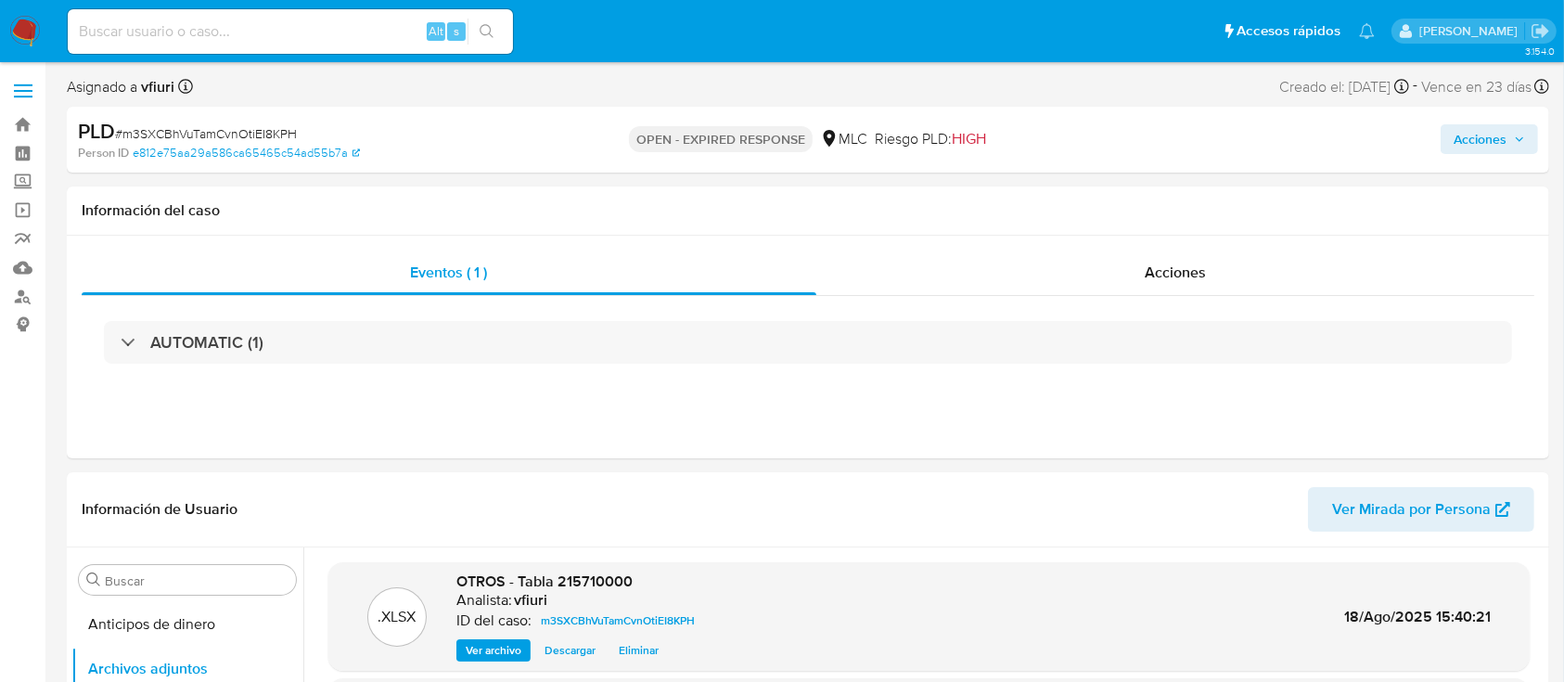
click at [1494, 126] on span "Acciones" at bounding box center [1480, 139] width 53 height 30
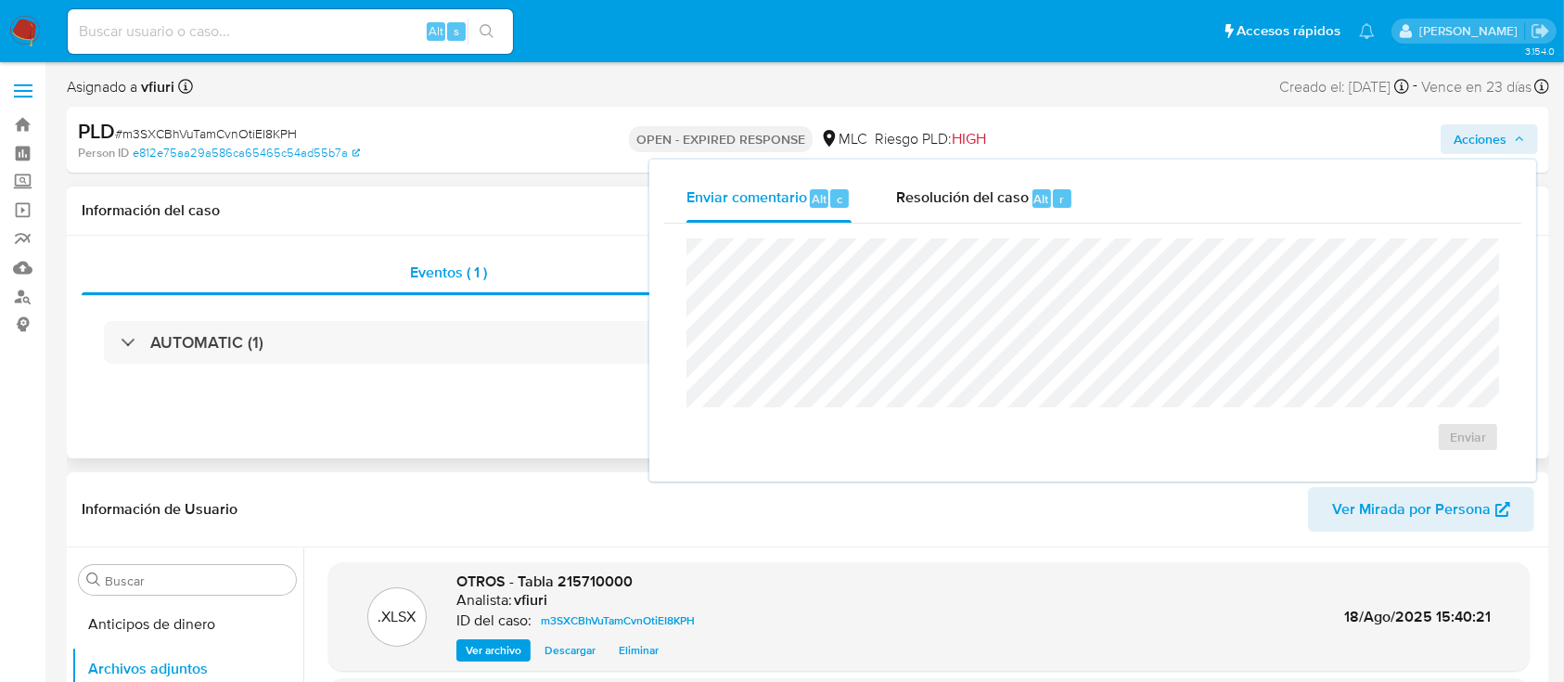
click at [461, 432] on div "Eventos ( 1 ) Acciones AUTOMATIC (1)" at bounding box center [808, 347] width 1483 height 223
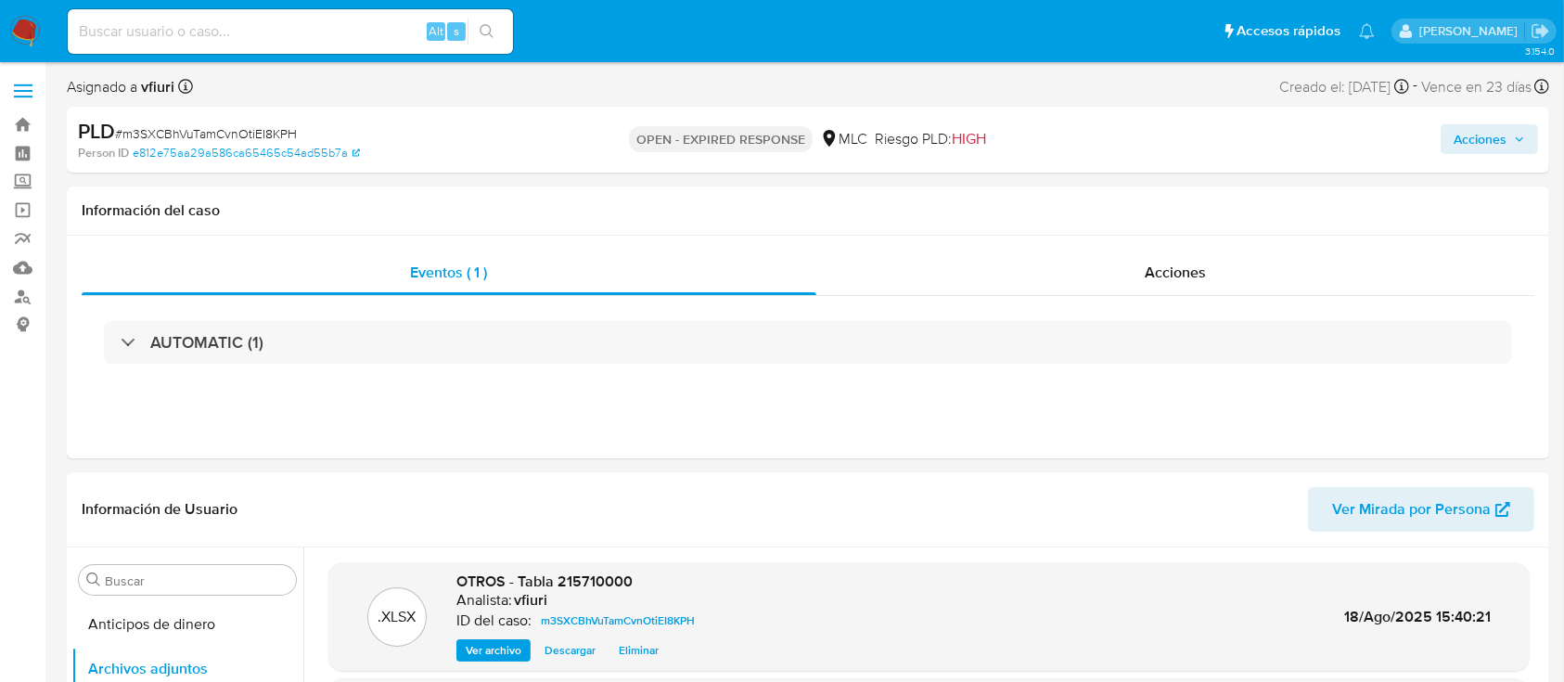
click at [222, 124] on span "# m3SXCBhVuTamCvnOtiEI8KPH" at bounding box center [206, 133] width 182 height 19
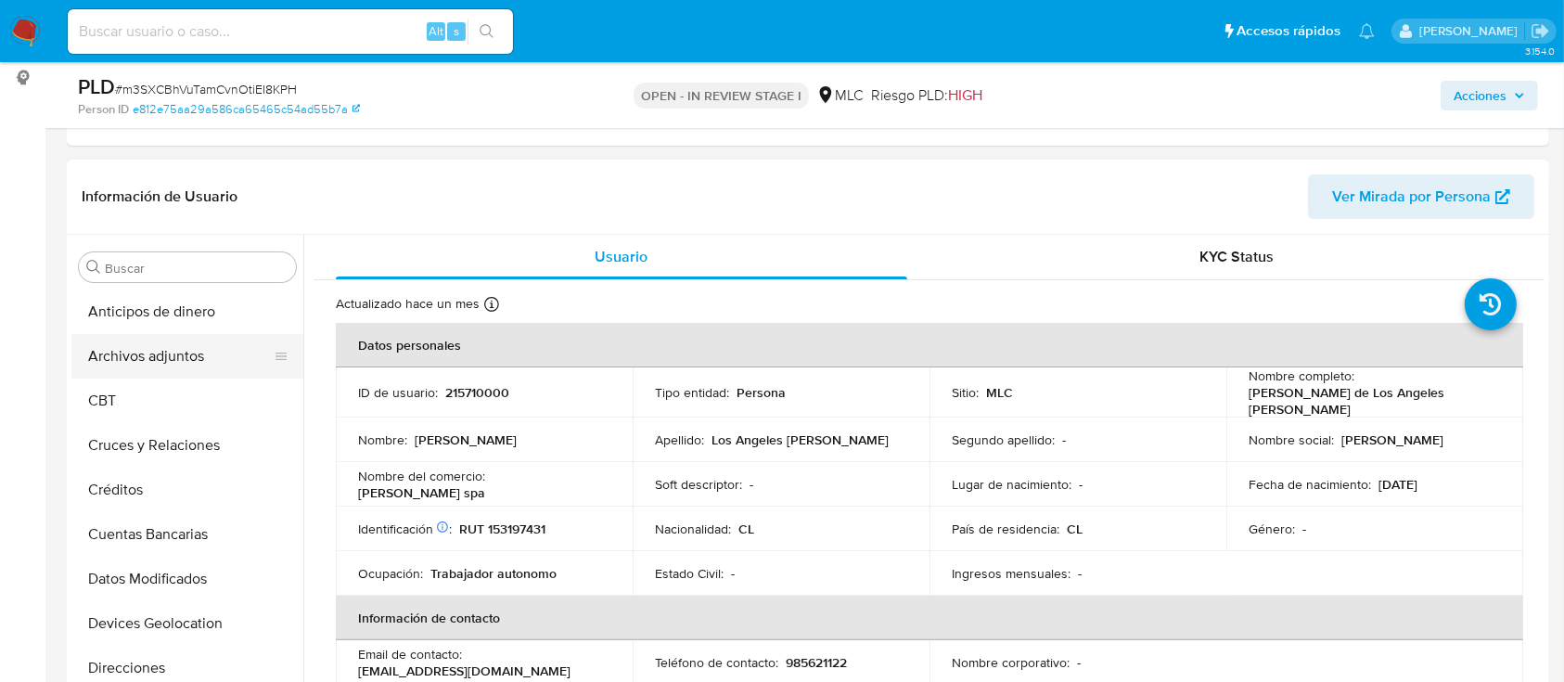
click at [172, 338] on button "Archivos adjuntos" at bounding box center [179, 356] width 217 height 45
select select "10"
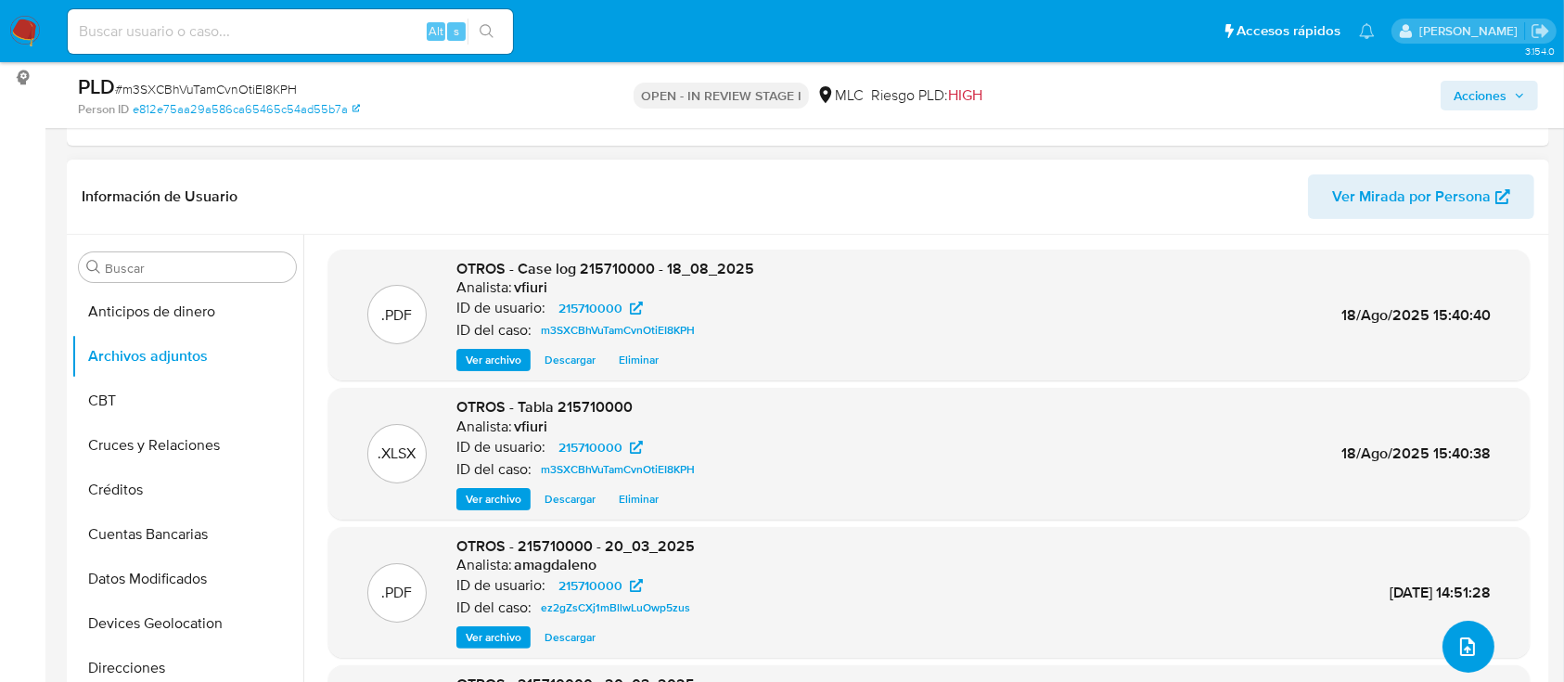
click at [1462, 642] on icon "upload-file" at bounding box center [1468, 647] width 22 height 22
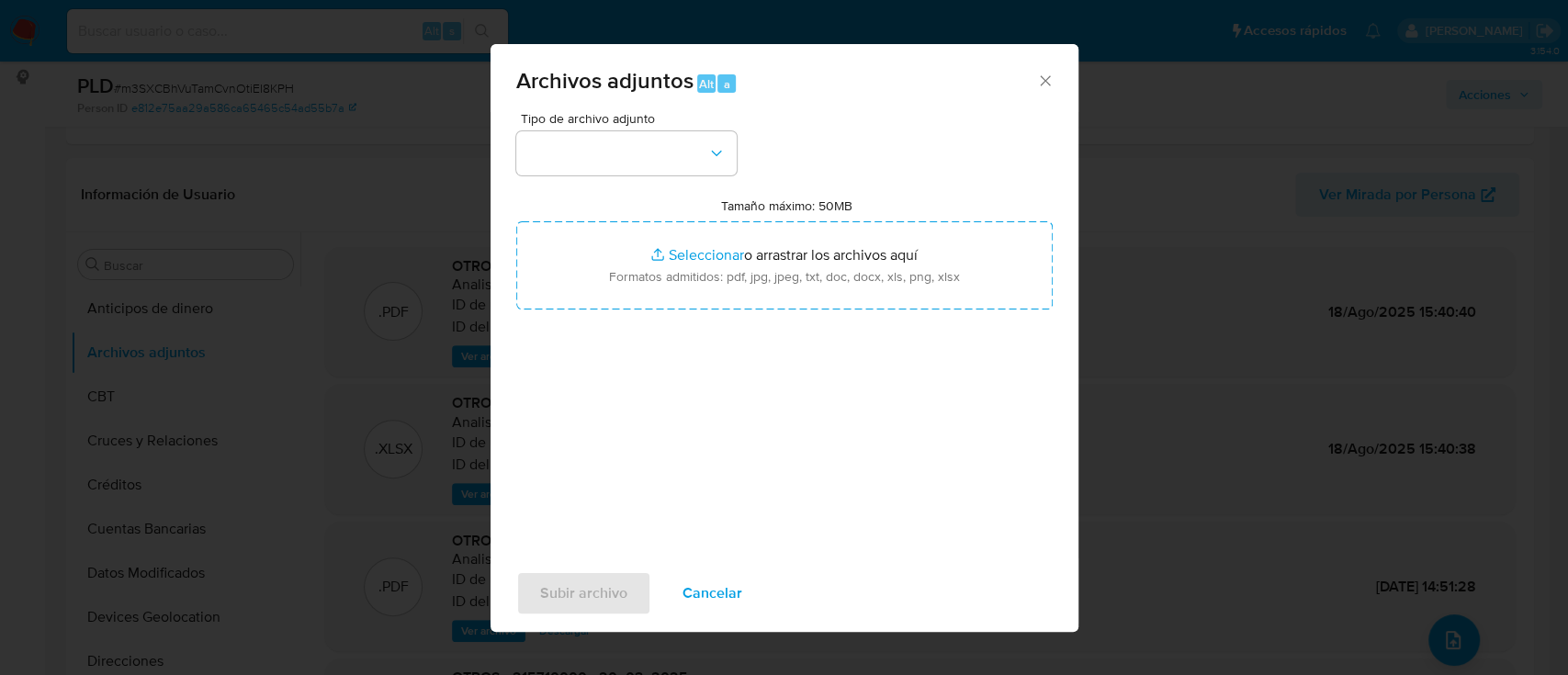
click at [1036, 77] on icon "Cerrar" at bounding box center [1045, 80] width 19 height 19
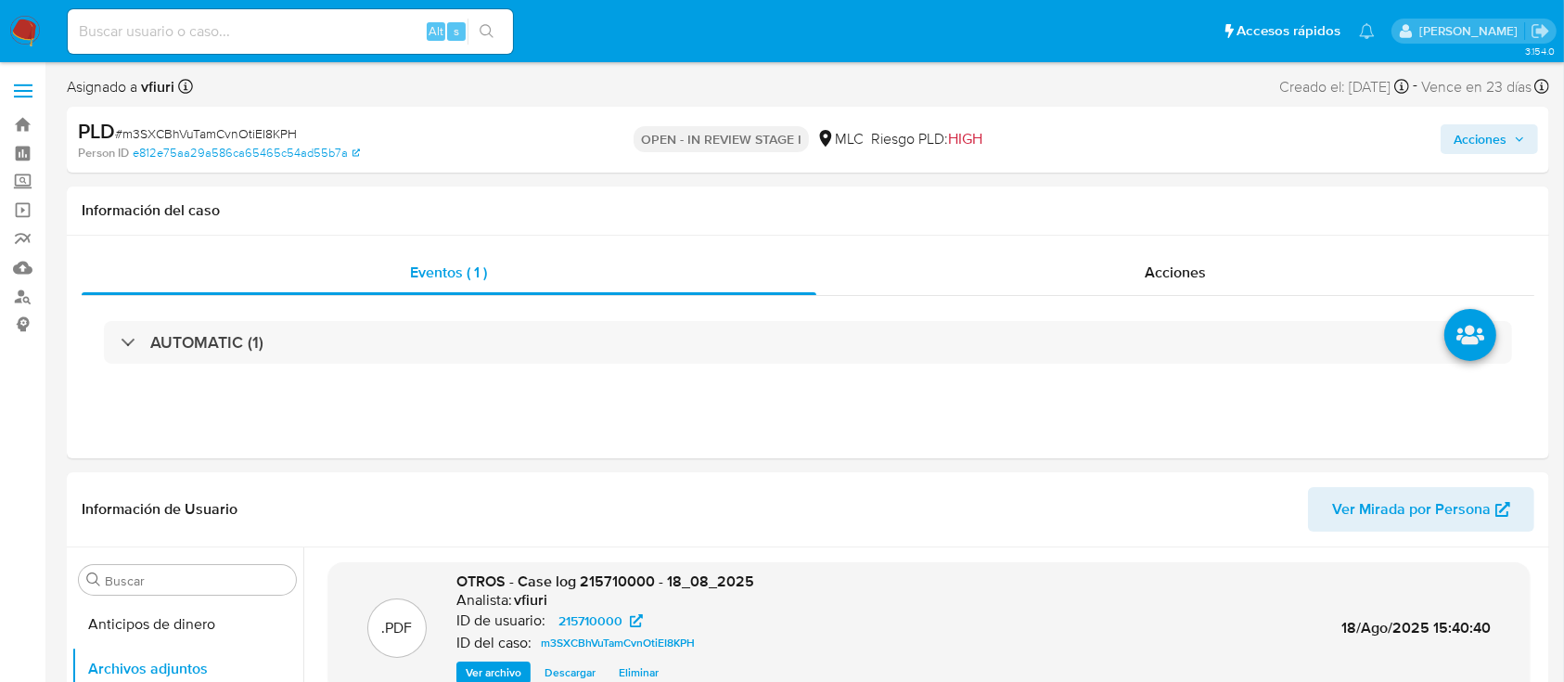
click at [1465, 139] on span "Acciones" at bounding box center [1480, 139] width 53 height 30
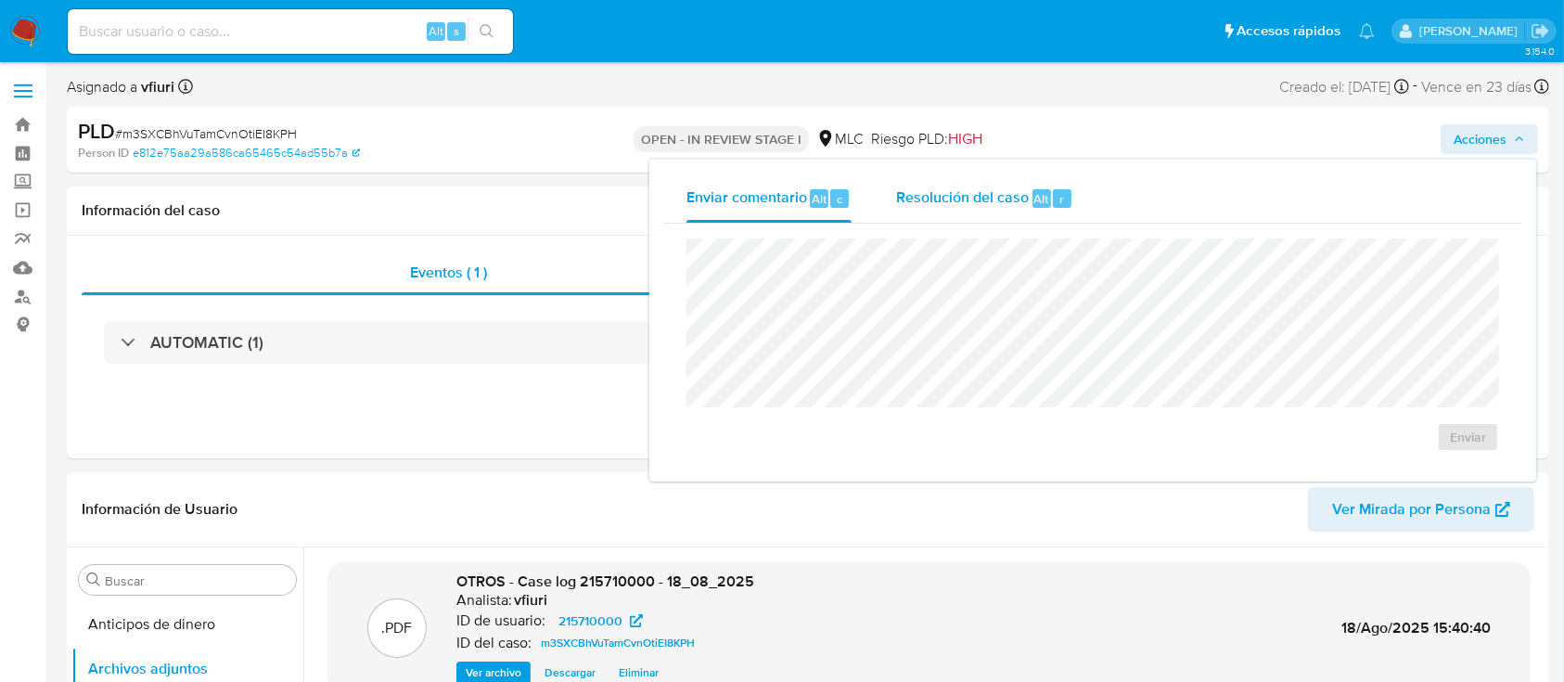
click at [989, 199] on span "Resolución del caso" at bounding box center [962, 197] width 133 height 21
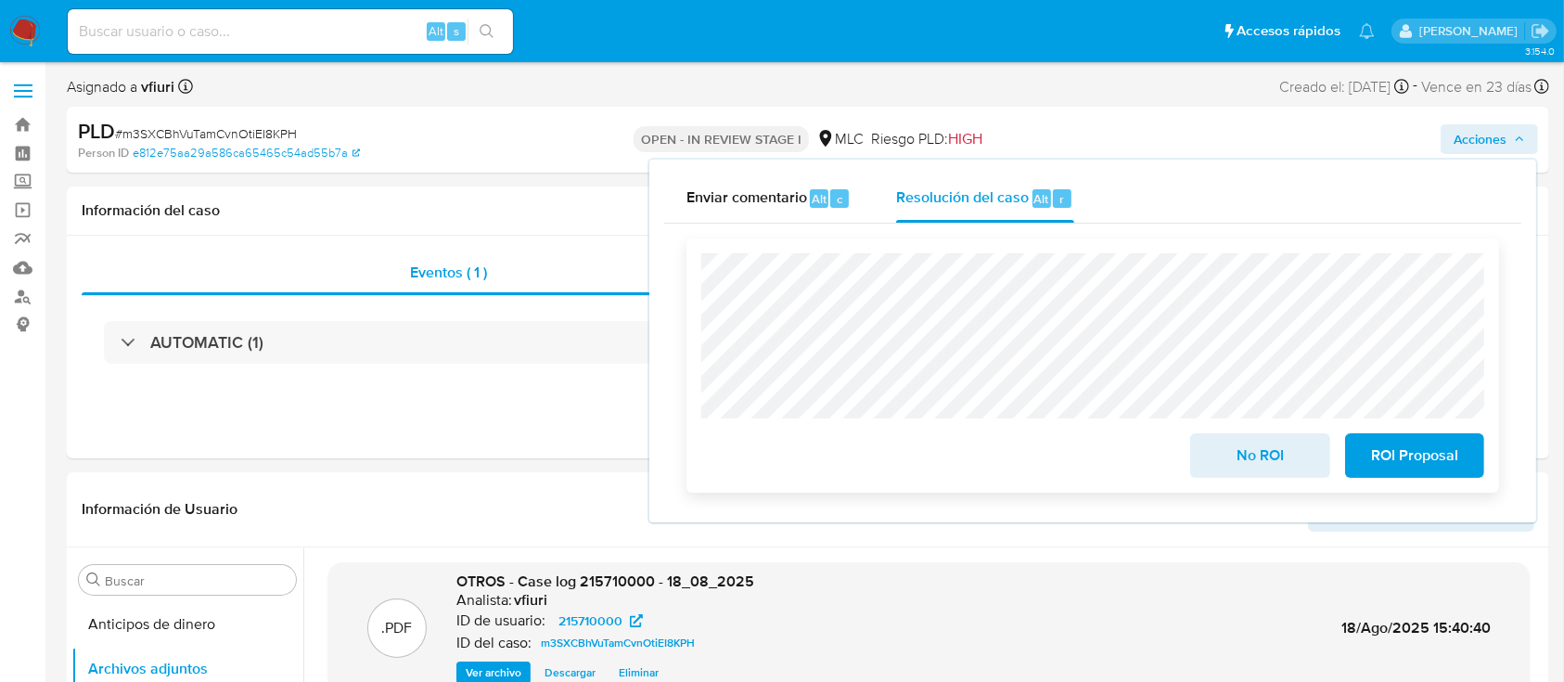
click at [1252, 470] on span "No ROI" at bounding box center [1260, 455] width 91 height 41
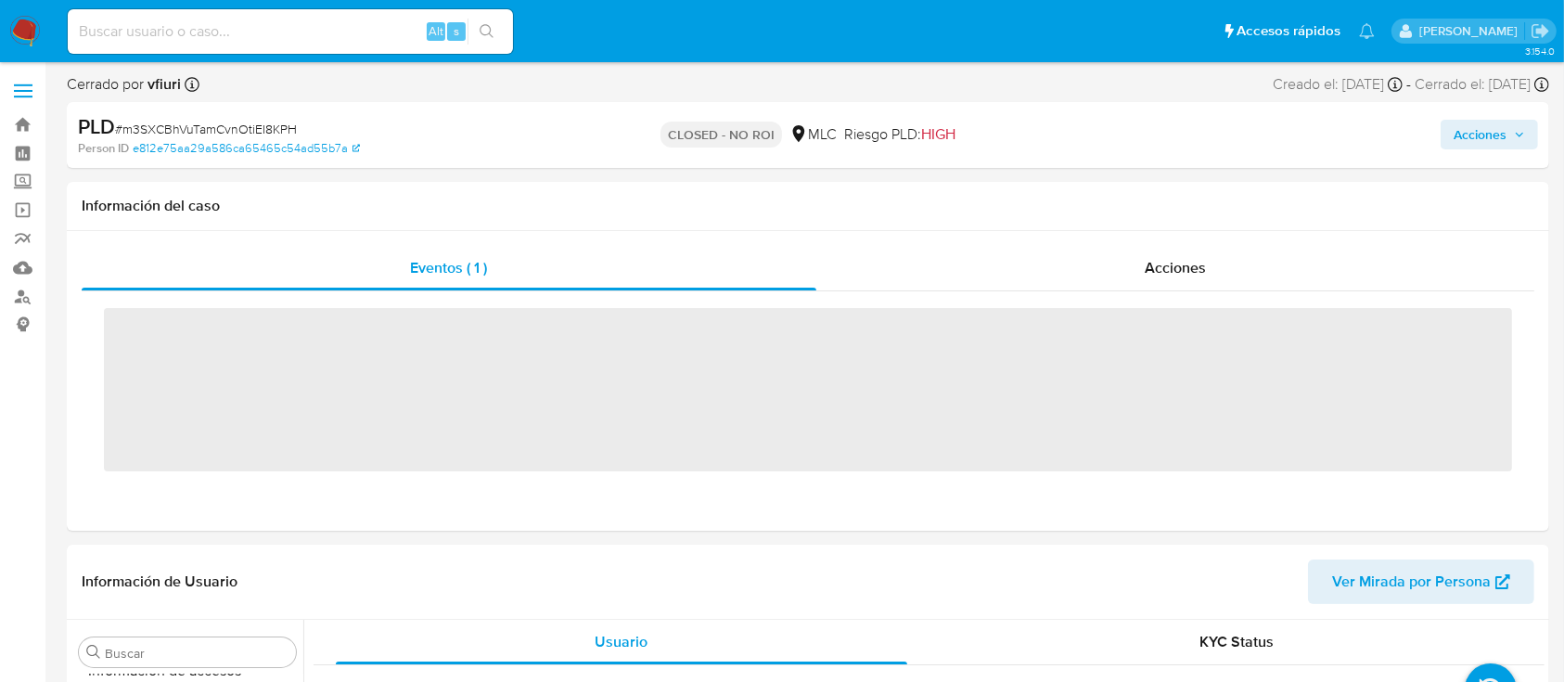
scroll to position [784, 0]
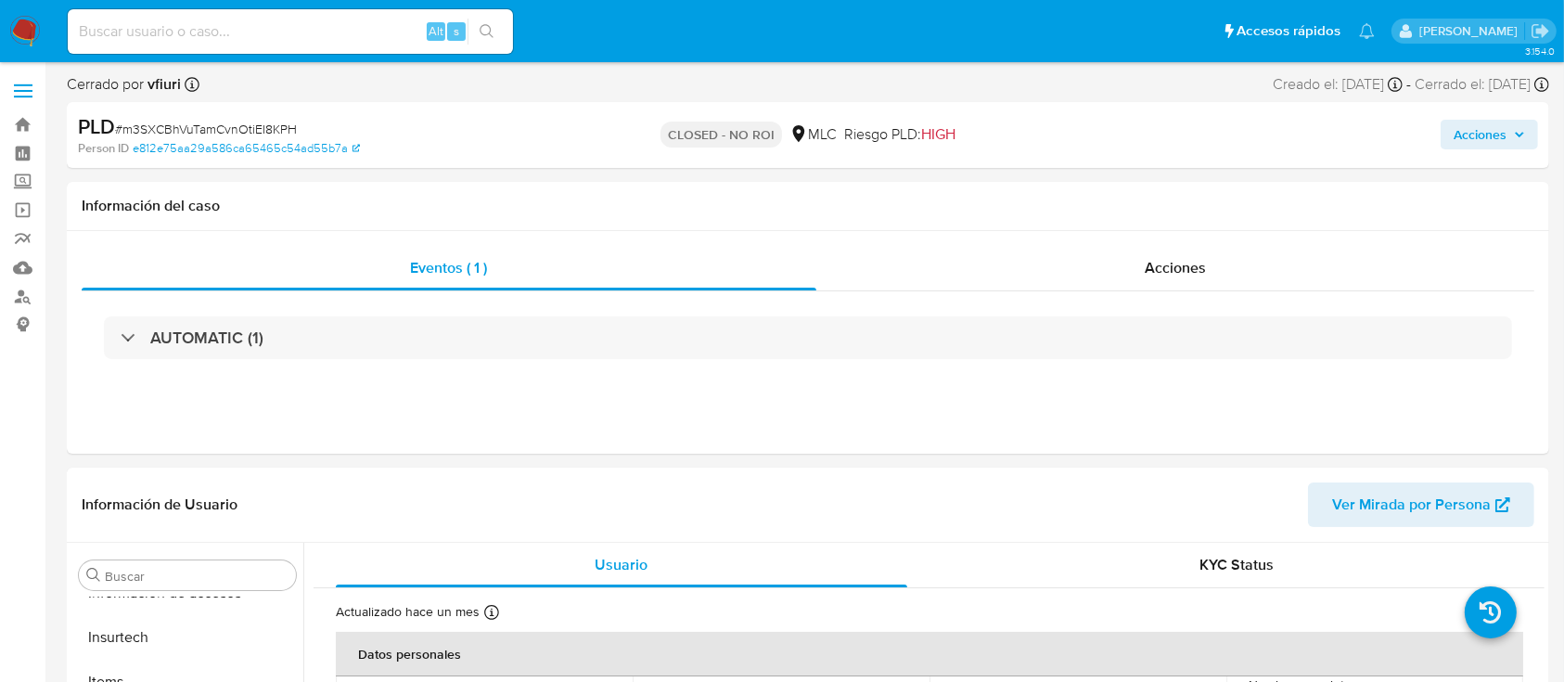
select select "10"
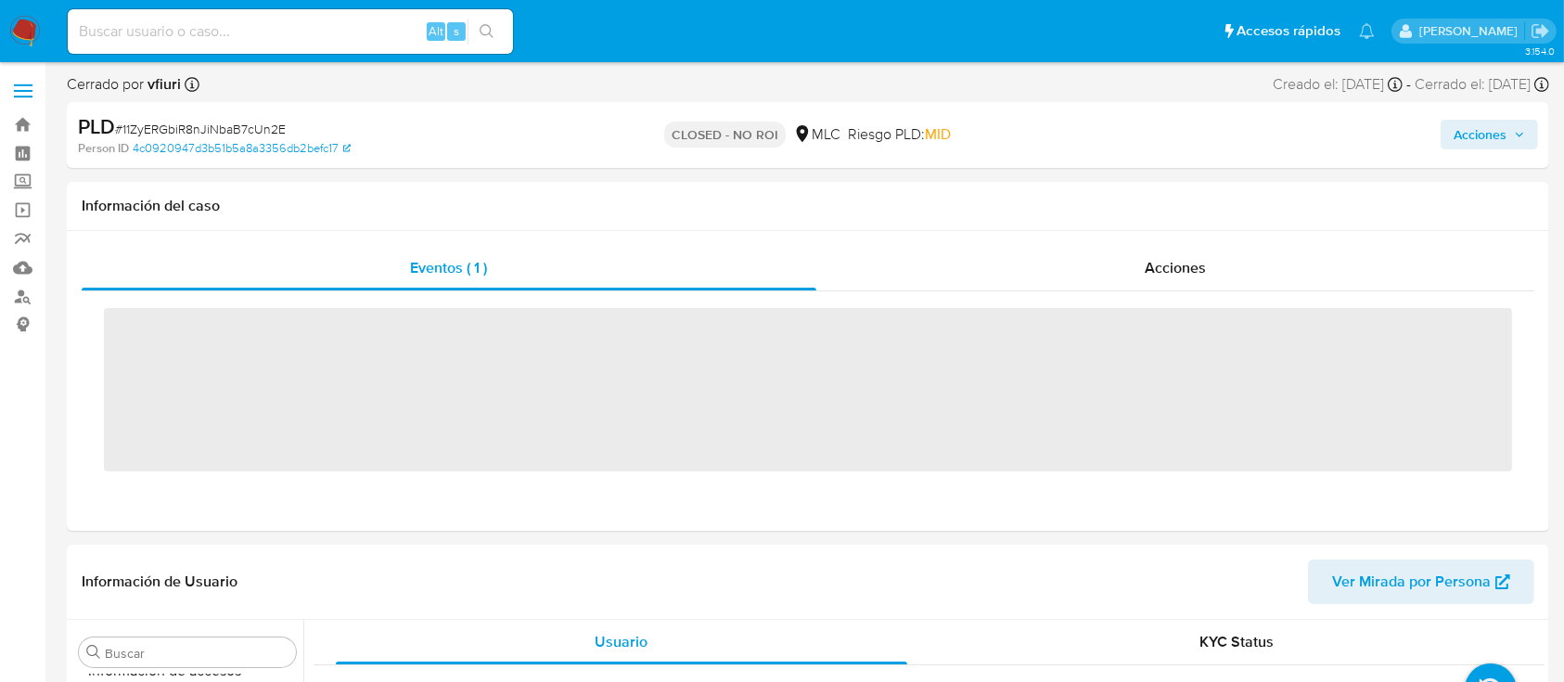
scroll to position [784, 0]
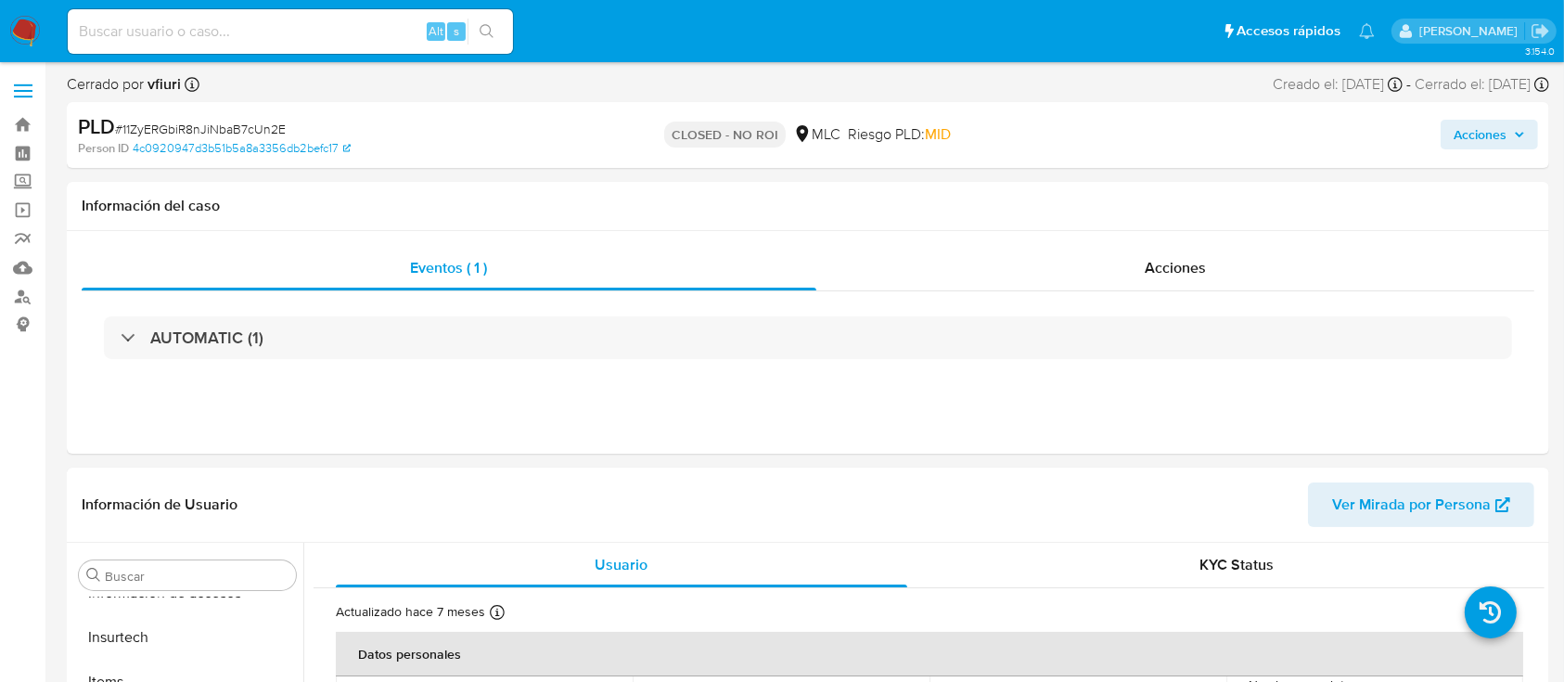
select select "10"
click at [30, 126] on link "Bandeja" at bounding box center [110, 124] width 221 height 29
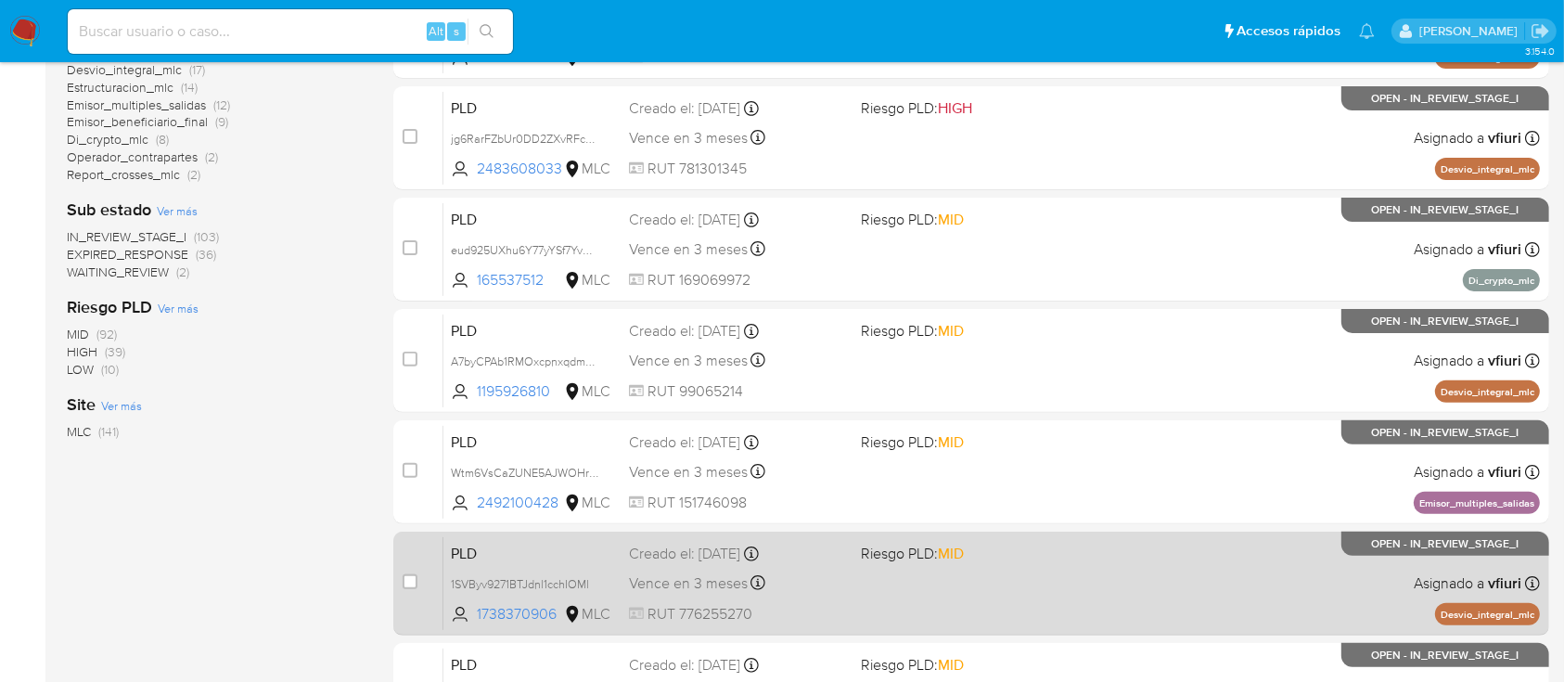
scroll to position [781, 0]
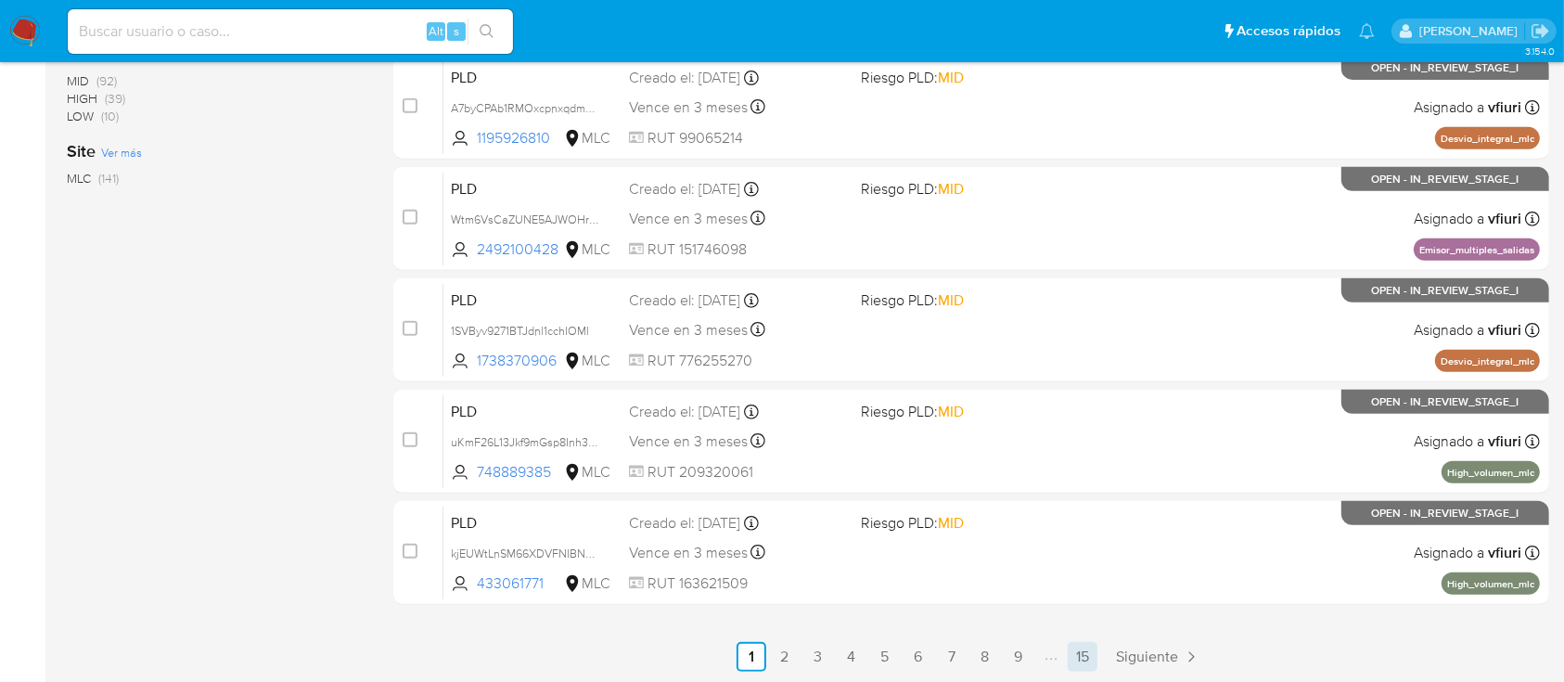
click at [1091, 658] on link "15" at bounding box center [1083, 657] width 30 height 30
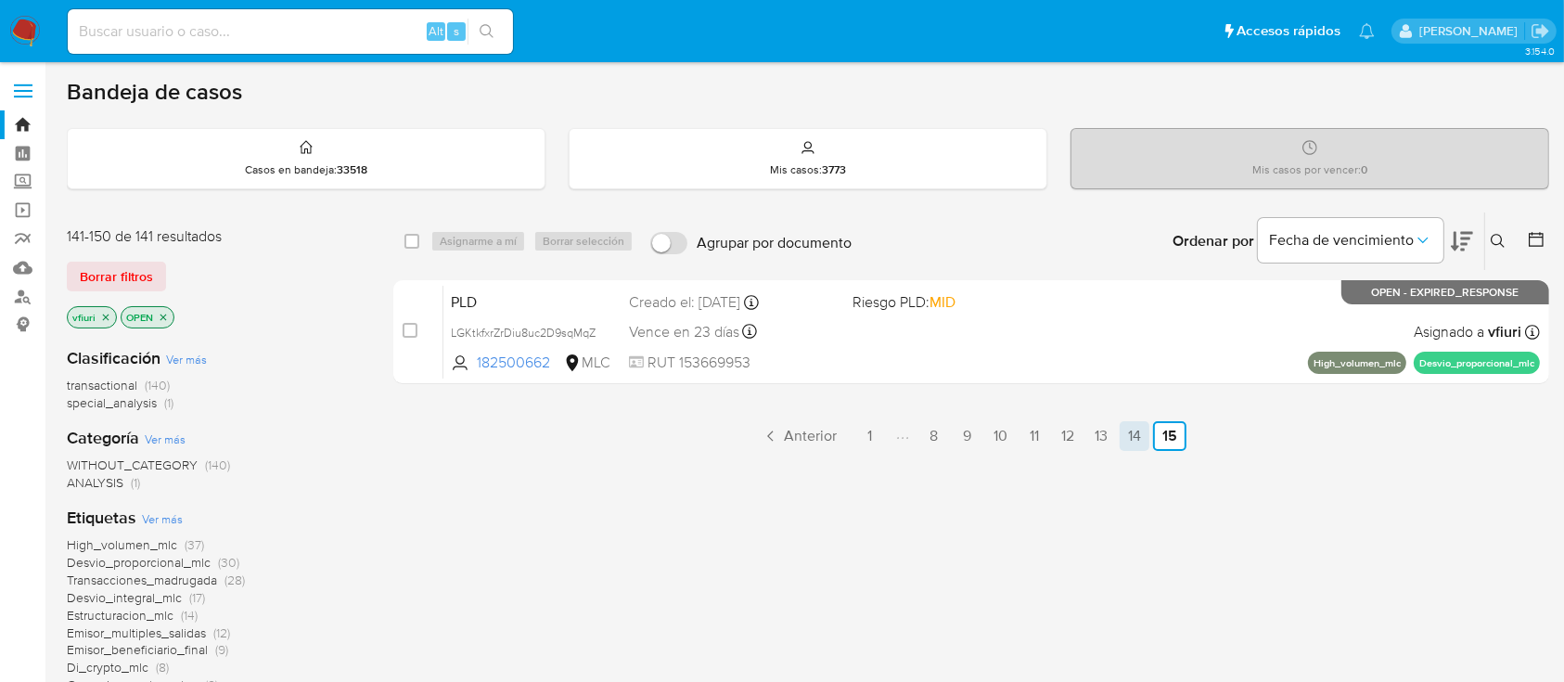
click at [1129, 432] on link "14" at bounding box center [1135, 436] width 30 height 30
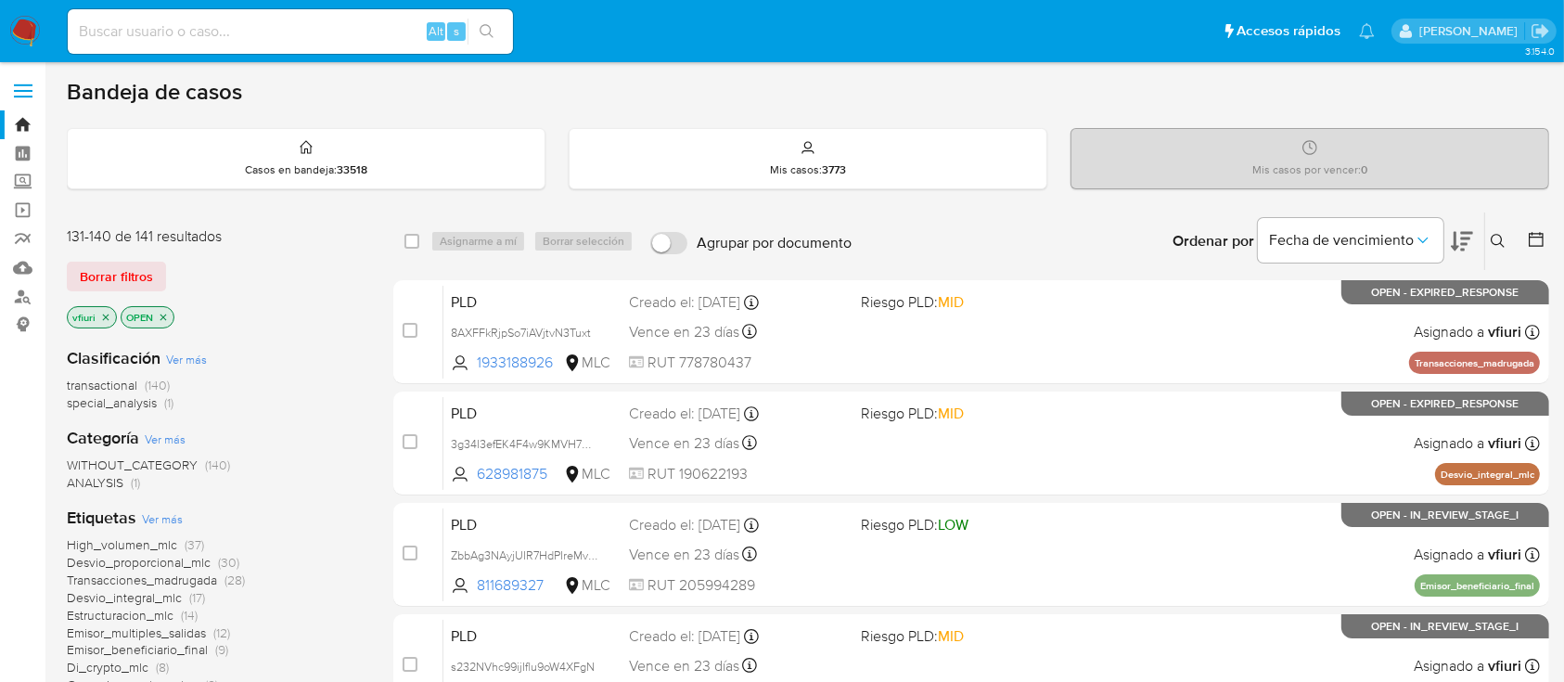
scroll to position [247, 0]
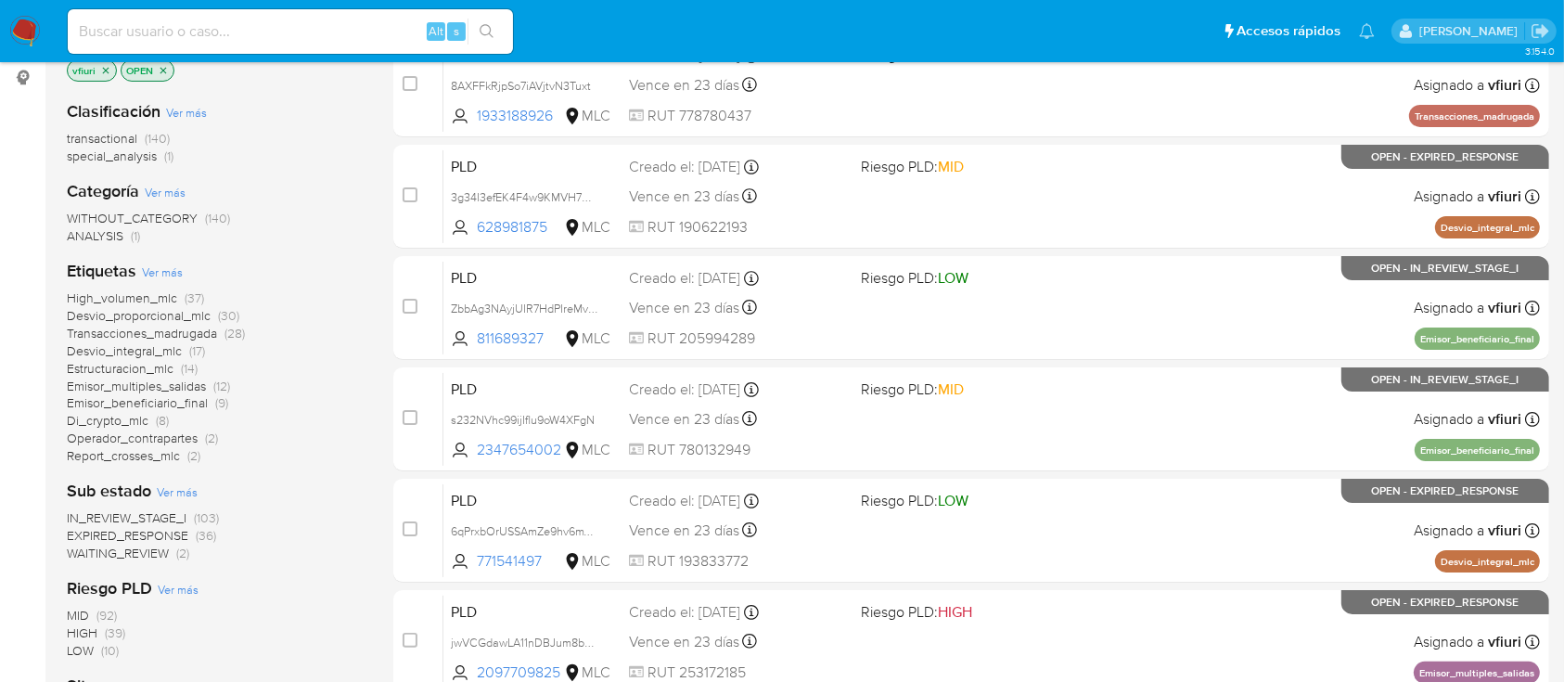
click at [131, 361] on span "Estructuracion_mlc" at bounding box center [120, 368] width 107 height 19
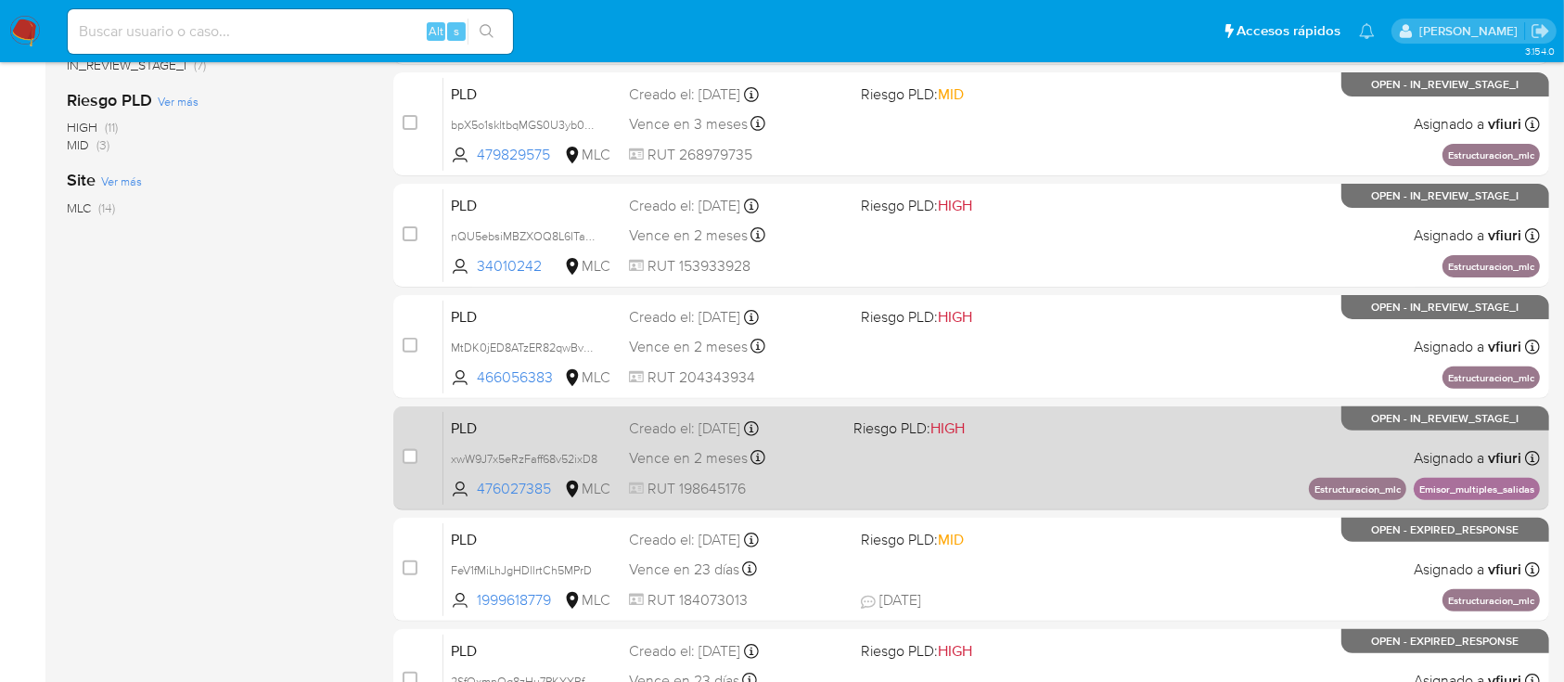
scroll to position [781, 0]
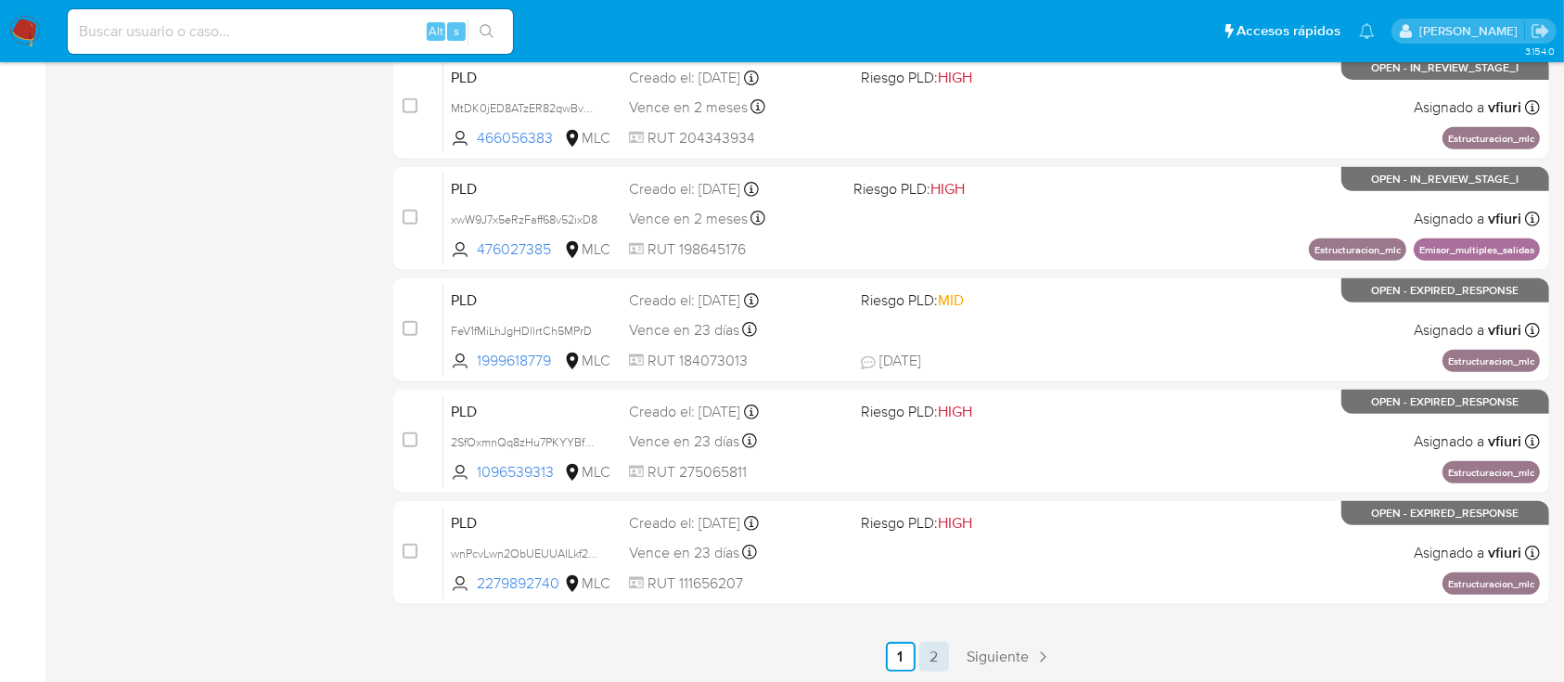
click at [933, 648] on link "2" at bounding box center [935, 657] width 30 height 30
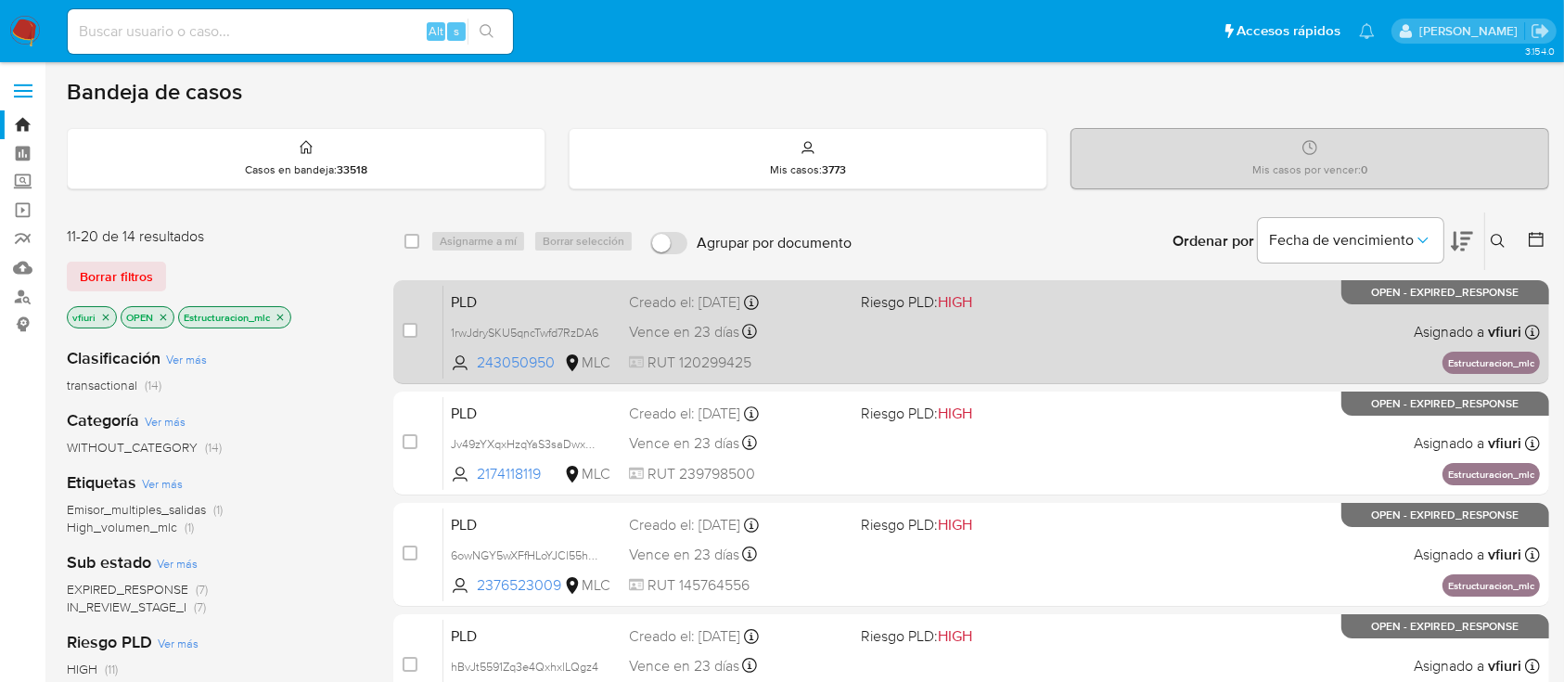
click at [1017, 340] on div "PLD 1rwJdrySKU5qncTwfd7RzDA6 243050950 MLC Riesgo PLD: HIGH Creado el: 12/06/20…" at bounding box center [992, 332] width 1097 height 94
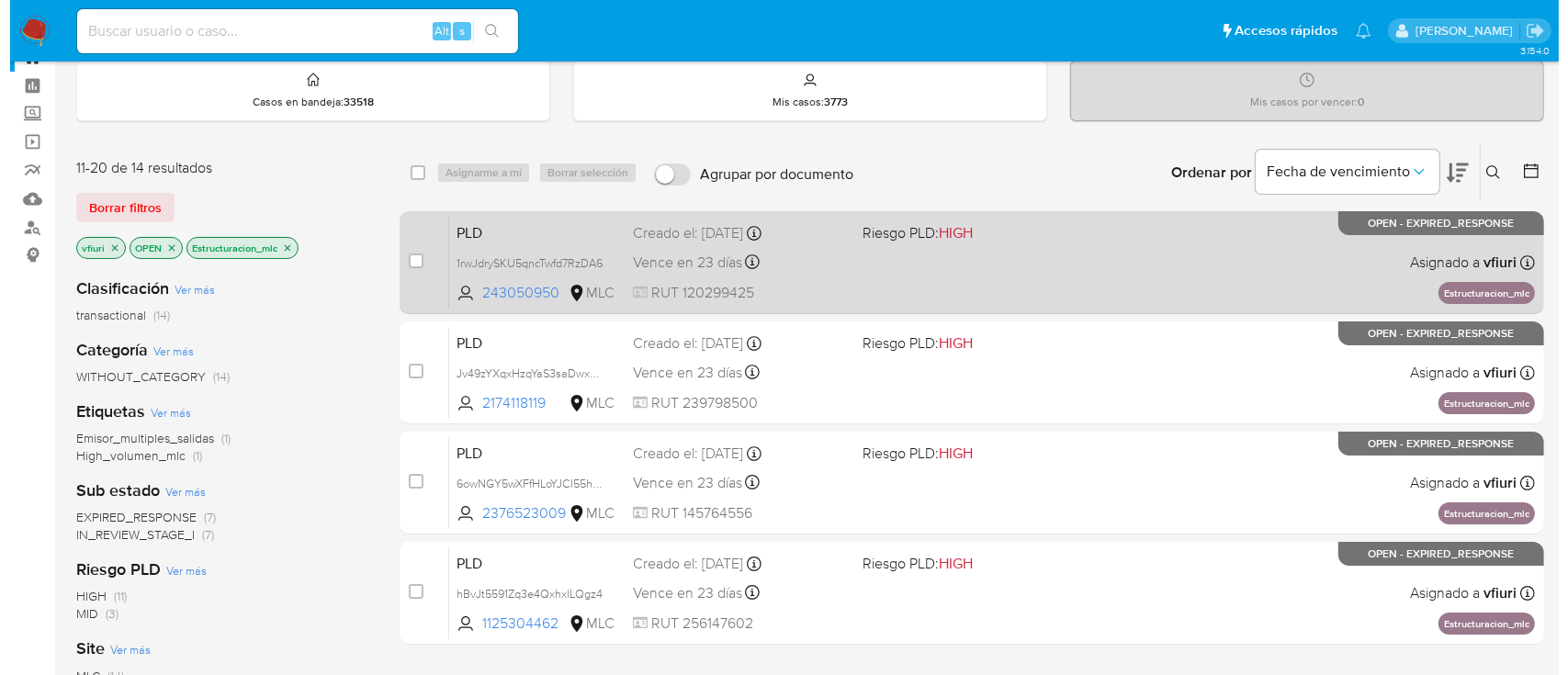
scroll to position [122, 0]
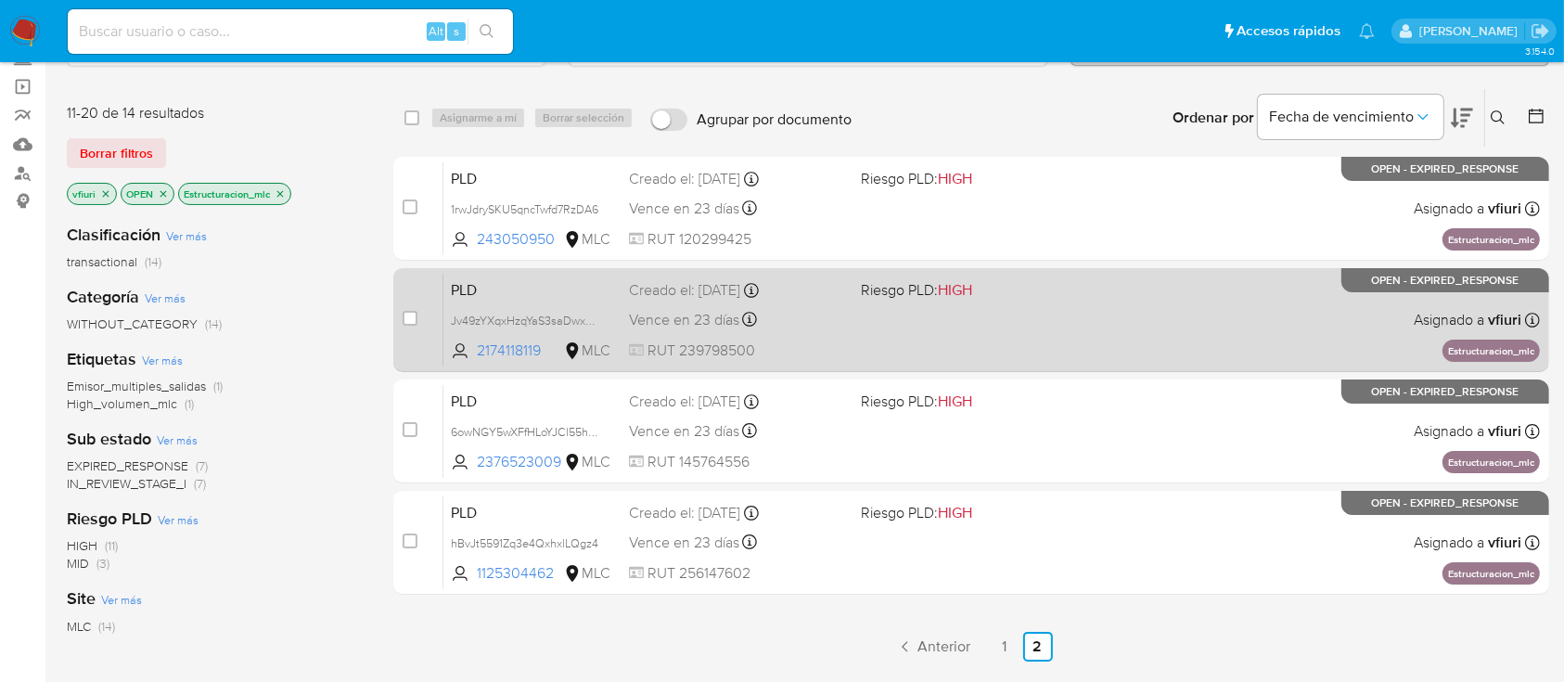
click at [982, 347] on div "PLD Jv49zYXqxHzqYaS3saDwxSza 2174118119 MLC Riesgo PLD: HIGH Creado el: 12/06/2…" at bounding box center [992, 320] width 1097 height 94
click at [416, 315] on input "checkbox" at bounding box center [410, 318] width 15 height 15
checkbox input "true"
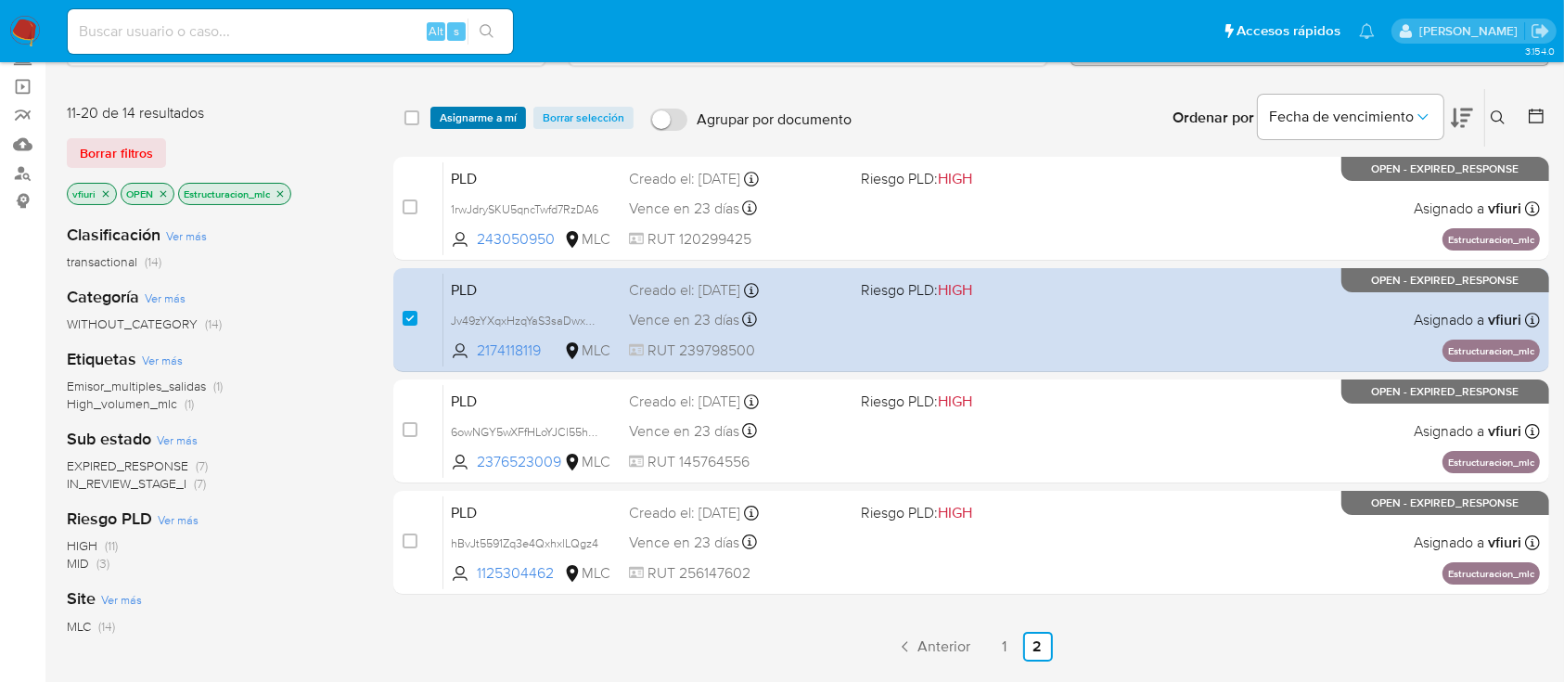
click at [470, 113] on span "Asignarme a mí" at bounding box center [478, 118] width 77 height 19
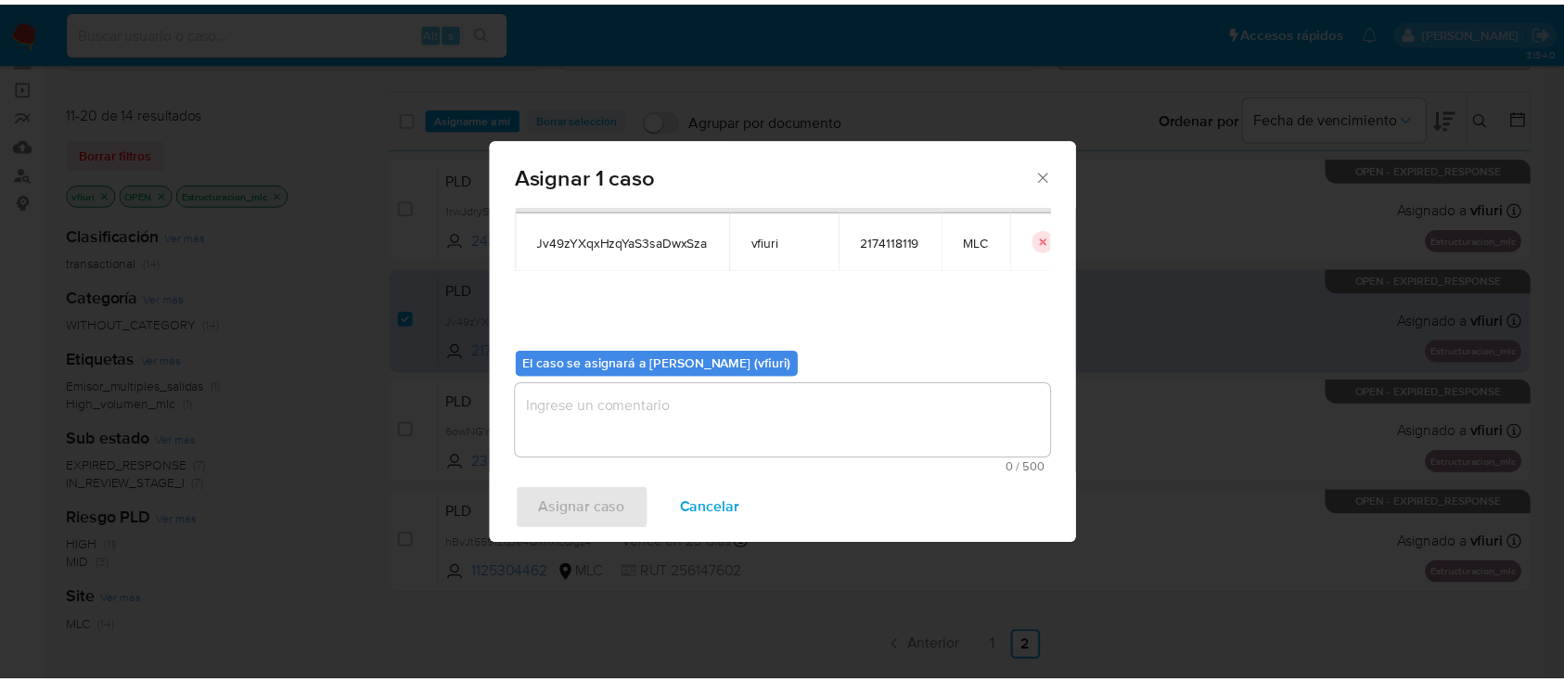
scroll to position [95, 0]
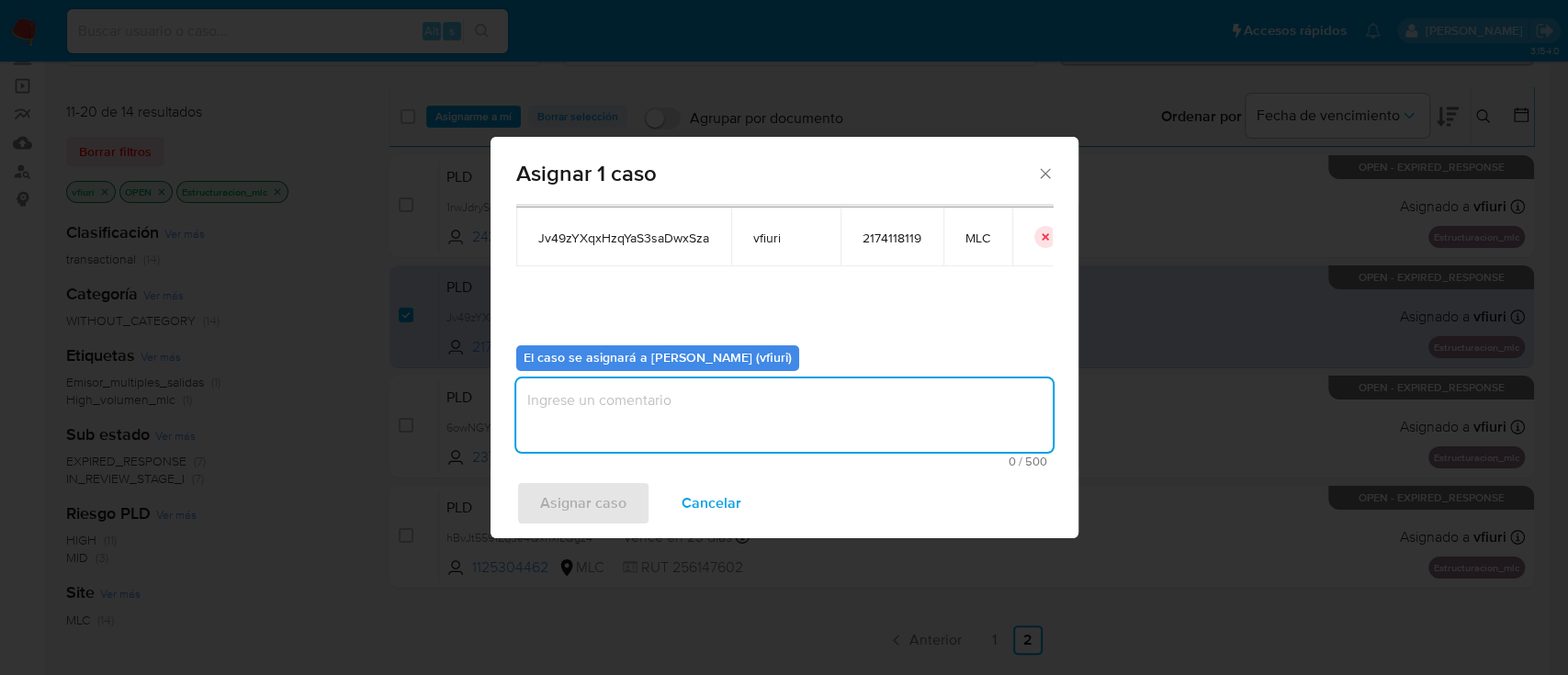
click at [883, 437] on textarea "assign-modal" at bounding box center [784, 415] width 537 height 73
type textarea "-"
click at [549, 504] on span "Asignar caso" at bounding box center [583, 503] width 86 height 41
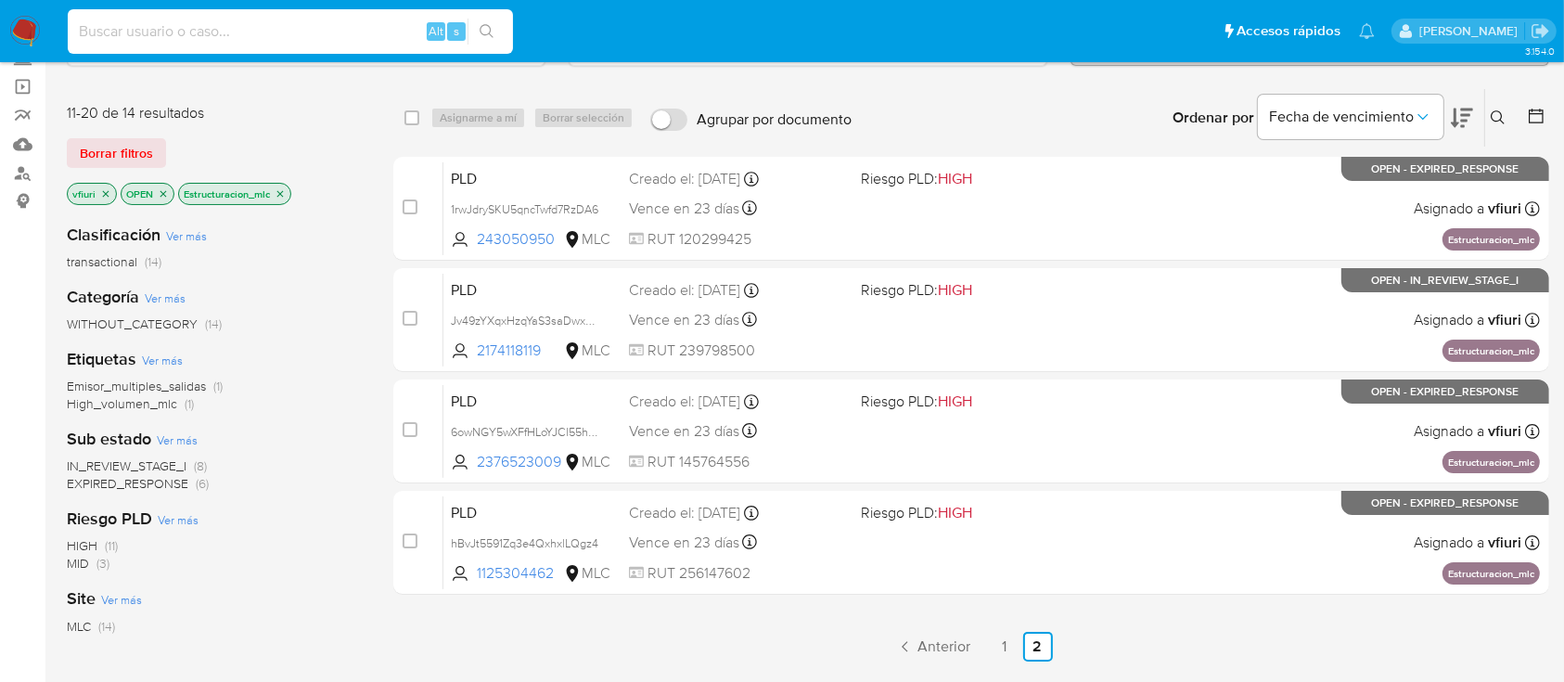
click at [381, 19] on input at bounding box center [290, 31] width 445 height 24
paste input "Wd1sPVaN7MvqWnEwFv83FH2D"
type input "Wd1sPVaN7MvqWnEwFv83FH2D"
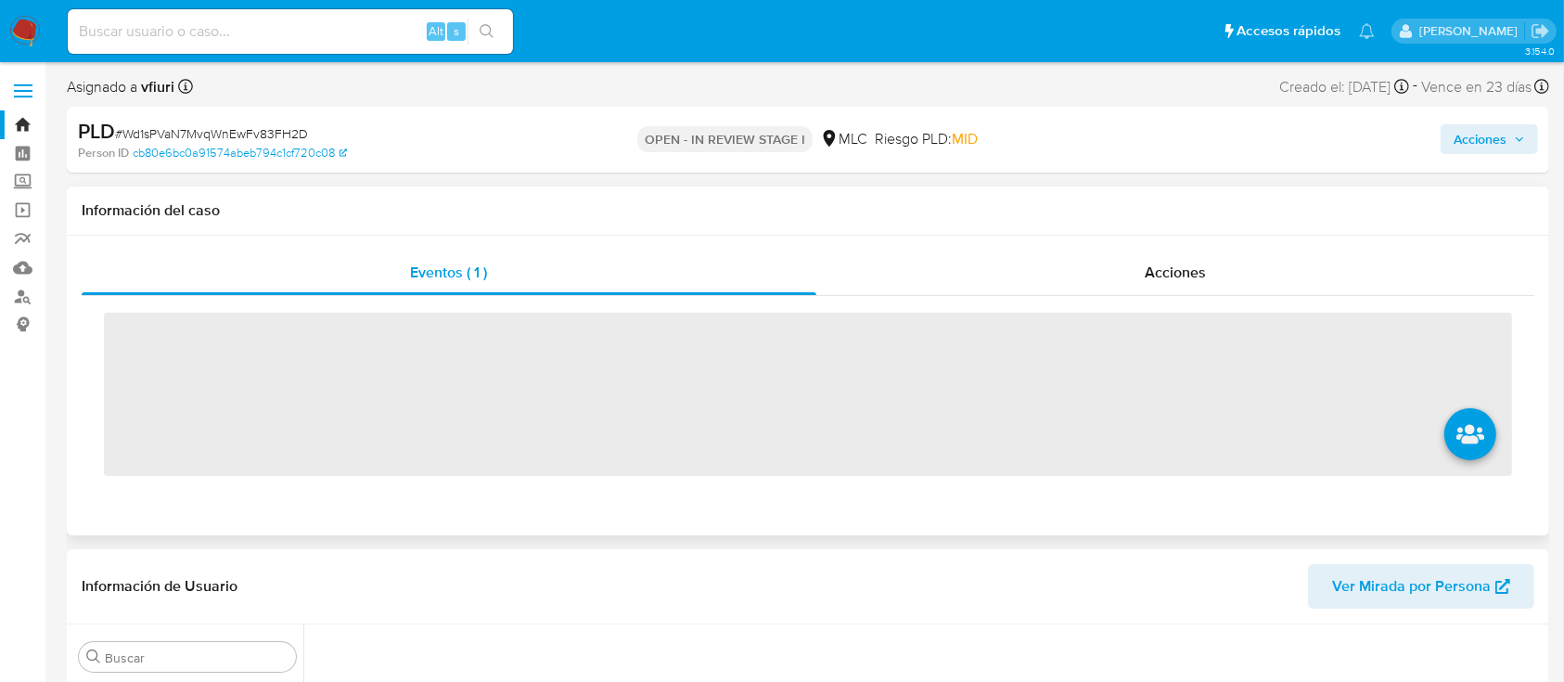
scroll to position [784, 0]
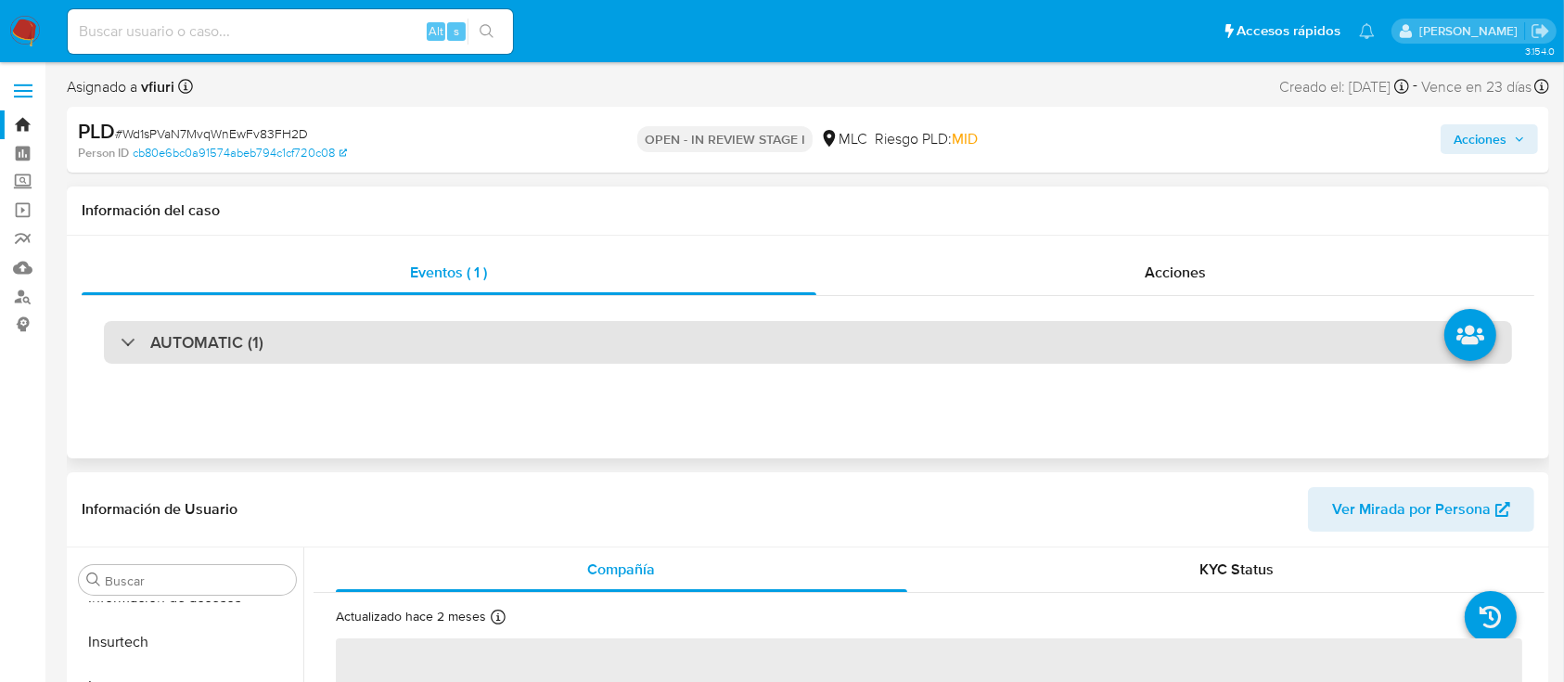
click at [830, 354] on div "AUTOMATIC (1)" at bounding box center [808, 342] width 1409 height 43
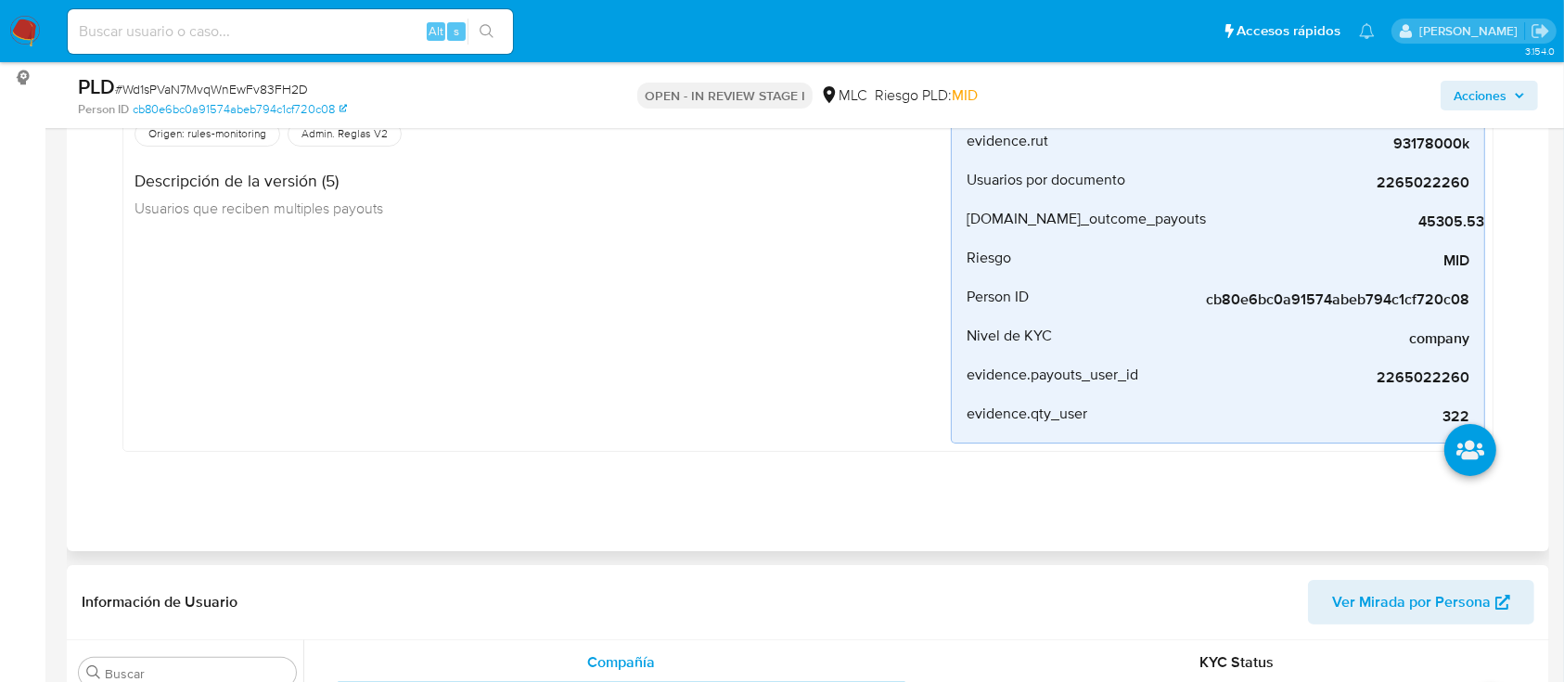
select select "10"
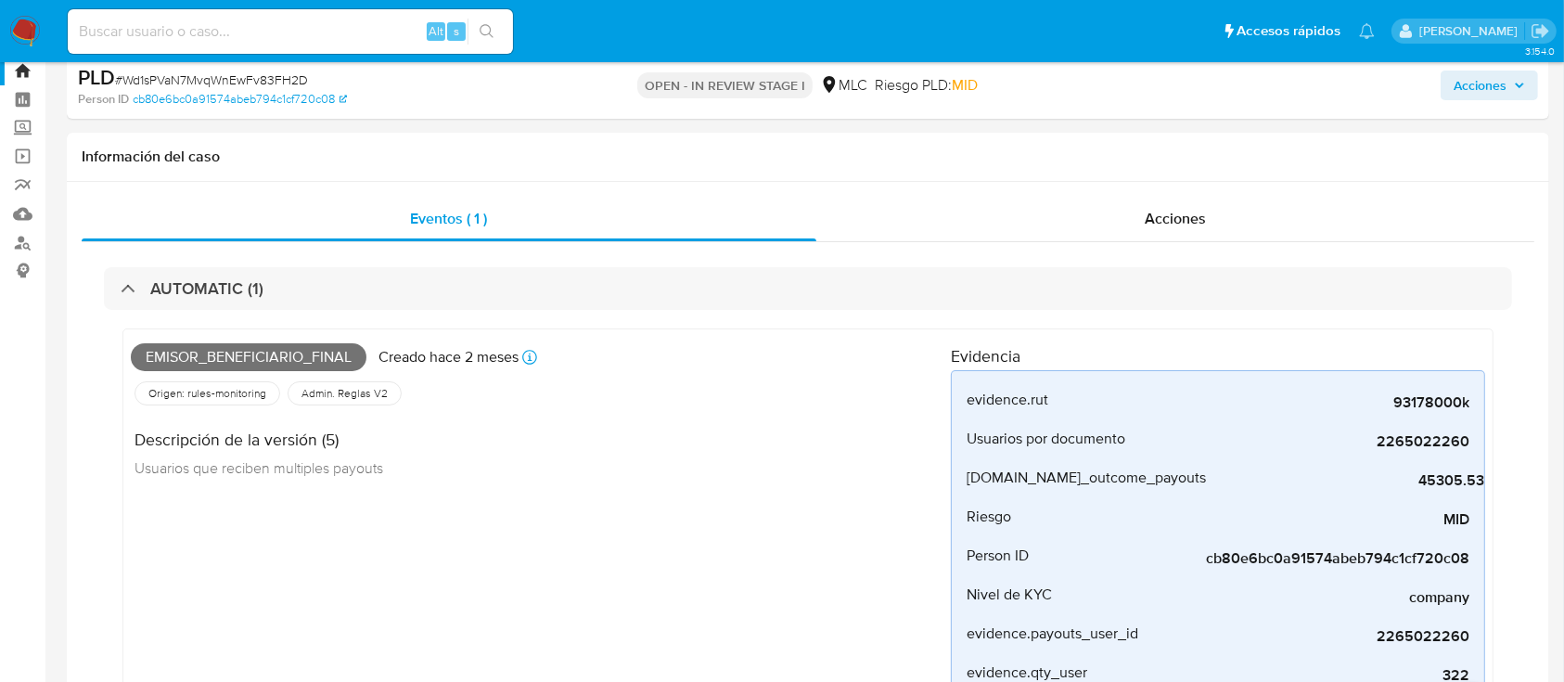
scroll to position [0, 0]
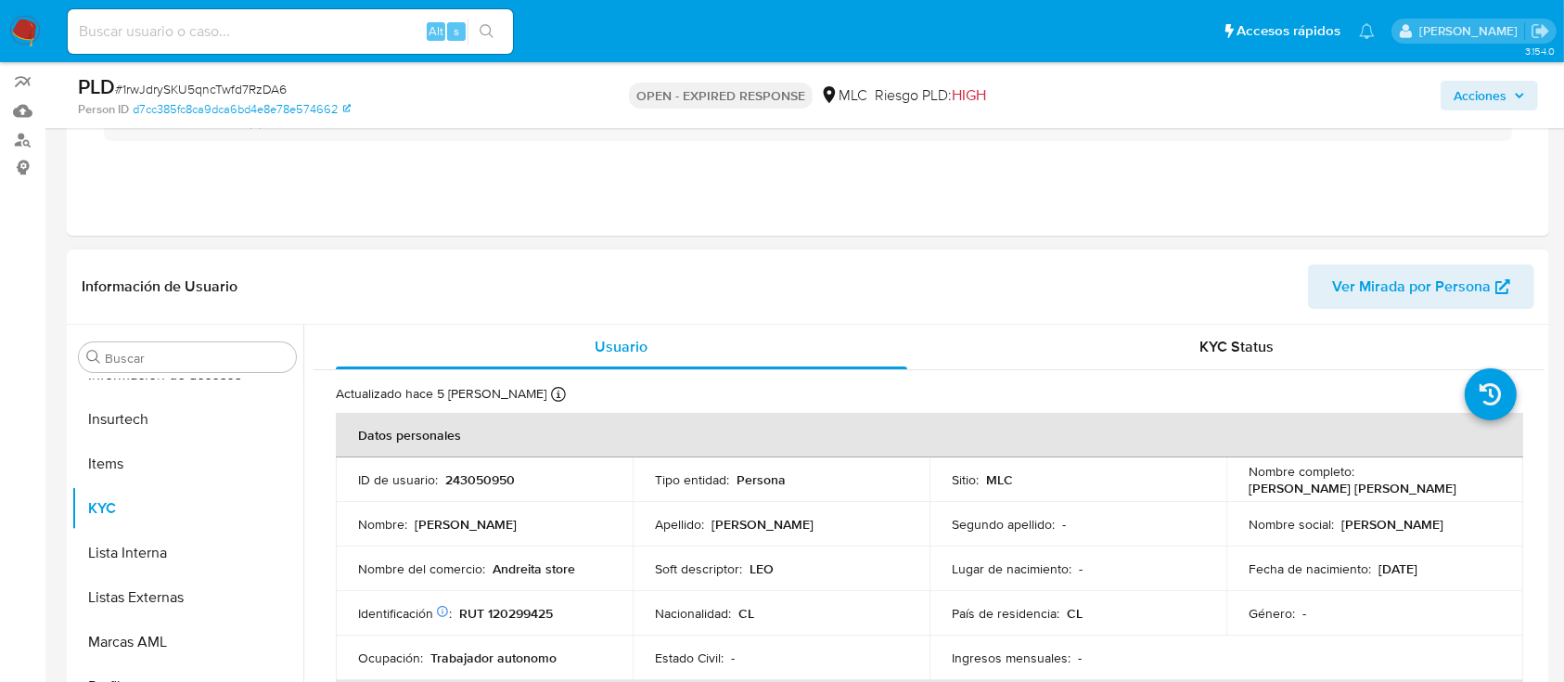
scroll to position [247, 0]
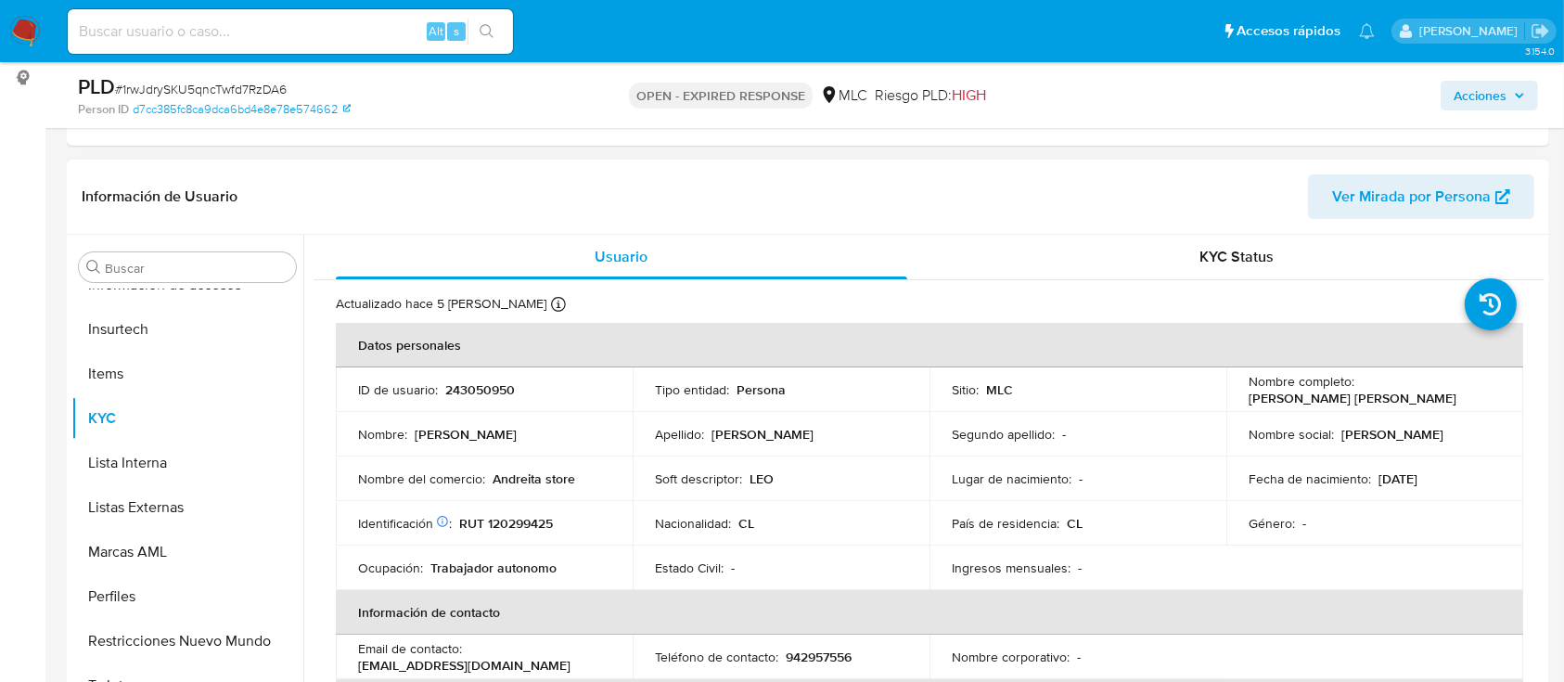
select select "10"
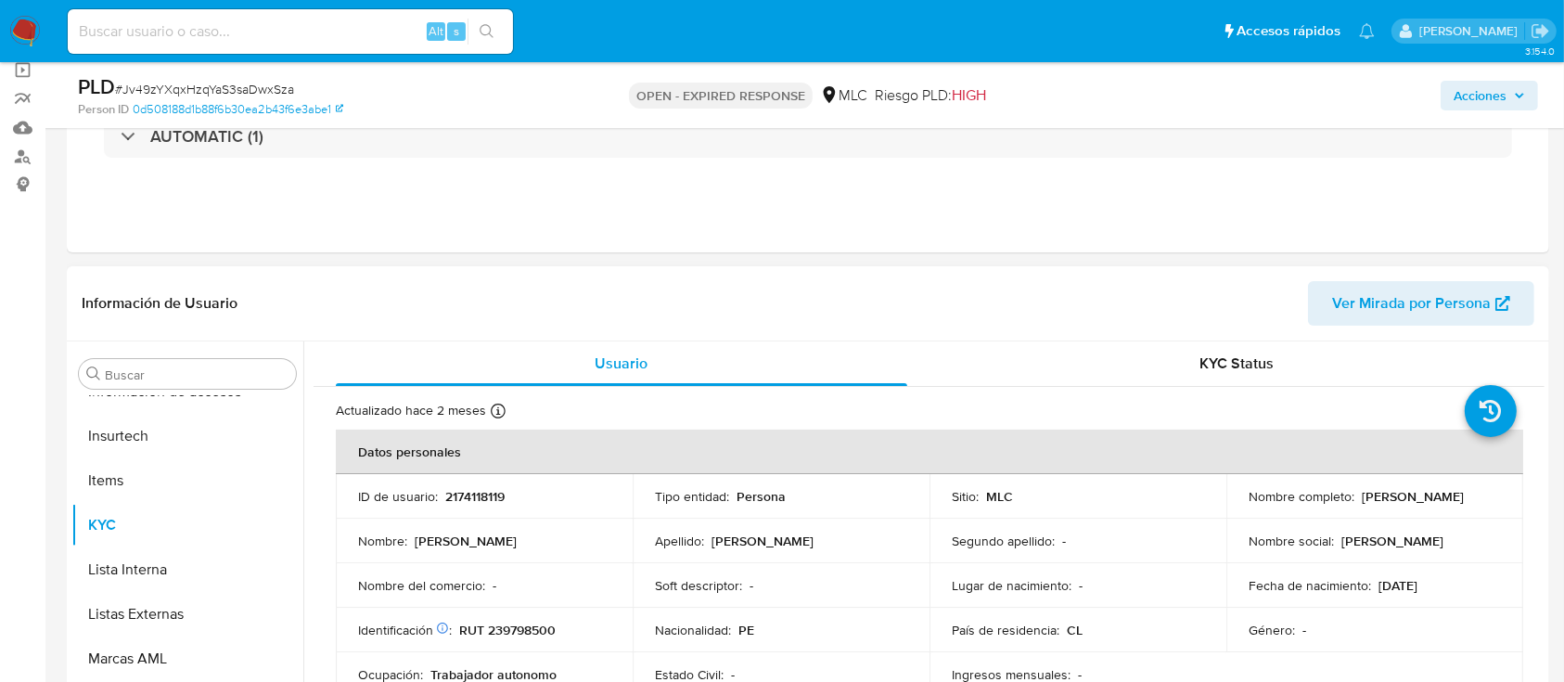
scroll to position [371, 0]
select select "10"
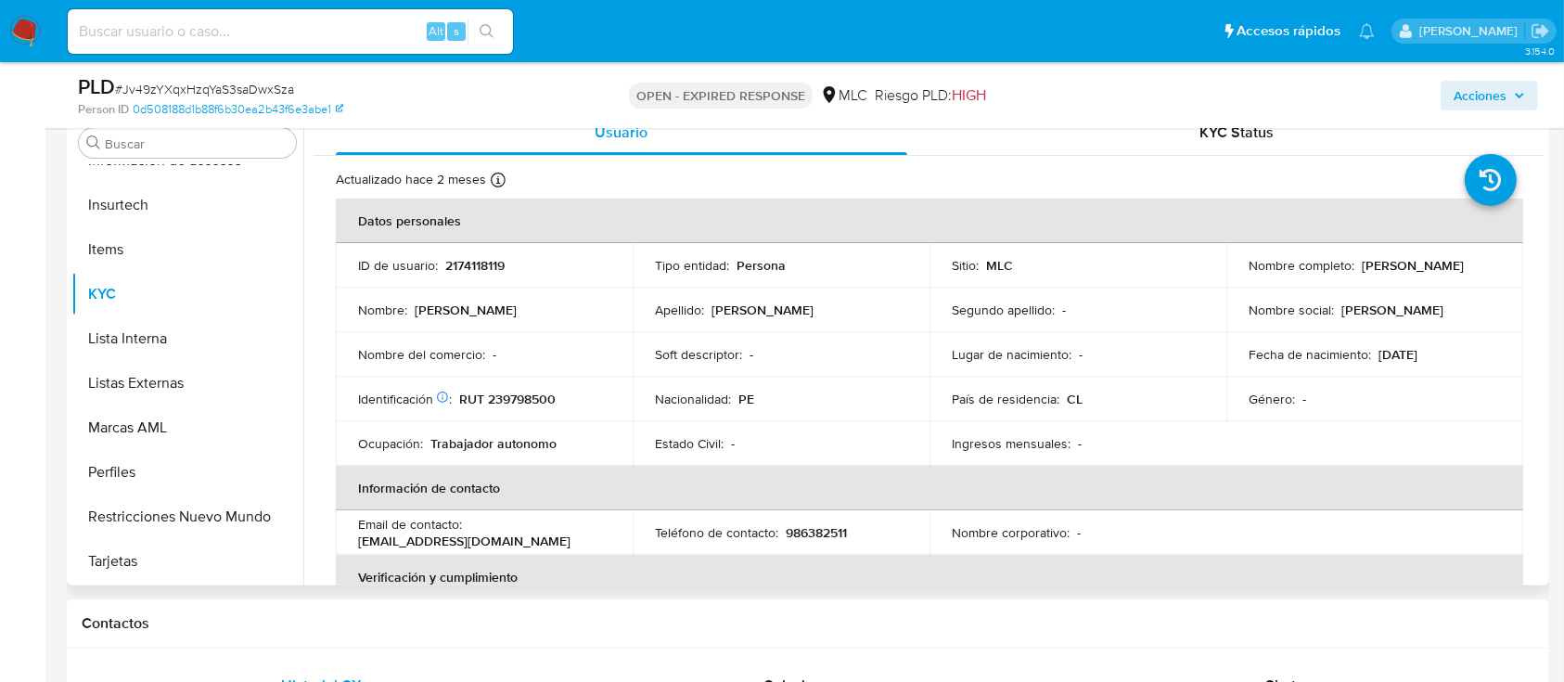
click at [466, 269] on p "2174118119" at bounding box center [474, 265] width 59 height 17
click at [463, 269] on p "2174118119" at bounding box center [474, 265] width 59 height 17
click at [456, 266] on p "2174118119" at bounding box center [474, 265] width 59 height 17
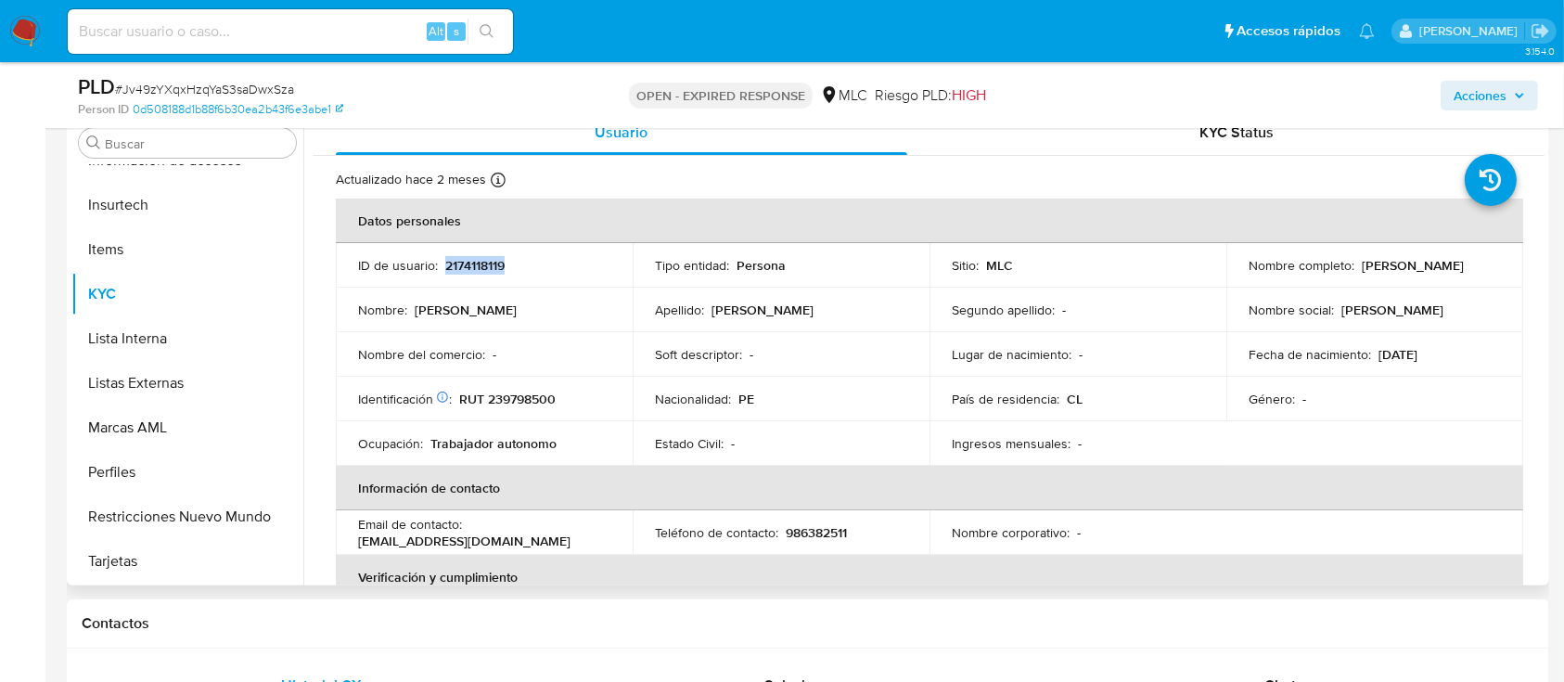
click at [456, 266] on p "2174118119" at bounding box center [474, 265] width 59 height 17
copy p "2174118119"
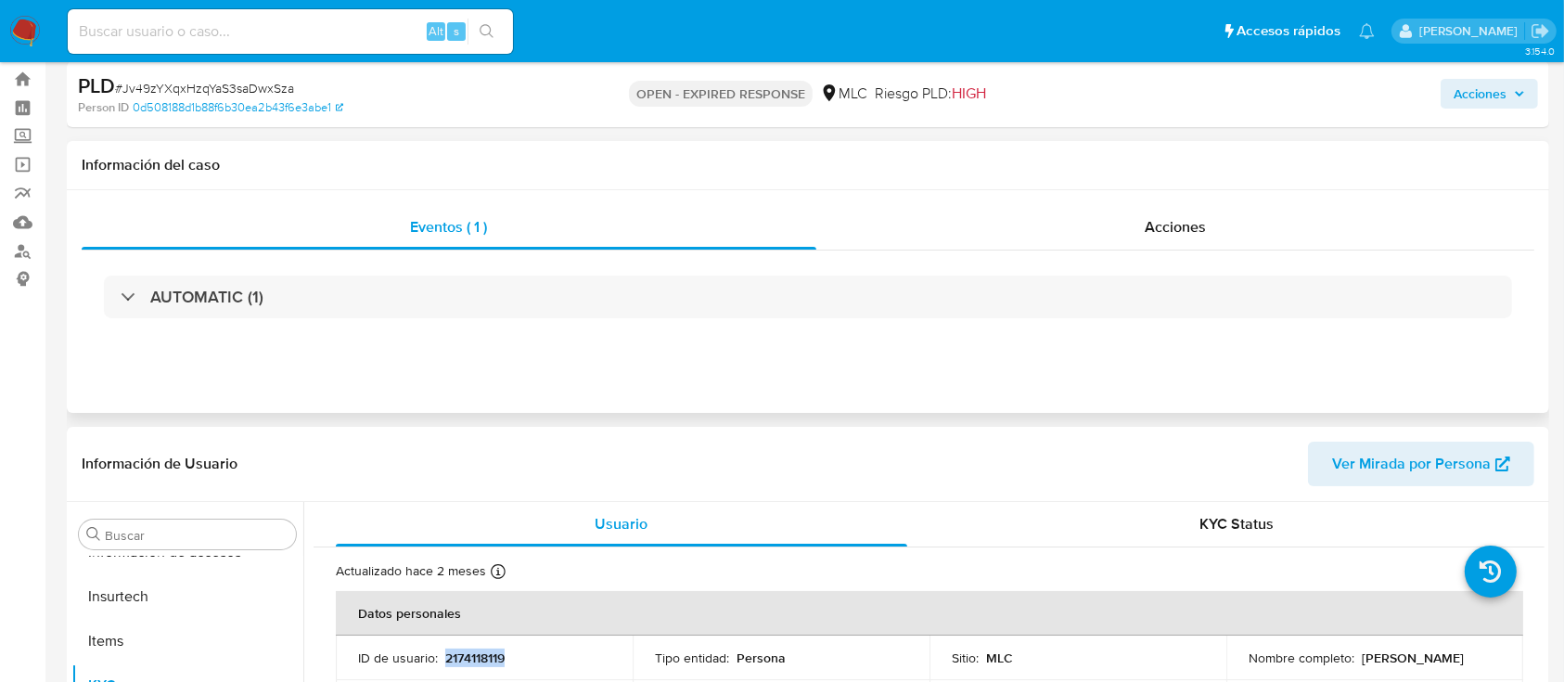
scroll to position [0, 0]
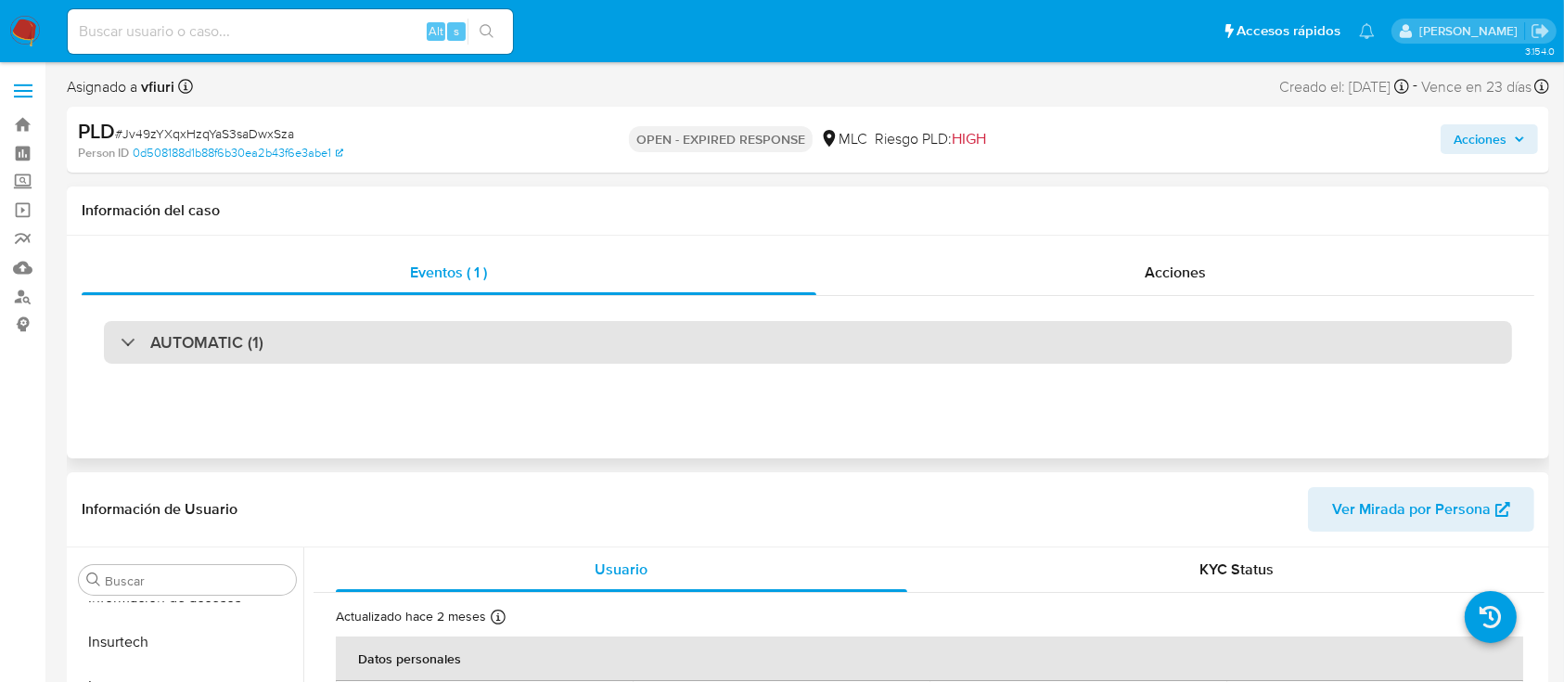
click at [423, 341] on div "AUTOMATIC (1)" at bounding box center [808, 342] width 1409 height 43
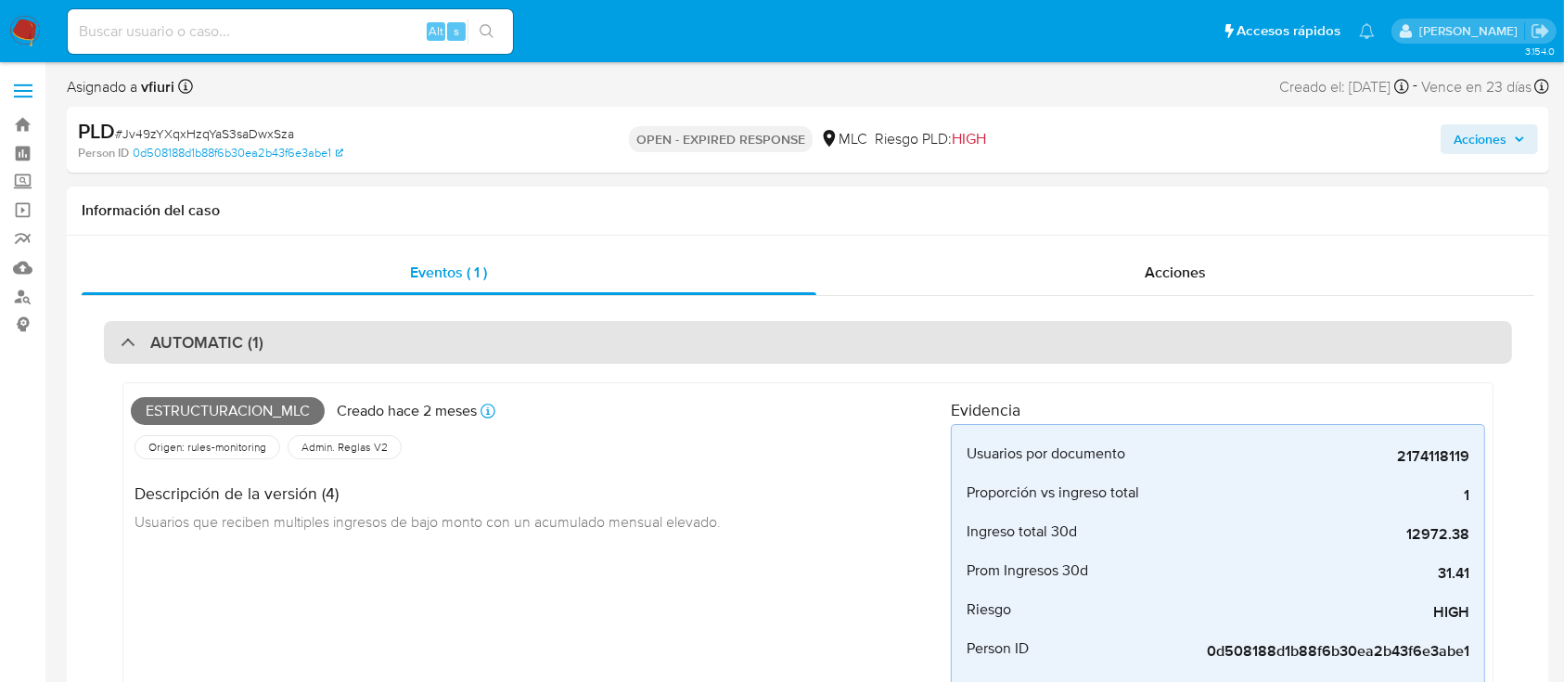
click at [423, 341] on div "AUTOMATIC (1)" at bounding box center [808, 342] width 1409 height 43
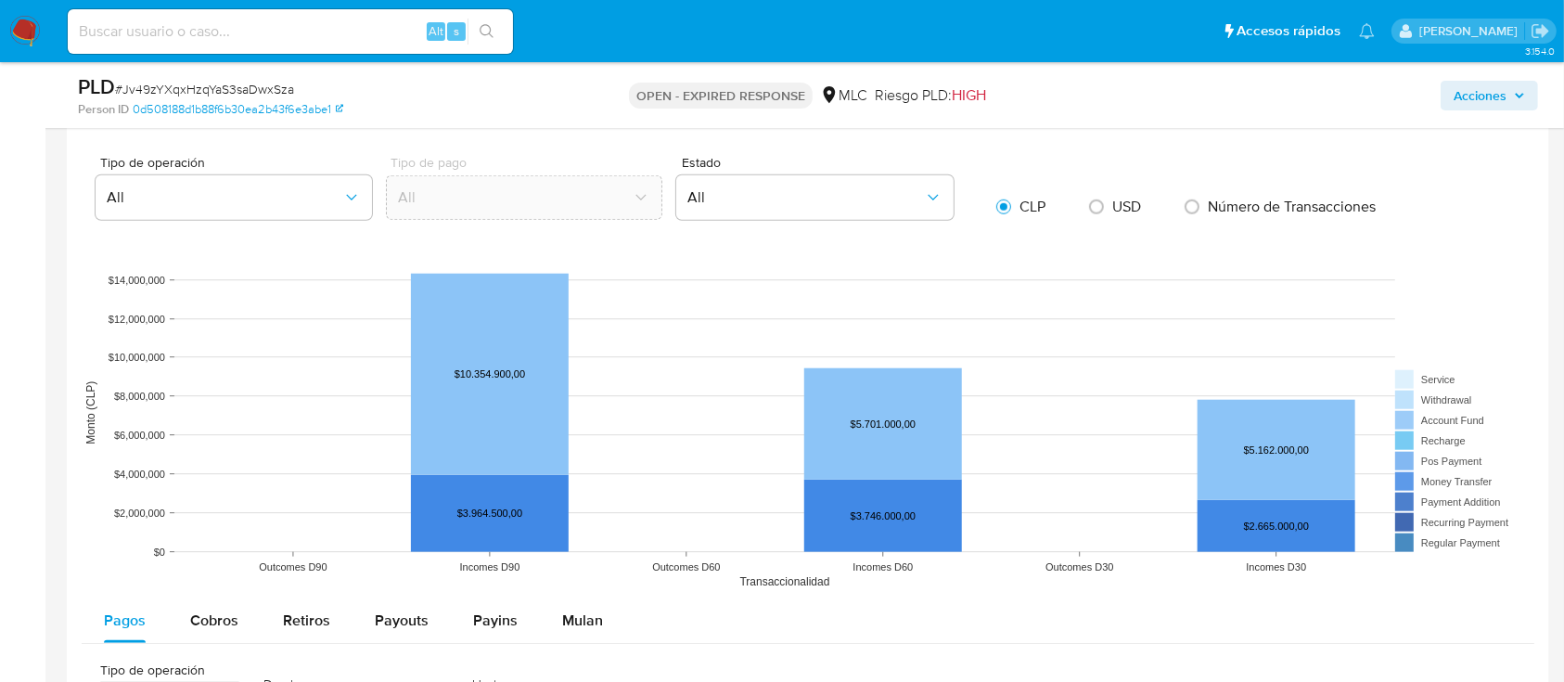
scroll to position [1856, 0]
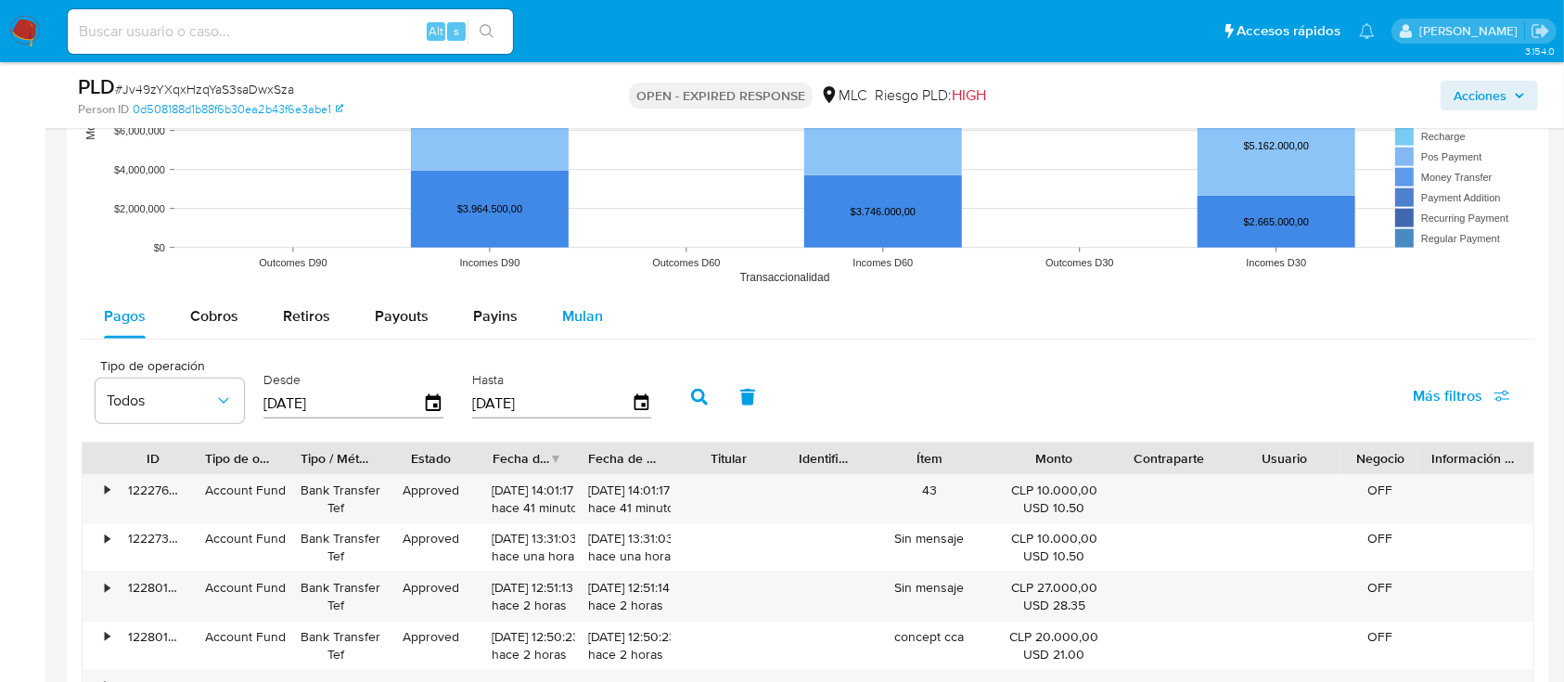
click at [584, 331] on div "Mulan" at bounding box center [582, 316] width 41 height 45
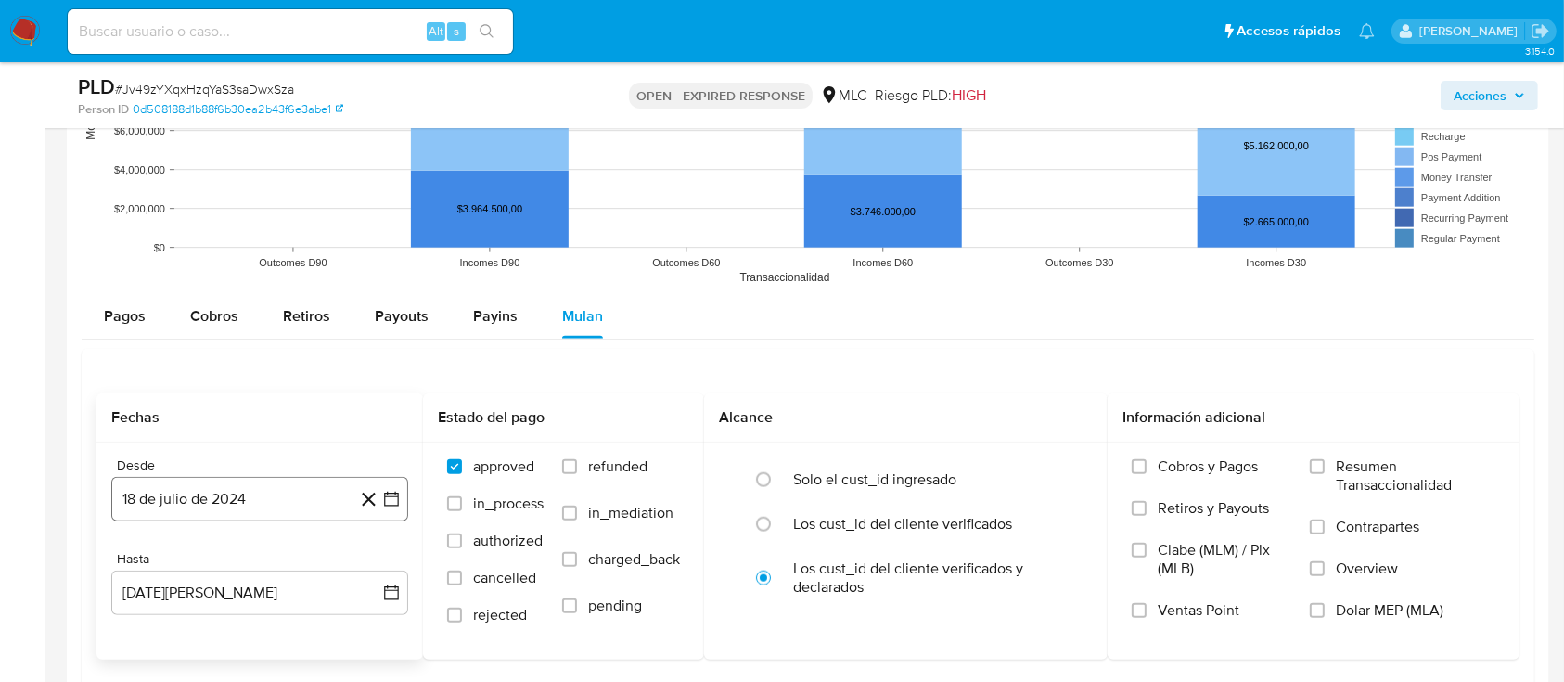
click at [405, 495] on button "18 de julio de 2024" at bounding box center [259, 499] width 297 height 45
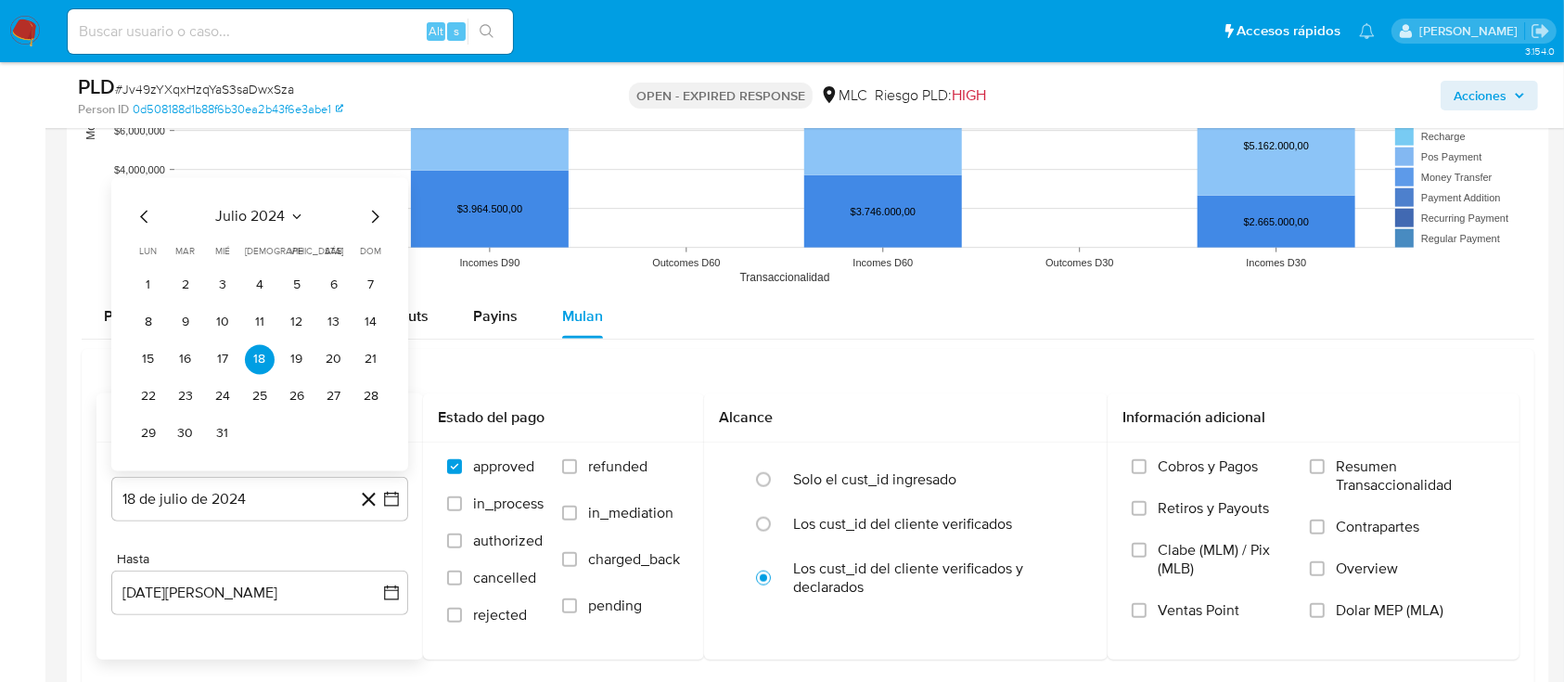
click at [135, 214] on icon "Mes anterior" at bounding box center [145, 216] width 22 height 22
click at [371, 216] on icon "Mes siguiente" at bounding box center [375, 216] width 22 height 22
click at [189, 365] on button "13" at bounding box center [186, 359] width 30 height 30
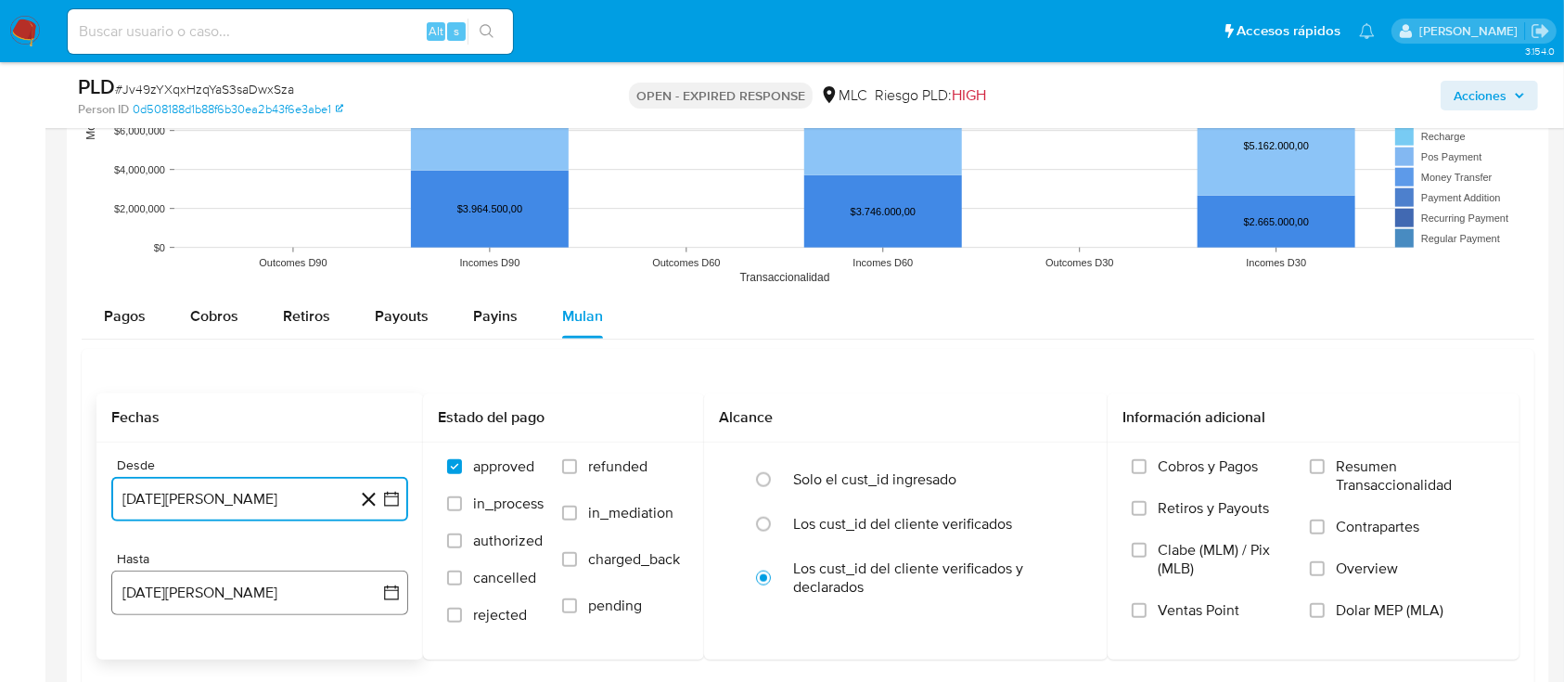
click at [402, 598] on button "[DATE][PERSON_NAME]" at bounding box center [259, 593] width 297 height 45
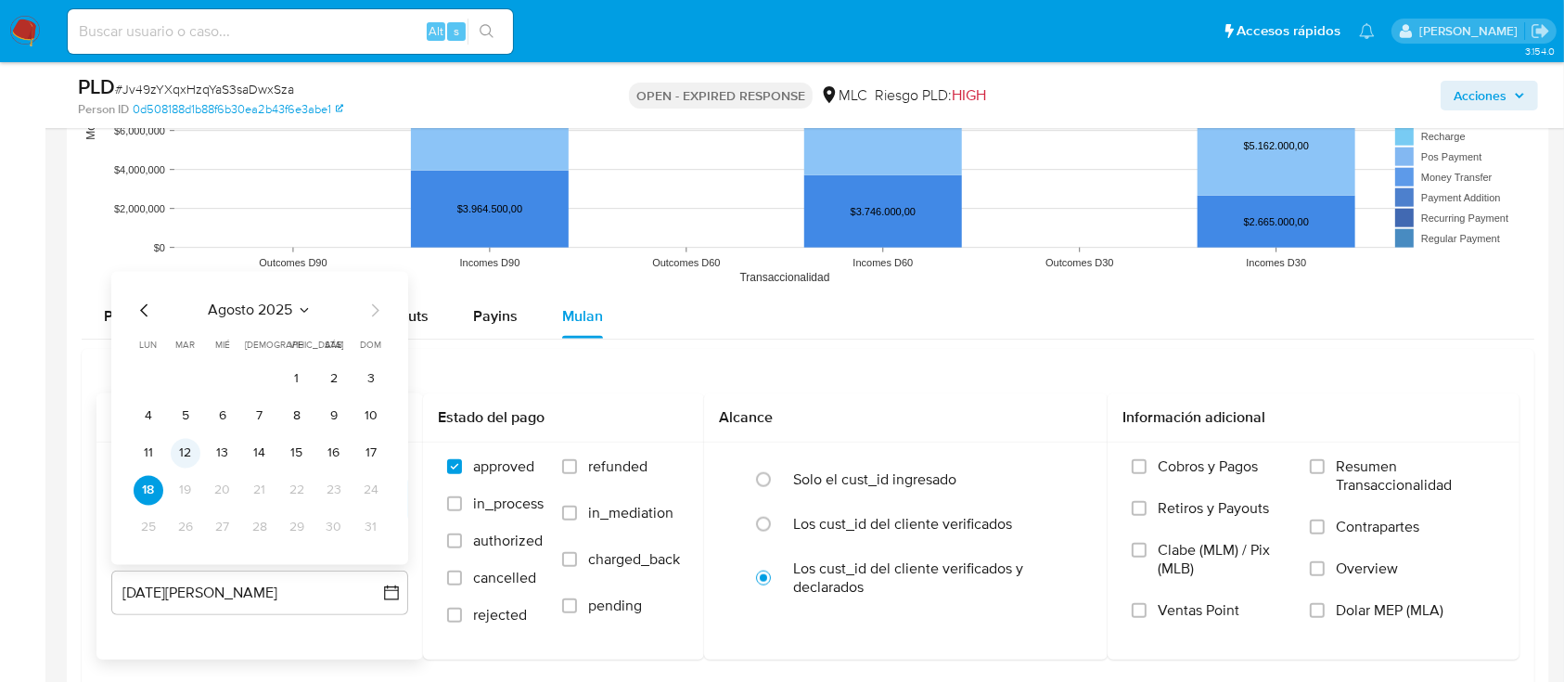
click at [179, 452] on button "12" at bounding box center [186, 453] width 30 height 30
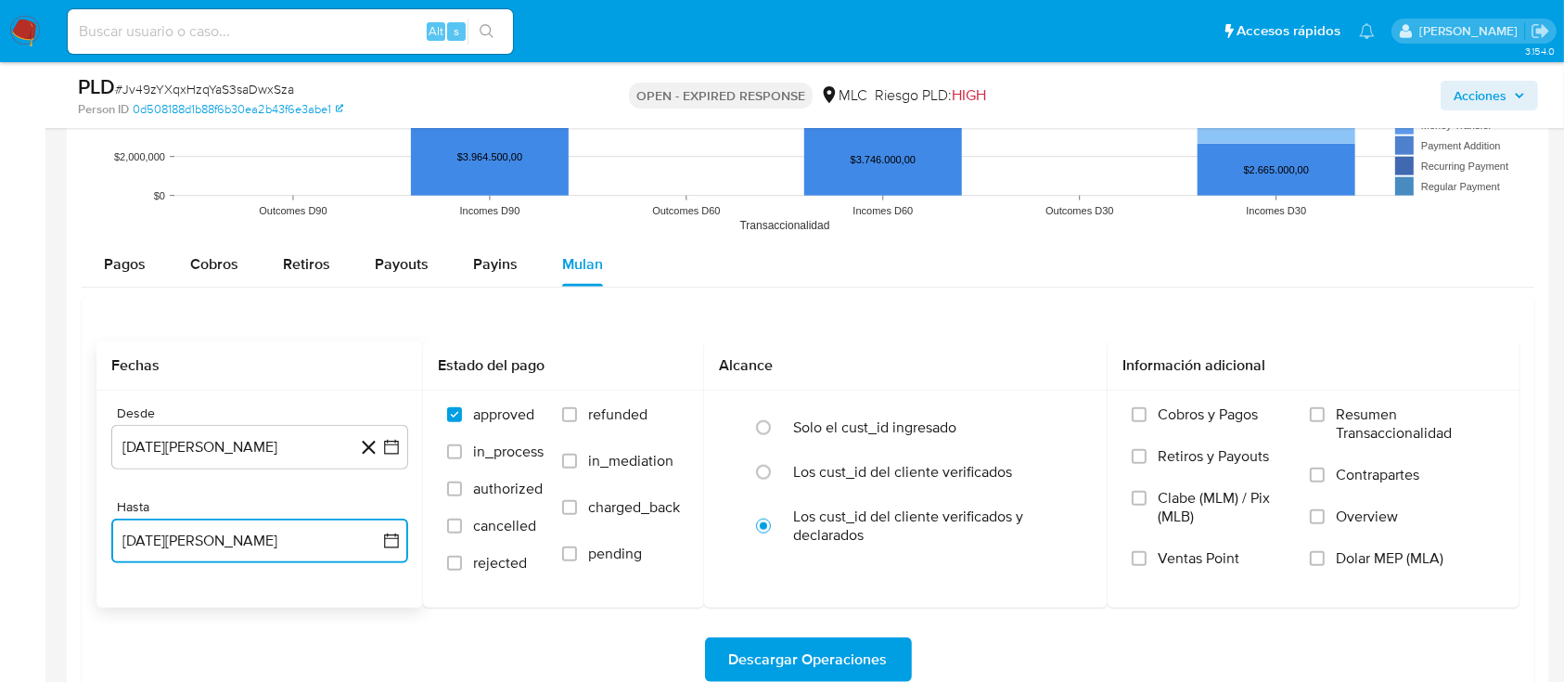
scroll to position [2251, 0]
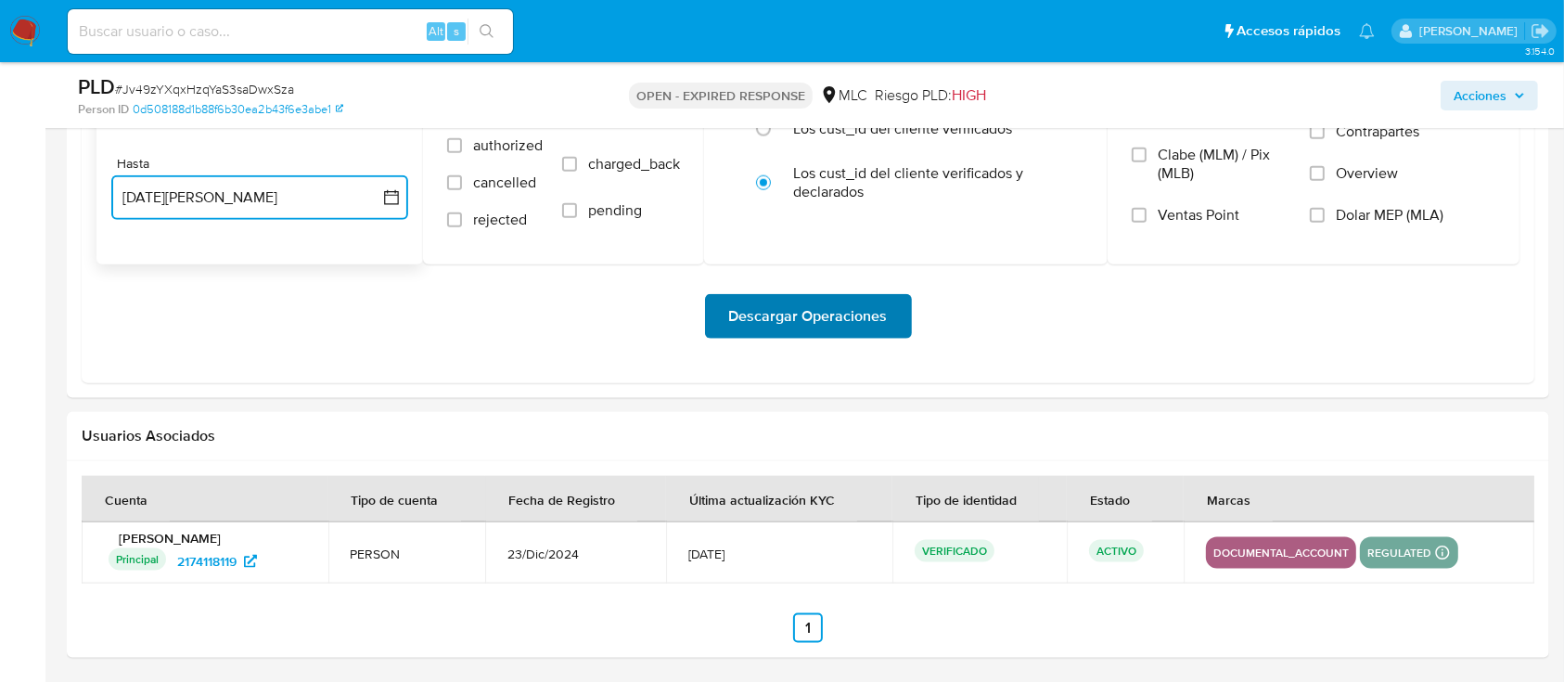
click at [780, 337] on span "Descargar Operaciones" at bounding box center [808, 316] width 159 height 41
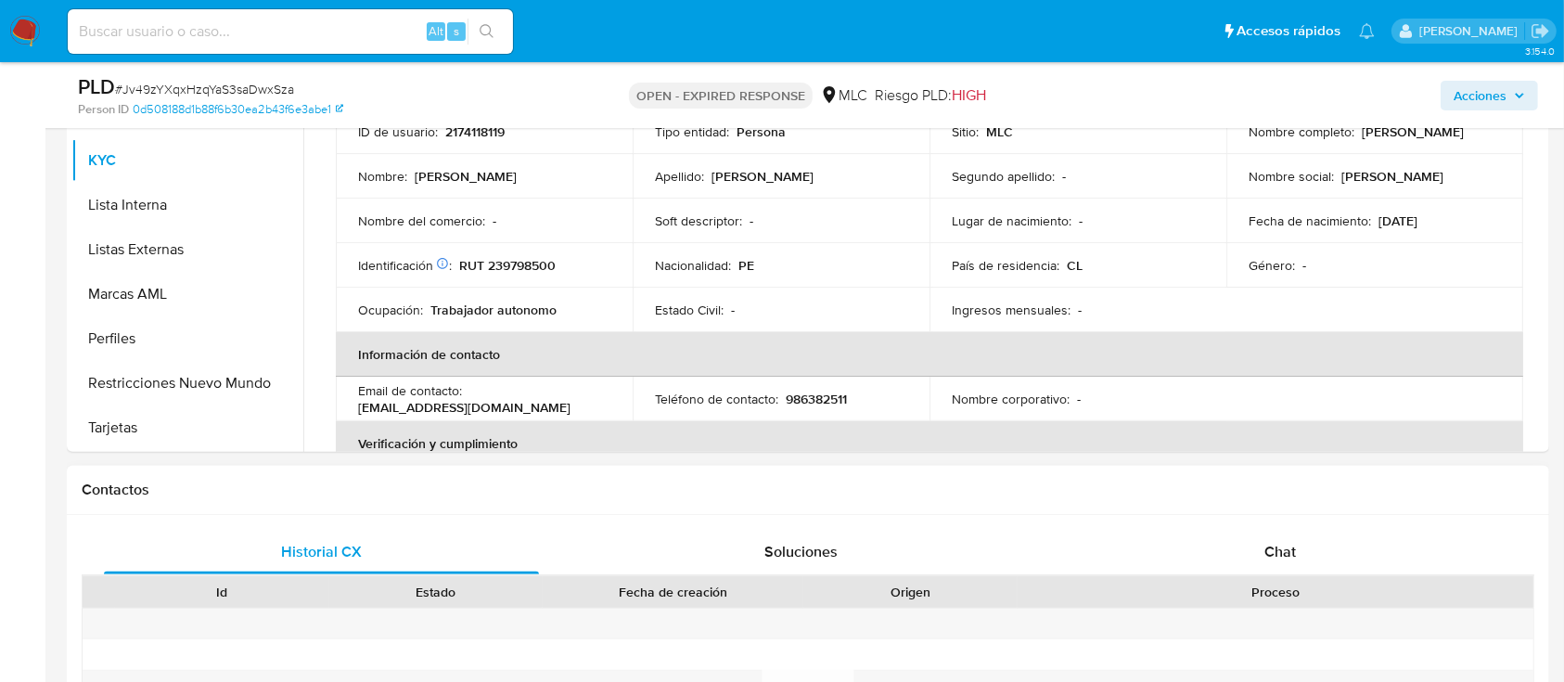
scroll to position [148, 0]
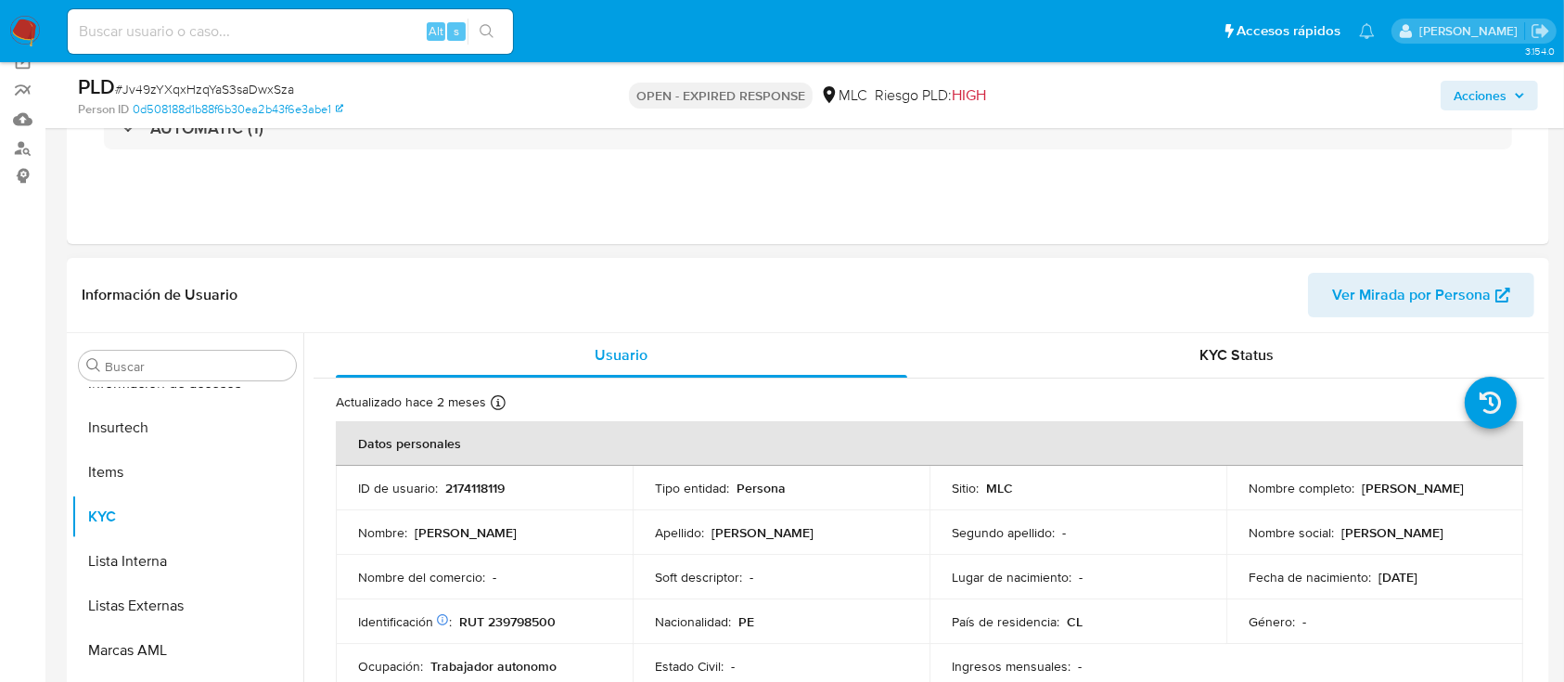
click at [483, 491] on p "2174118119" at bounding box center [474, 488] width 59 height 17
copy p "2174118119"
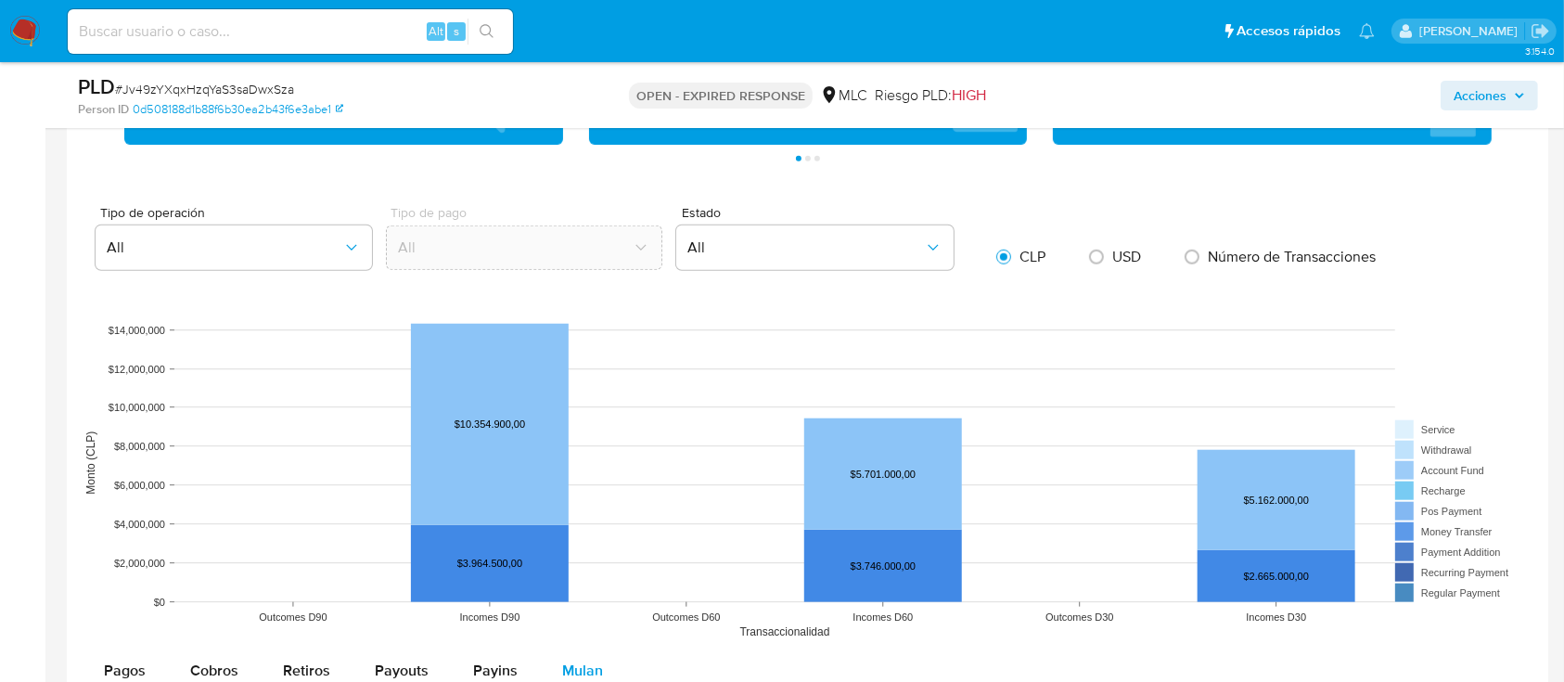
scroll to position [1492, 0]
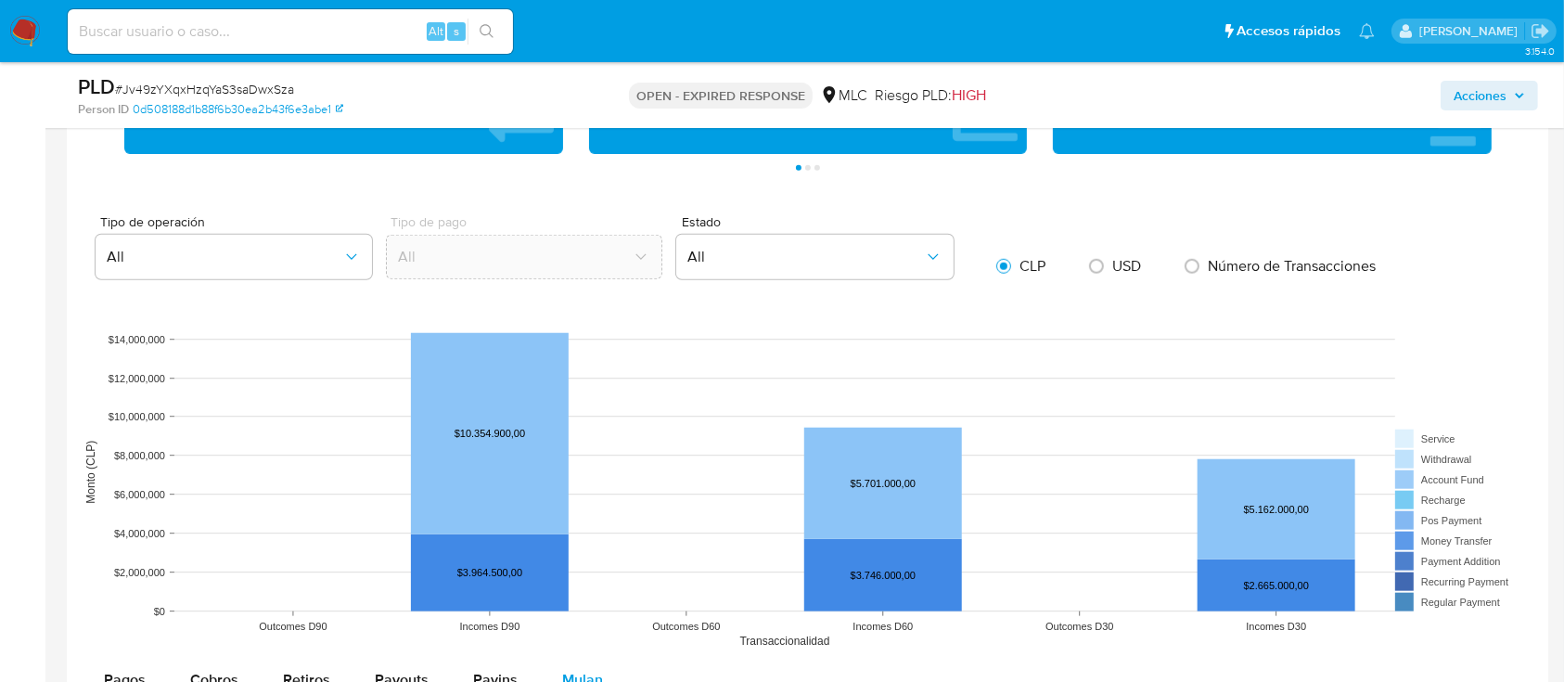
click at [267, 89] on span "# Jv49zYXqxHzqYaS3saDwxSza" at bounding box center [204, 89] width 179 height 19
click at [267, 90] on span "# Jv49zYXqxHzqYaS3saDwxSza" at bounding box center [204, 89] width 179 height 19
copy span "Jv49zYXqxHzqYaS3saDwxSza"
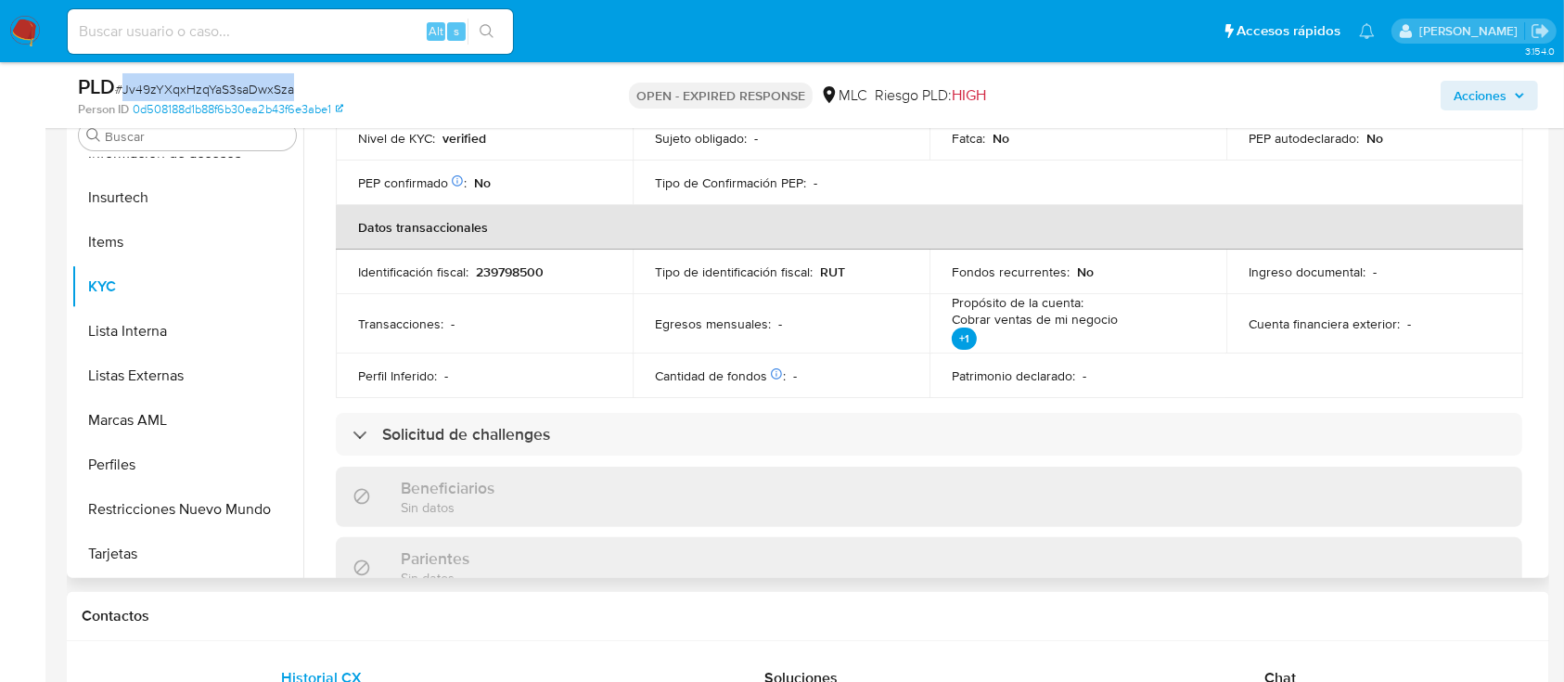
scroll to position [49, 0]
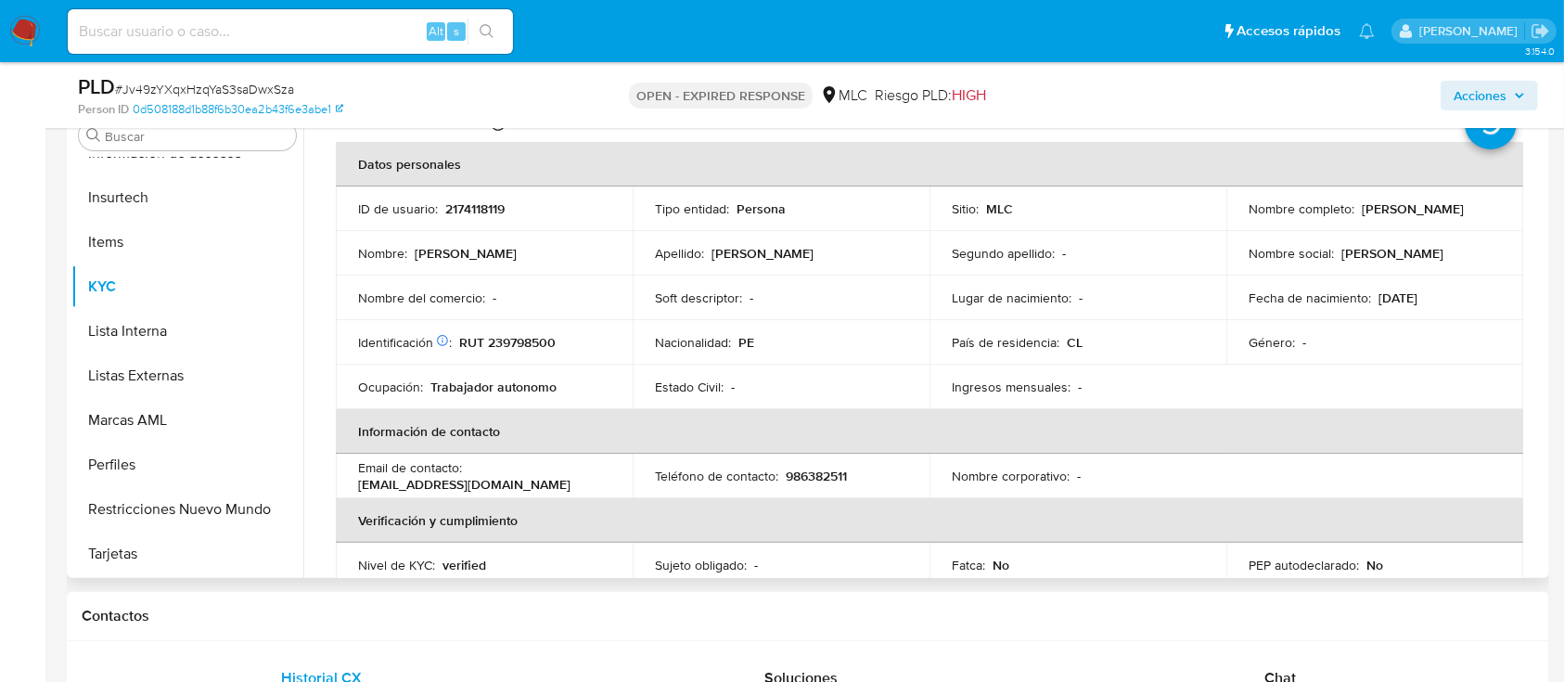
click at [532, 340] on p "RUT 239798500" at bounding box center [507, 342] width 97 height 17
copy p "239798500"
click at [204, 299] on button "KYC" at bounding box center [179, 286] width 217 height 45
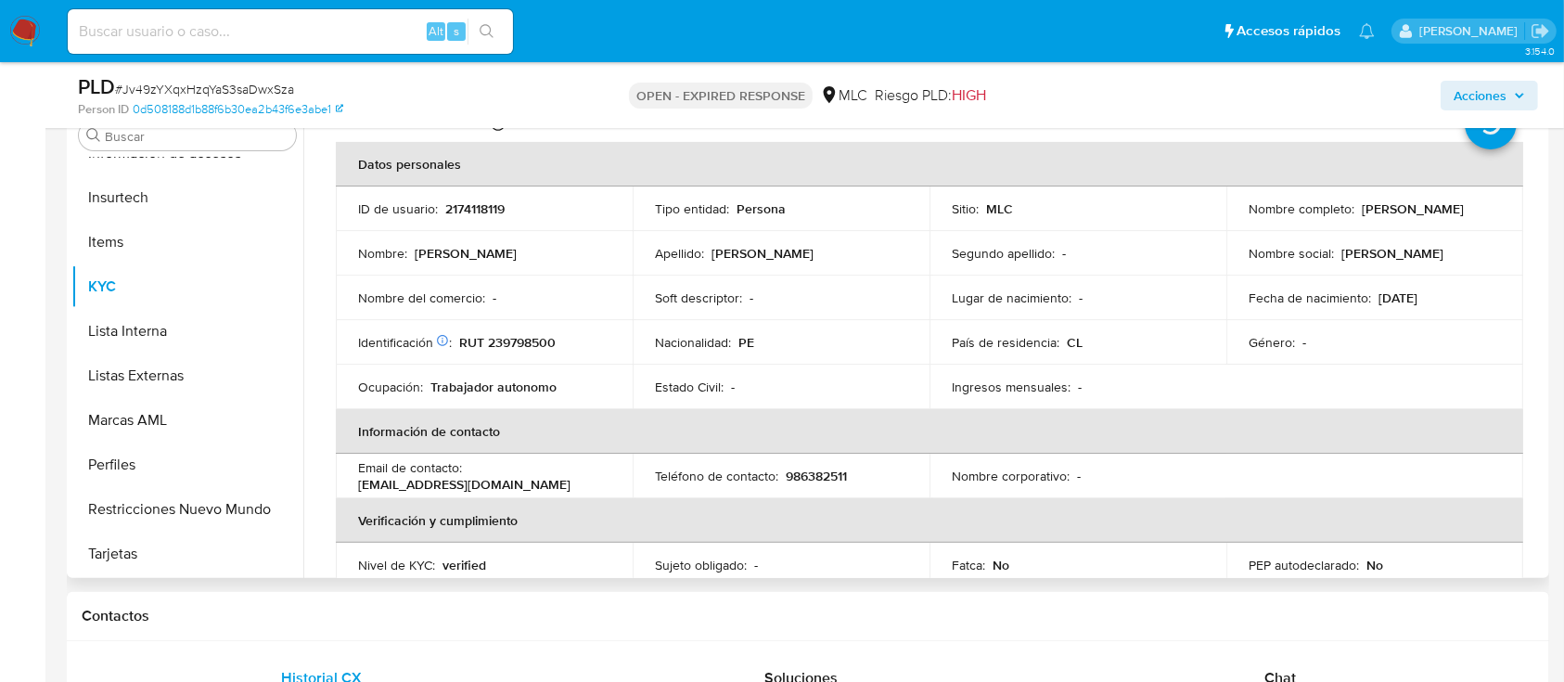
click at [553, 299] on div "Nombre del comercio : -" at bounding box center [484, 298] width 252 height 17
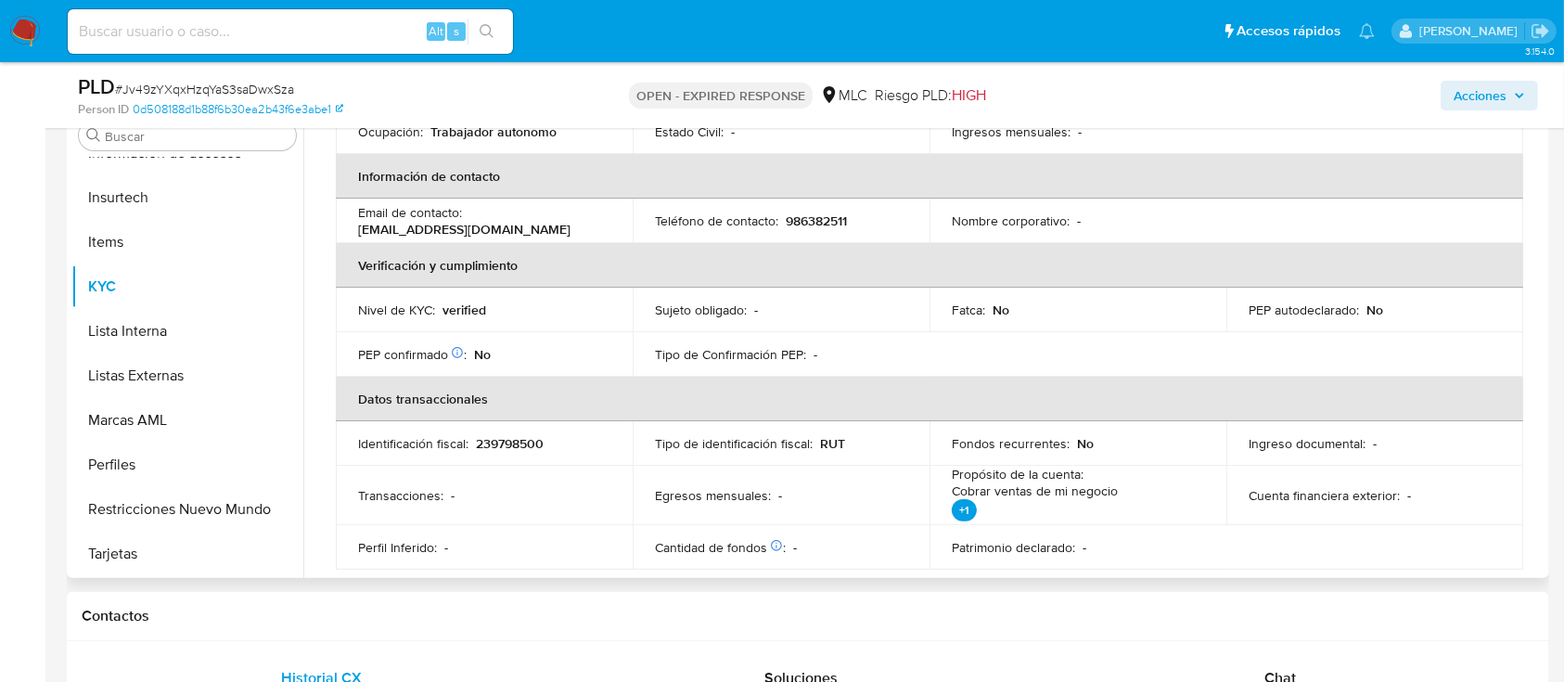
scroll to position [310, 0]
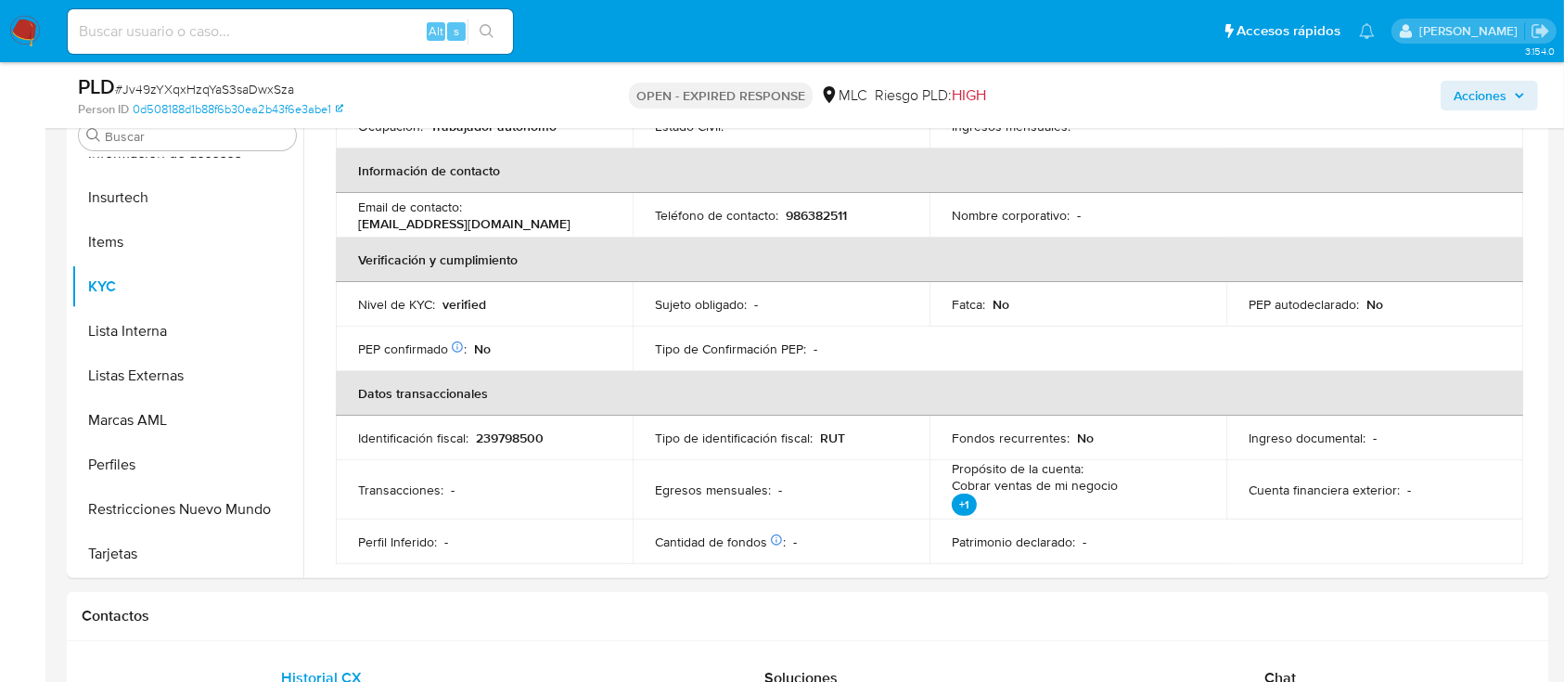
drag, startPoint x: 1541, startPoint y: 330, endPoint x: 1550, endPoint y: 350, distance: 21.2
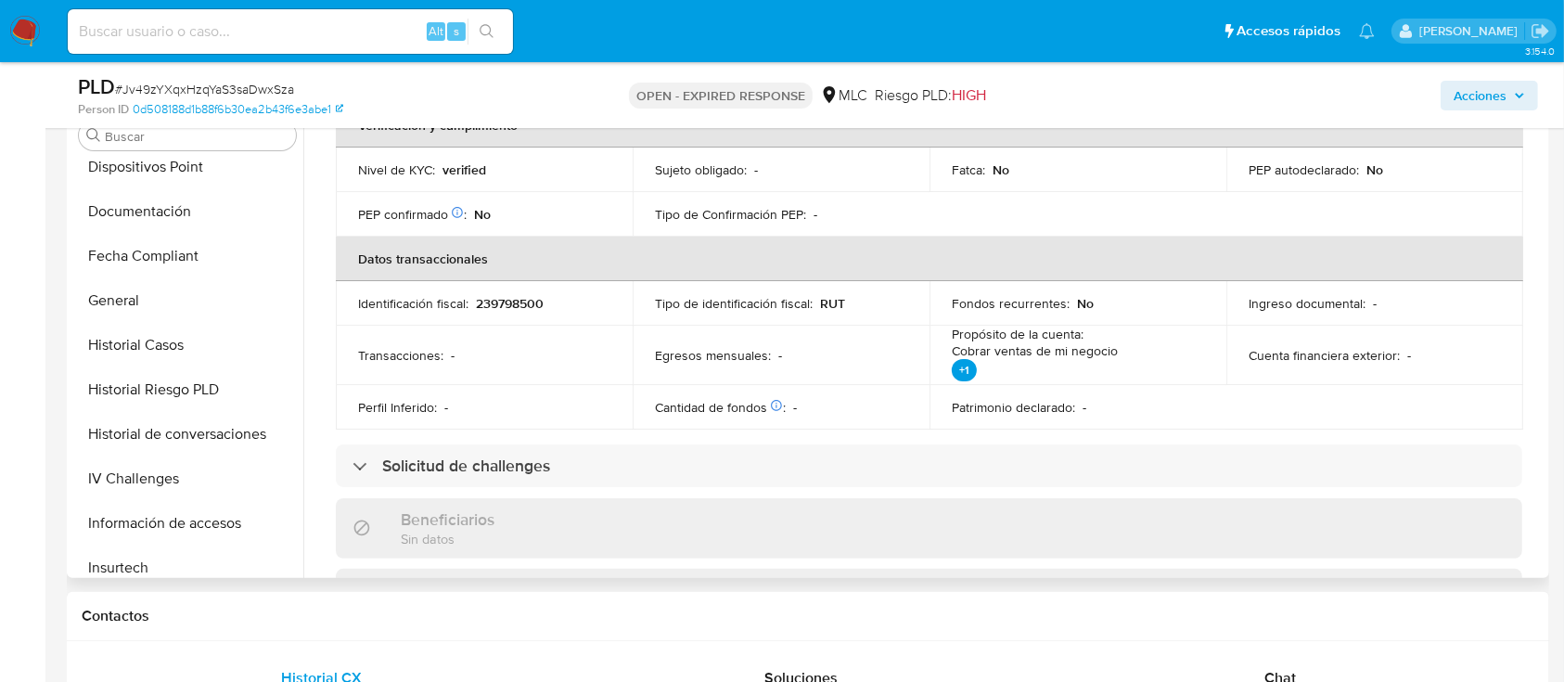
scroll to position [42, 0]
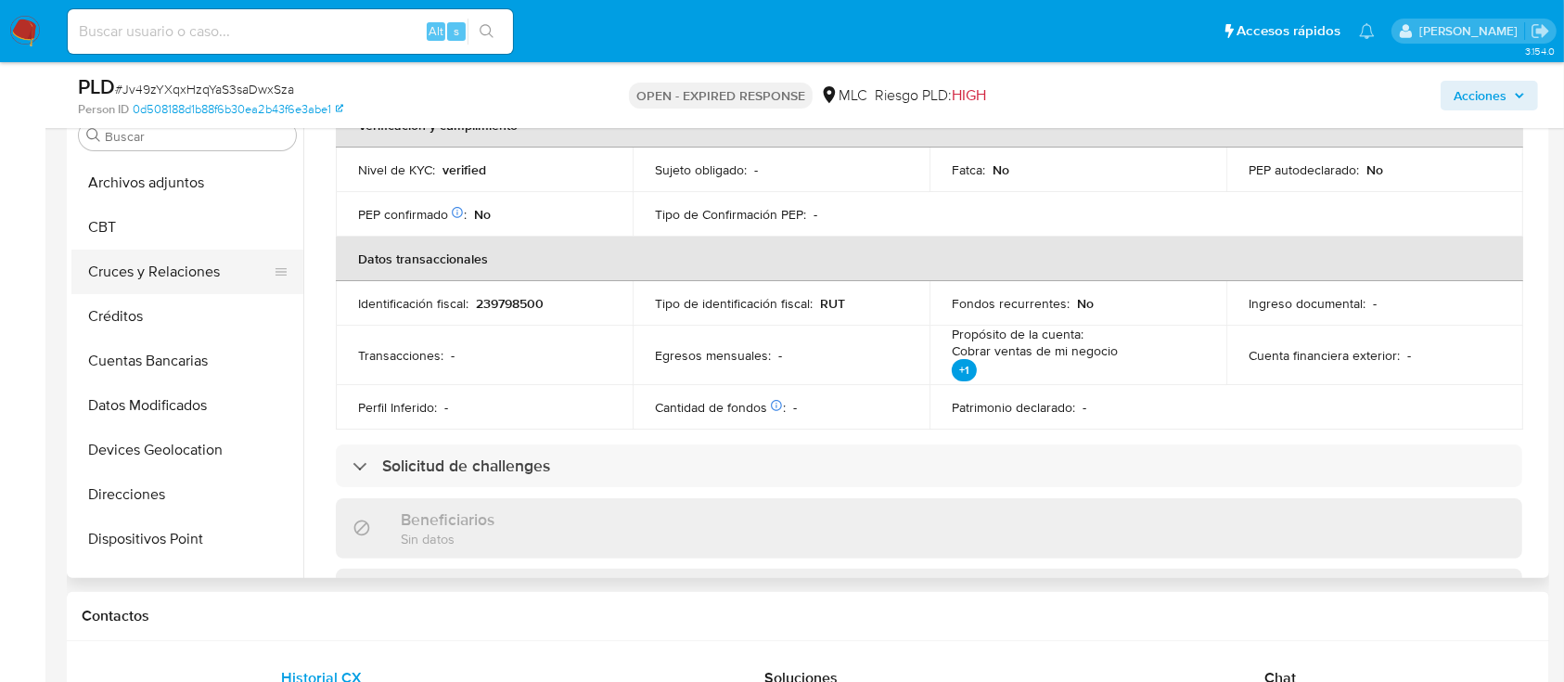
click at [165, 264] on button "Cruces y Relaciones" at bounding box center [179, 272] width 217 height 45
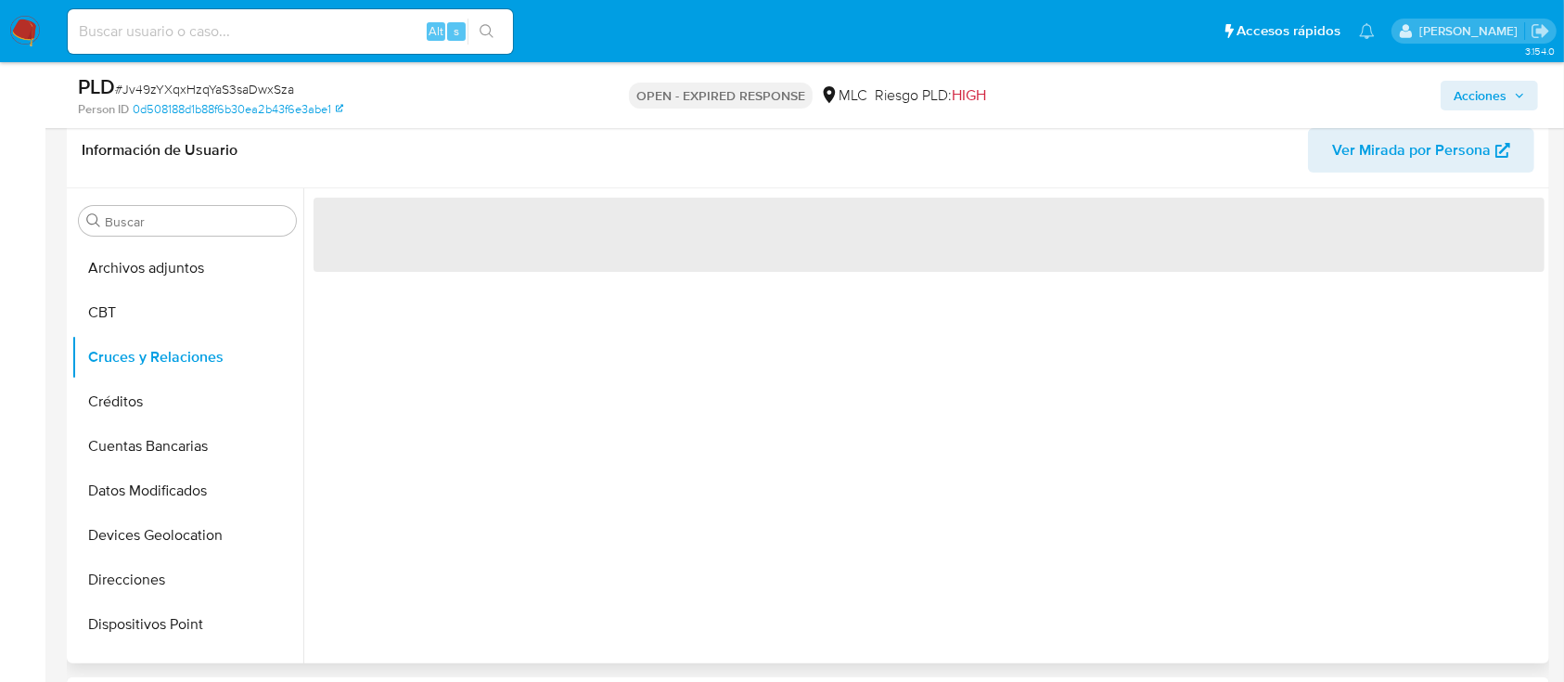
scroll to position [254, 0]
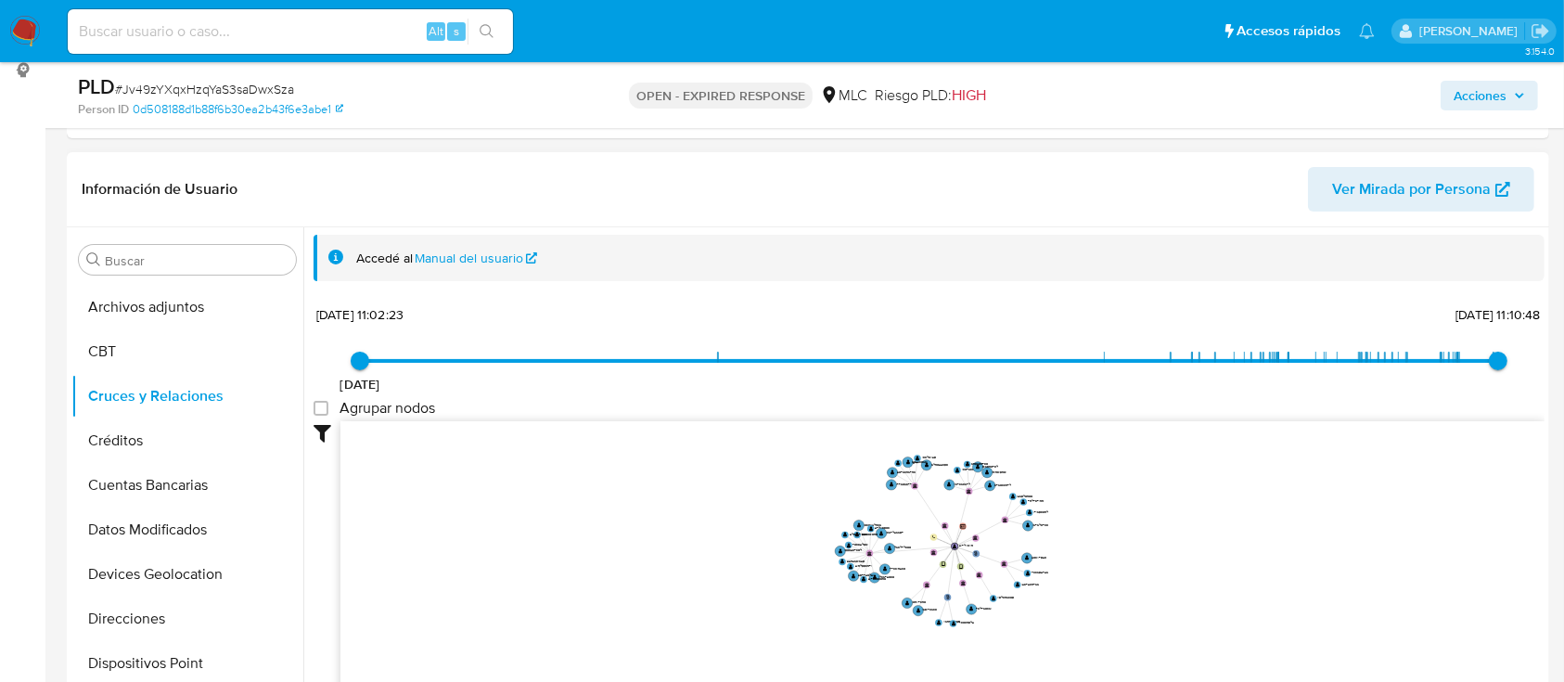
click at [1183, 524] on icon "user-2174118119  2174118119 phone-6e6ae5c6c716415cc207e4accc7bef4d  person-0d…" at bounding box center [943, 555] width 1204 height 269
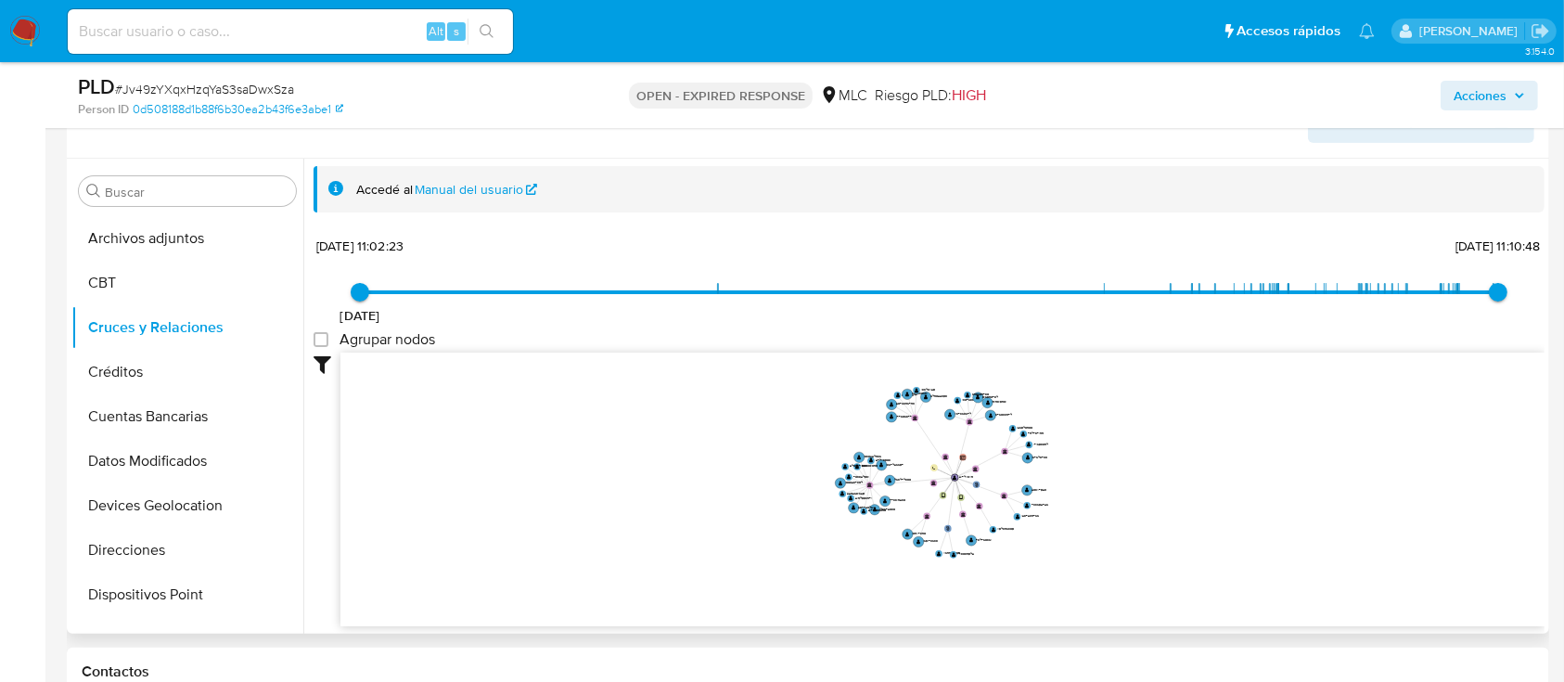
scroll to position [342, 0]
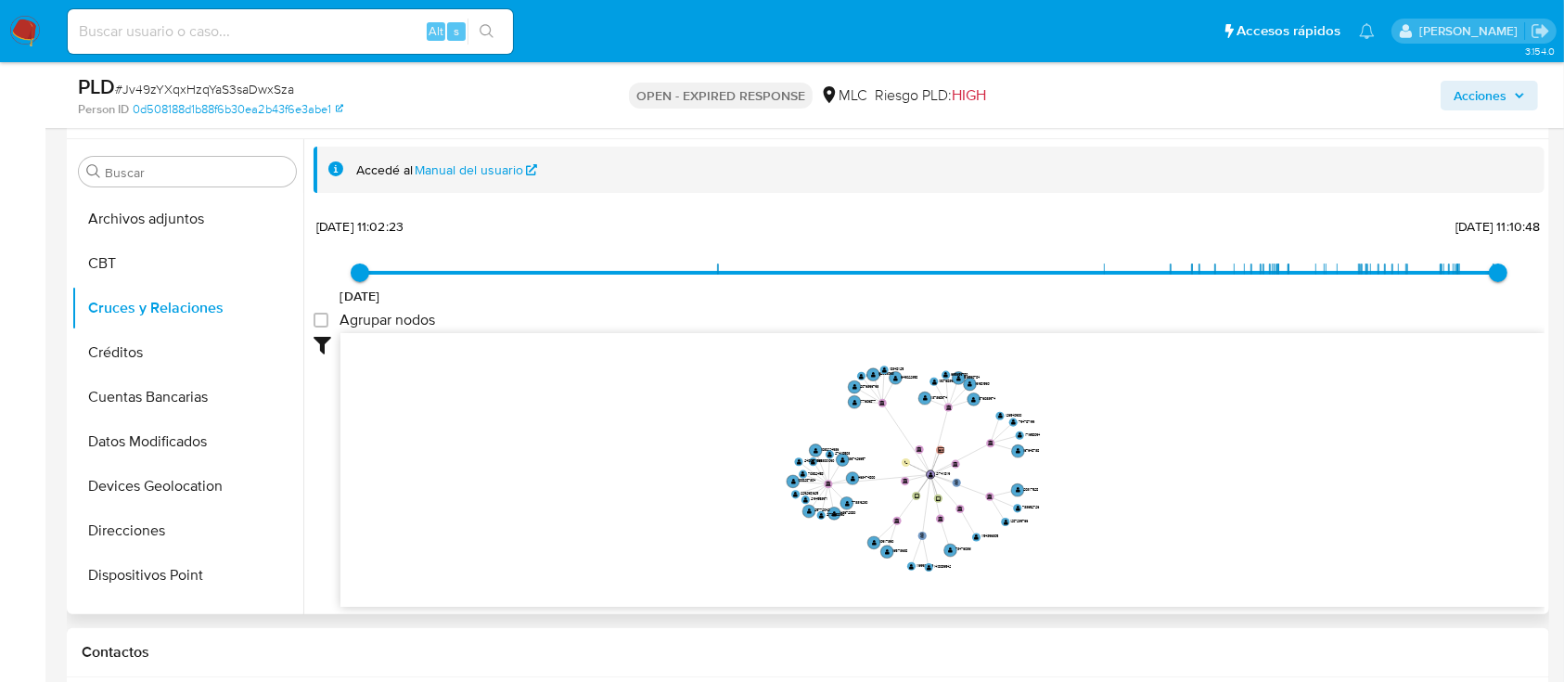
drag, startPoint x: 1203, startPoint y: 421, endPoint x: 1093, endPoint y: 316, distance: 151.6
click at [1230, 431] on icon "user-2174118119  2174118119 phone-6e6ae5c6c716415cc207e4accc7bef4d  person-0d…" at bounding box center [943, 467] width 1204 height 269
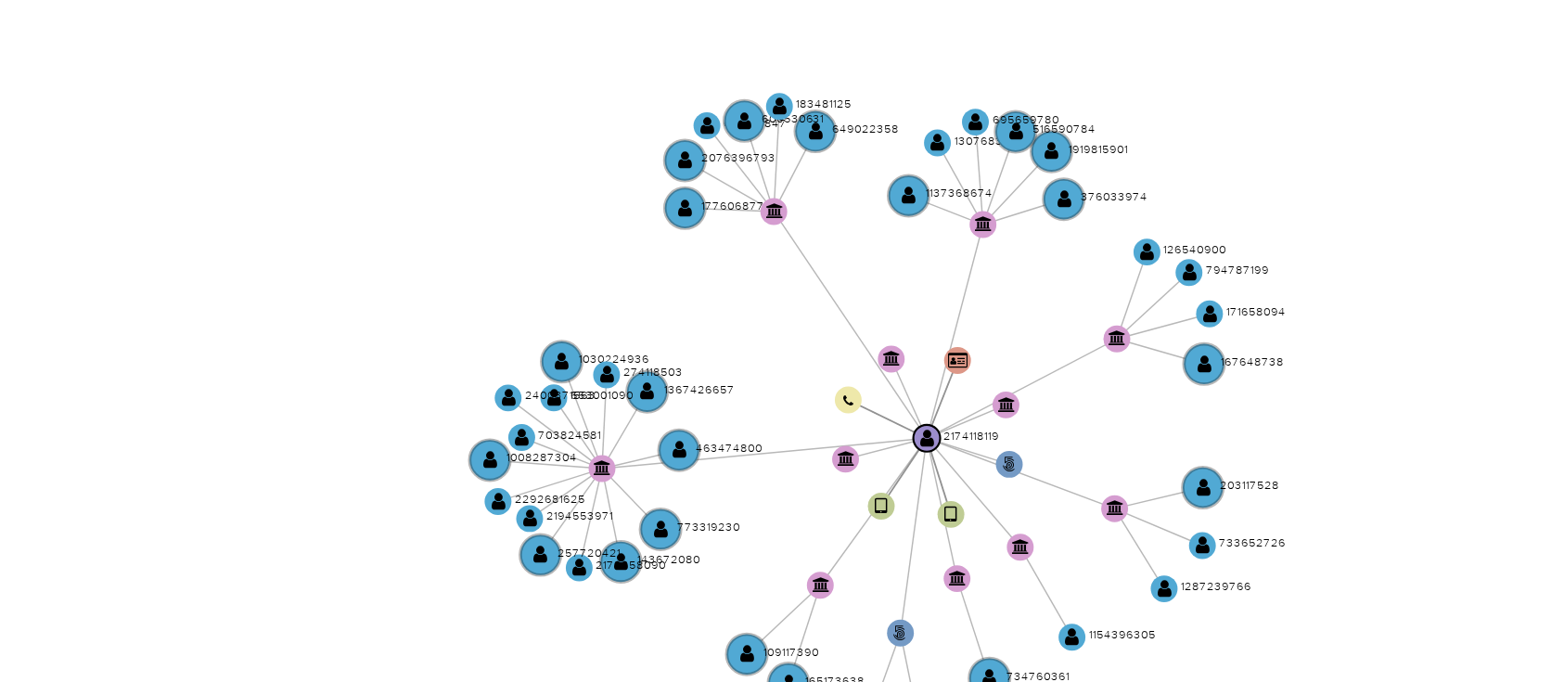
drag, startPoint x: 1085, startPoint y: 446, endPoint x: 1084, endPoint y: 422, distance: 24.1
click at [1084, 422] on icon "user-2174118119  2174118119 phone-6e6ae5c6c716415cc207e4accc7bef4d  person-0d…" at bounding box center [943, 465] width 1204 height 269
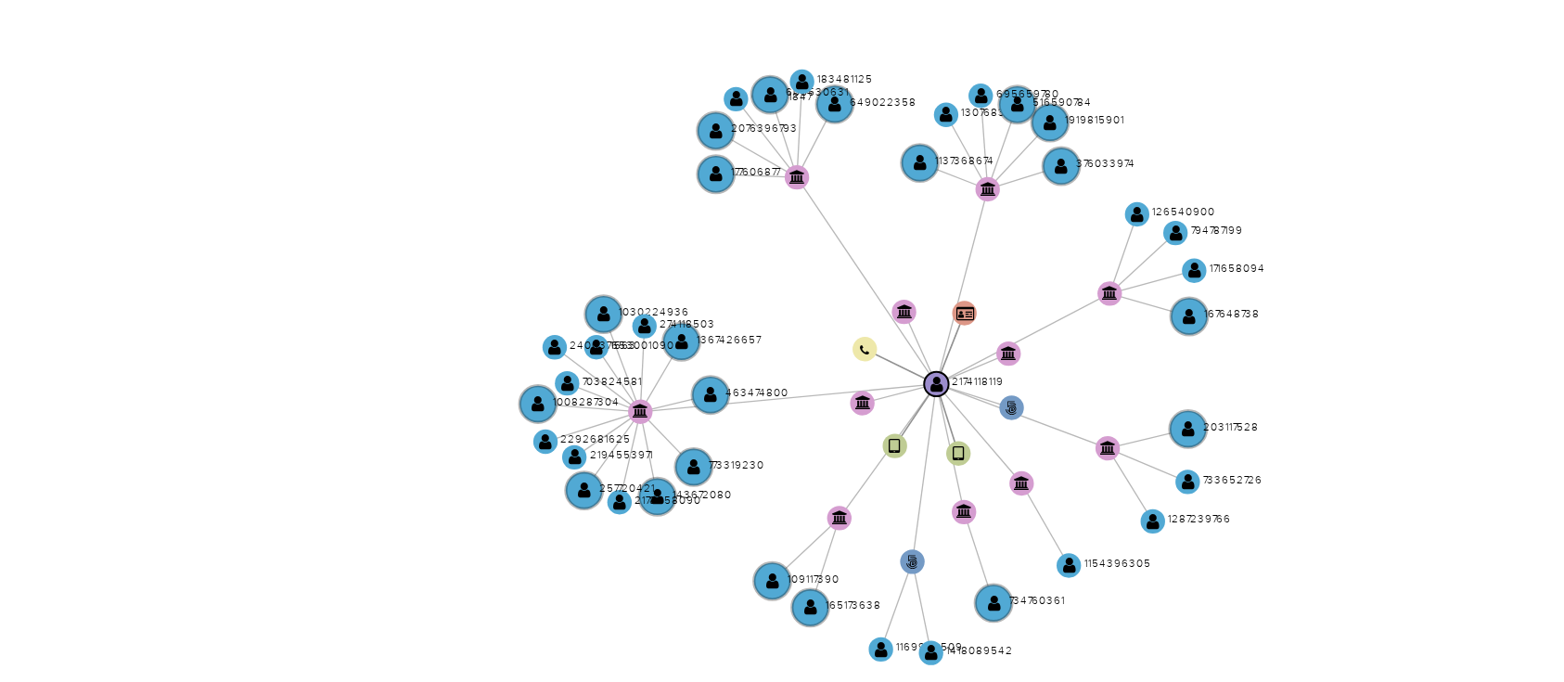
click at [1062, 472] on icon "user-2174118119  2174118119 phone-6e6ae5c6c716415cc207e4accc7bef4d  person-0d…" at bounding box center [943, 465] width 1204 height 269
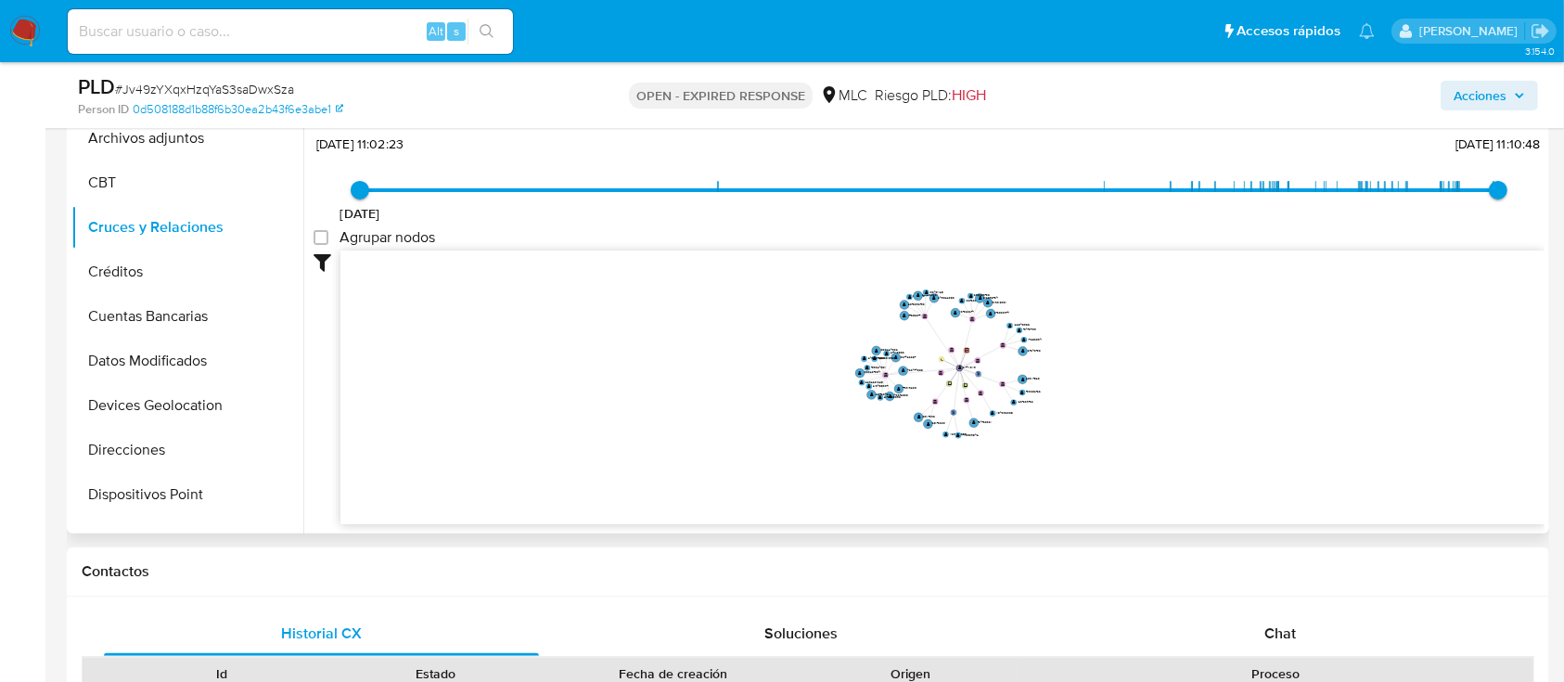
scroll to position [495, 0]
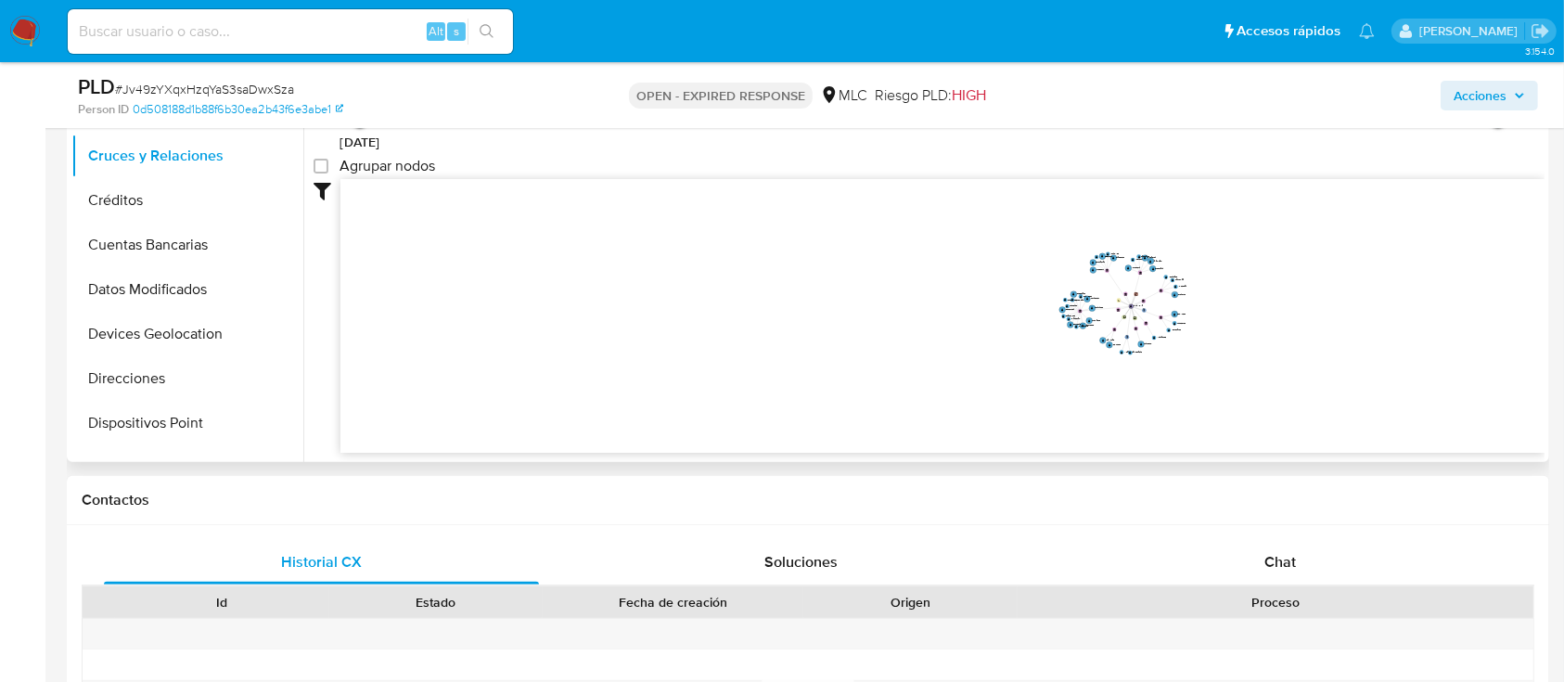
drag, startPoint x: 1285, startPoint y: 545, endPoint x: 1190, endPoint y: 290, distance: 271.6
click at [1286, 546] on div "Chat" at bounding box center [1280, 562] width 435 height 45
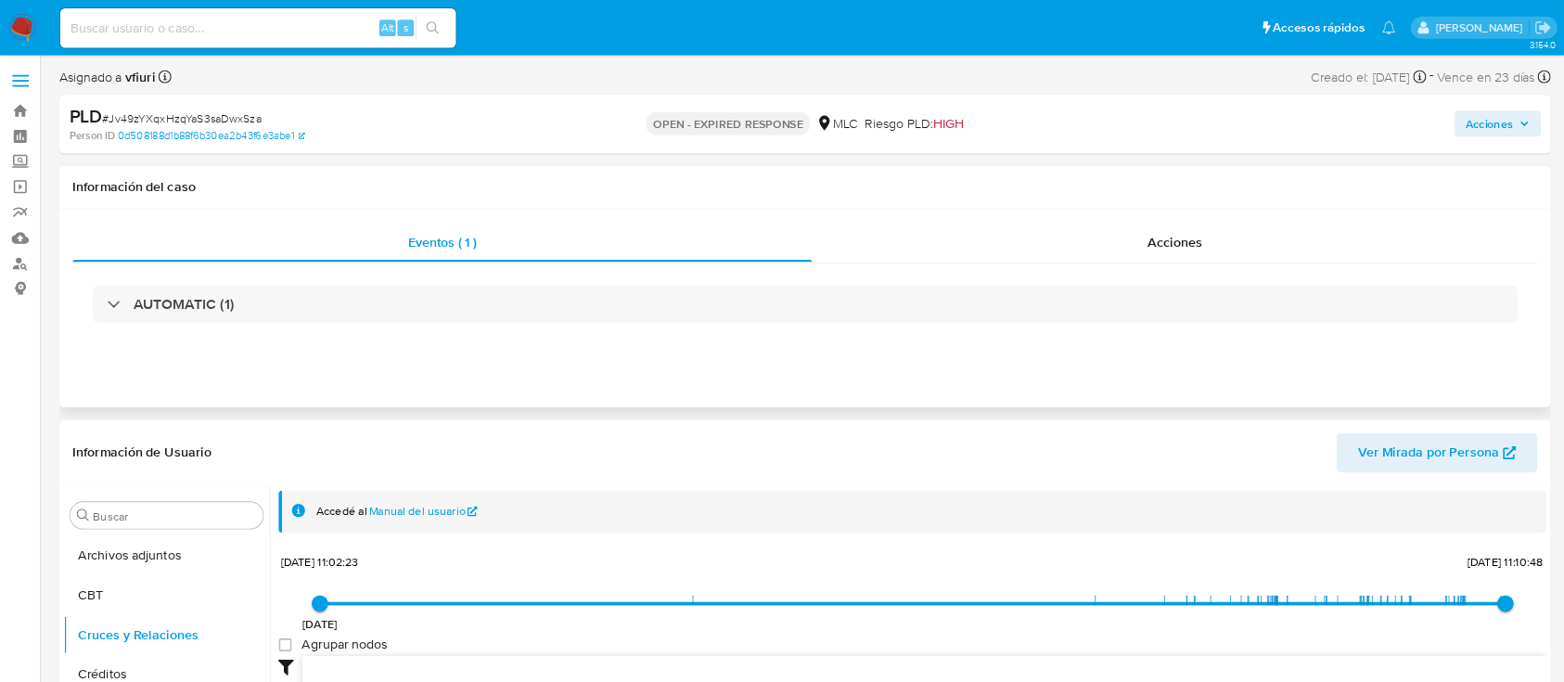
scroll to position [44, 0]
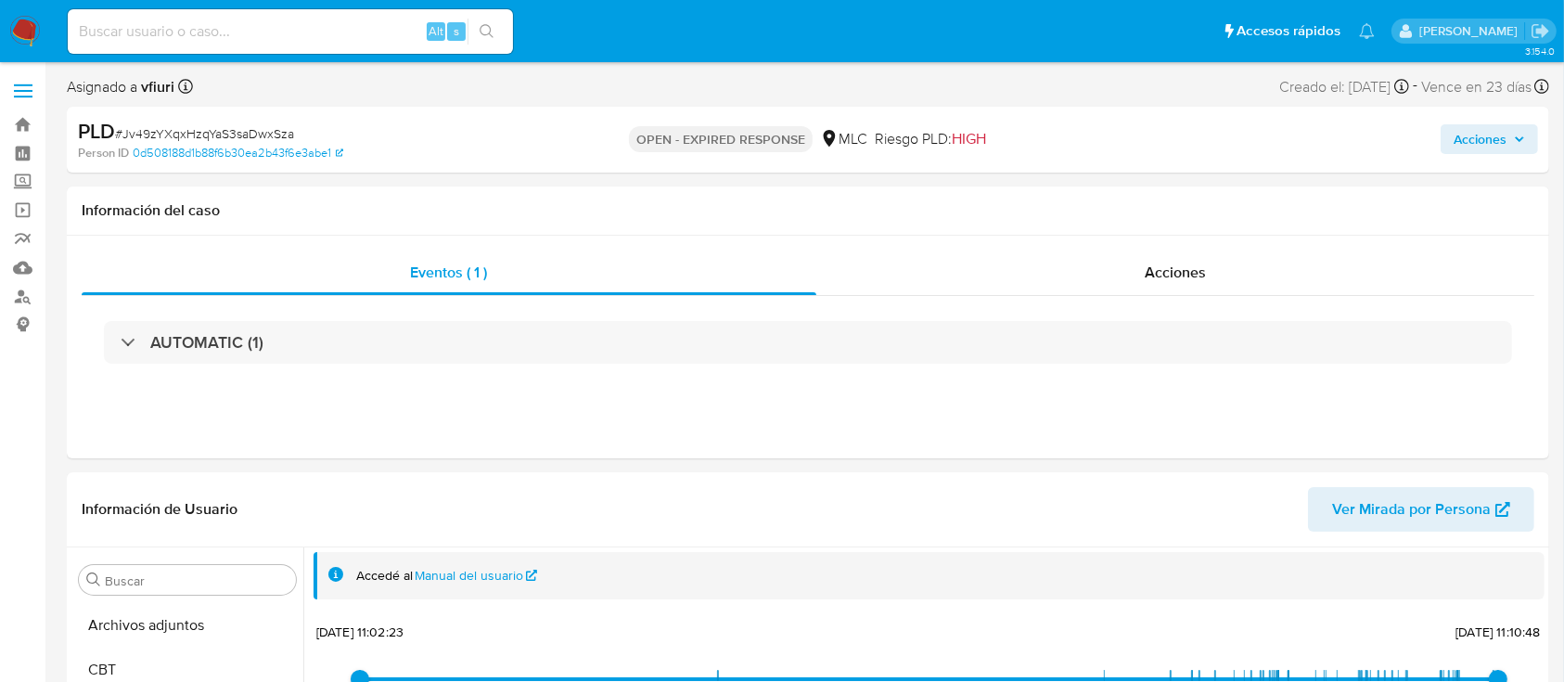
click at [154, 124] on span "# Jv49zYXqxHzqYaS3saDwxSza" at bounding box center [204, 133] width 179 height 19
copy span "Jv49zYXqxHzqYaS3saDwxSza"
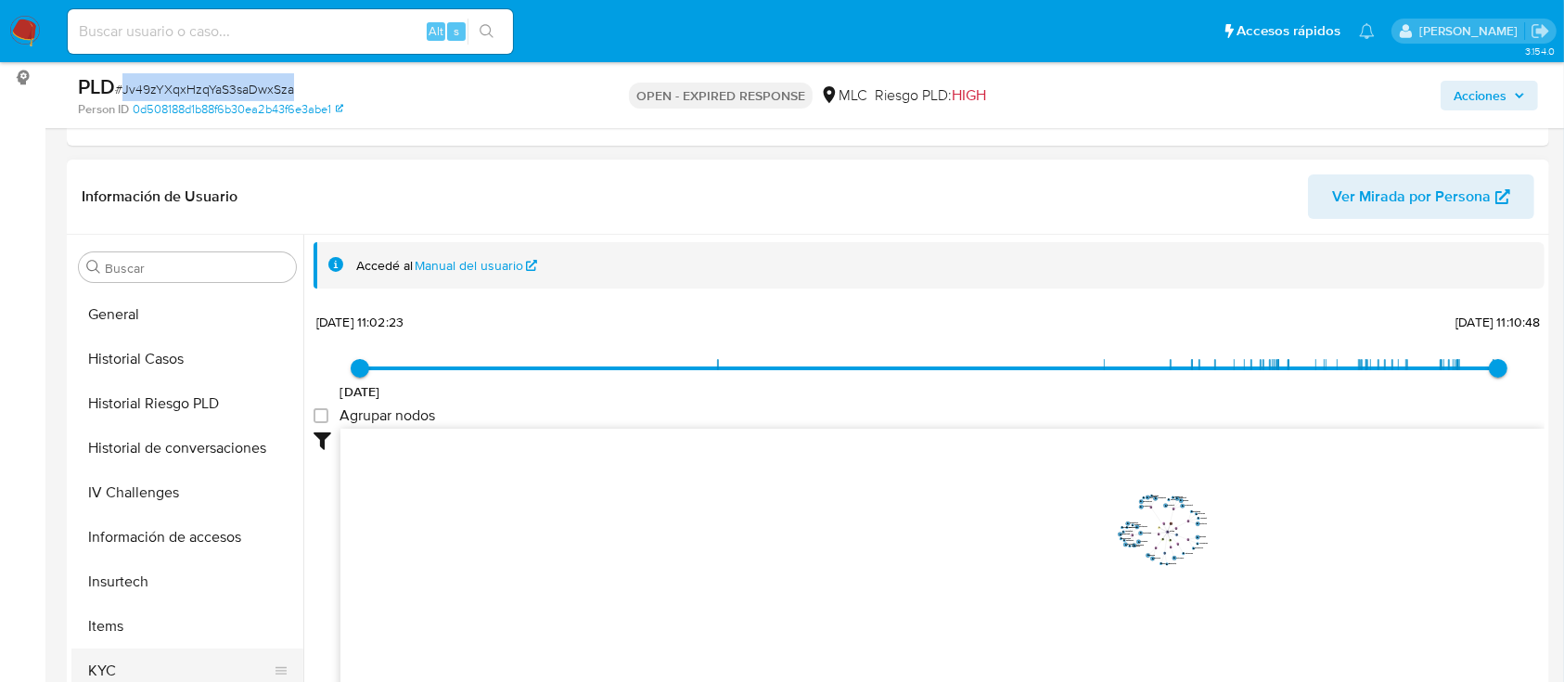
scroll to position [784, 0]
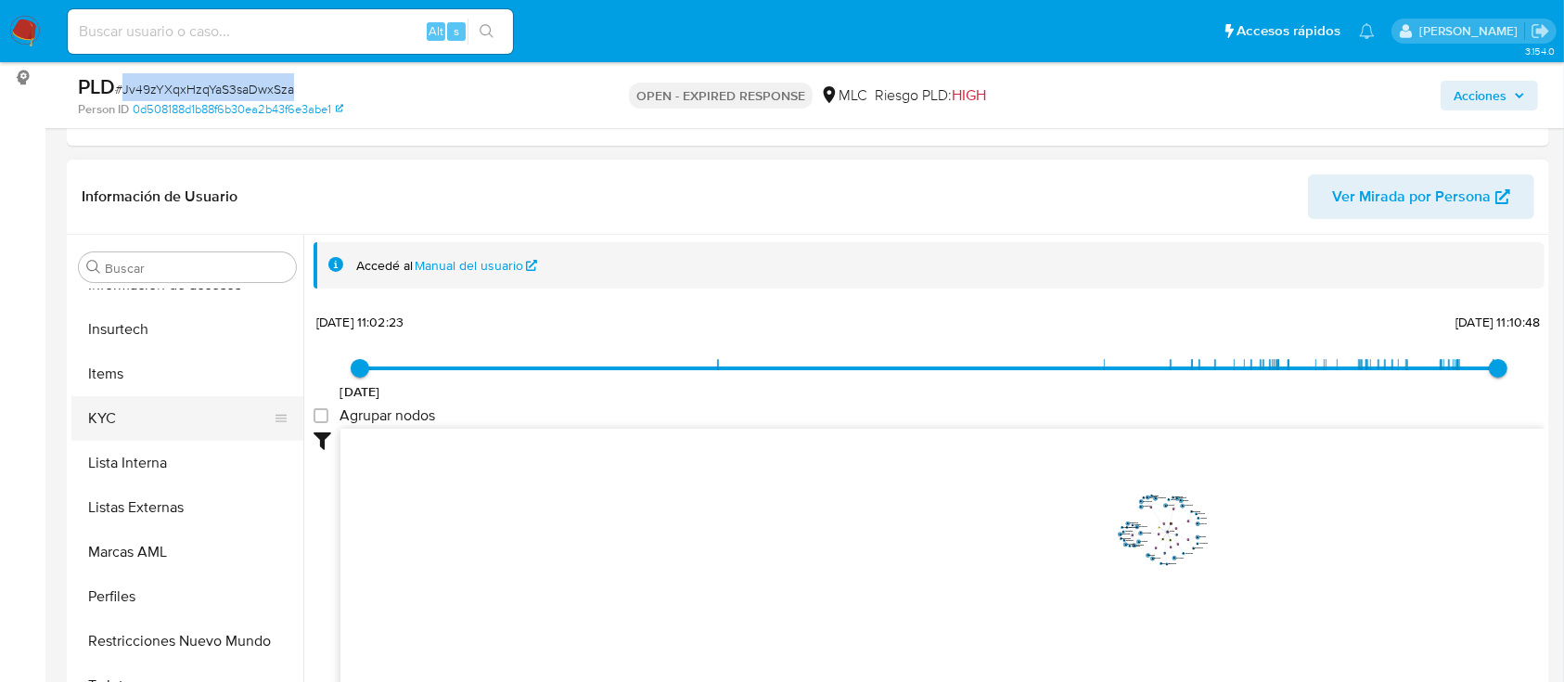
click at [115, 425] on button "KYC" at bounding box center [179, 418] width 217 height 45
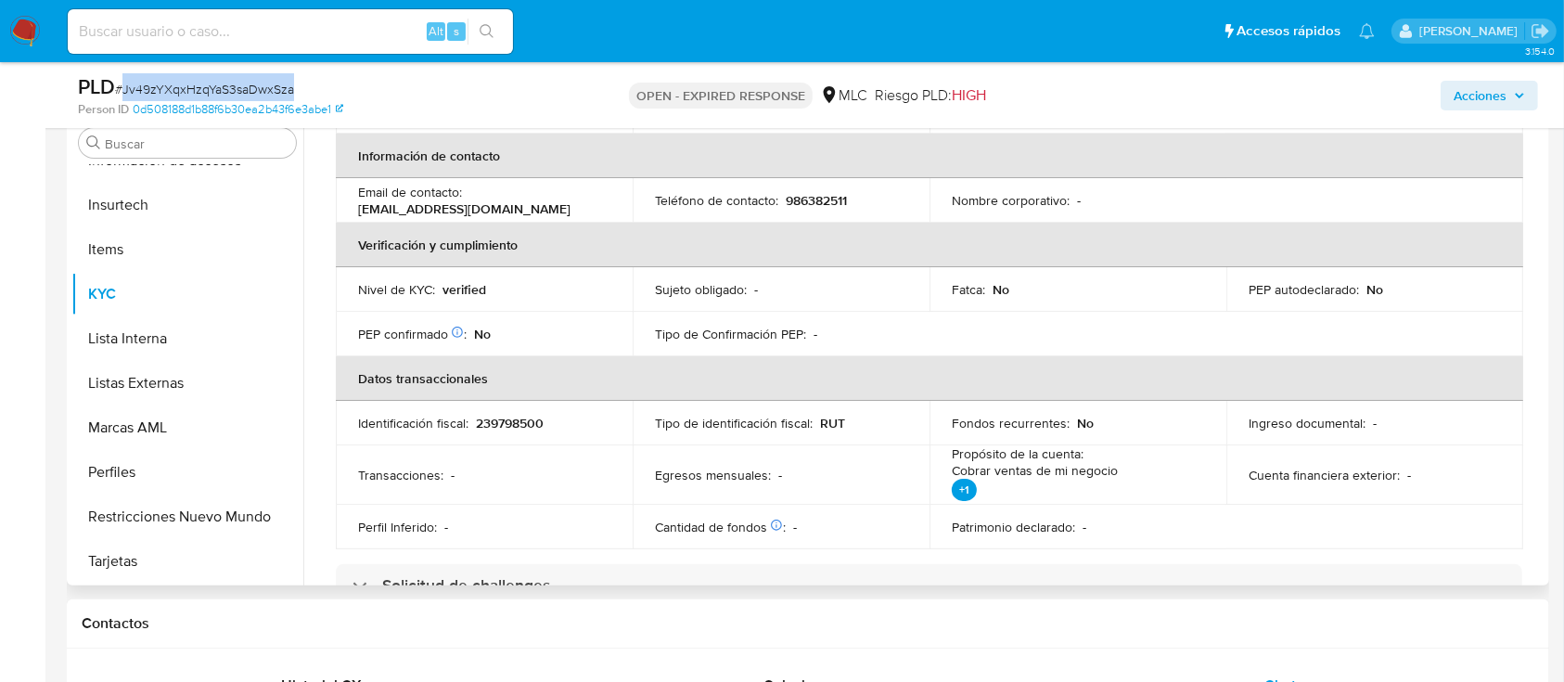
scroll to position [371, 0]
